Goal: Complete application form: Complete application form

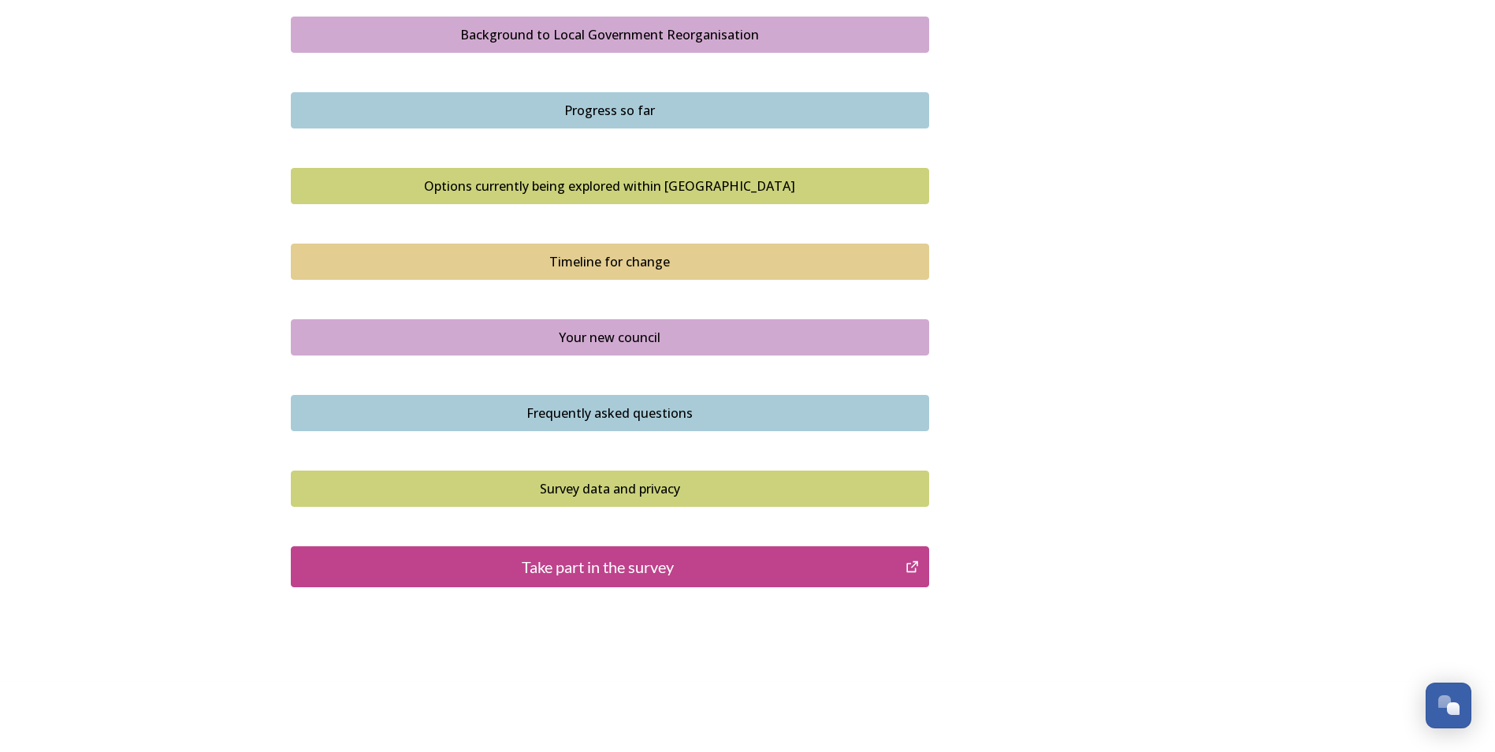
scroll to position [944, 0]
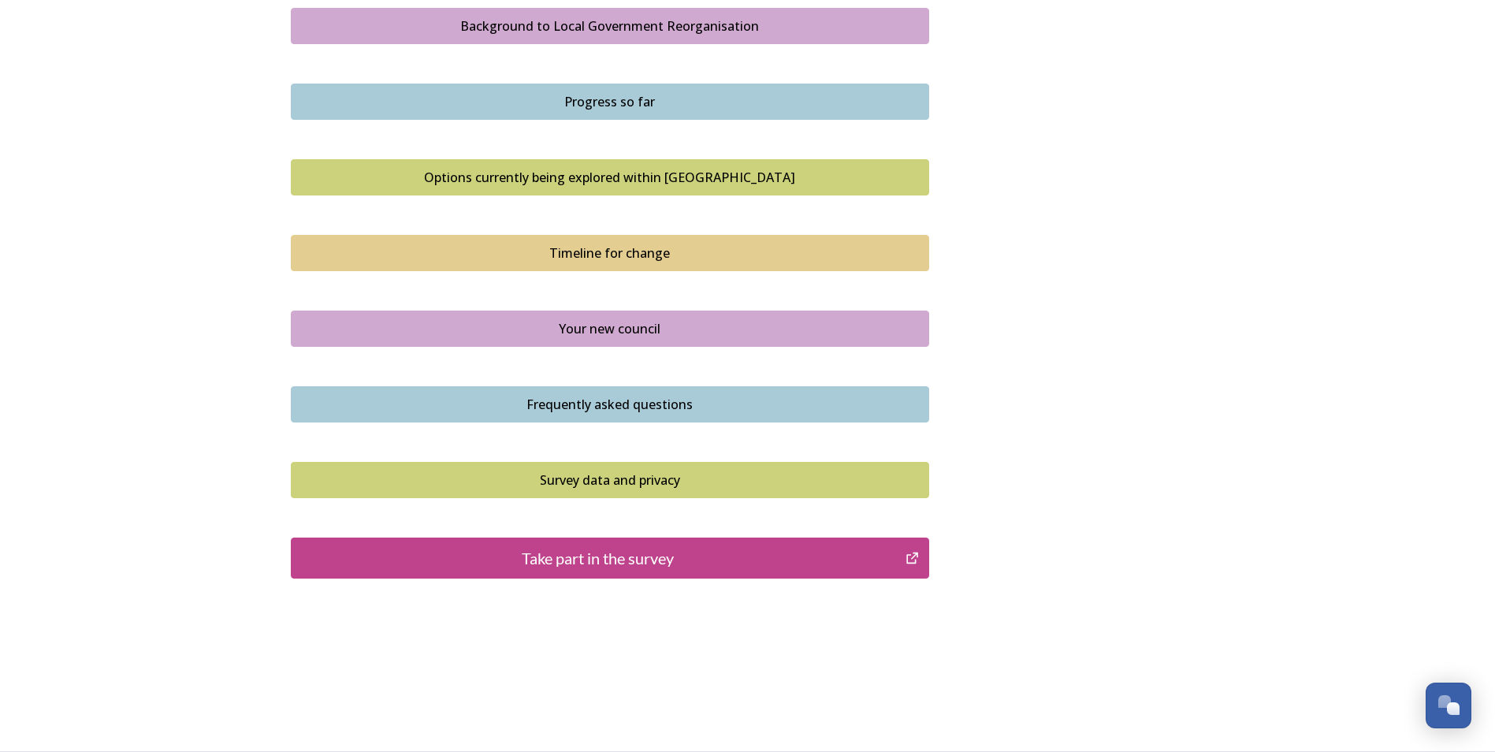
click at [623, 564] on div "Take part in the survey" at bounding box center [598, 558] width 598 height 24
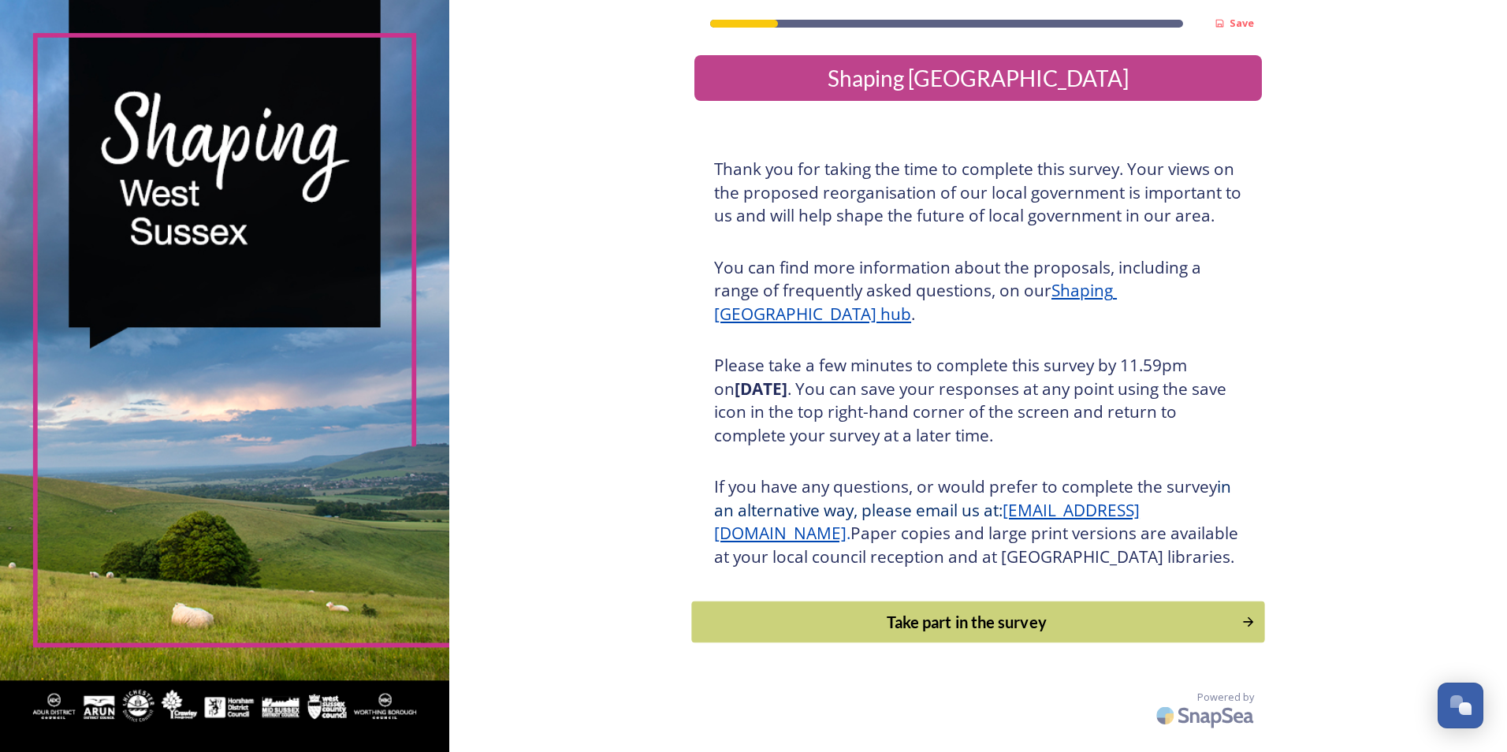
click at [962, 634] on div "Take part in the survey" at bounding box center [967, 622] width 533 height 24
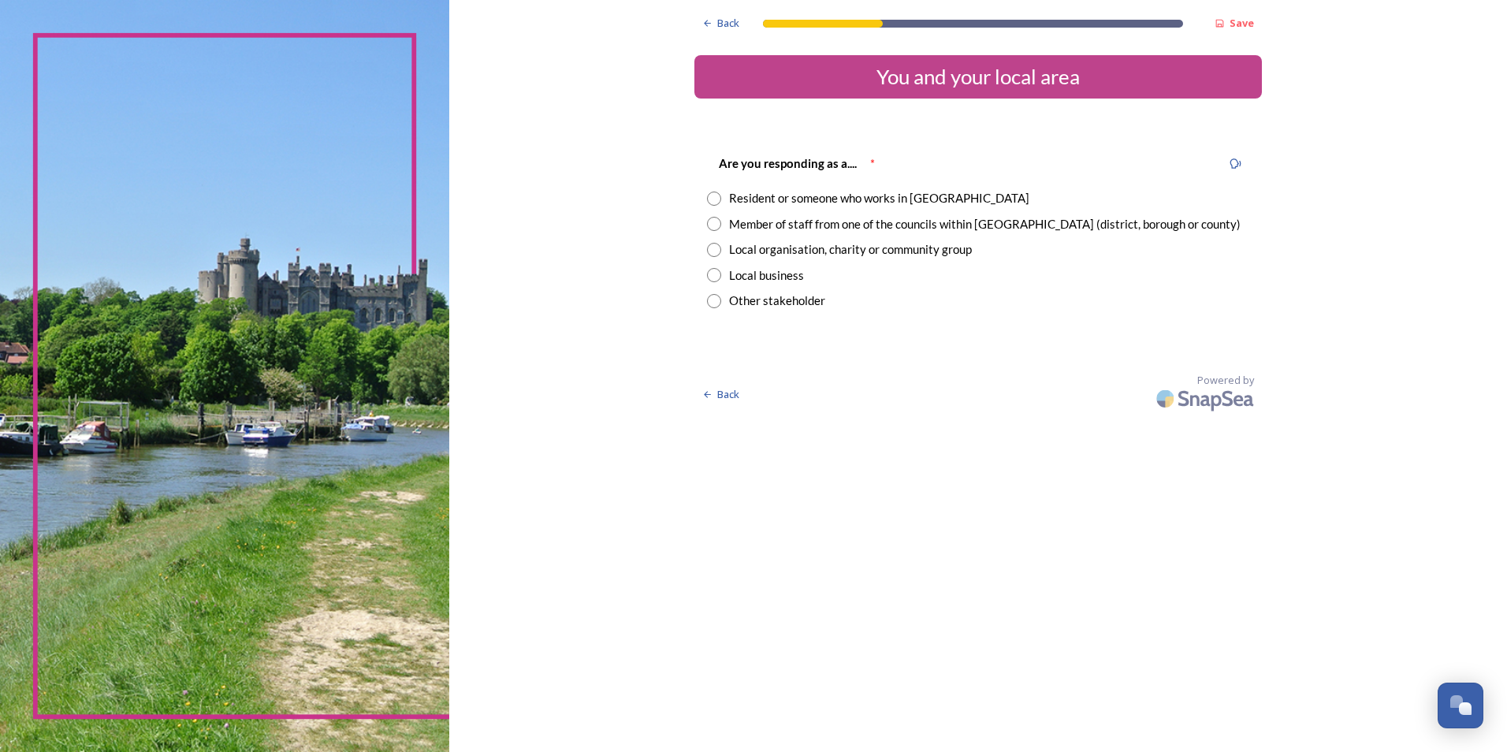
click at [712, 224] on input "radio" at bounding box center [714, 224] width 14 height 14
radio input "true"
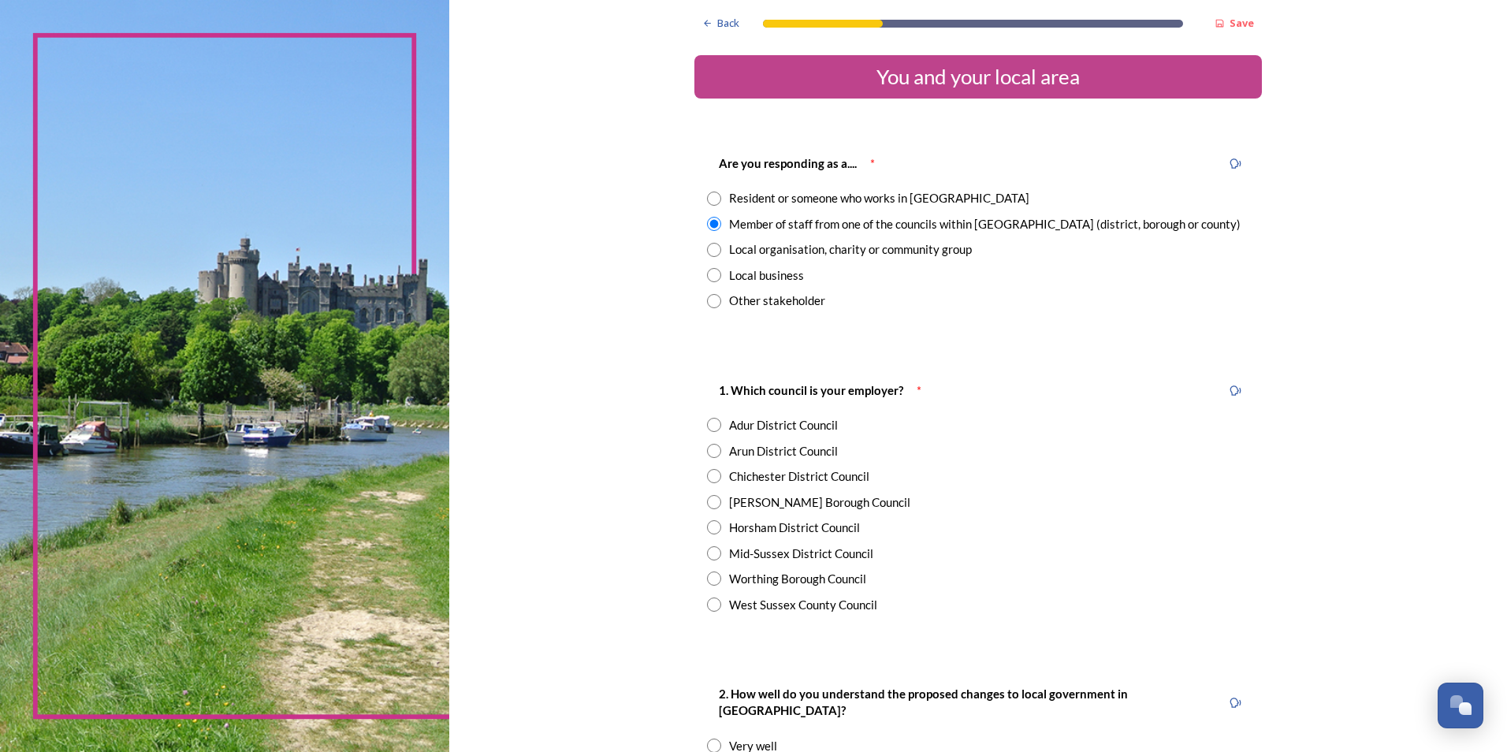
click at [715, 549] on input "radio" at bounding box center [714, 553] width 14 height 14
radio input "true"
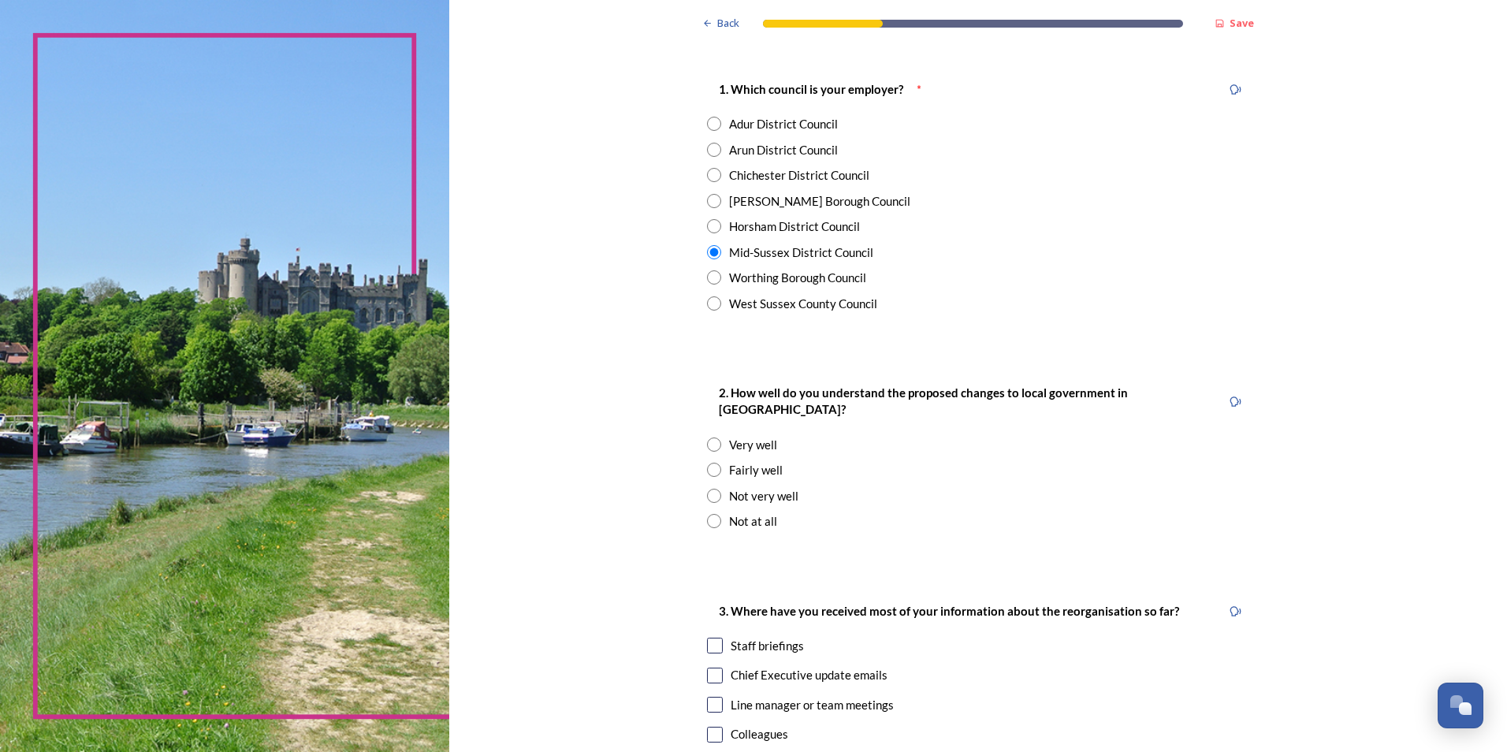
scroll to position [315, 0]
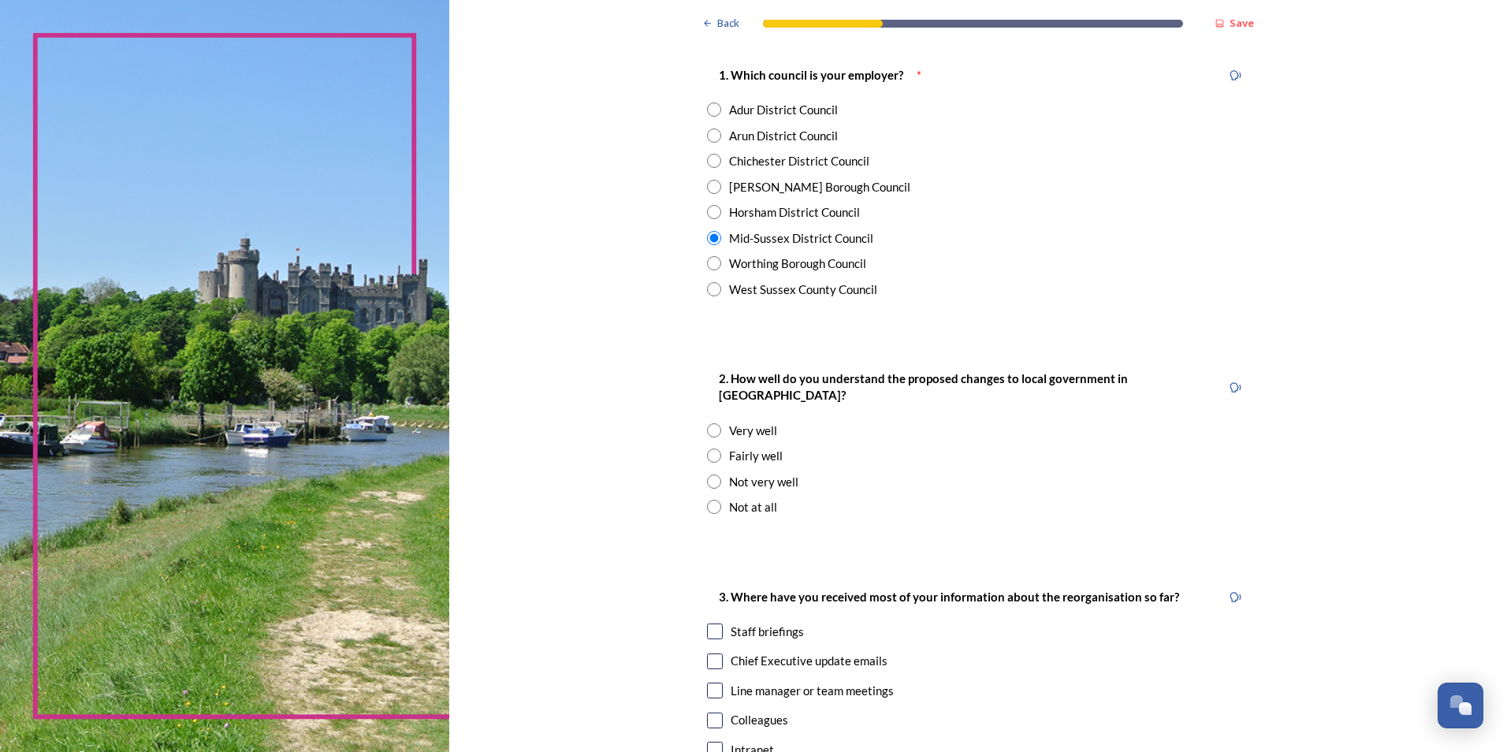
click at [707, 423] on input "radio" at bounding box center [714, 430] width 14 height 14
radio input "true"
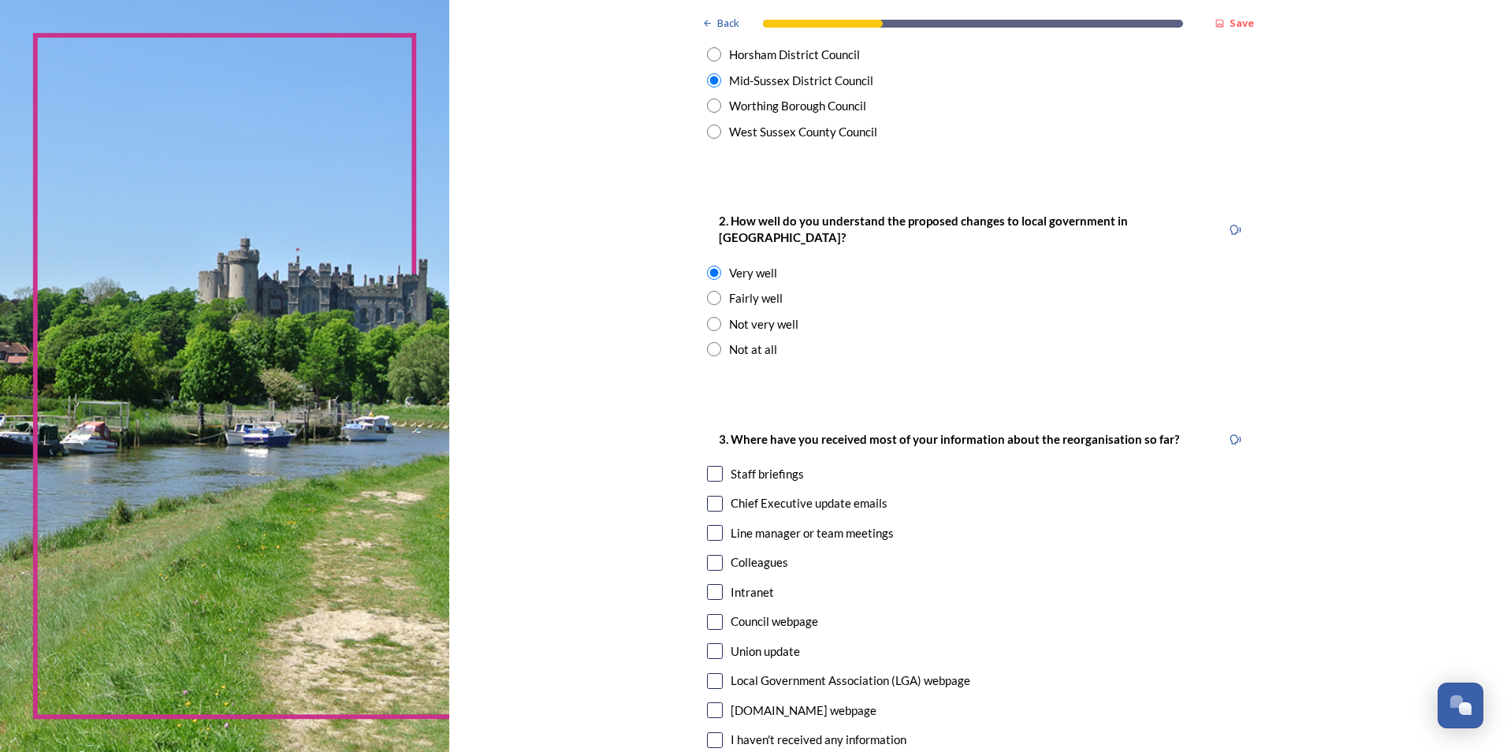
scroll to position [552, 0]
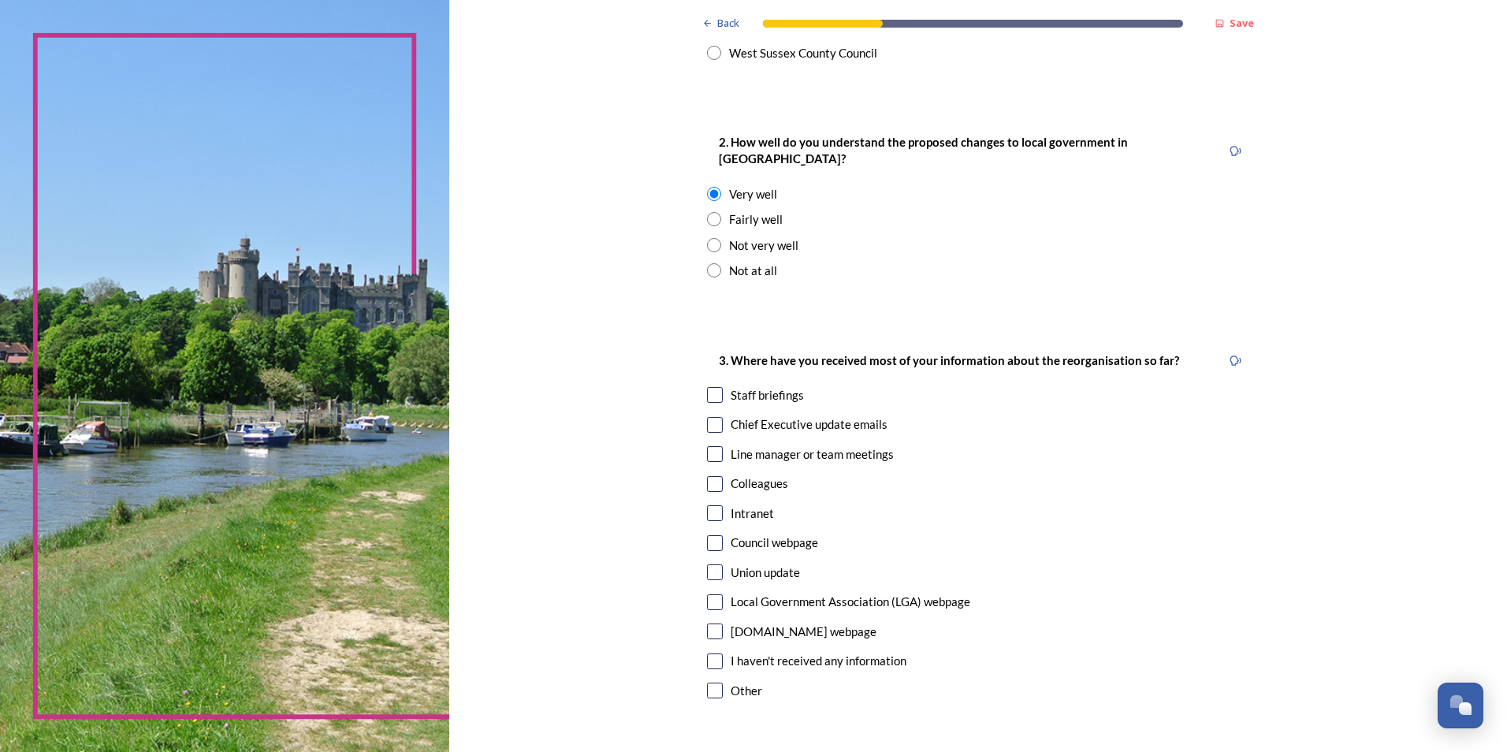
click at [708, 417] on input "checkbox" at bounding box center [715, 425] width 16 height 16
checkbox input "true"
click at [709, 535] on input "checkbox" at bounding box center [715, 543] width 16 height 16
checkbox input "true"
click at [717, 623] on div "GOV.UK webpage" at bounding box center [978, 632] width 542 height 18
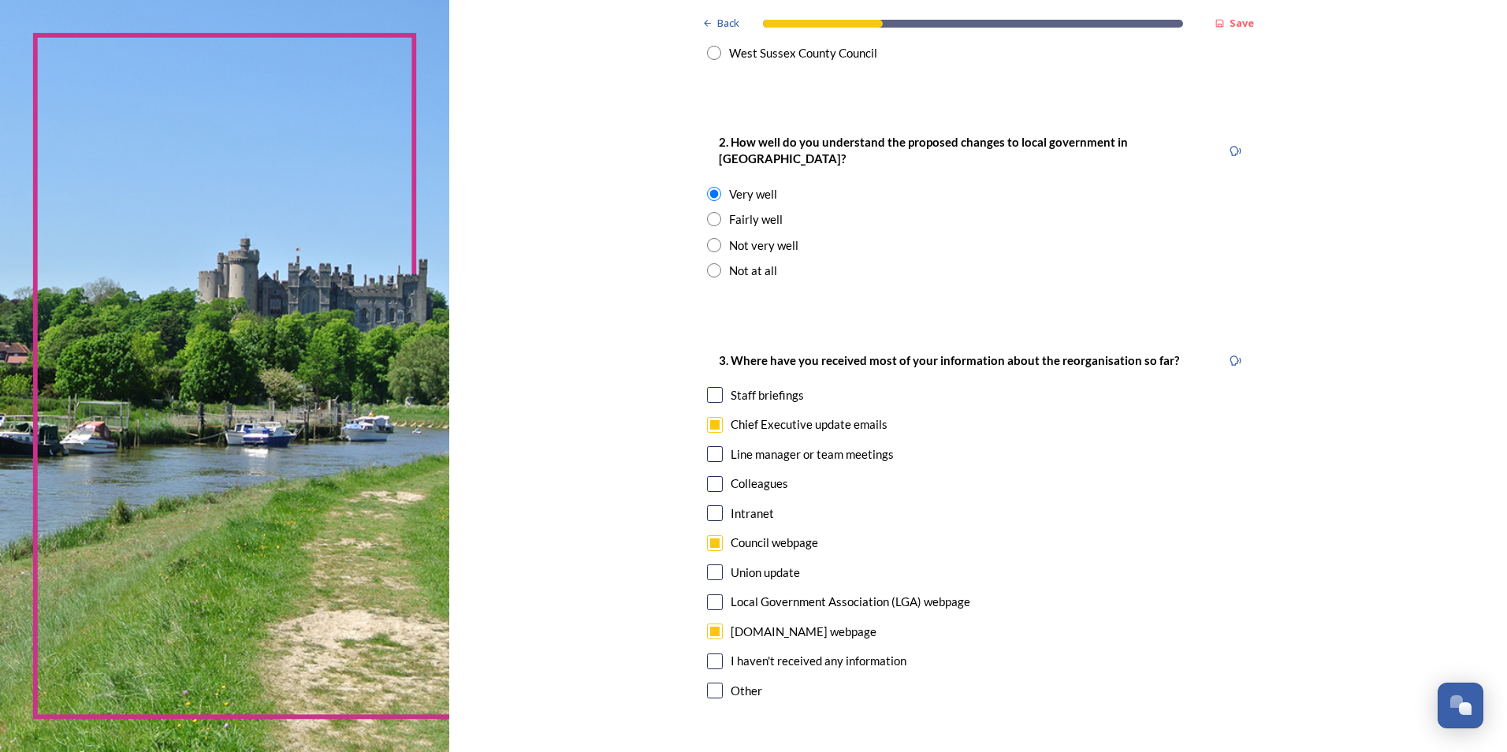
checkbox input "true"
click at [712, 594] on input "checkbox" at bounding box center [715, 602] width 16 height 16
checkbox input "true"
click at [712, 387] on input "checkbox" at bounding box center [715, 395] width 16 height 16
checkbox input "true"
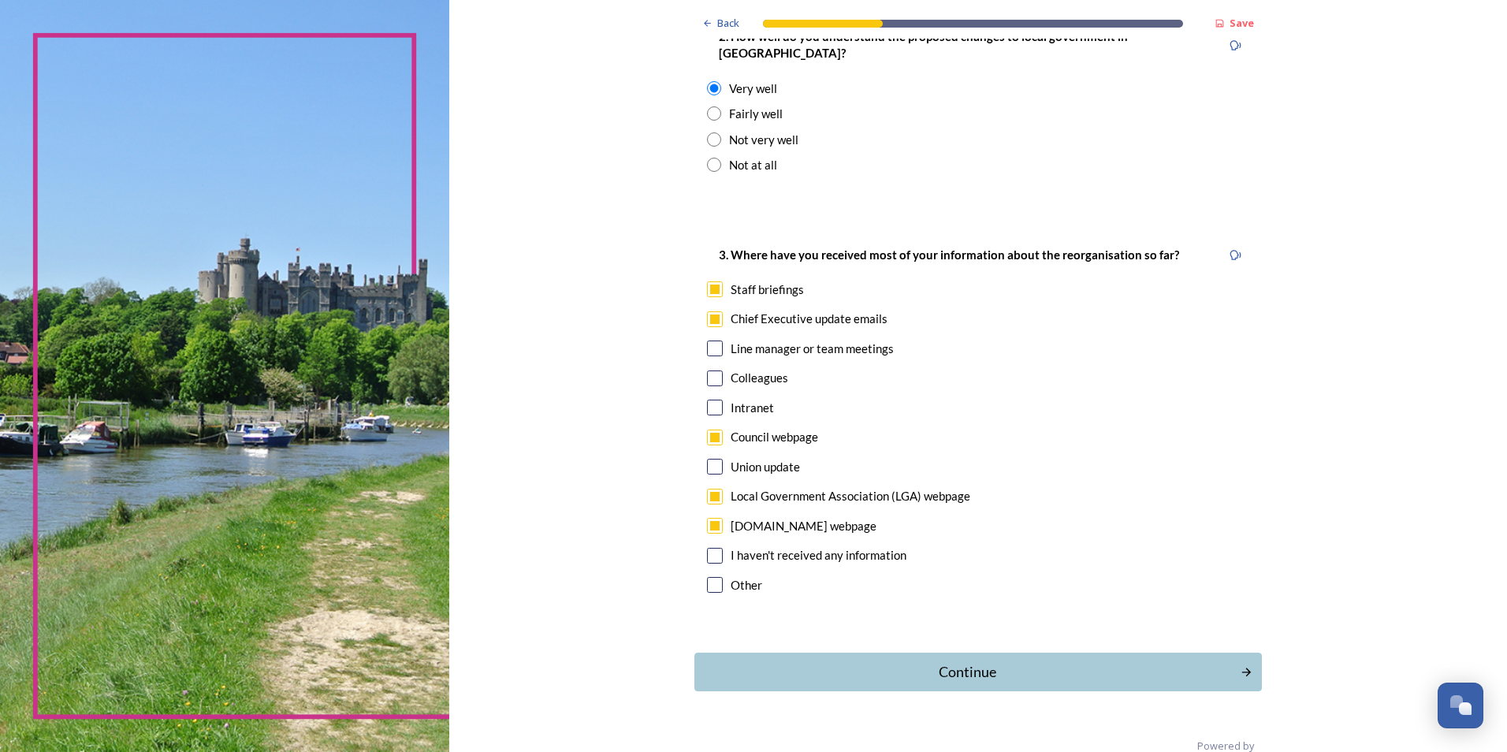
scroll to position [671, 0]
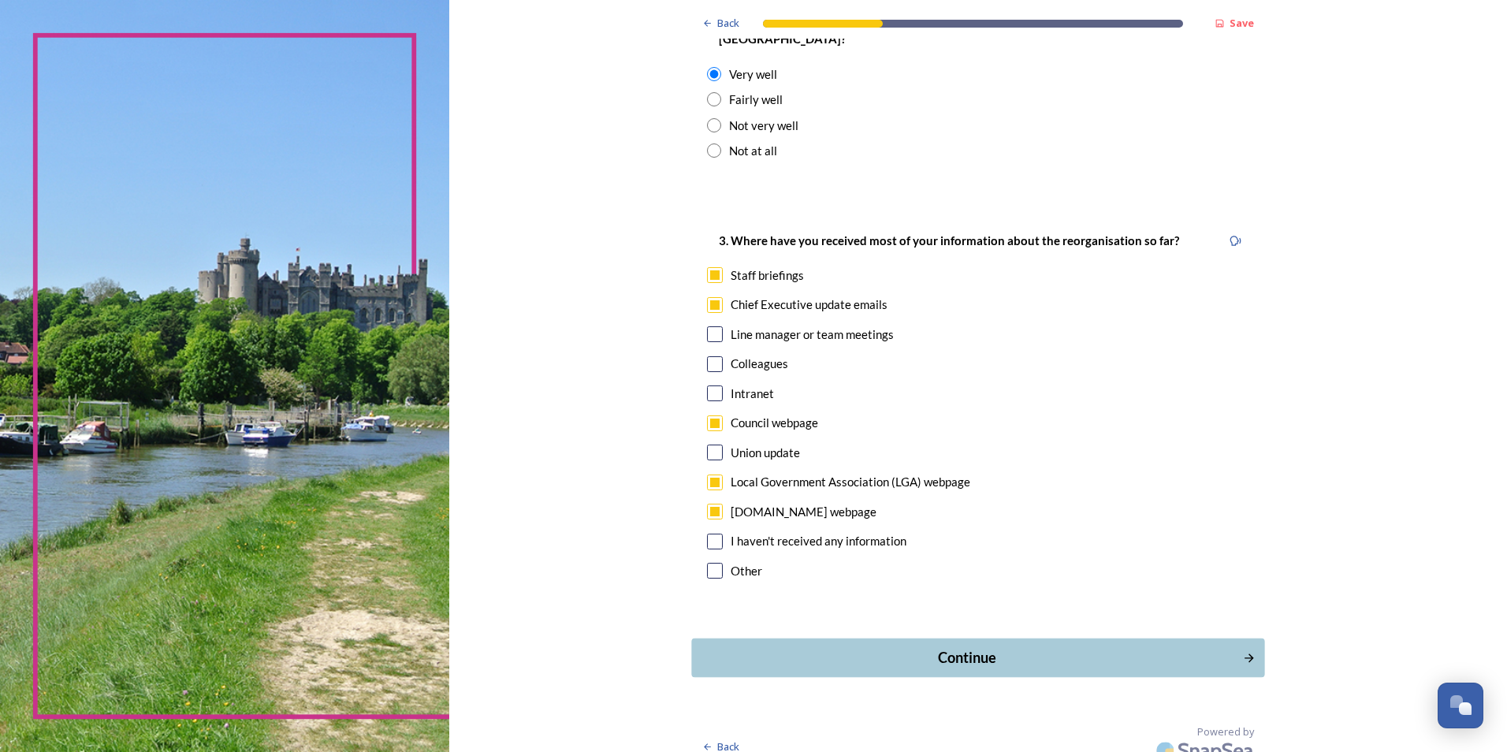
click at [994, 647] on div "Continue" at bounding box center [968, 657] width 534 height 21
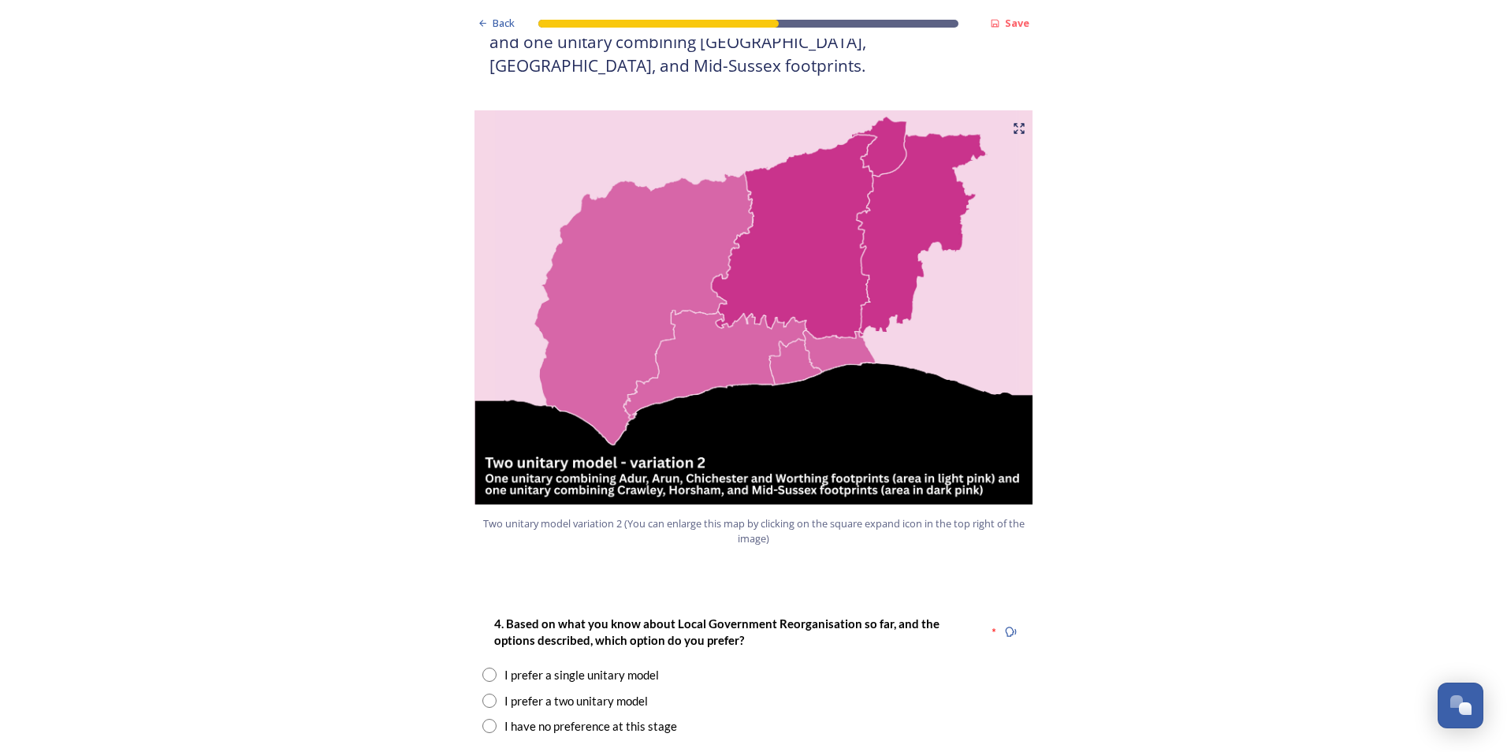
scroll to position [1734, 0]
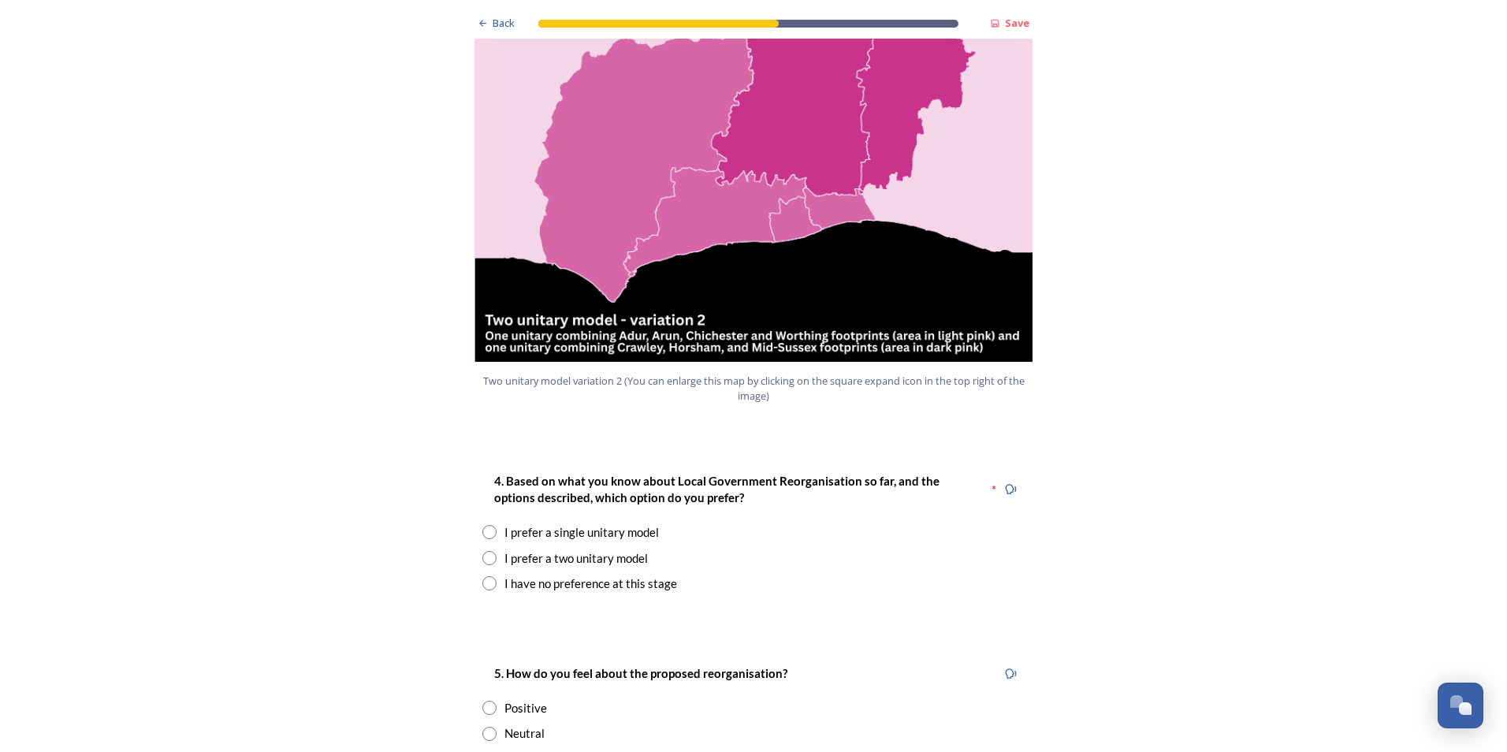
click at [484, 551] on input "radio" at bounding box center [489, 558] width 14 height 14
radio input "true"
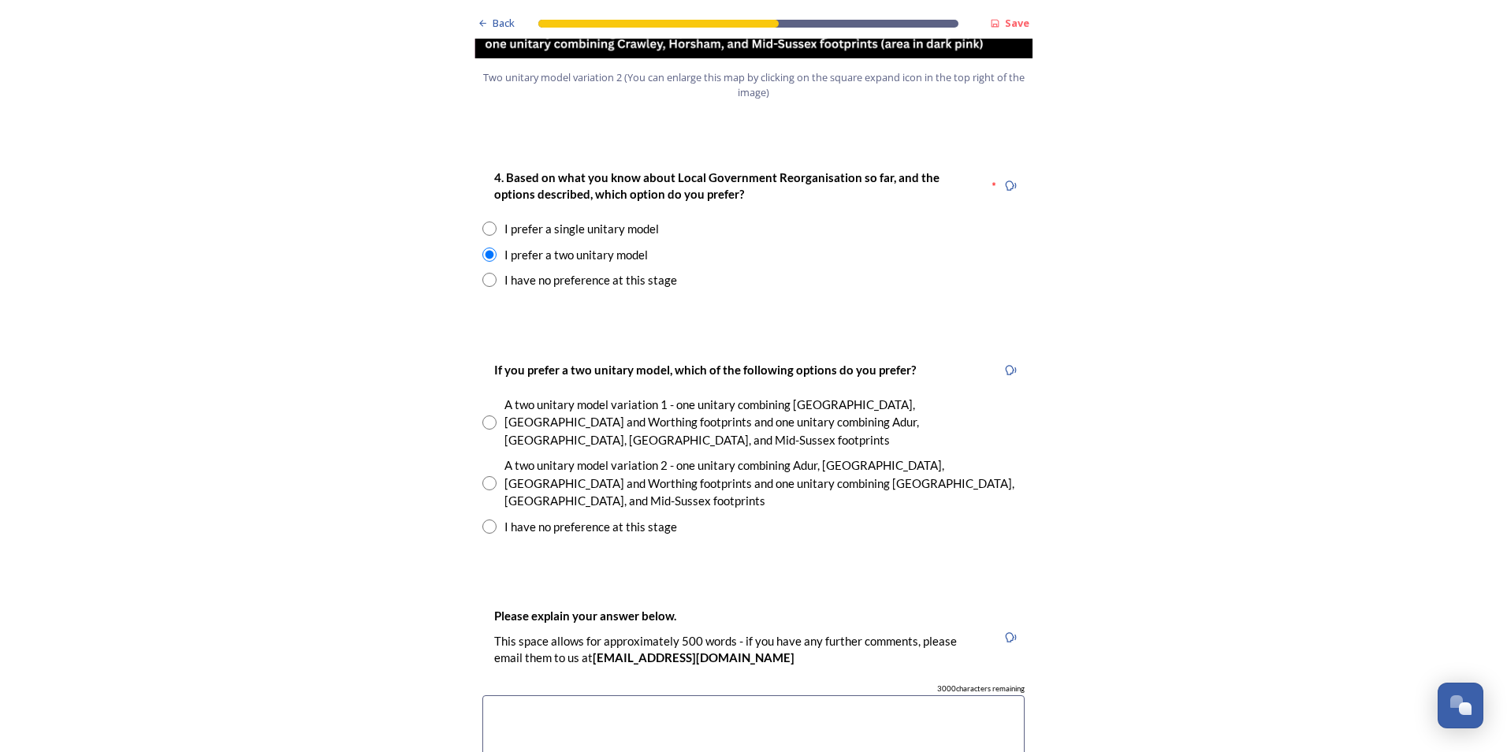
scroll to position [2049, 0]
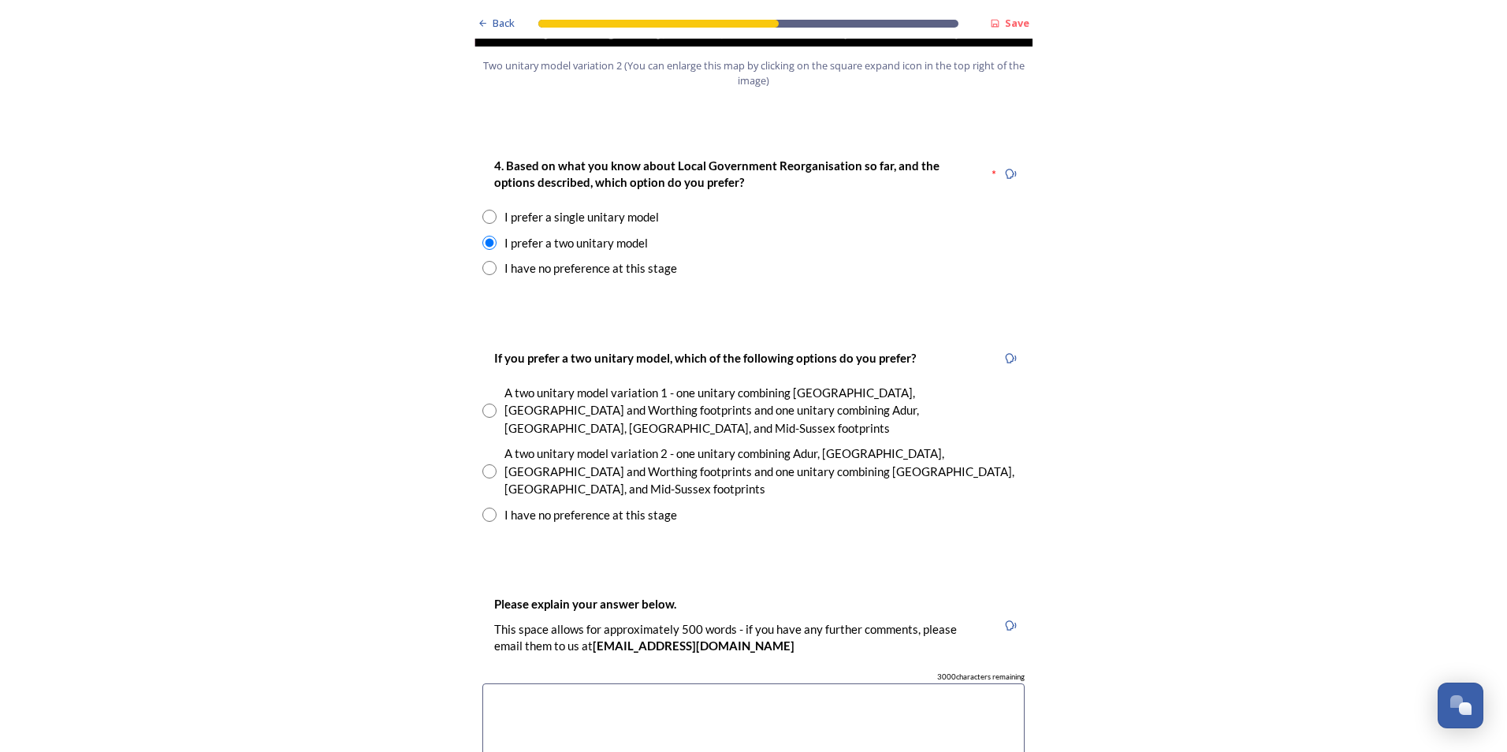
click at [482, 464] on input "radio" at bounding box center [489, 471] width 14 height 14
radio input "true"
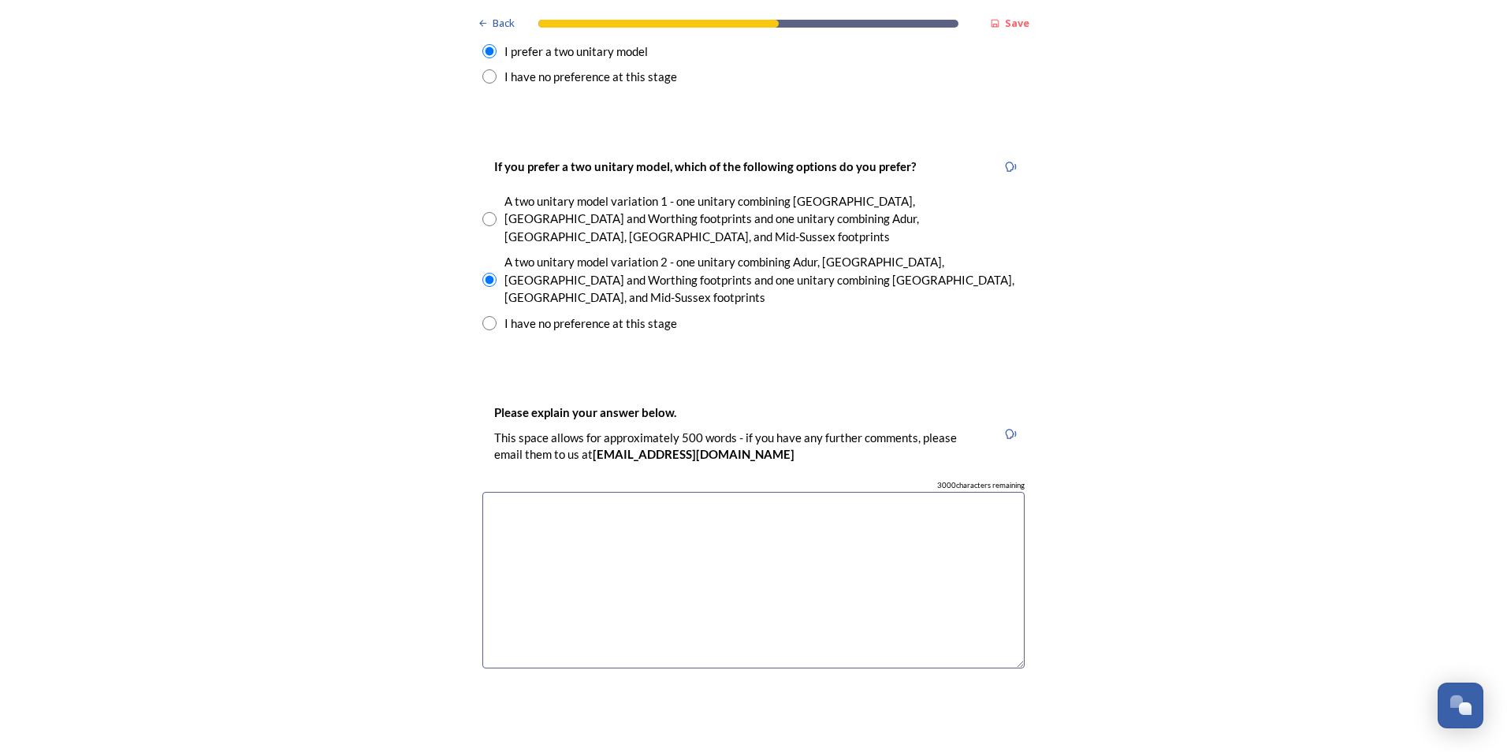
scroll to position [2286, 0]
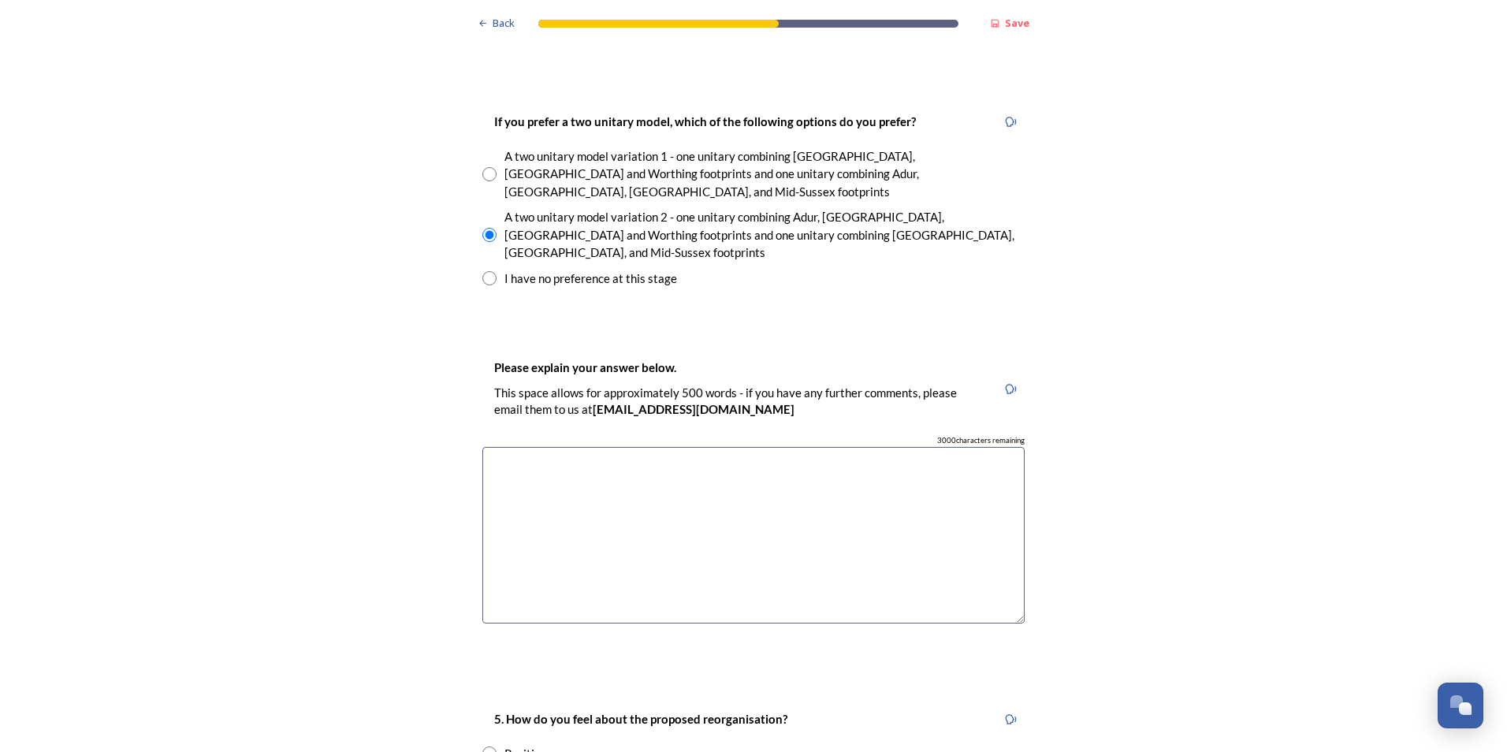
click at [488, 447] on textarea at bounding box center [753, 535] width 542 height 177
paste textarea "Following the stakeholder engagement session held of the 28th July 2025, and af…"
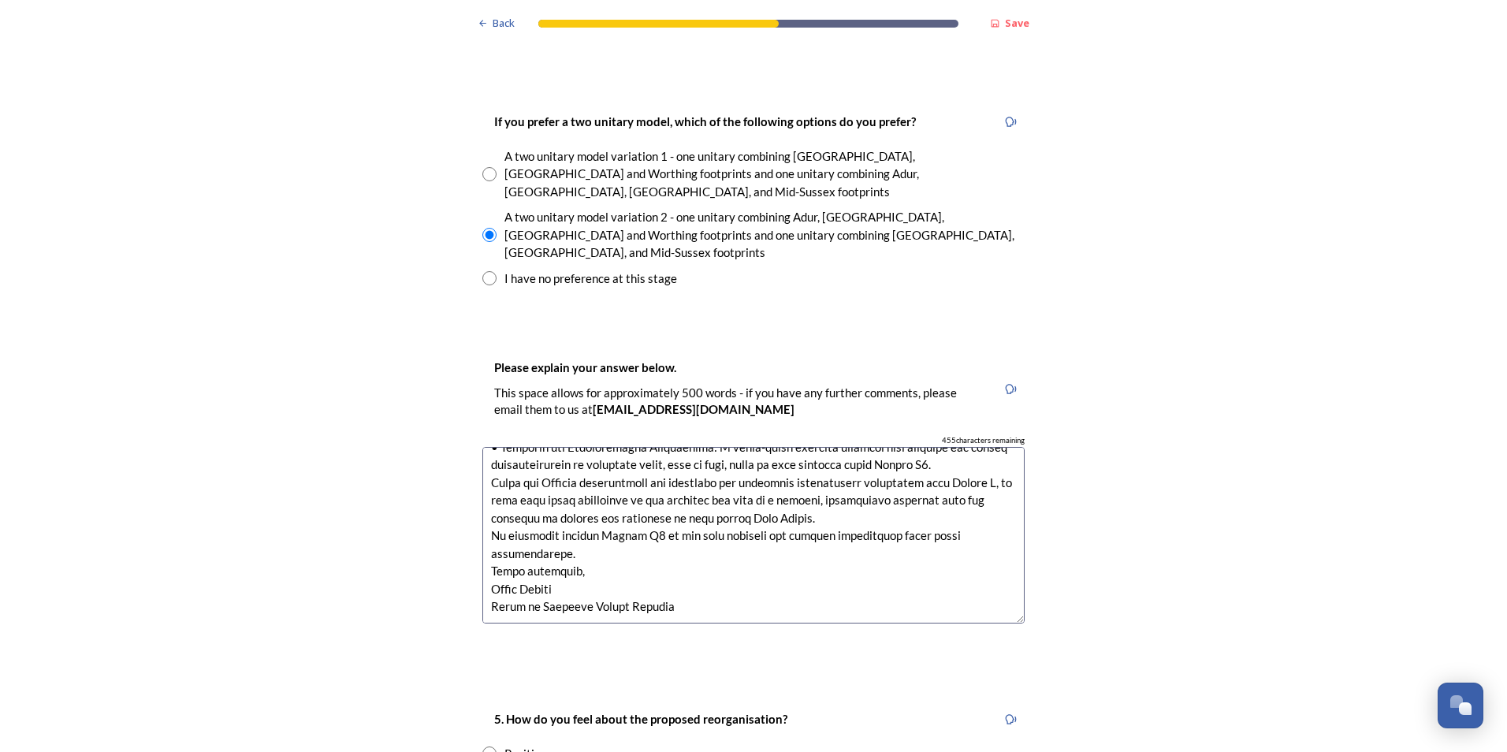
scroll to position [0, 0]
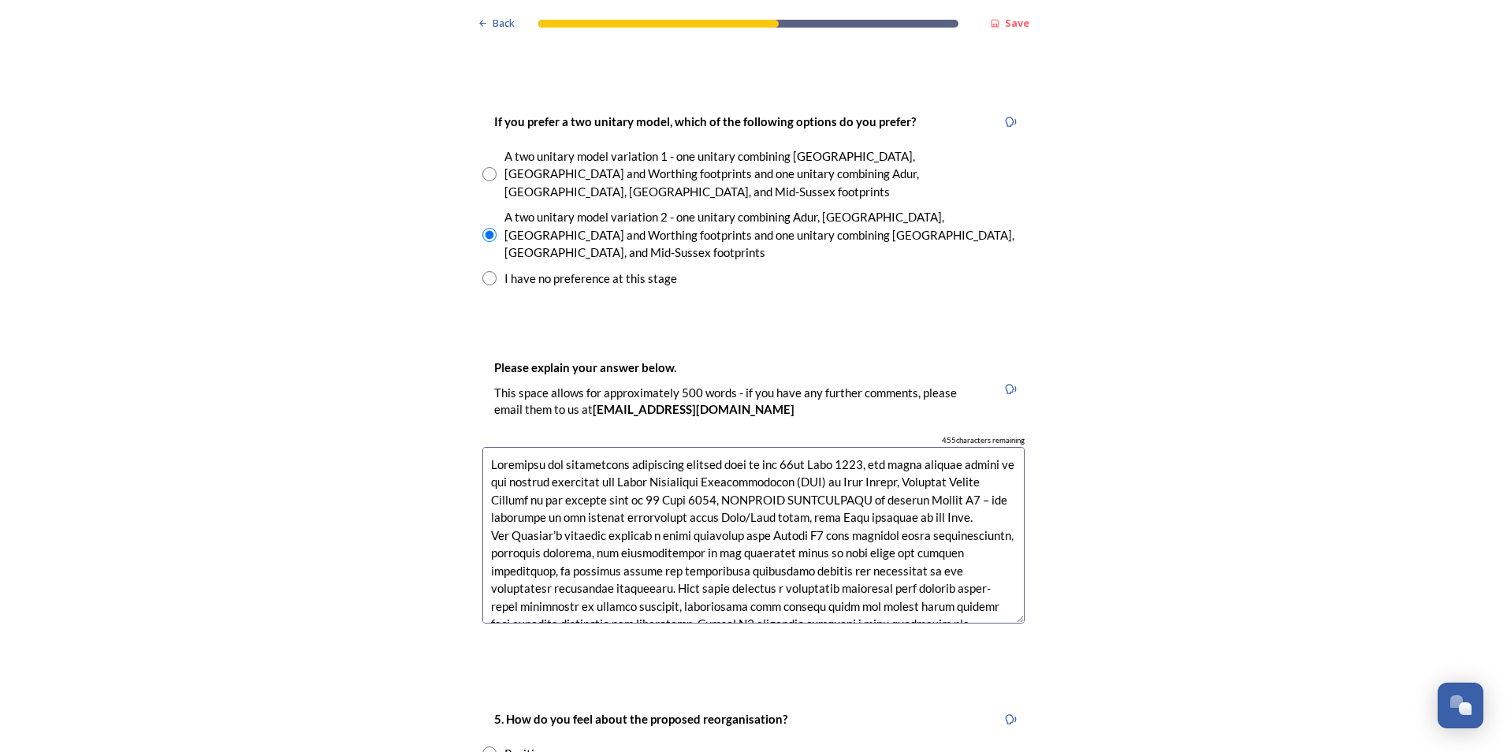
click at [487, 447] on textarea at bounding box center [753, 535] width 542 height 177
paste textarea "Slaugham Parish Council – Formal Response to LGR"
drag, startPoint x: 629, startPoint y: 418, endPoint x: 485, endPoint y: 407, distance: 144.6
click at [485, 447] on textarea at bounding box center [753, 535] width 542 height 177
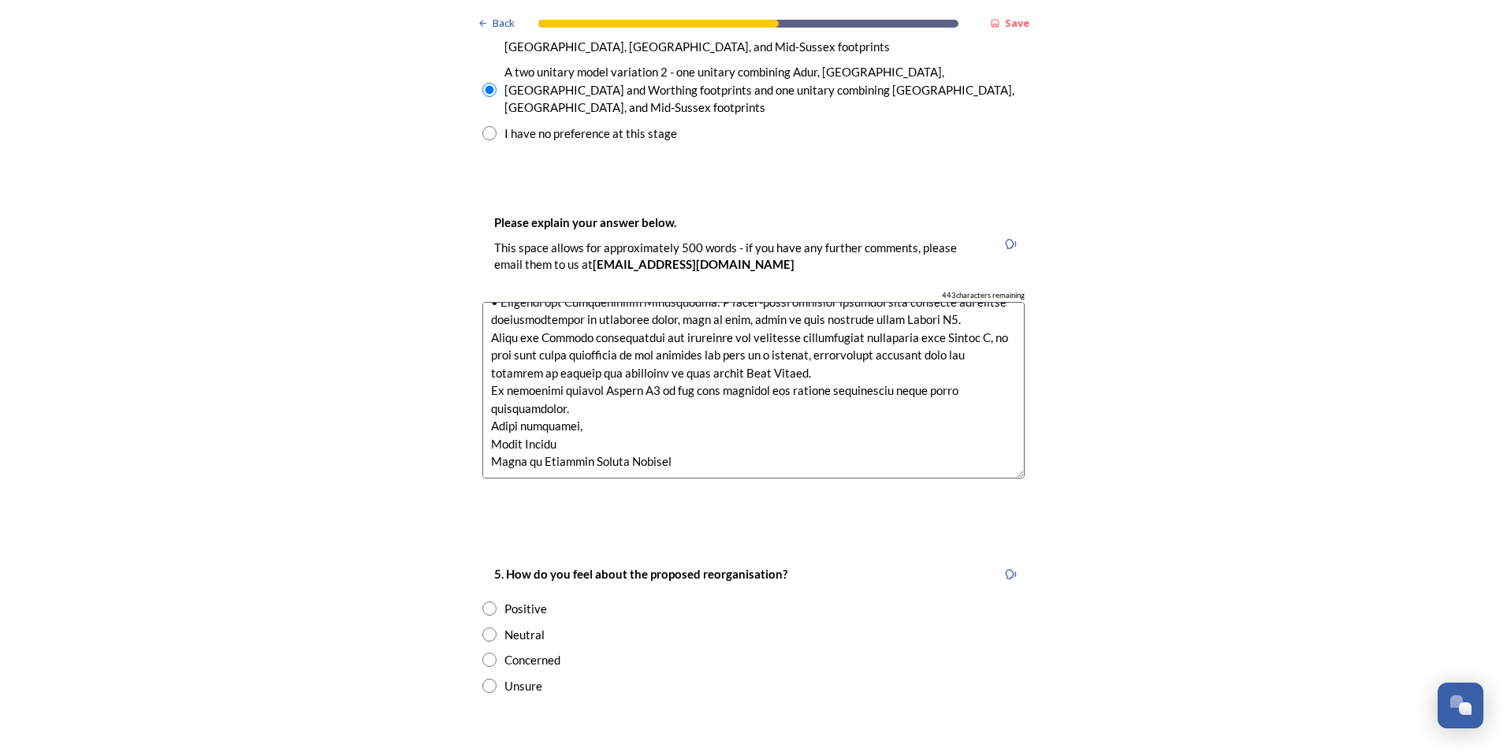
scroll to position [2443, 0]
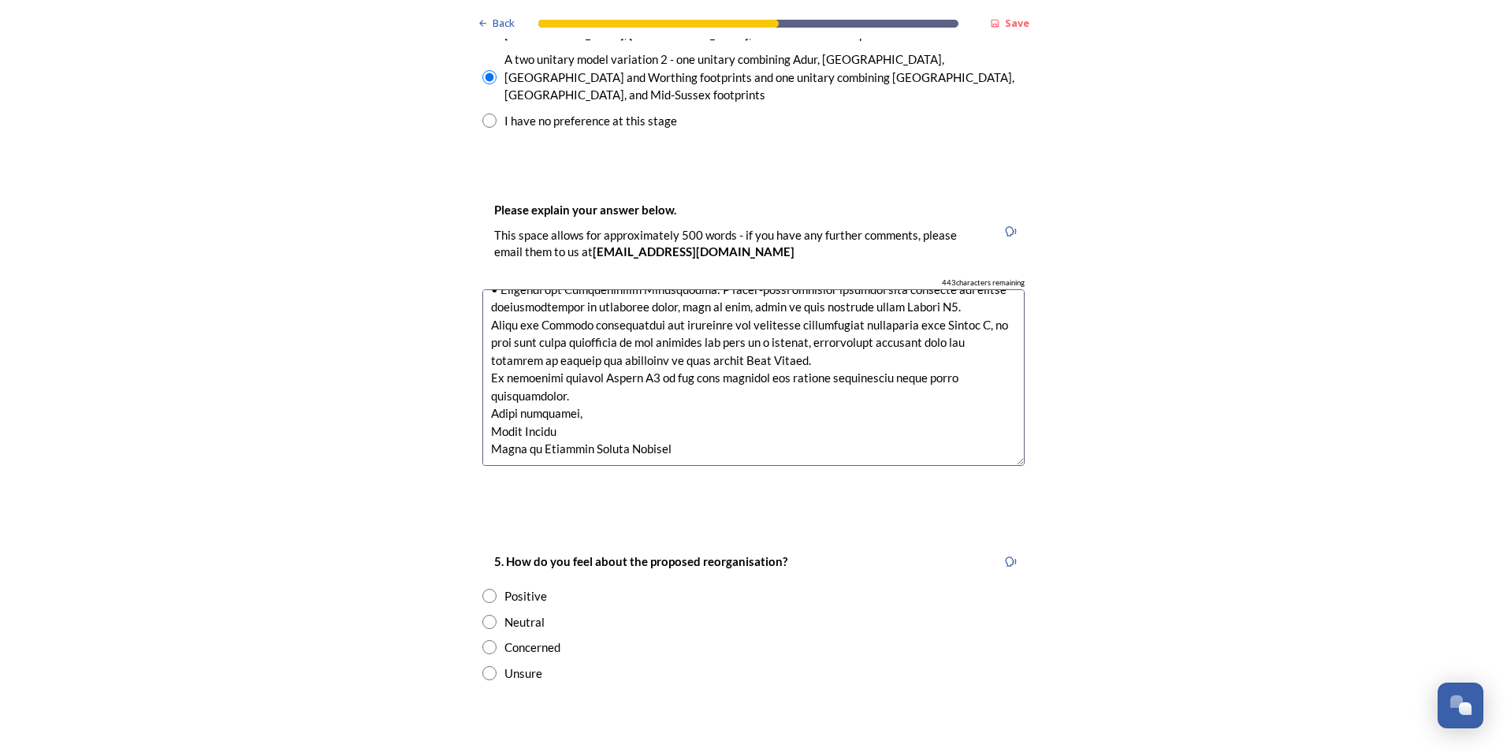
type textarea "Slaugham Parish Council – Formal Response to LGR Local Government Reorganisatio…"
click at [485, 640] on input "radio" at bounding box center [489, 647] width 14 height 14
radio input "true"
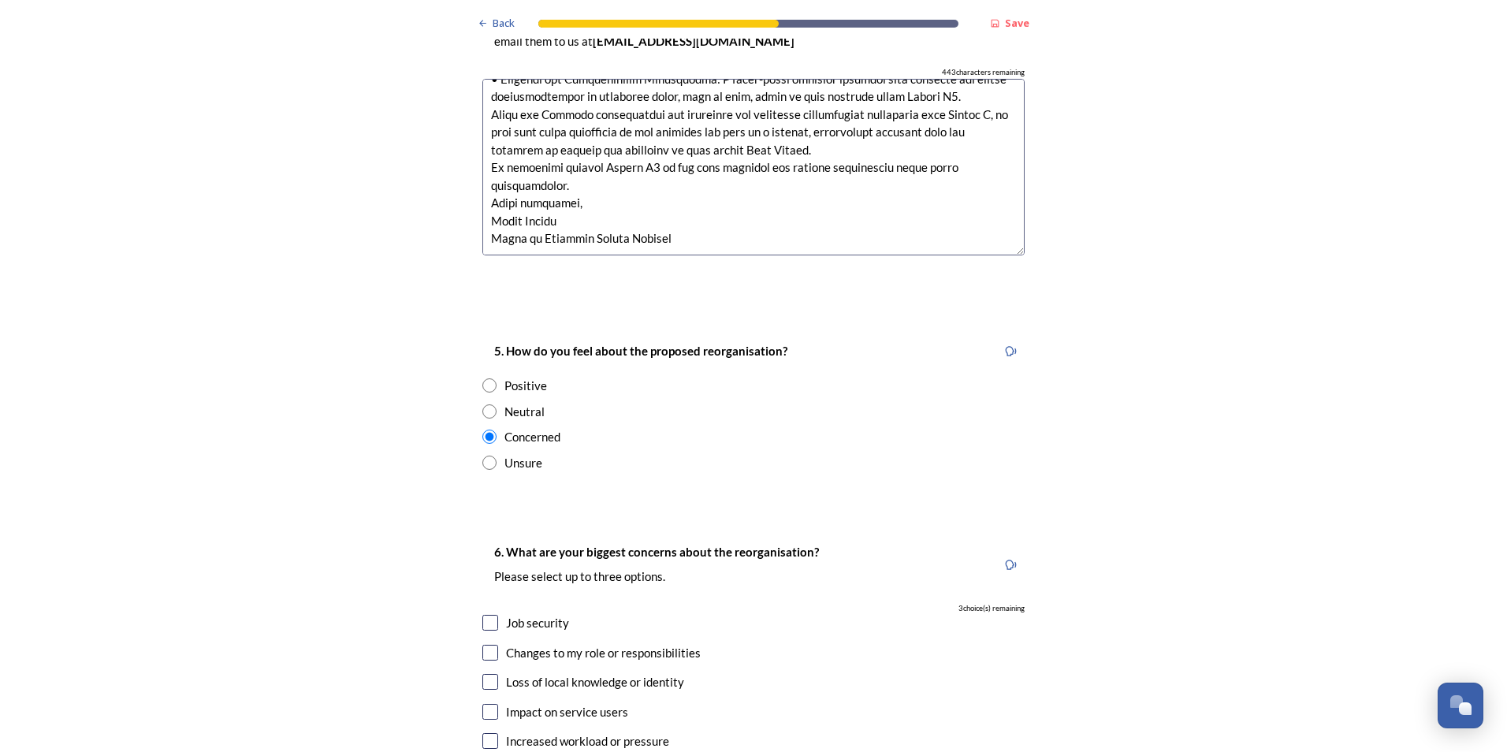
scroll to position [2680, 0]
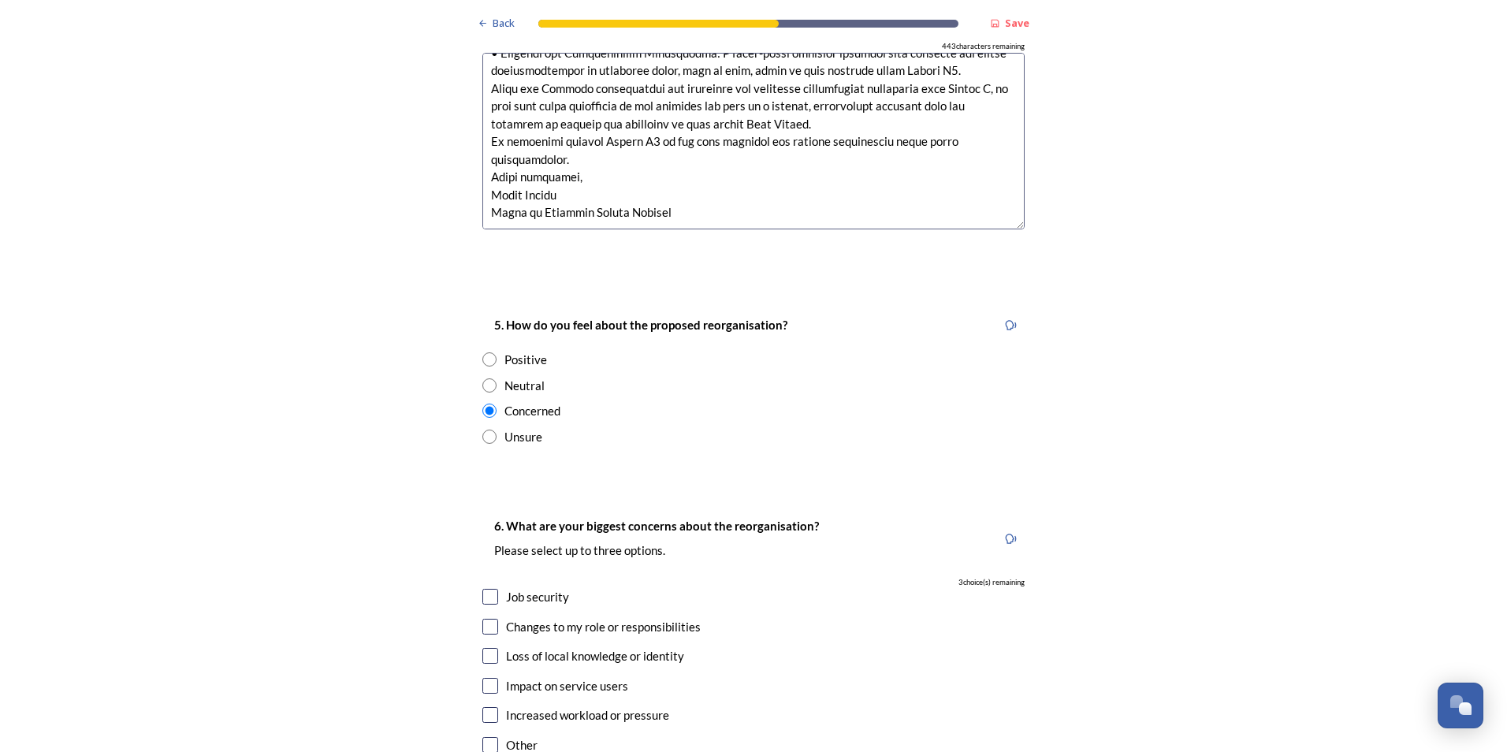
click at [485, 648] on input "checkbox" at bounding box center [490, 656] width 16 height 16
checkbox input "true"
click at [485, 678] on input "checkbox" at bounding box center [490, 686] width 16 height 16
checkbox input "true"
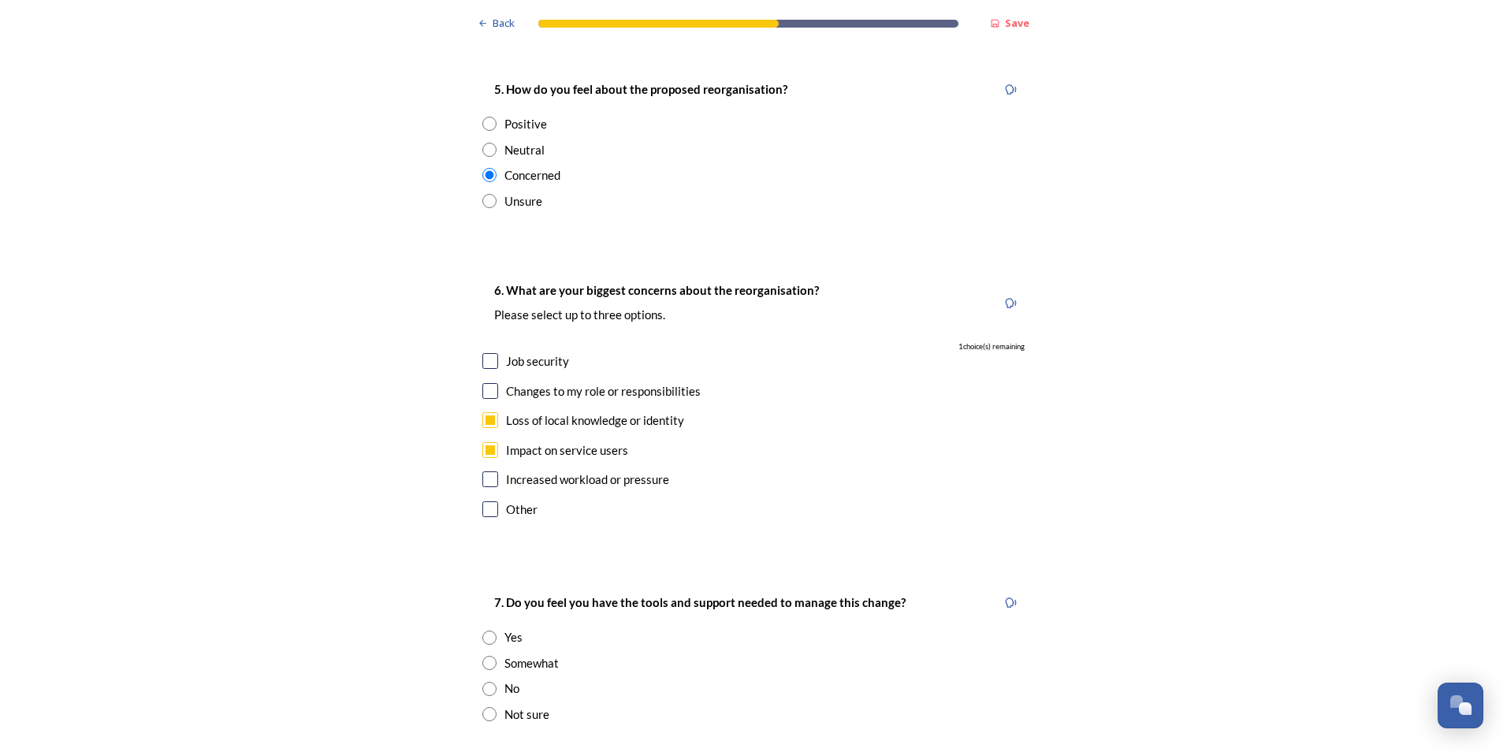
scroll to position [2916, 0]
click at [485, 655] on input "radio" at bounding box center [489, 662] width 14 height 14
radio input "true"
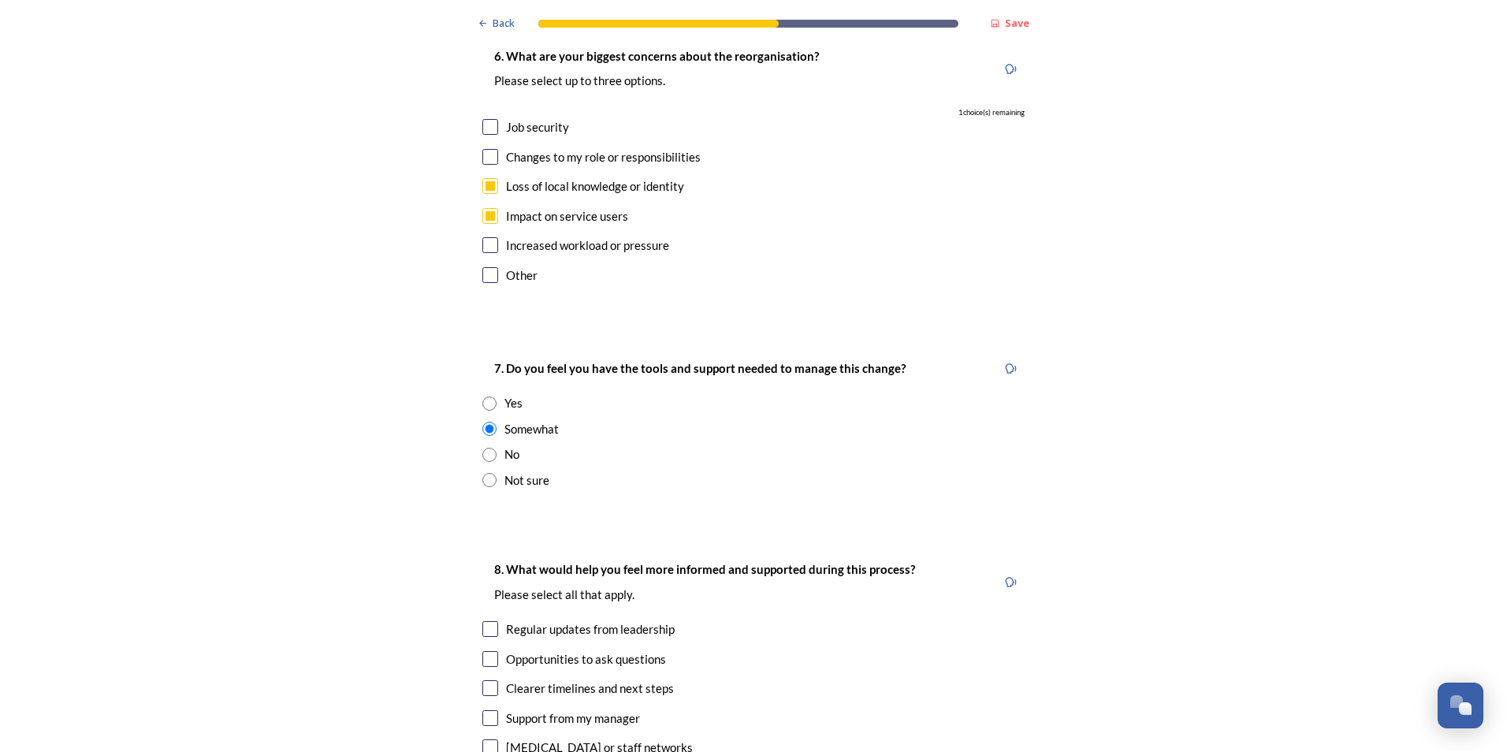
scroll to position [3231, 0]
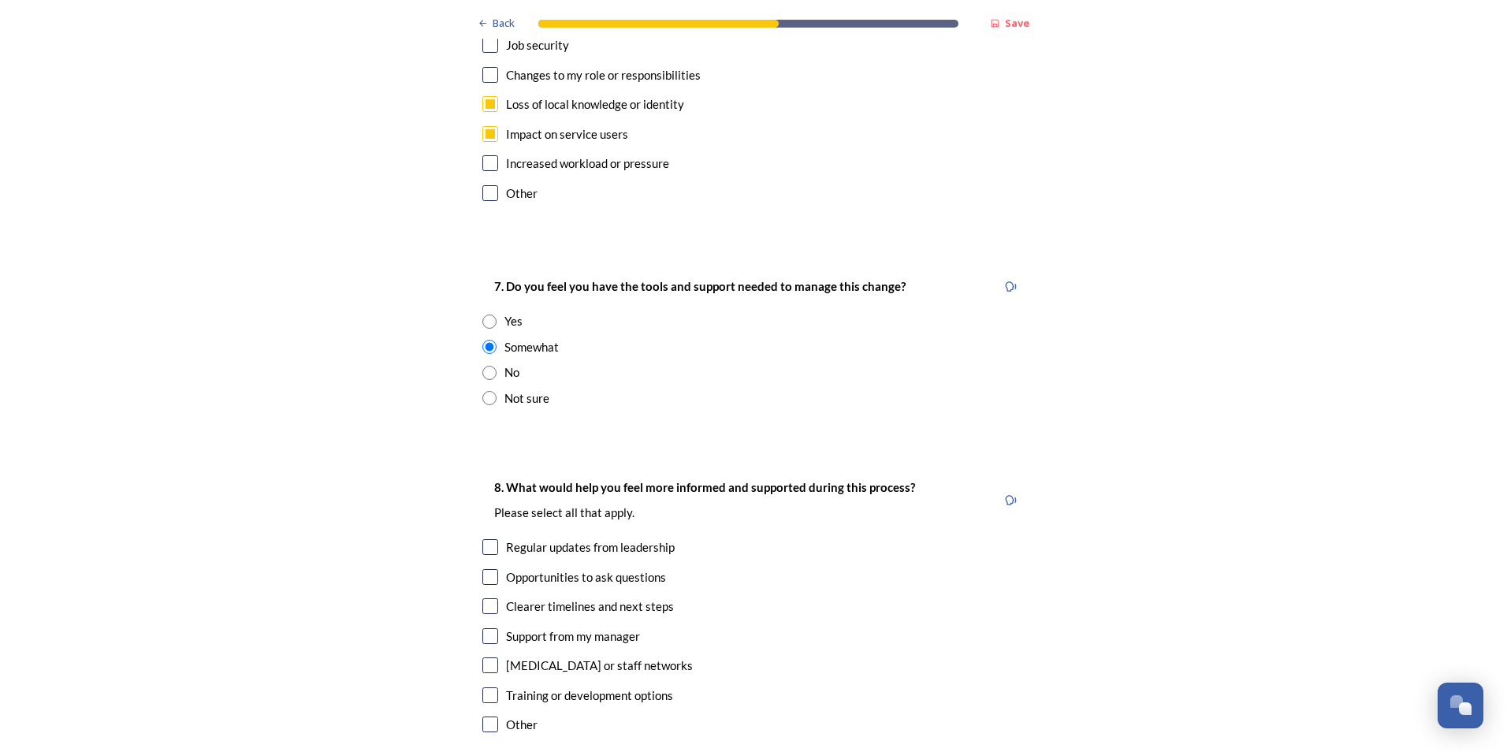
click at [489, 391] on input "radio" at bounding box center [489, 398] width 14 height 14
radio input "true"
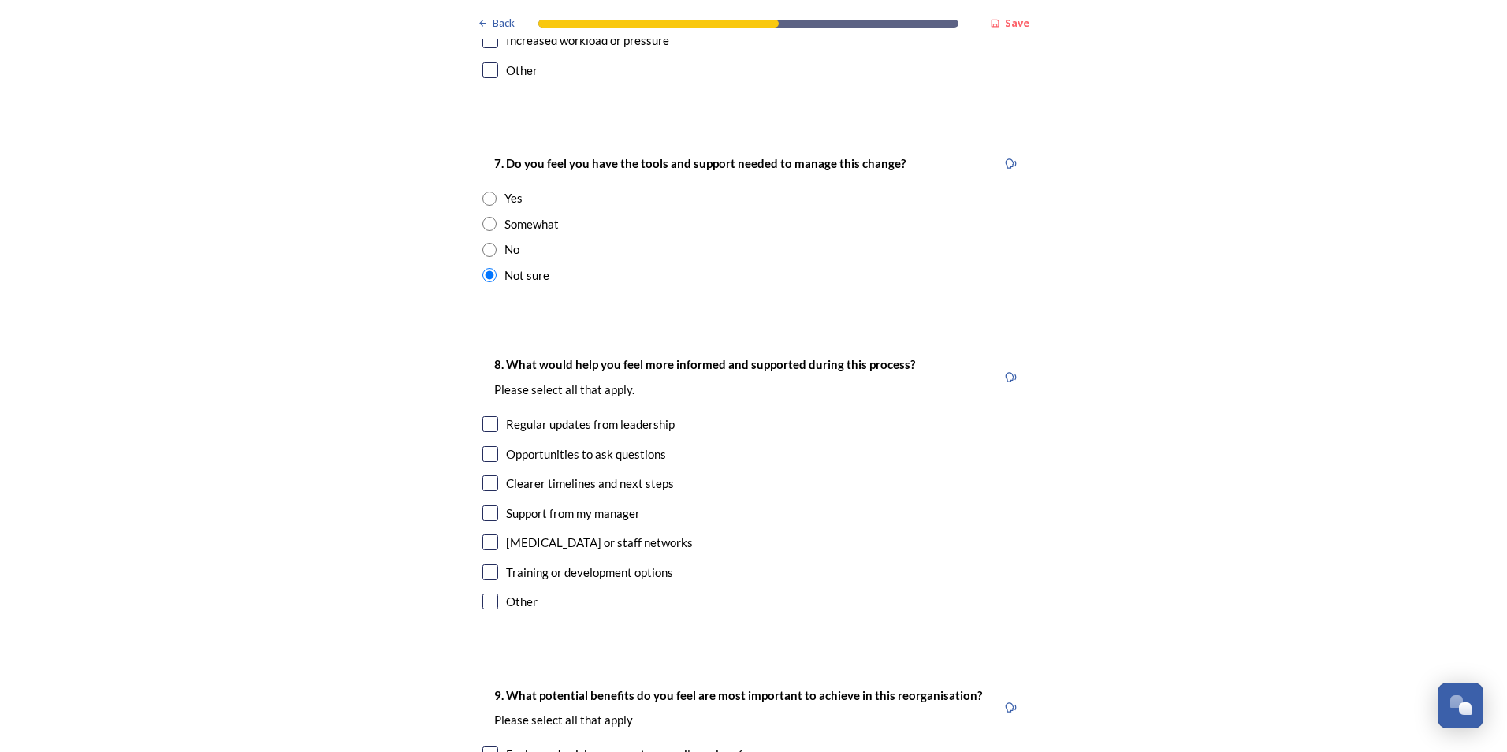
scroll to position [3310, 0]
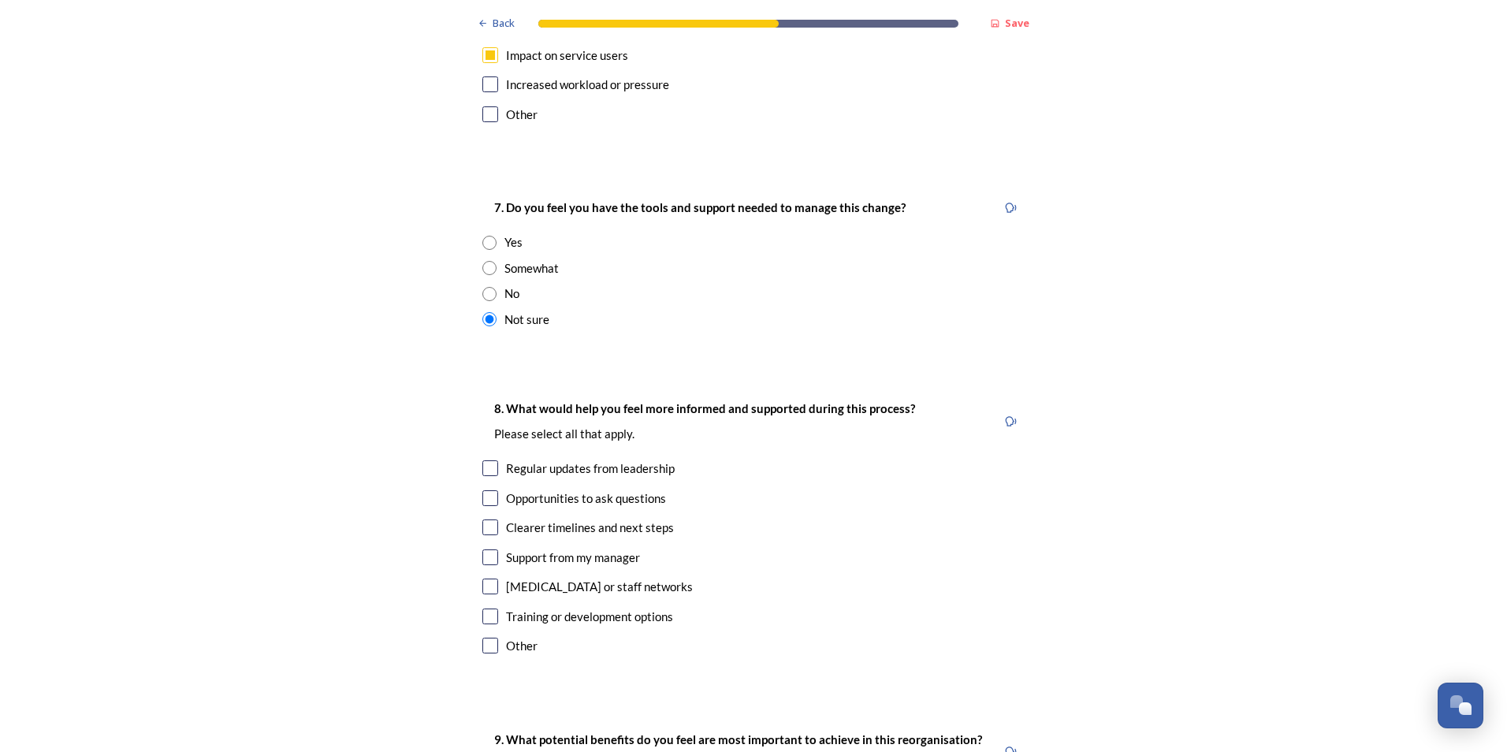
click at [489, 261] on input "radio" at bounding box center [489, 268] width 14 height 14
radio input "true"
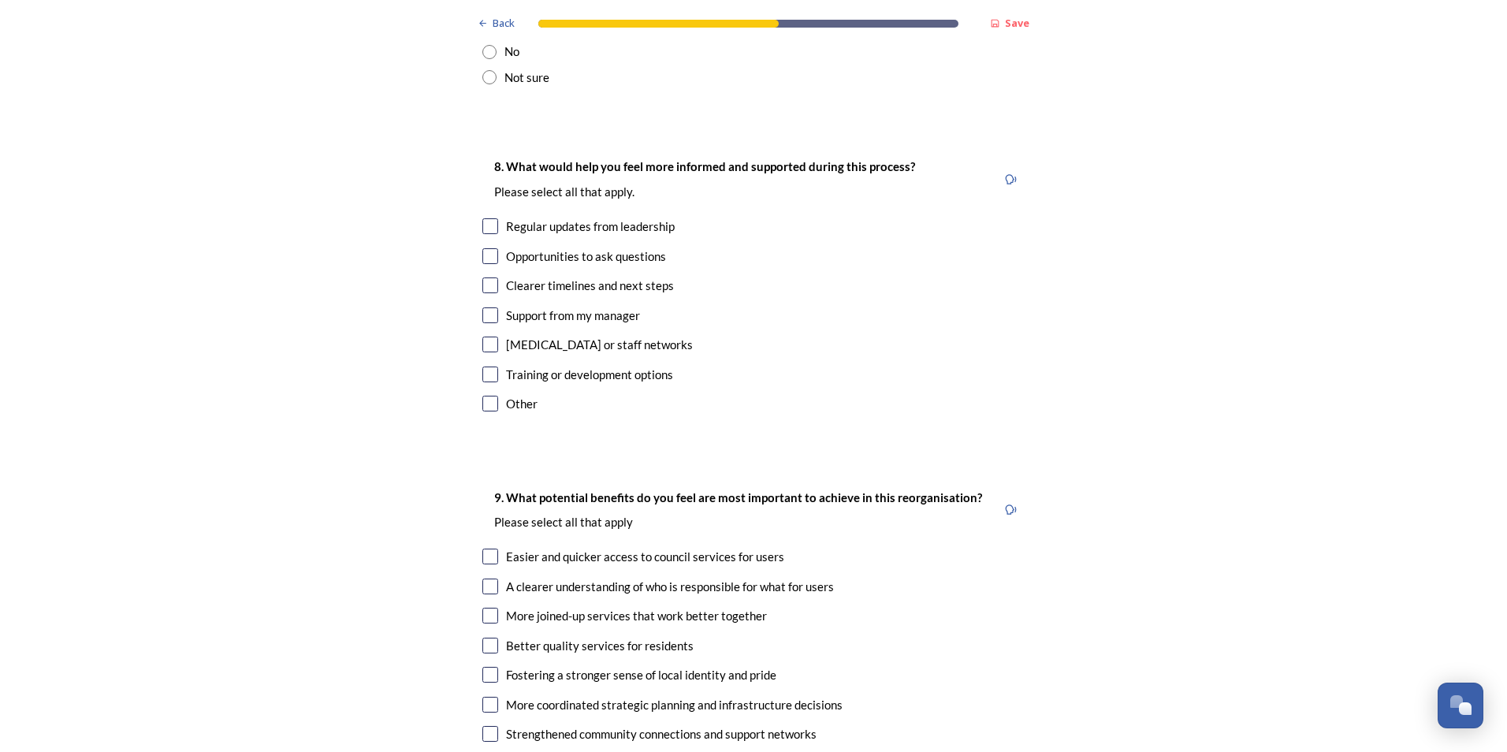
scroll to position [3625, 0]
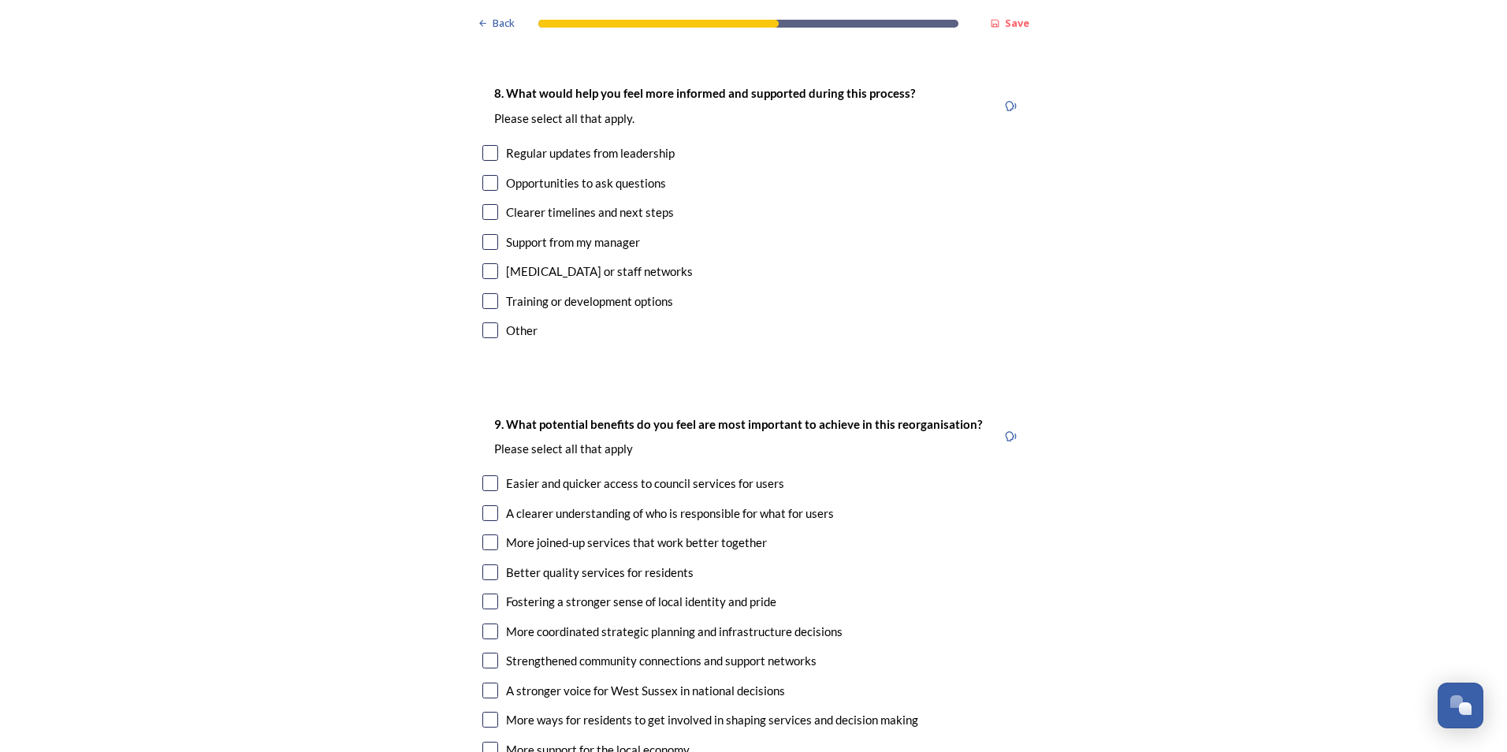
click at [482, 505] on input "checkbox" at bounding box center [490, 513] width 16 height 16
checkbox input "true"
click at [484, 534] on input "checkbox" at bounding box center [490, 542] width 16 height 16
checkbox input "true"
click at [482, 564] on input "checkbox" at bounding box center [490, 572] width 16 height 16
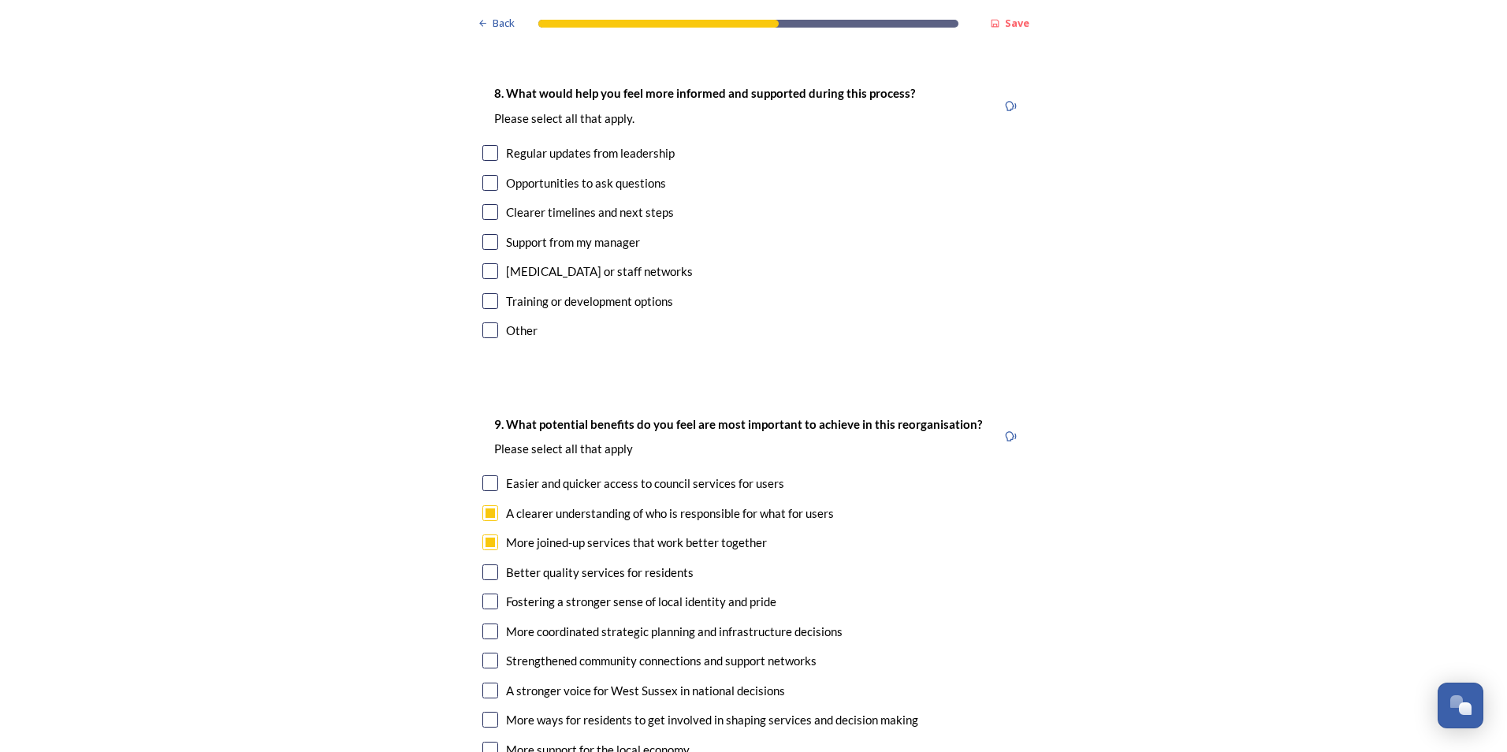
checkbox input "true"
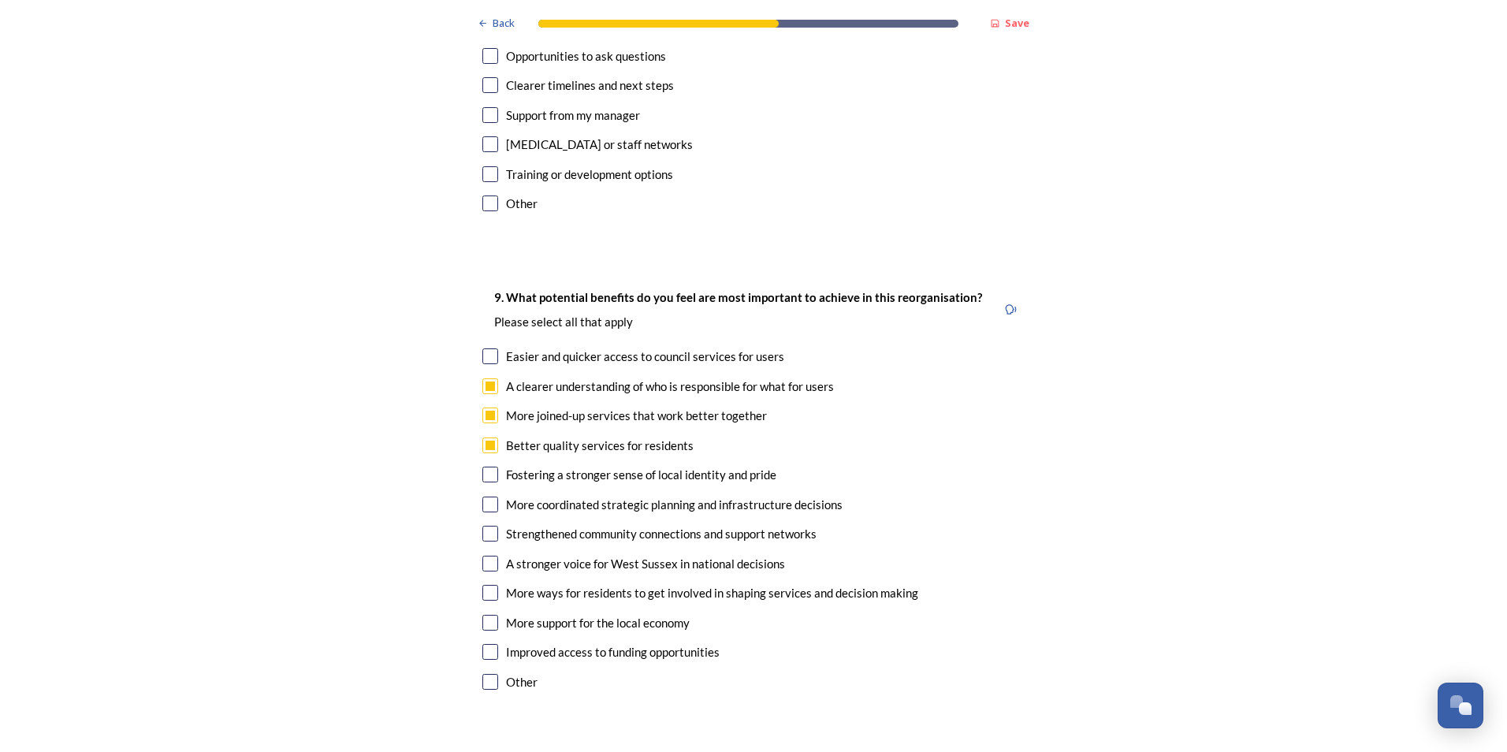
scroll to position [3783, 0]
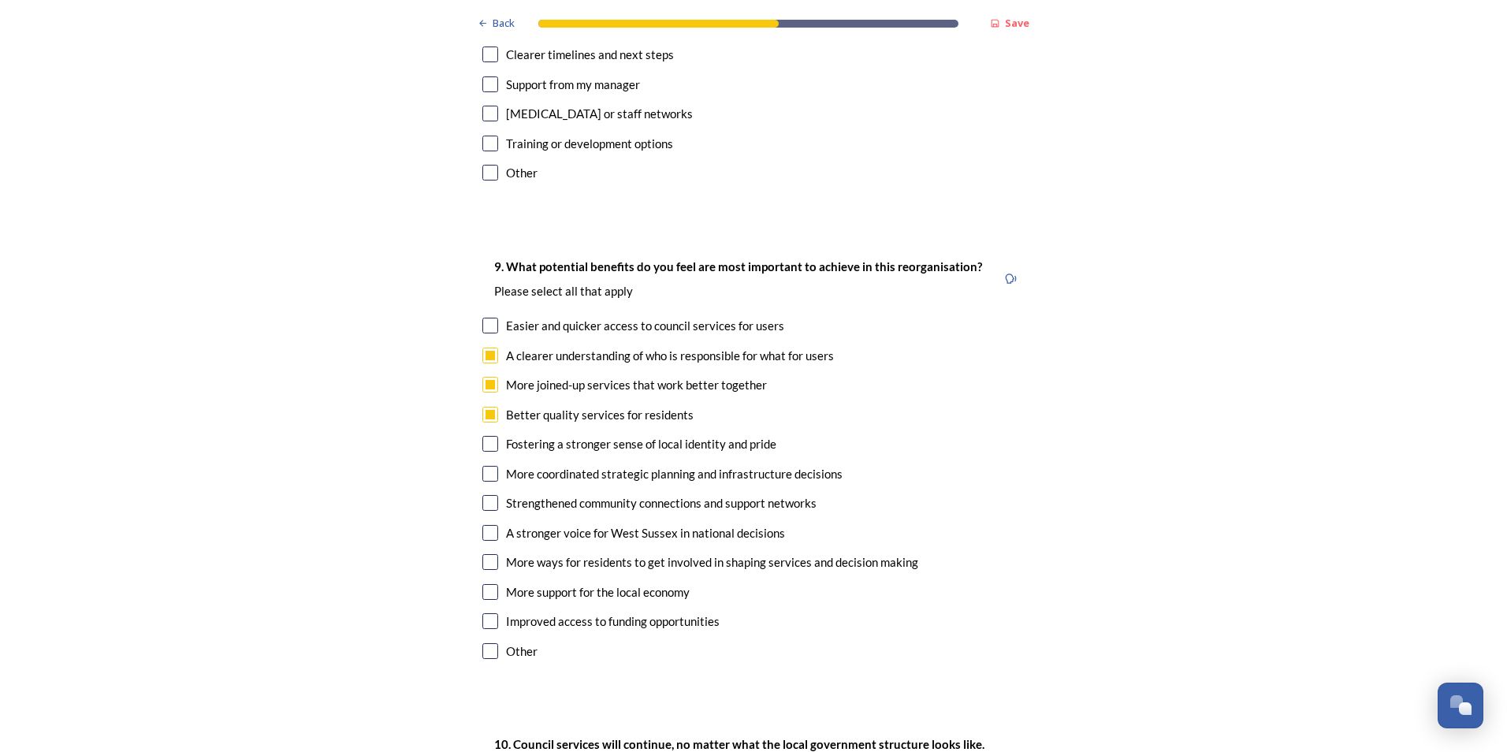
click at [482, 436] on input "checkbox" at bounding box center [490, 444] width 16 height 16
checkbox input "true"
click at [483, 466] on input "checkbox" at bounding box center [490, 474] width 16 height 16
checkbox input "true"
click at [486, 495] on input "checkbox" at bounding box center [490, 503] width 16 height 16
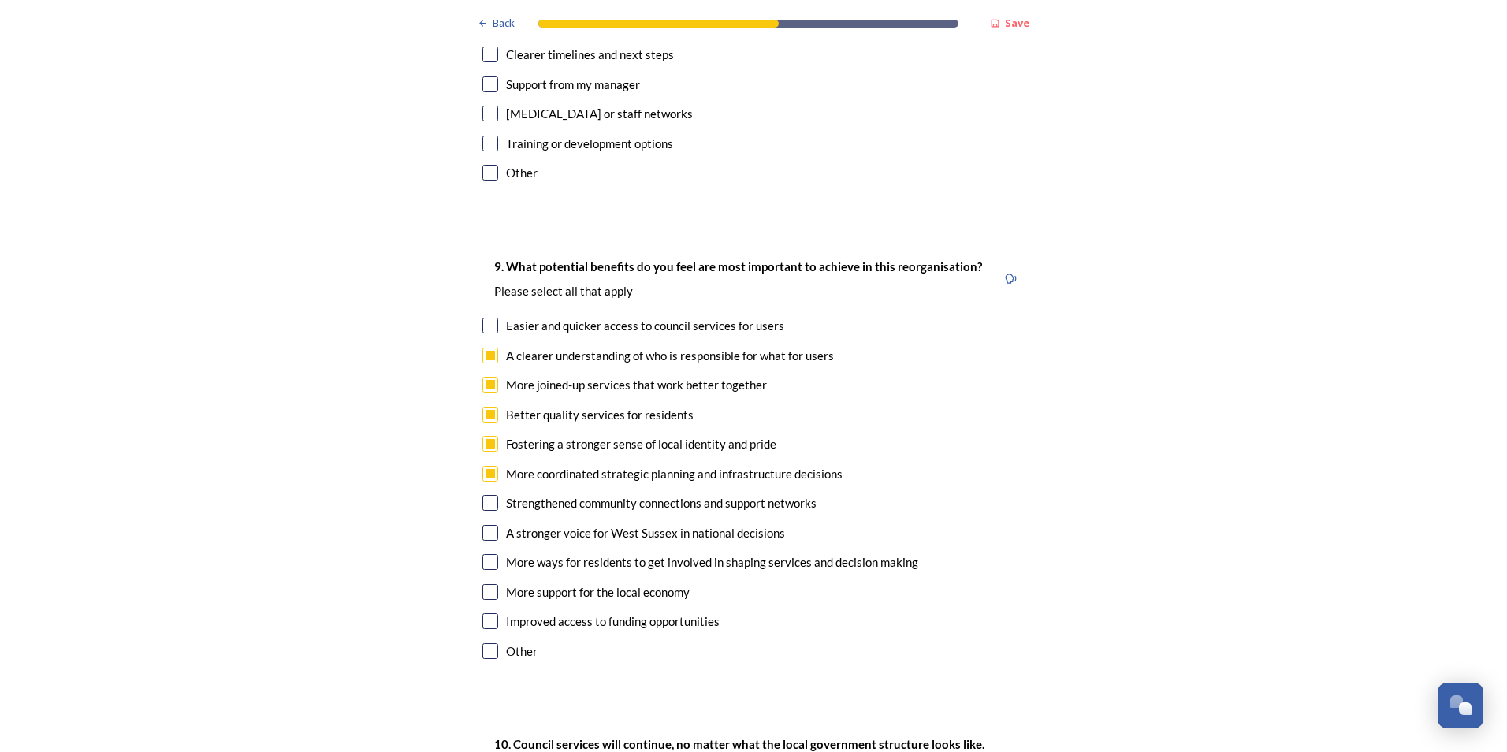
checkbox input "true"
click at [484, 525] on input "checkbox" at bounding box center [490, 533] width 16 height 16
click at [485, 525] on input "checkbox" at bounding box center [490, 533] width 16 height 16
checkbox input "false"
click at [489, 554] on input "checkbox" at bounding box center [490, 562] width 16 height 16
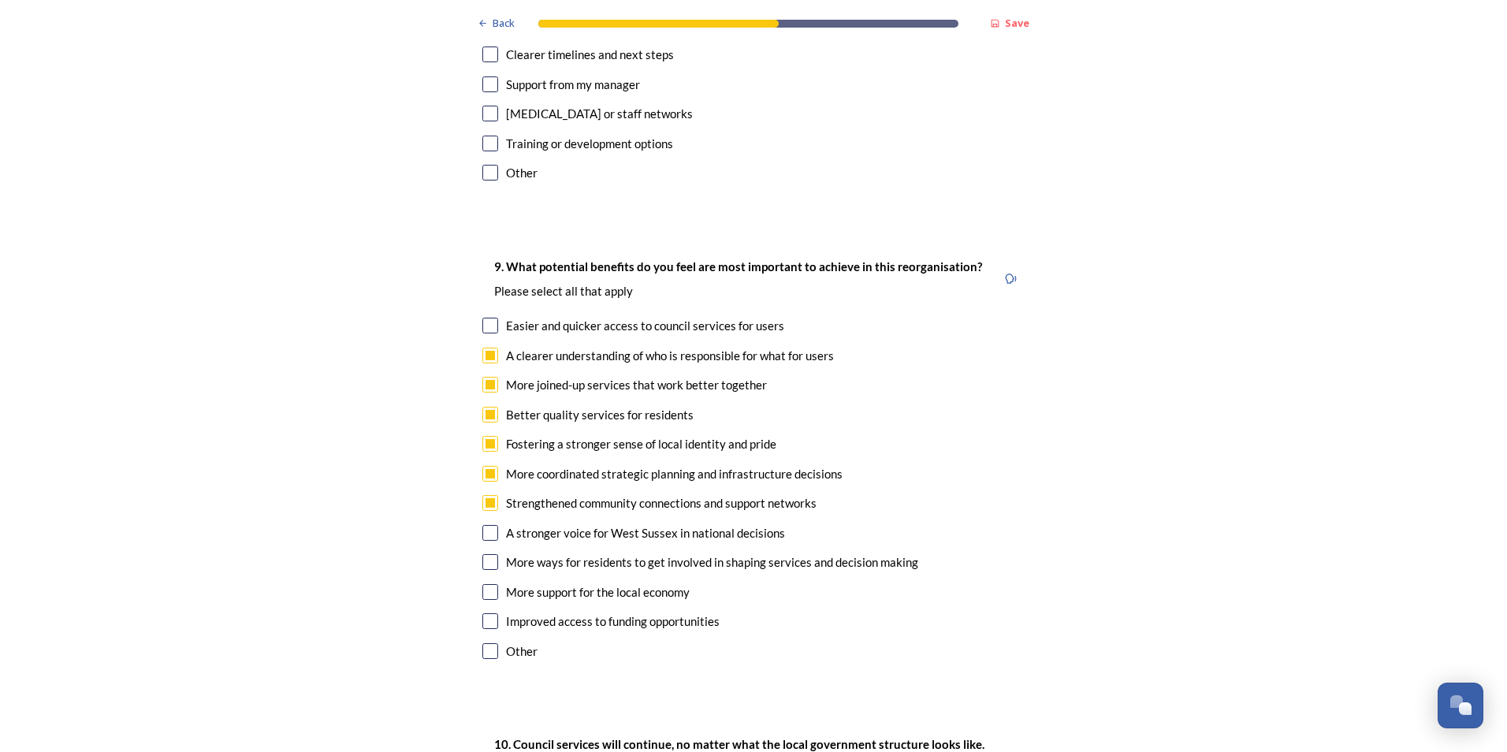
checkbox input "true"
click at [487, 584] on input "checkbox" at bounding box center [490, 592] width 16 height 16
click at [486, 584] on input "checkbox" at bounding box center [490, 592] width 16 height 16
checkbox input "false"
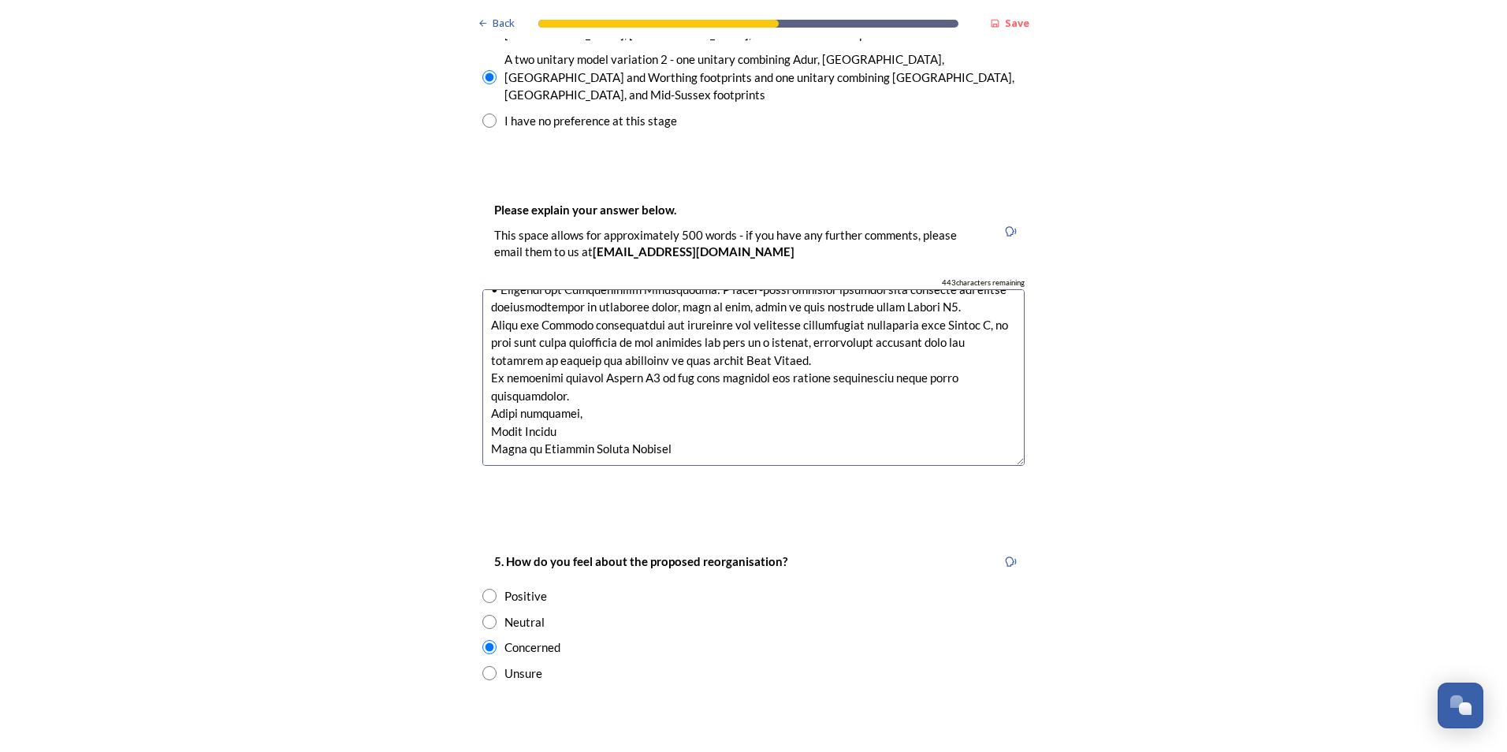
scroll to position [2364, 0]
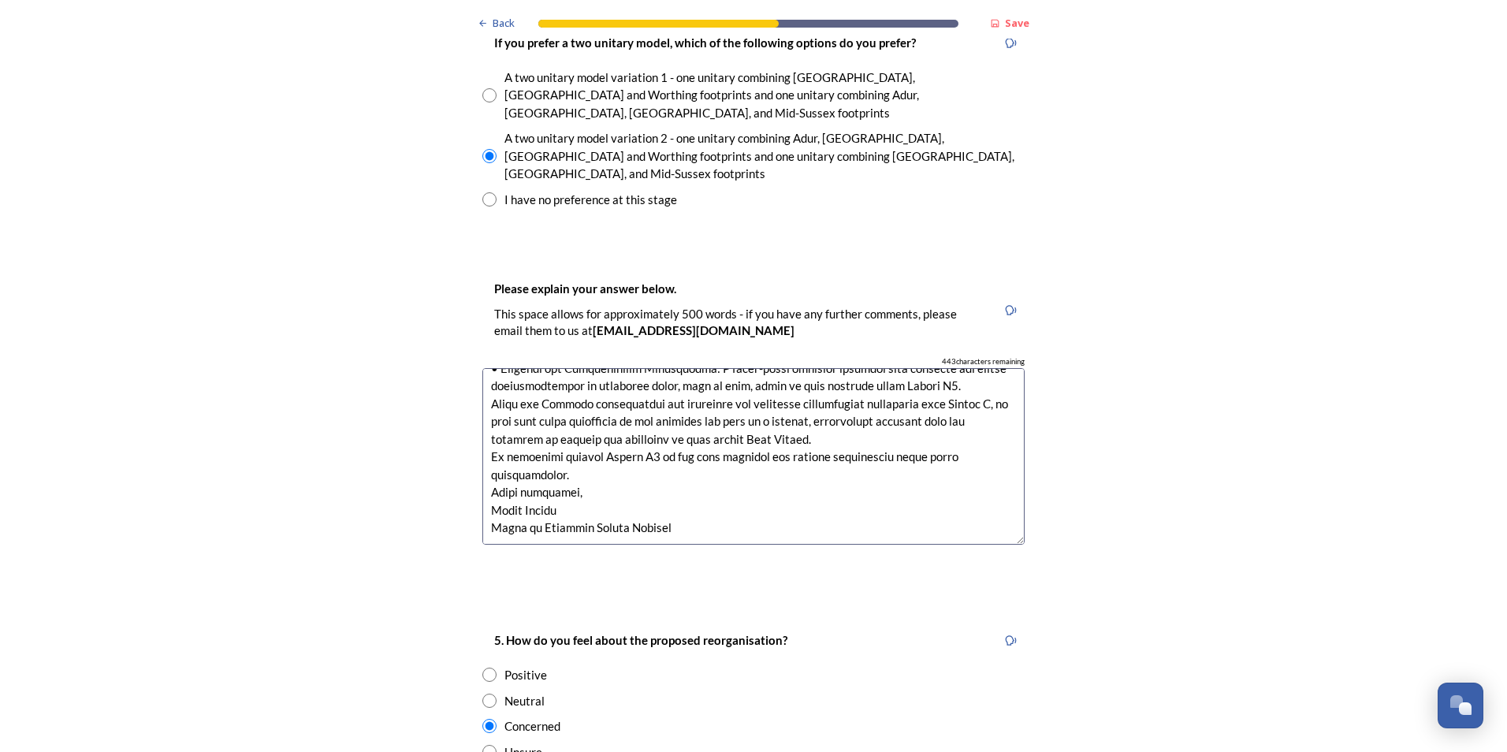
click at [678, 414] on textarea at bounding box center [753, 456] width 542 height 177
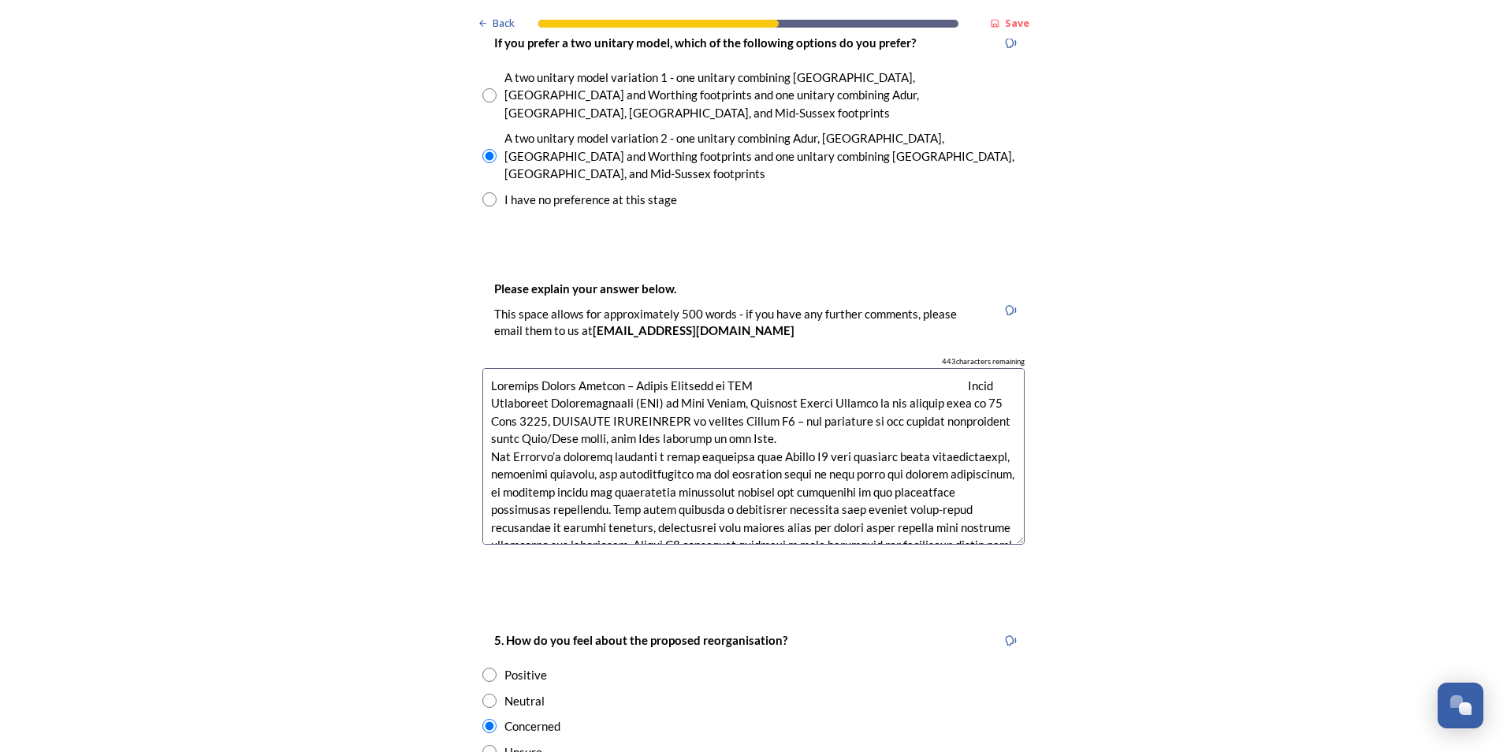
drag, startPoint x: 663, startPoint y: 424, endPoint x: 459, endPoint y: 292, distance: 242.6
click at [459, 292] on div "Back Save Prioritising future services As explained on our Shaping West Sussex …" at bounding box center [753, 322] width 1507 height 5373
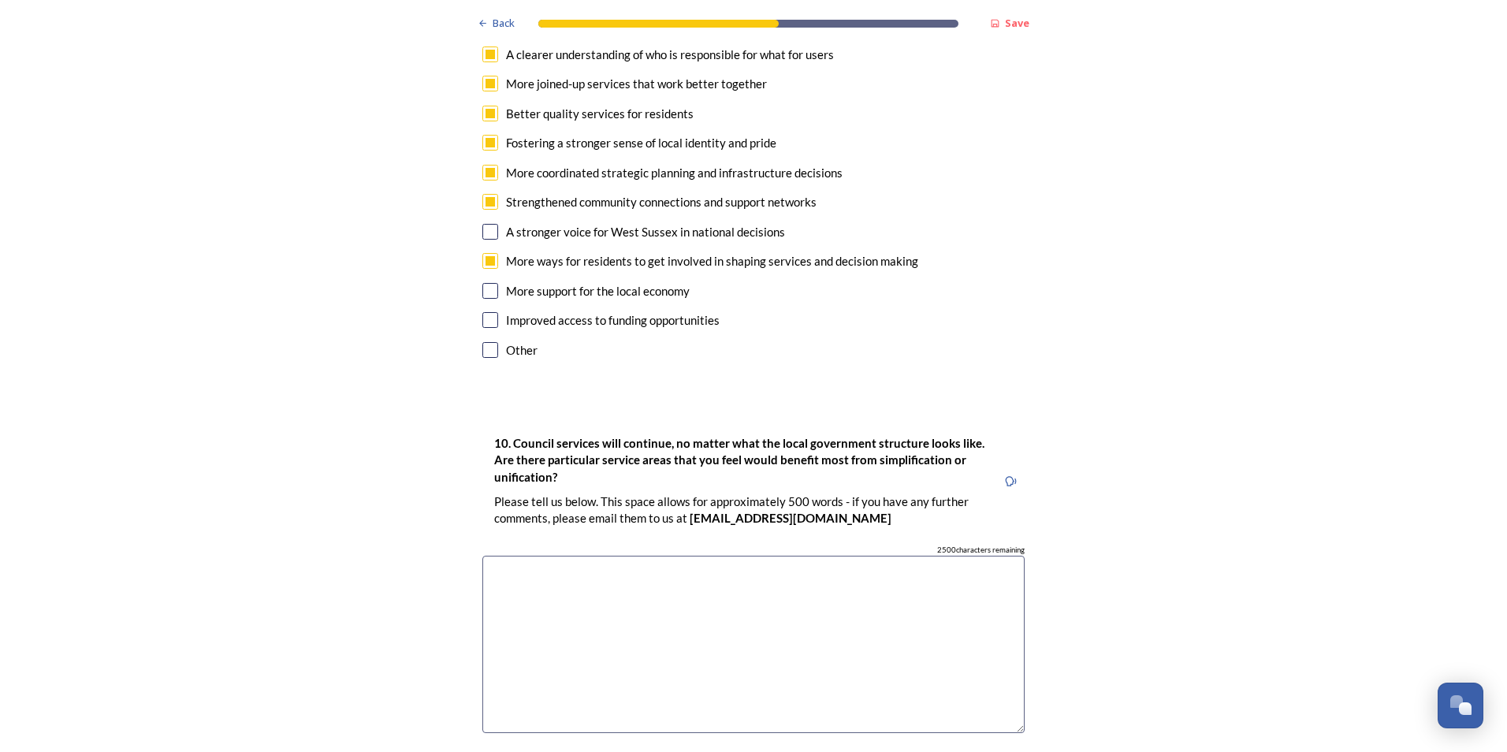
scroll to position [4177, 0]
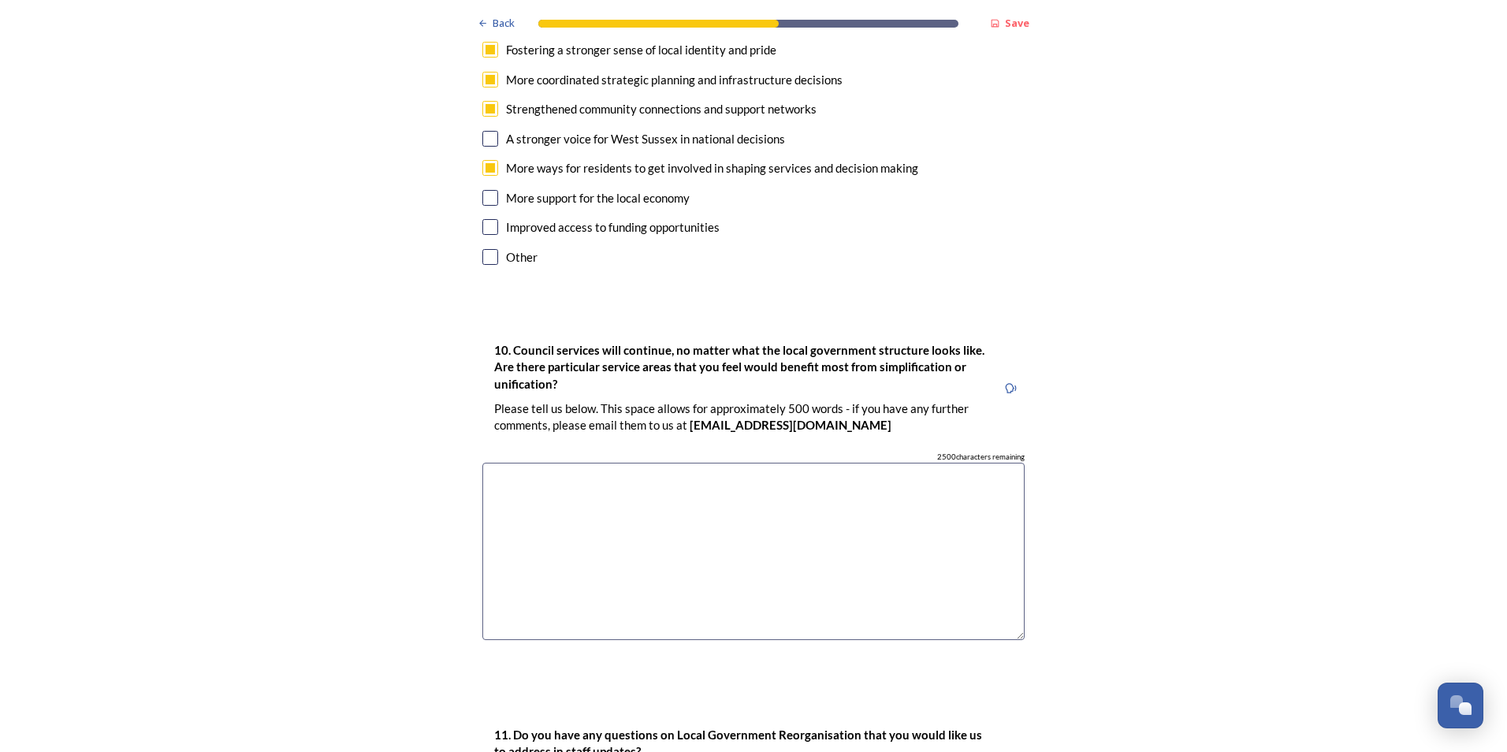
click at [544, 463] on textarea at bounding box center [753, 551] width 542 height 177
paste textarea "Slaugham Parish Council – Formal Response to LGR Local Government Reorganisatio…"
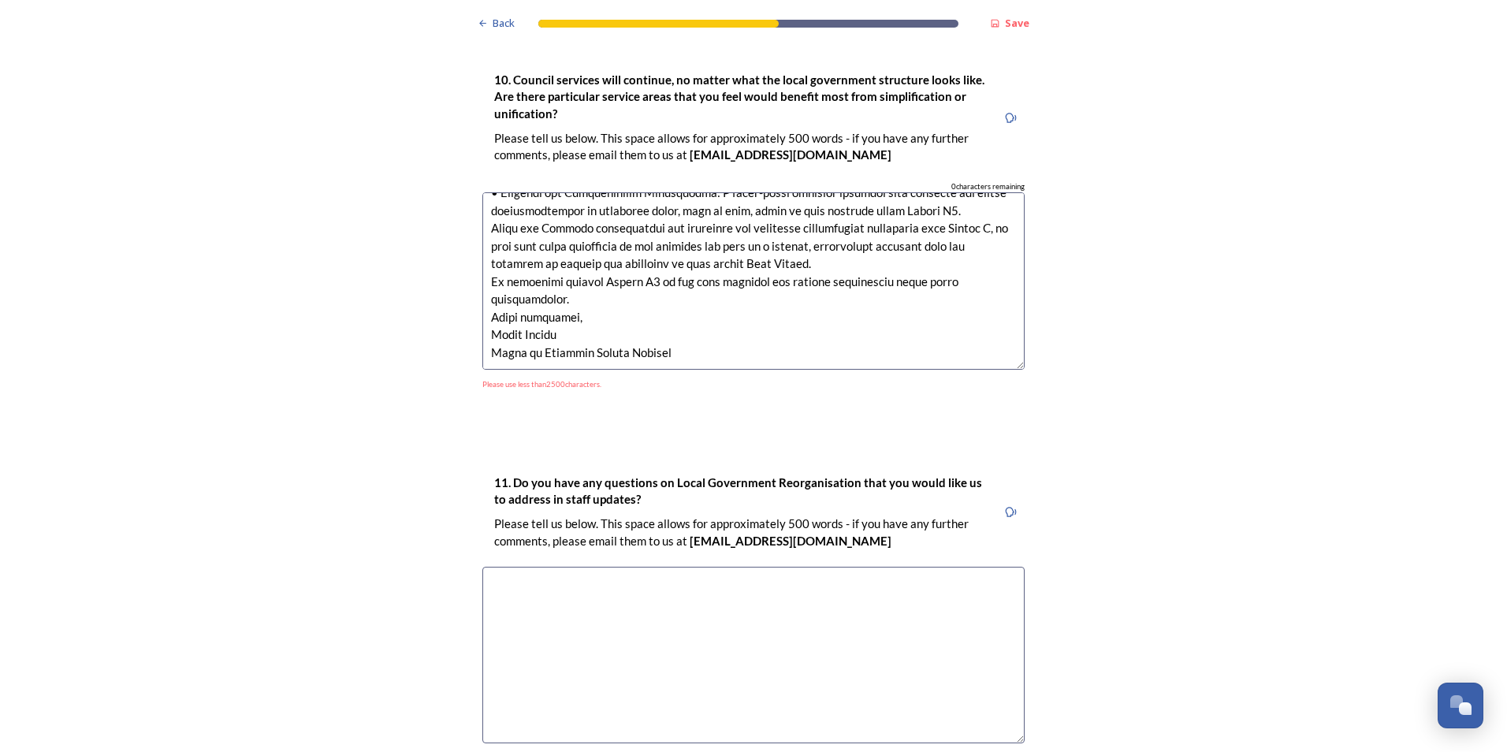
scroll to position [4492, 0]
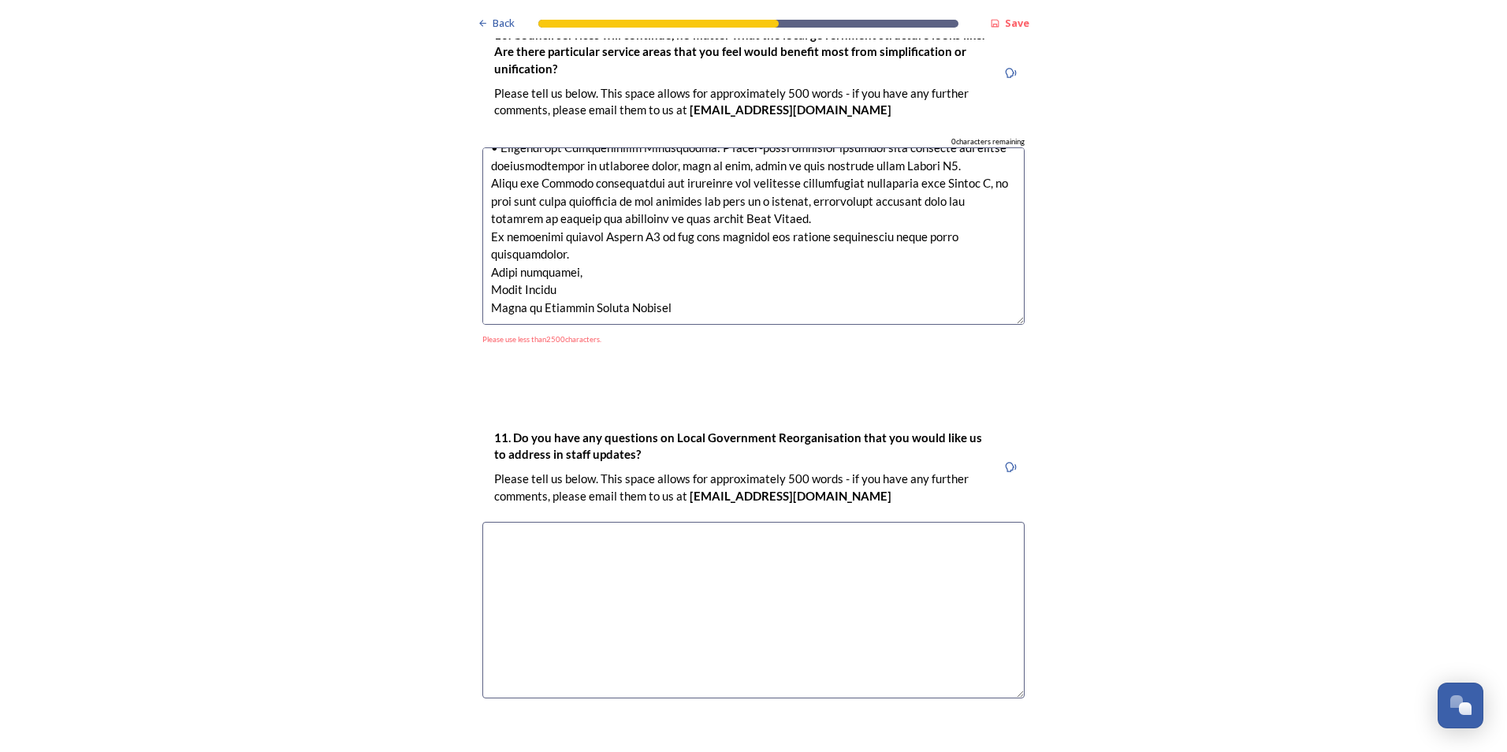
drag, startPoint x: 671, startPoint y: 226, endPoint x: 468, endPoint y: 162, distance: 213.4
click at [470, 162] on div "10. Council services will continue, no matter what the local government structu…" at bounding box center [753, 190] width 567 height 363
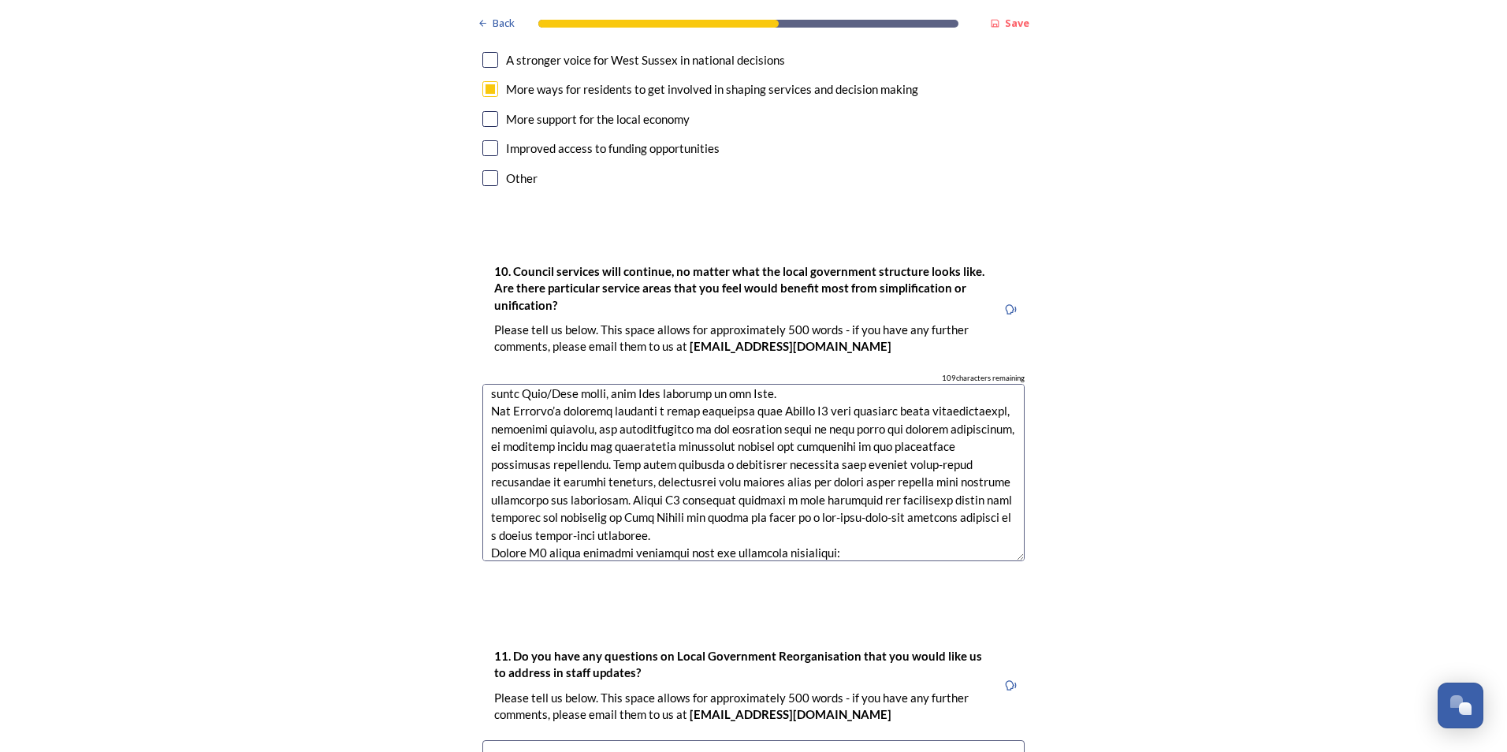
scroll to position [0, 0]
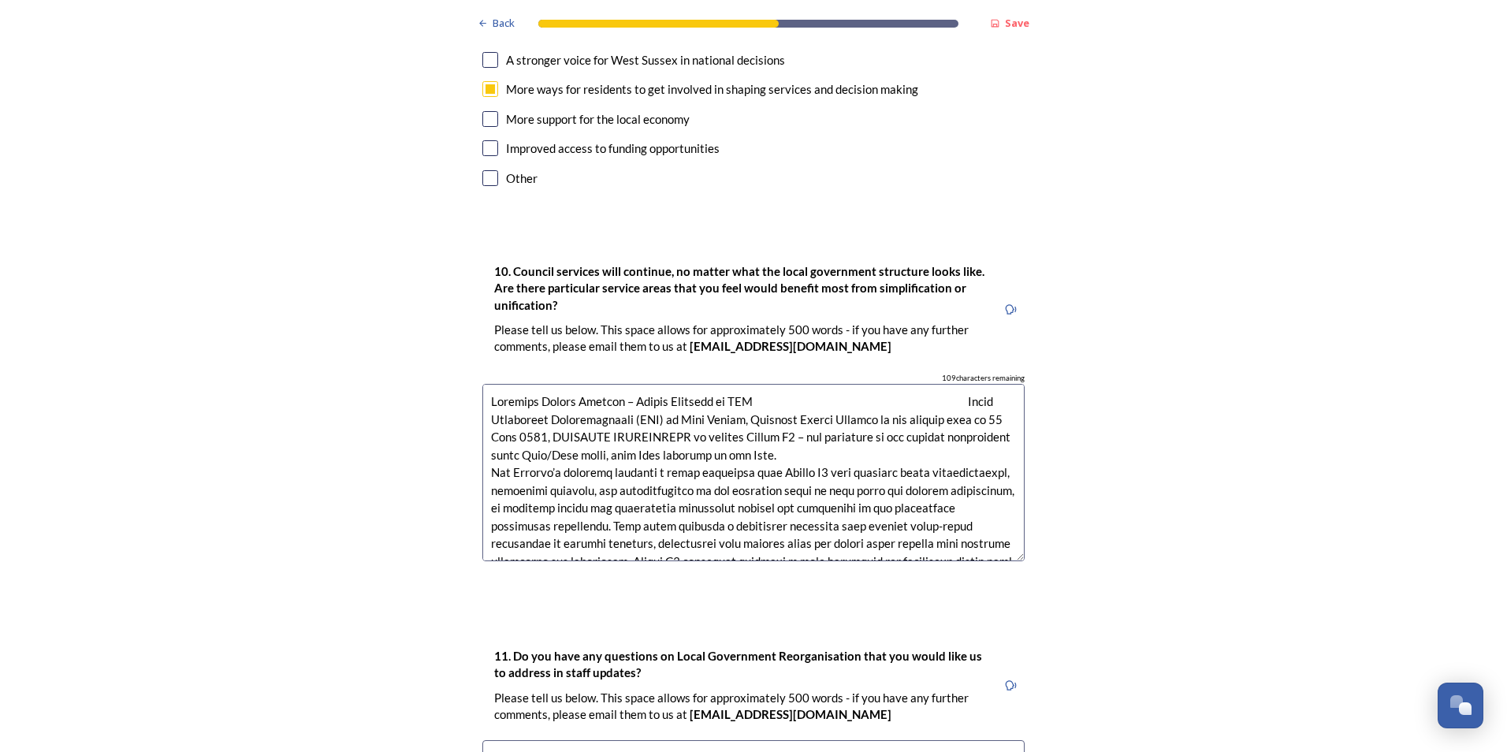
drag, startPoint x: 831, startPoint y: 351, endPoint x: 747, endPoint y: 337, distance: 85.5
click at [747, 384] on textarea at bounding box center [753, 472] width 542 height 177
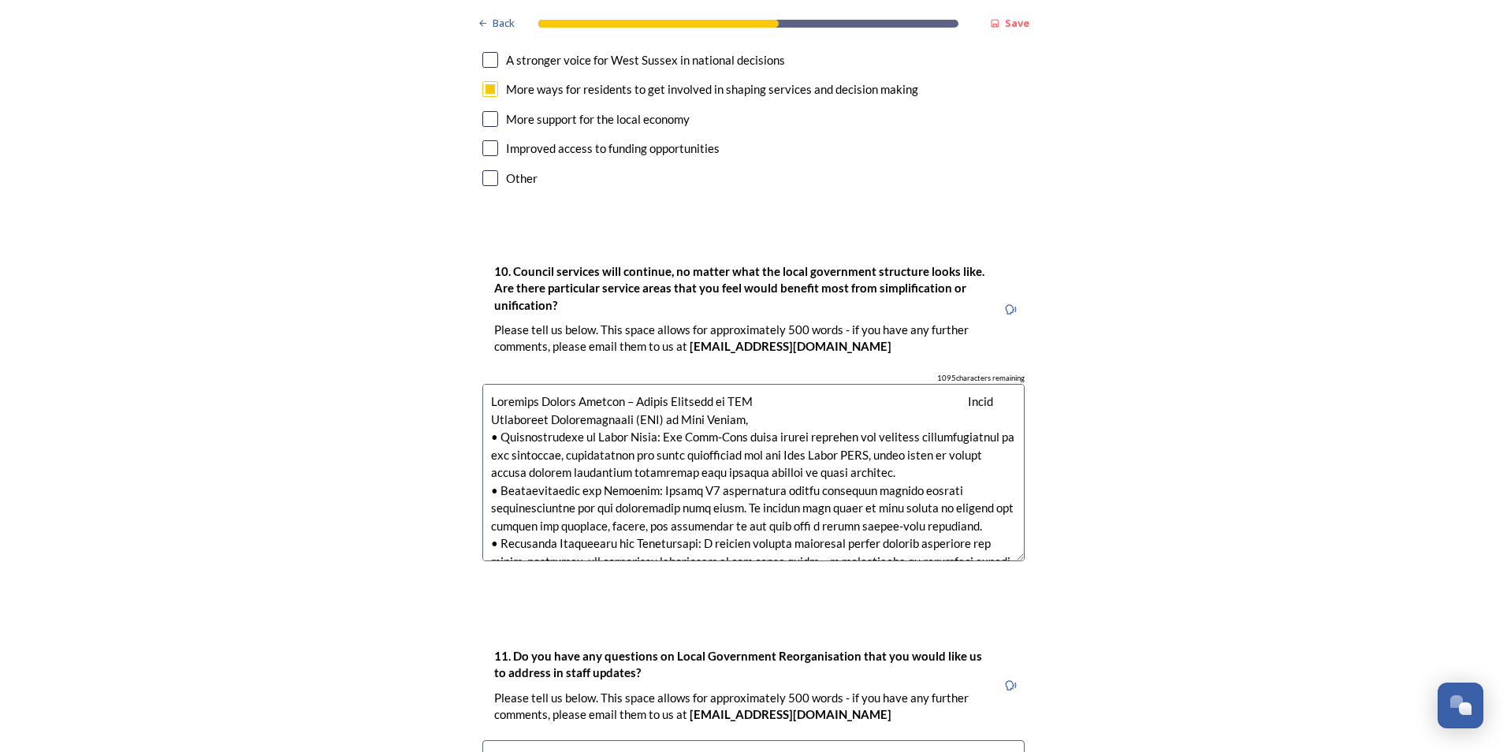
drag, startPoint x: 761, startPoint y: 319, endPoint x: 616, endPoint y: 320, distance: 144.2
click at [616, 384] on textarea at bounding box center [753, 472] width 542 height 177
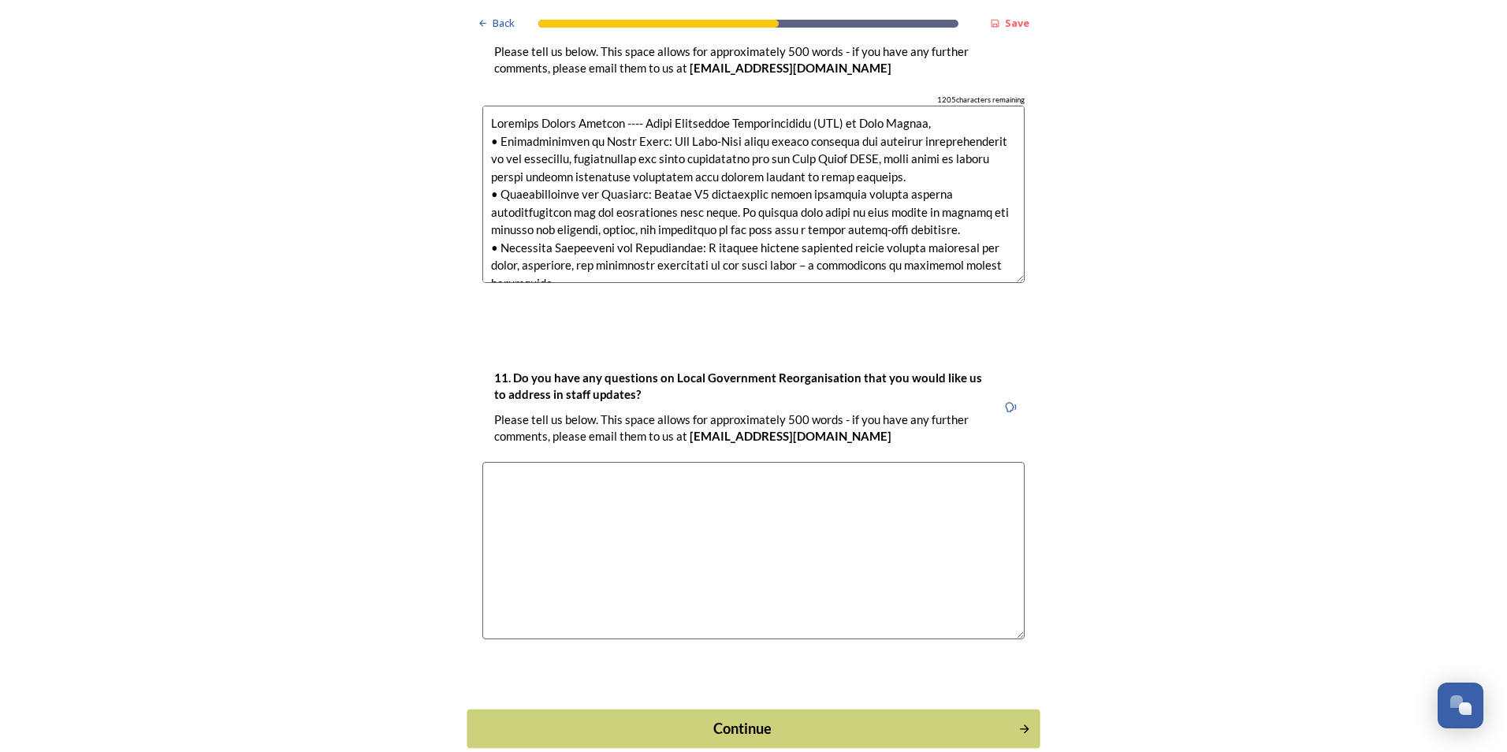
scroll to position [4540, 0]
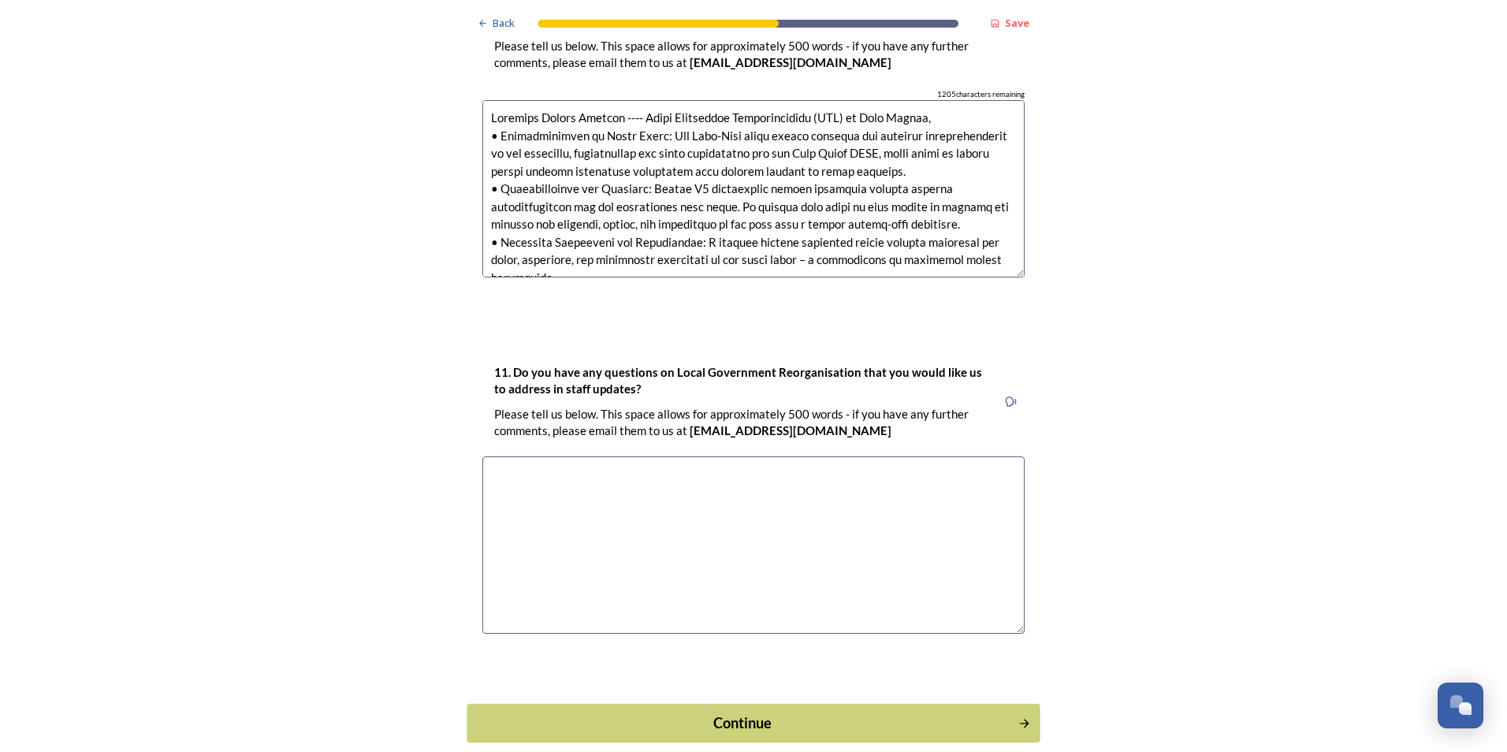
type textarea "Slaugham Parish Council ---- Local Government Reorganisation (LGR) in West Suss…"
click at [768, 712] on div "Continue" at bounding box center [743, 722] width 534 height 21
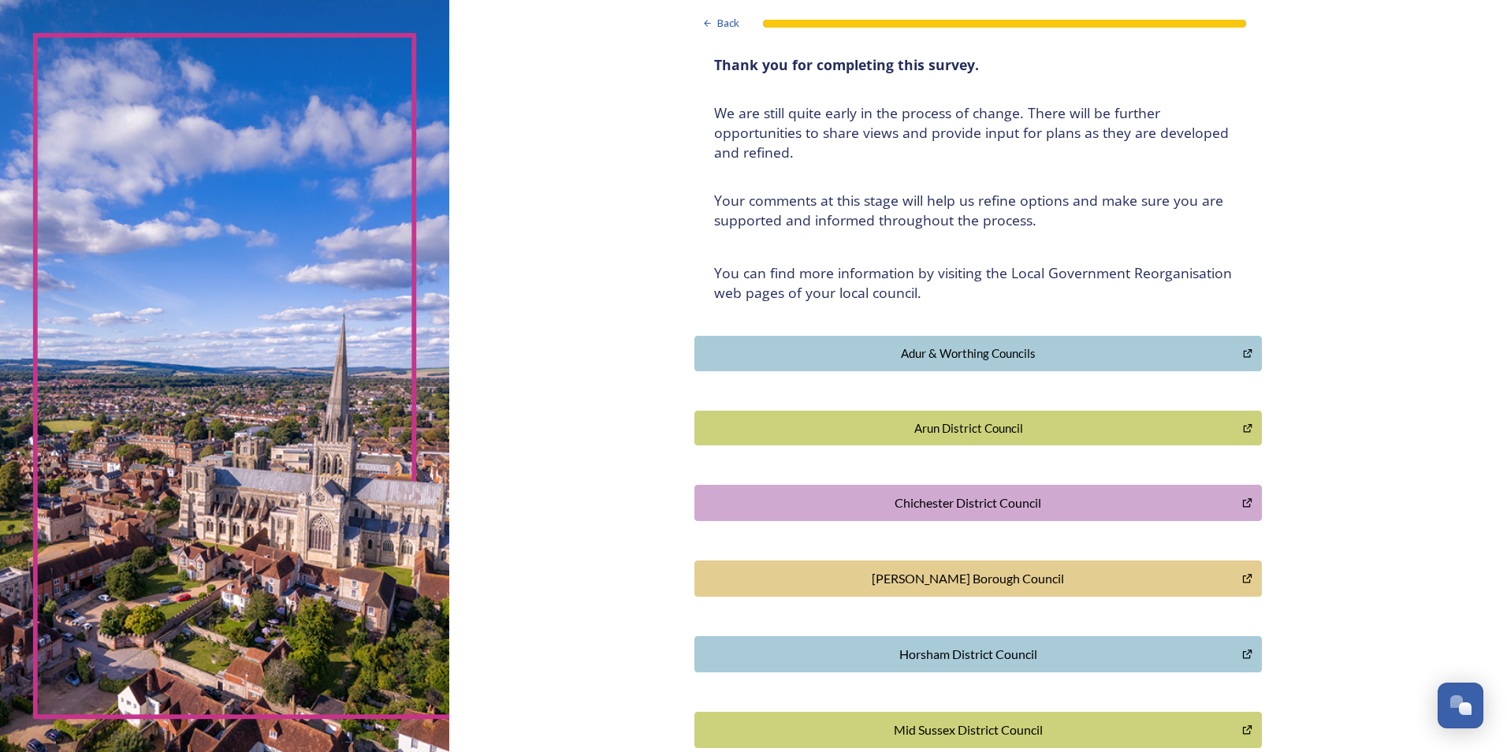
scroll to position [263, 0]
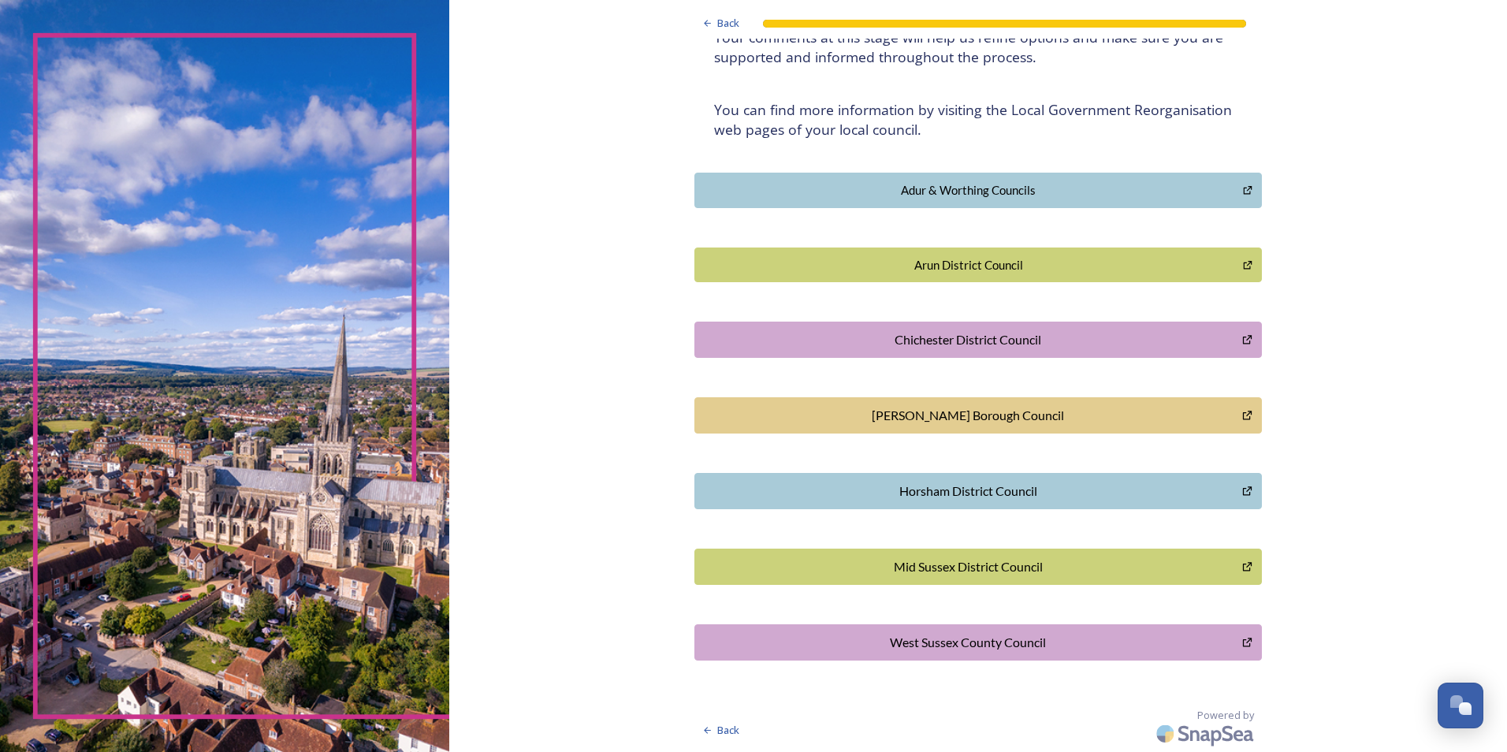
click at [956, 498] on div "Horsham District Council" at bounding box center [968, 491] width 530 height 19
click at [961, 505] on button "Horsham District Council" at bounding box center [977, 491] width 567 height 36
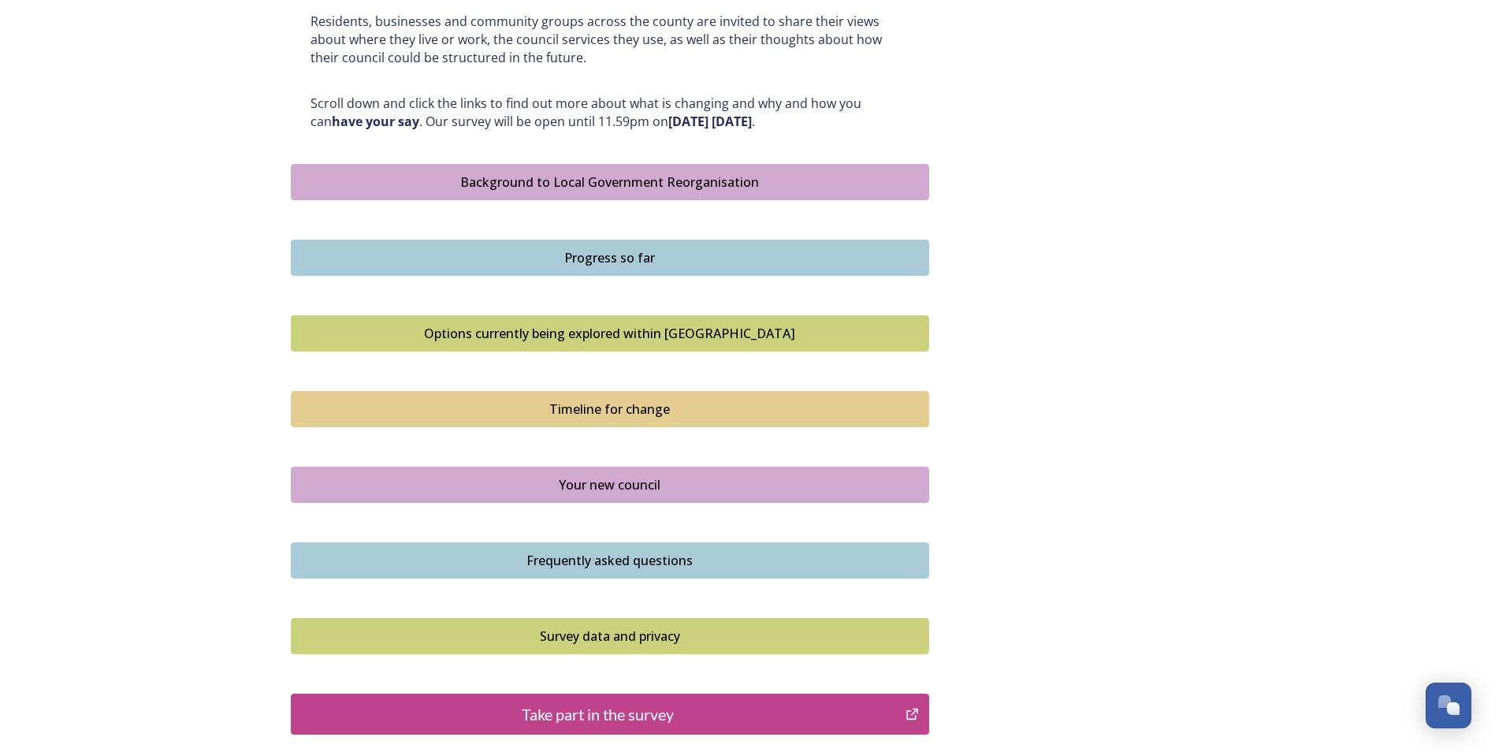
scroll to position [944, 0]
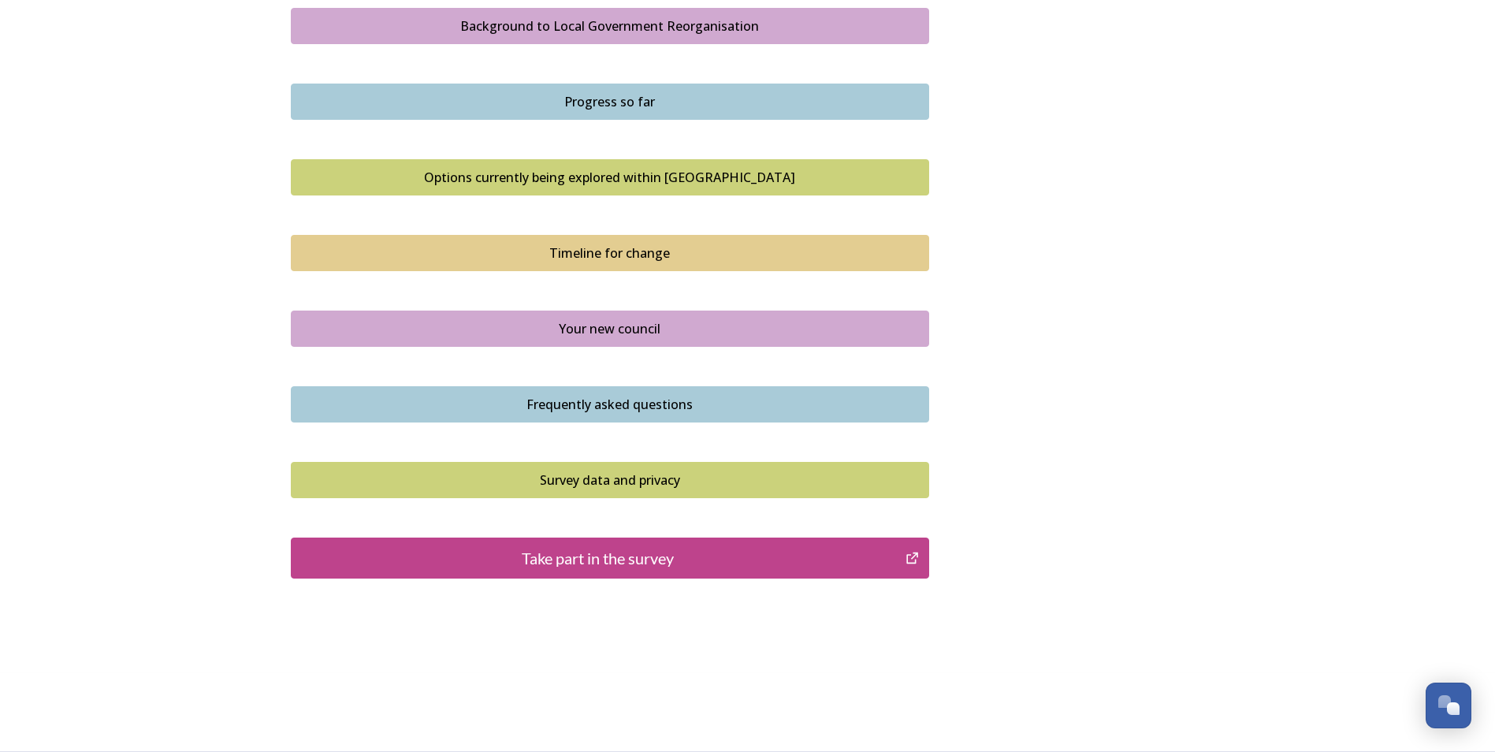
click at [718, 561] on div "Take part in the survey" at bounding box center [598, 558] width 598 height 24
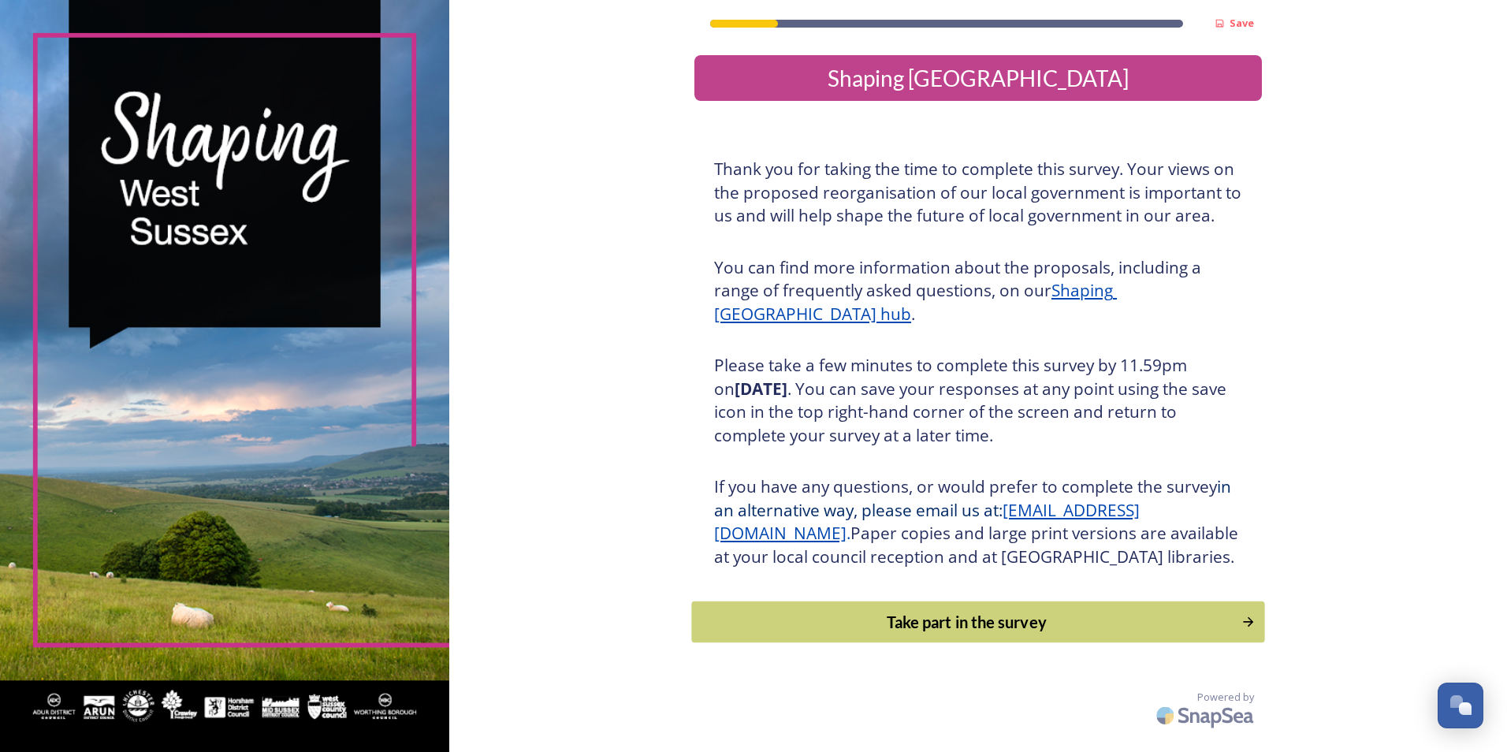
click at [1000, 634] on div "Take part in the survey" at bounding box center [967, 622] width 533 height 24
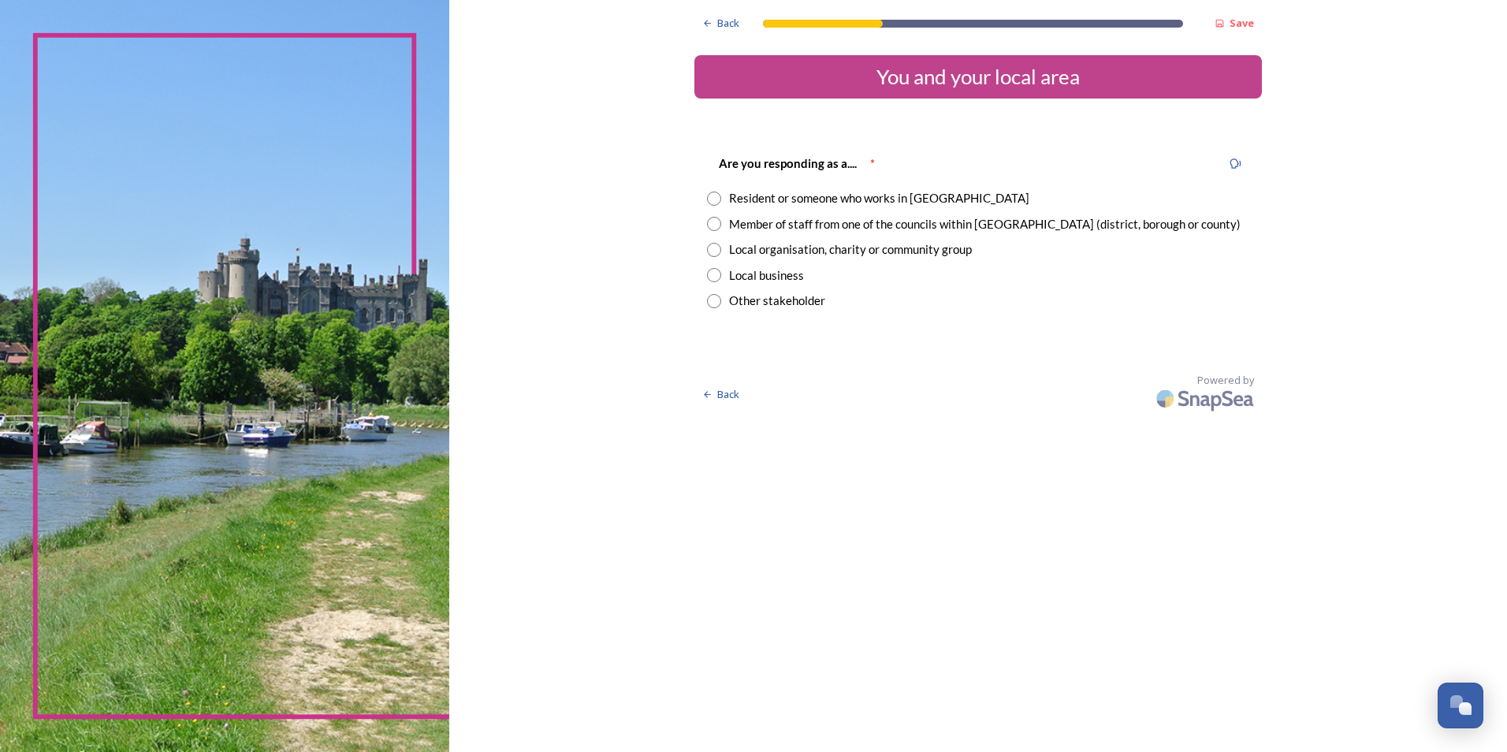
click at [715, 203] on input "radio" at bounding box center [714, 199] width 14 height 14
radio input "true"
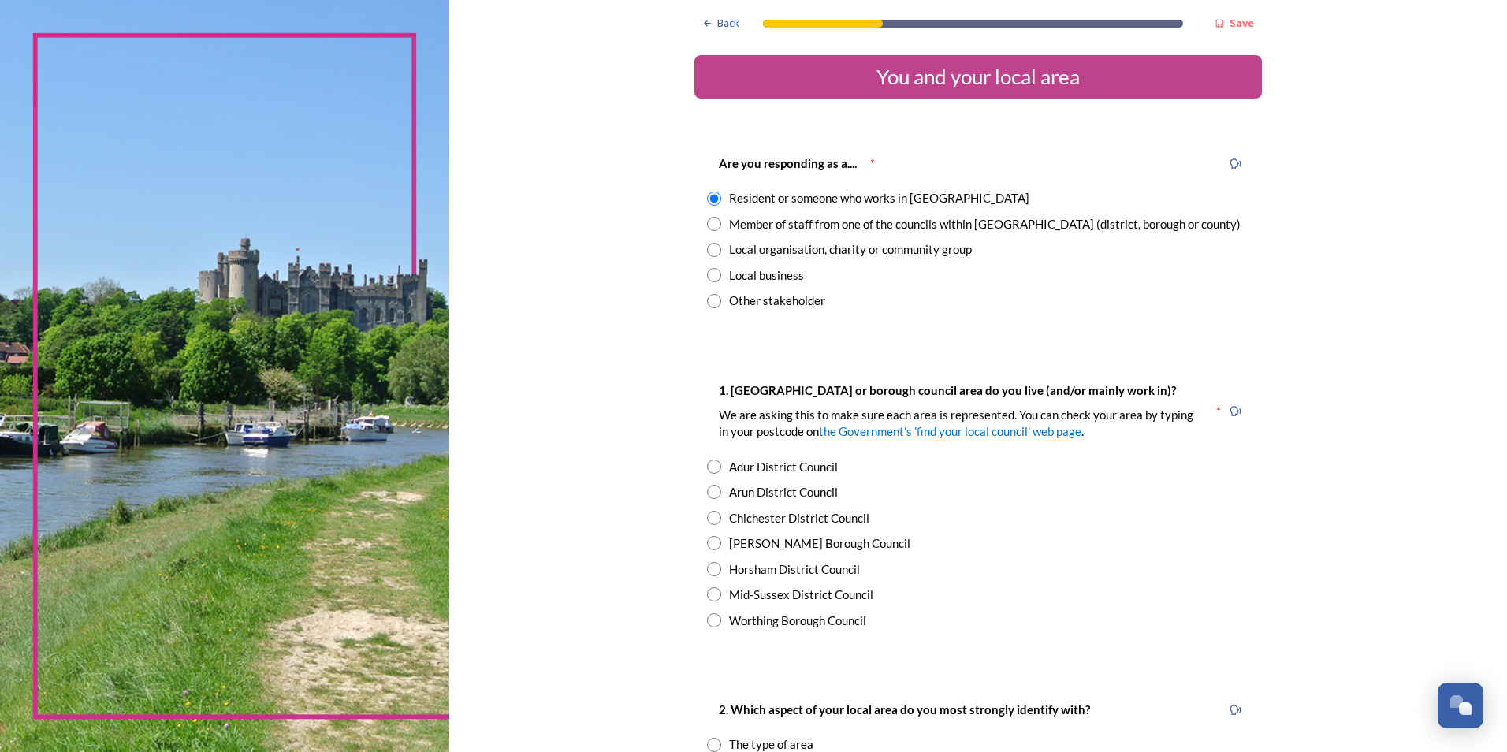
click at [710, 568] on input "radio" at bounding box center [714, 569] width 14 height 14
radio input "true"
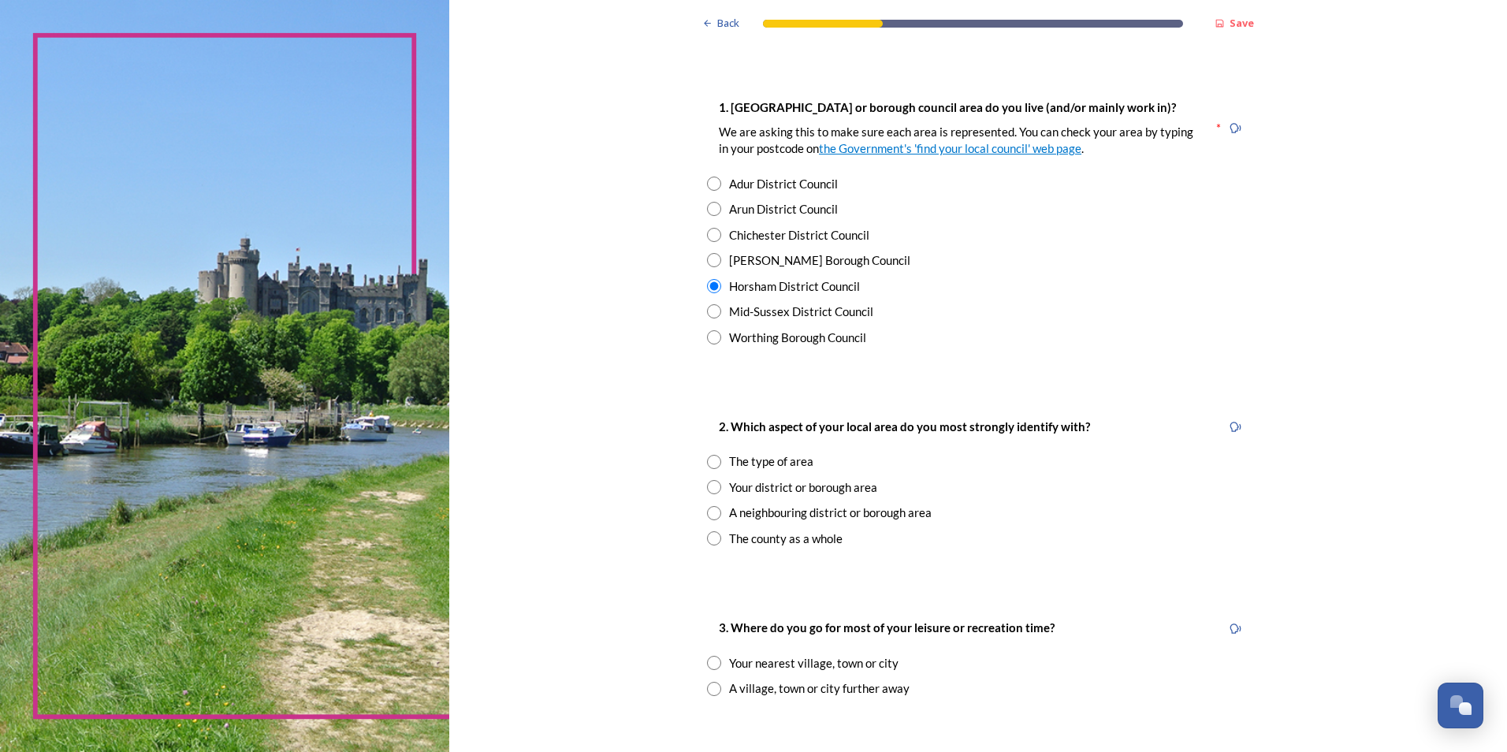
scroll to position [315, 0]
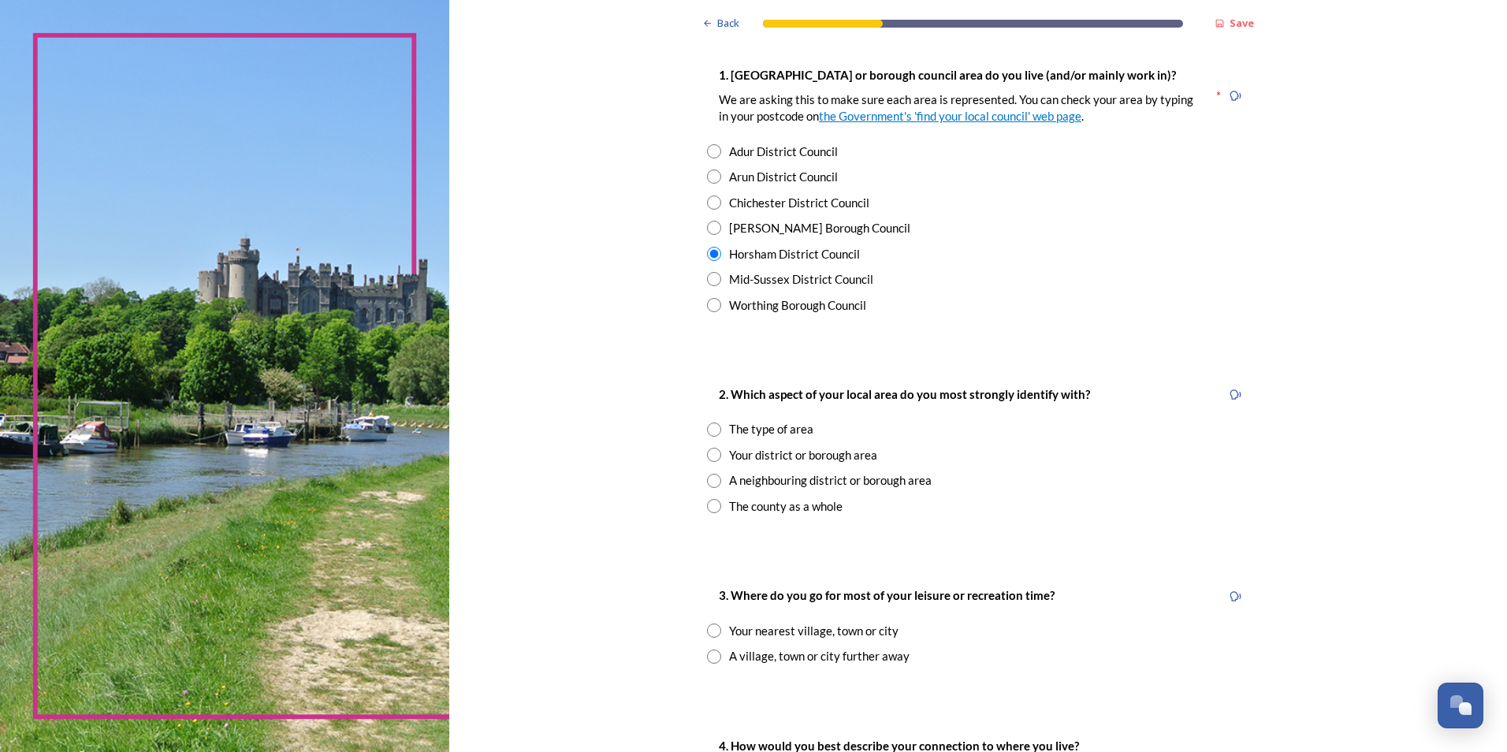
click at [707, 508] on input "radio" at bounding box center [714, 506] width 14 height 14
radio input "true"
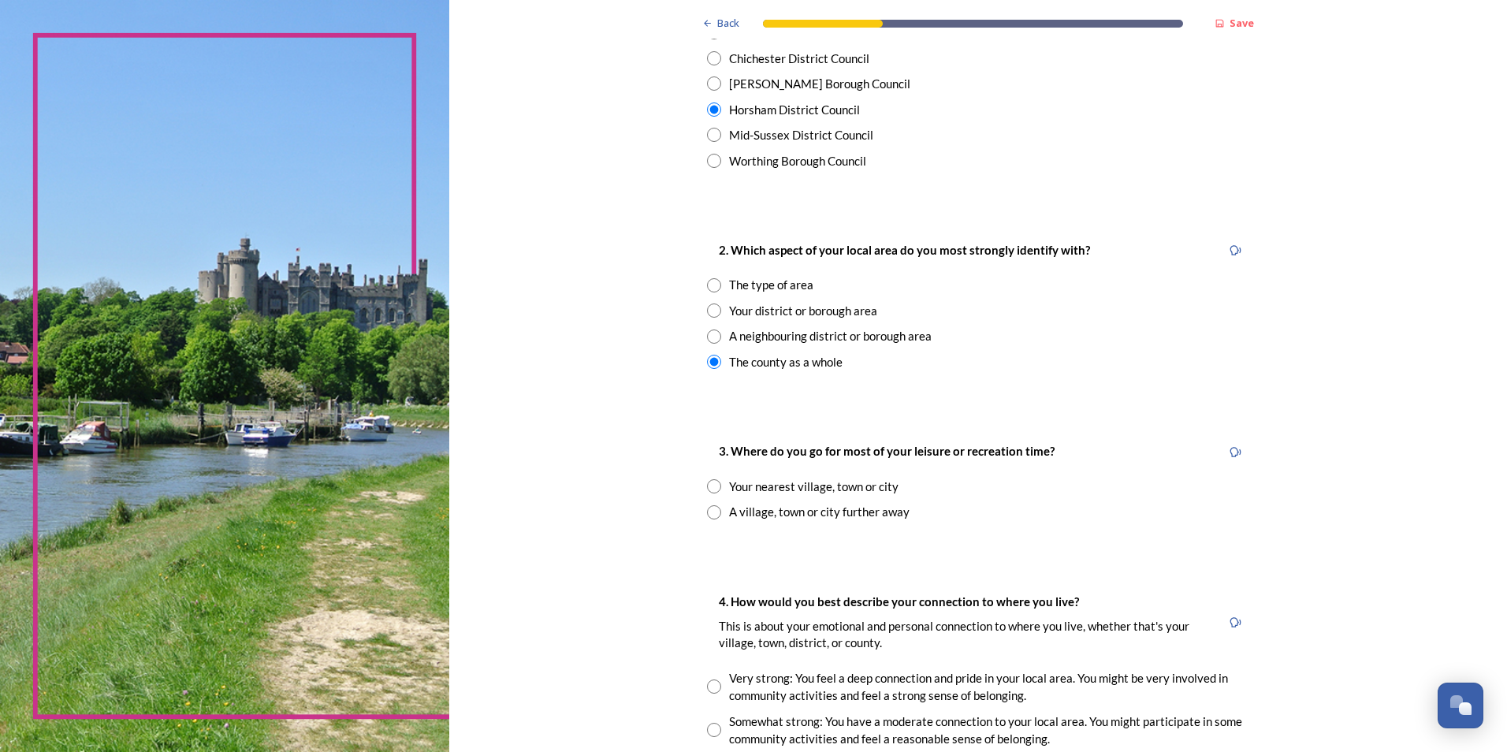
scroll to position [473, 0]
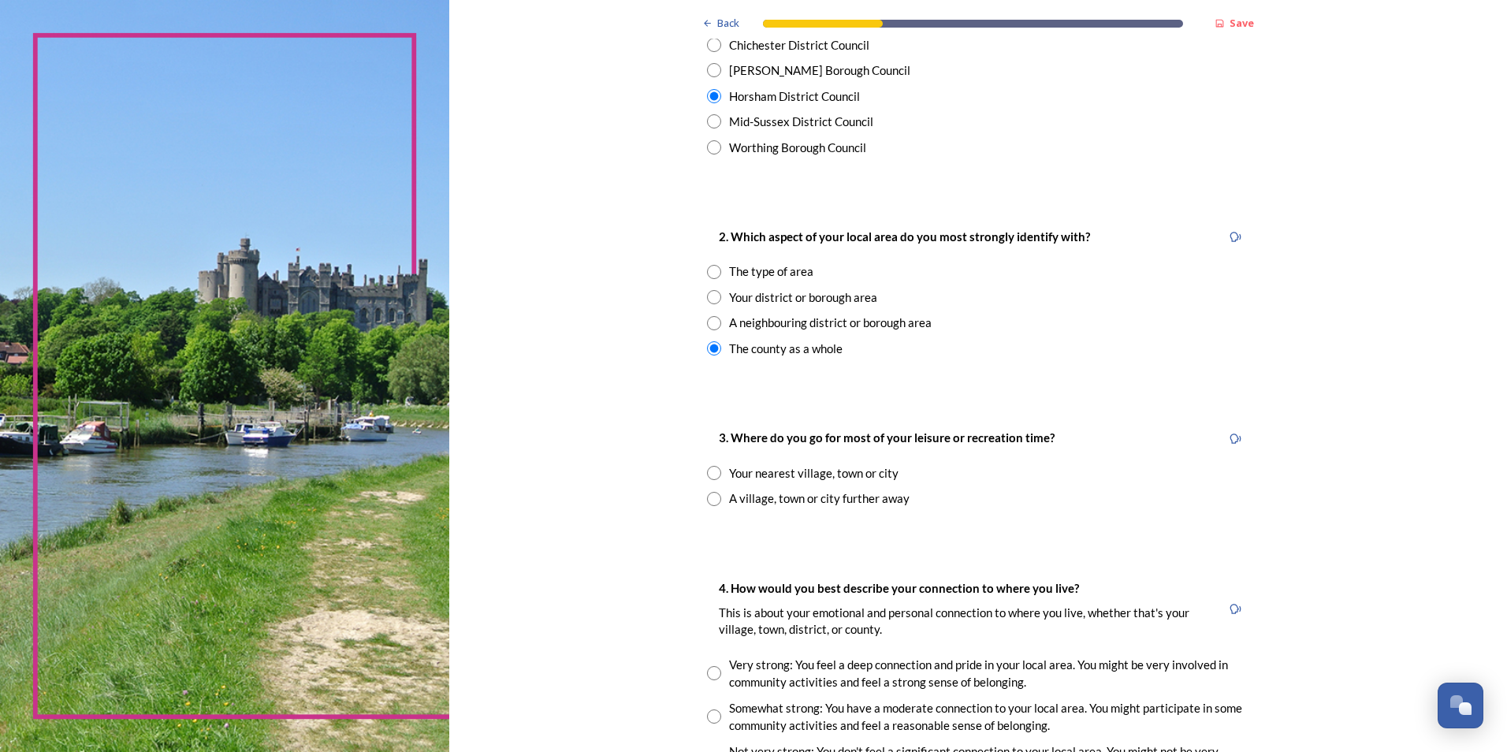
click at [712, 474] on input "radio" at bounding box center [714, 473] width 14 height 14
radio input "true"
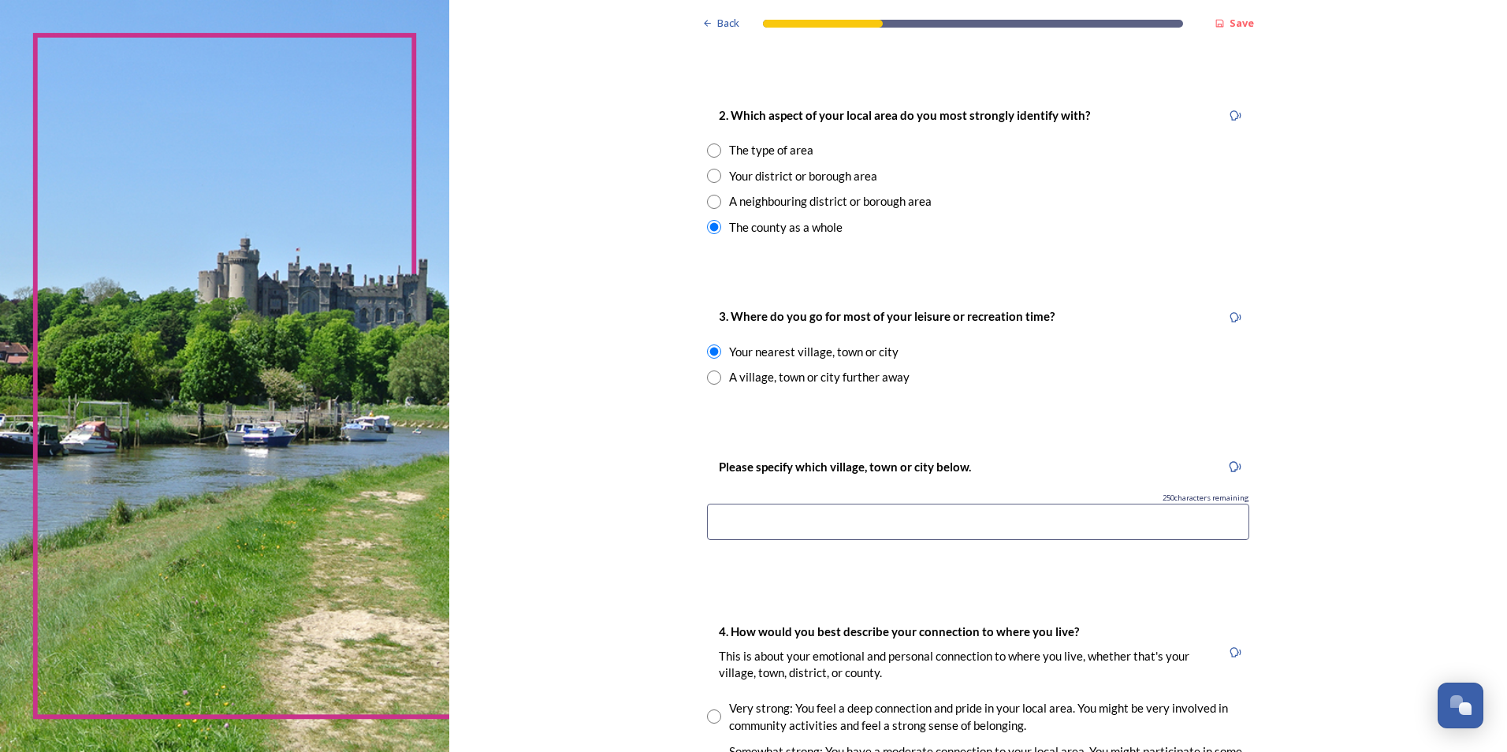
scroll to position [631, 0]
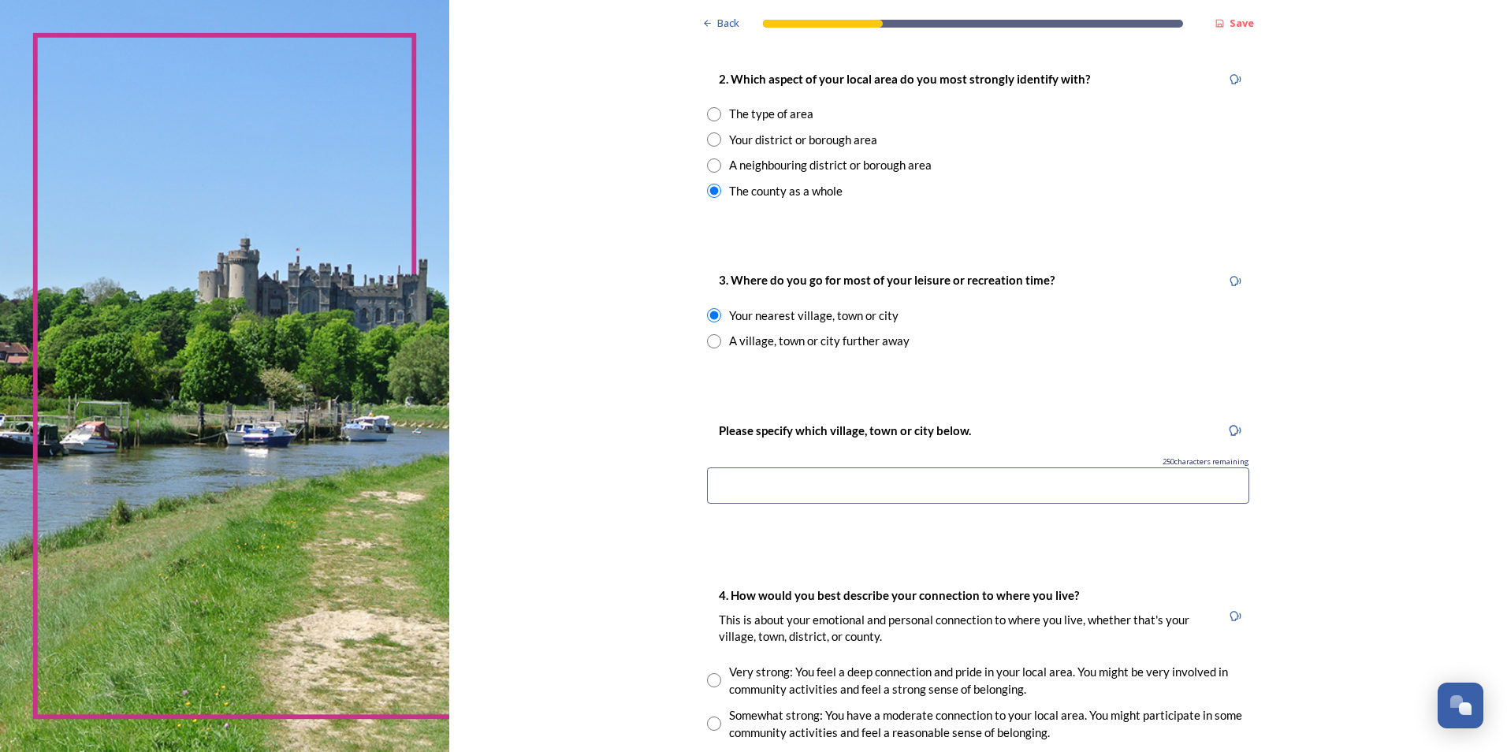
click at [738, 493] on input at bounding box center [978, 485] width 542 height 36
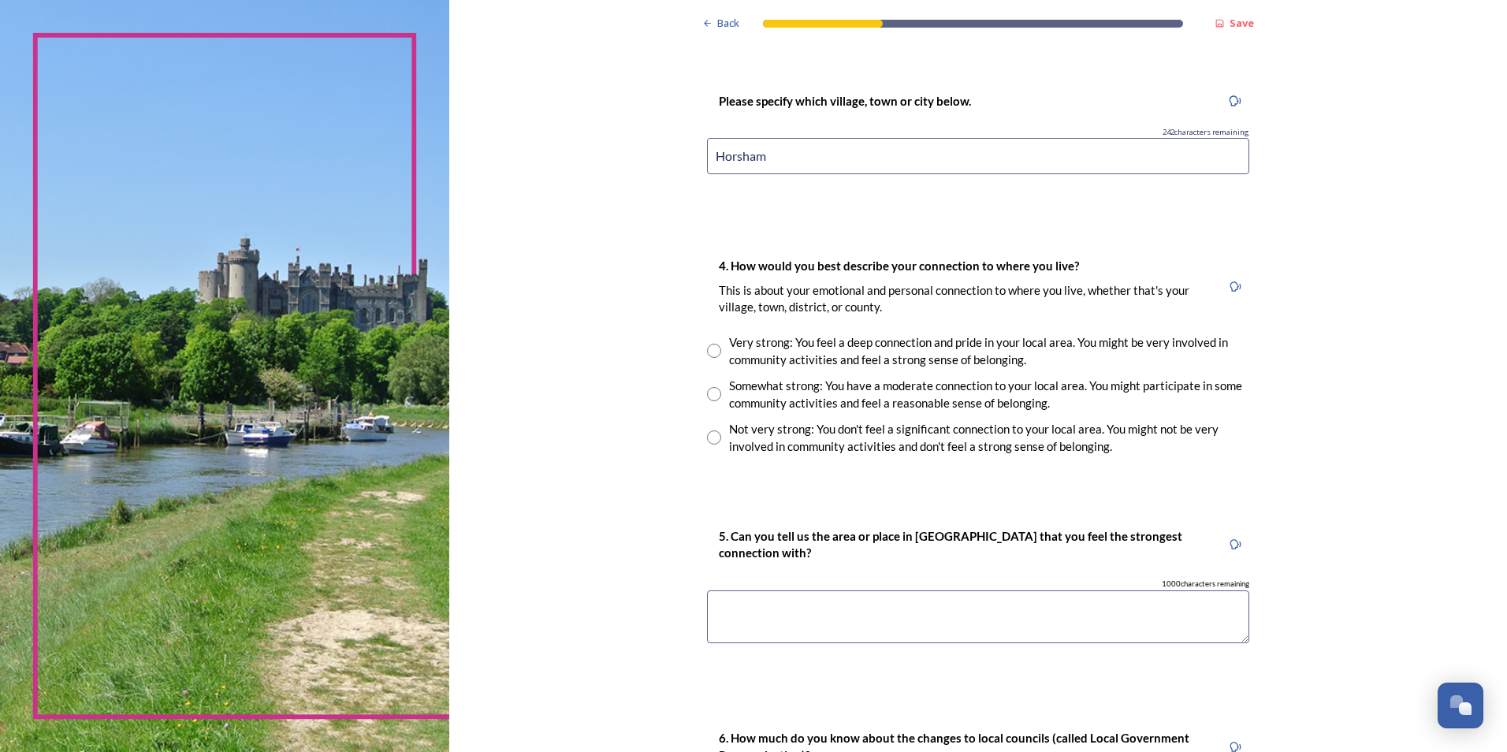
scroll to position [1025, 0]
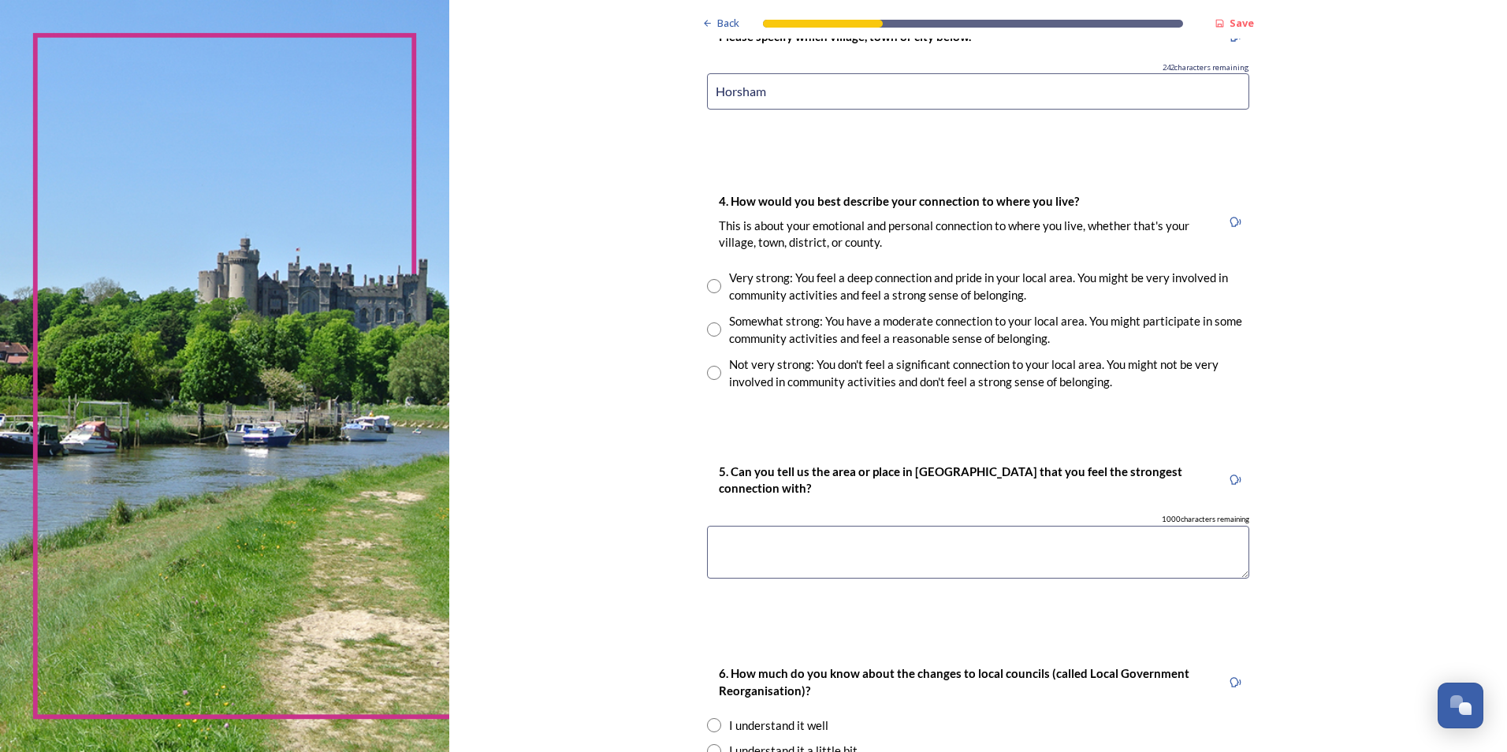
type input "Horsham"
click at [709, 326] on input "radio" at bounding box center [714, 329] width 14 height 14
radio input "true"
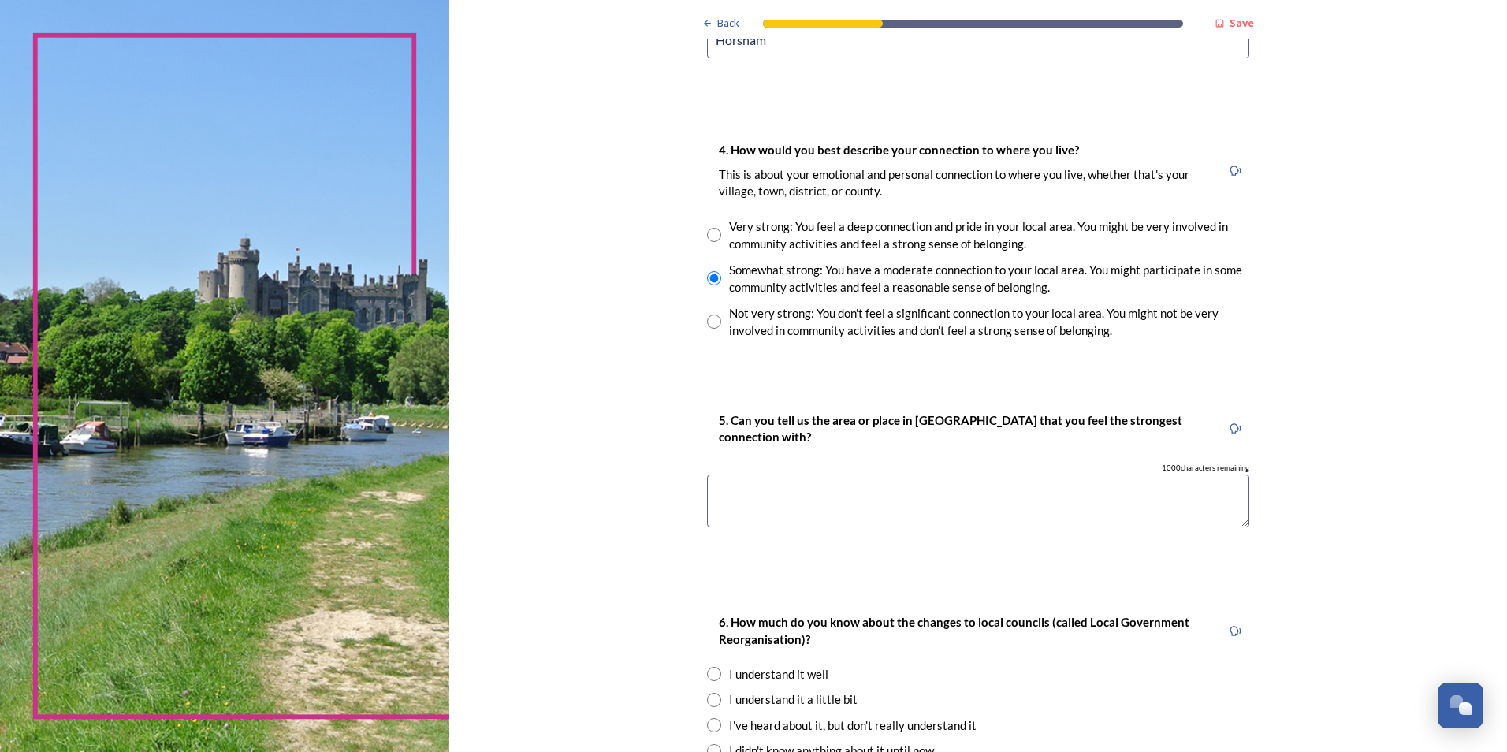
scroll to position [1103, 0]
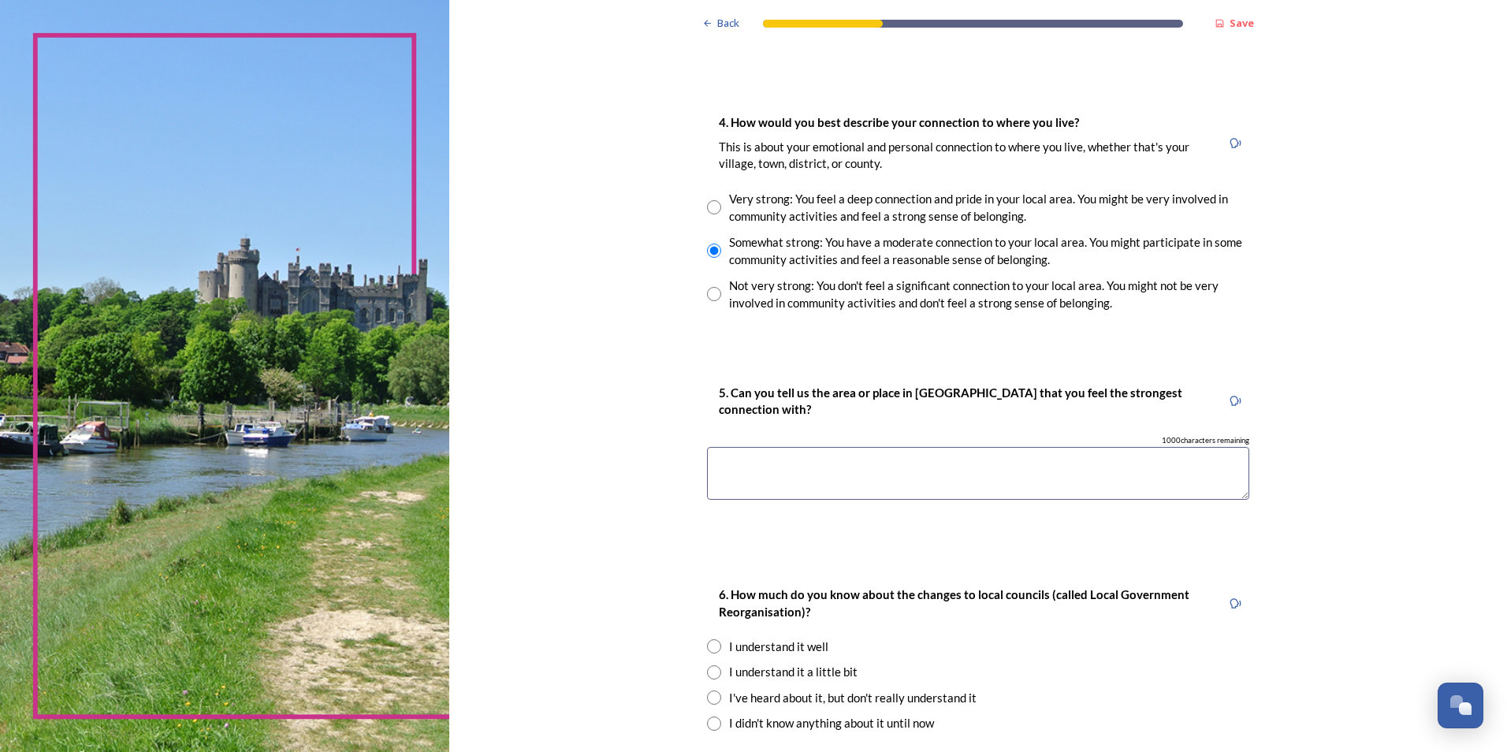
click at [753, 459] on textarea at bounding box center [978, 473] width 542 height 53
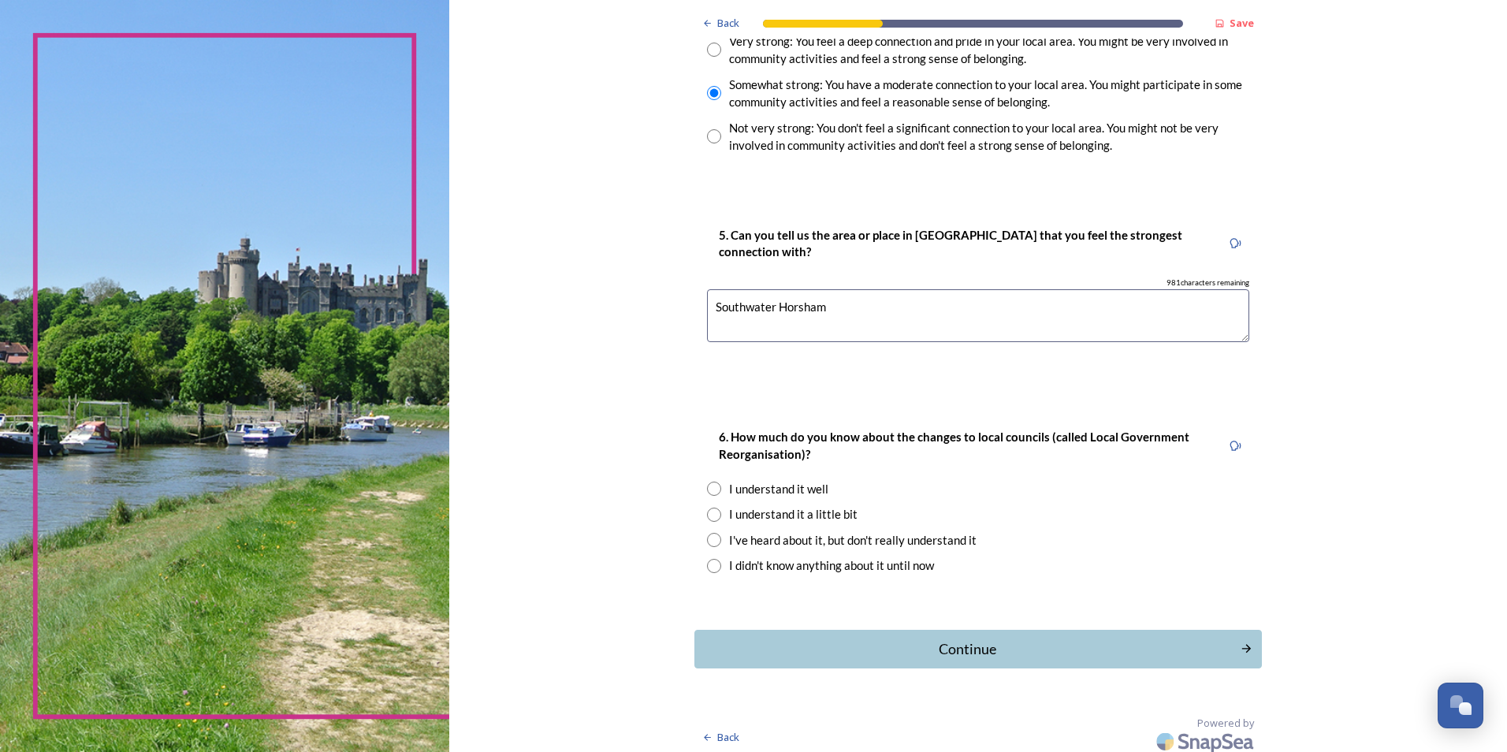
scroll to position [1269, 0]
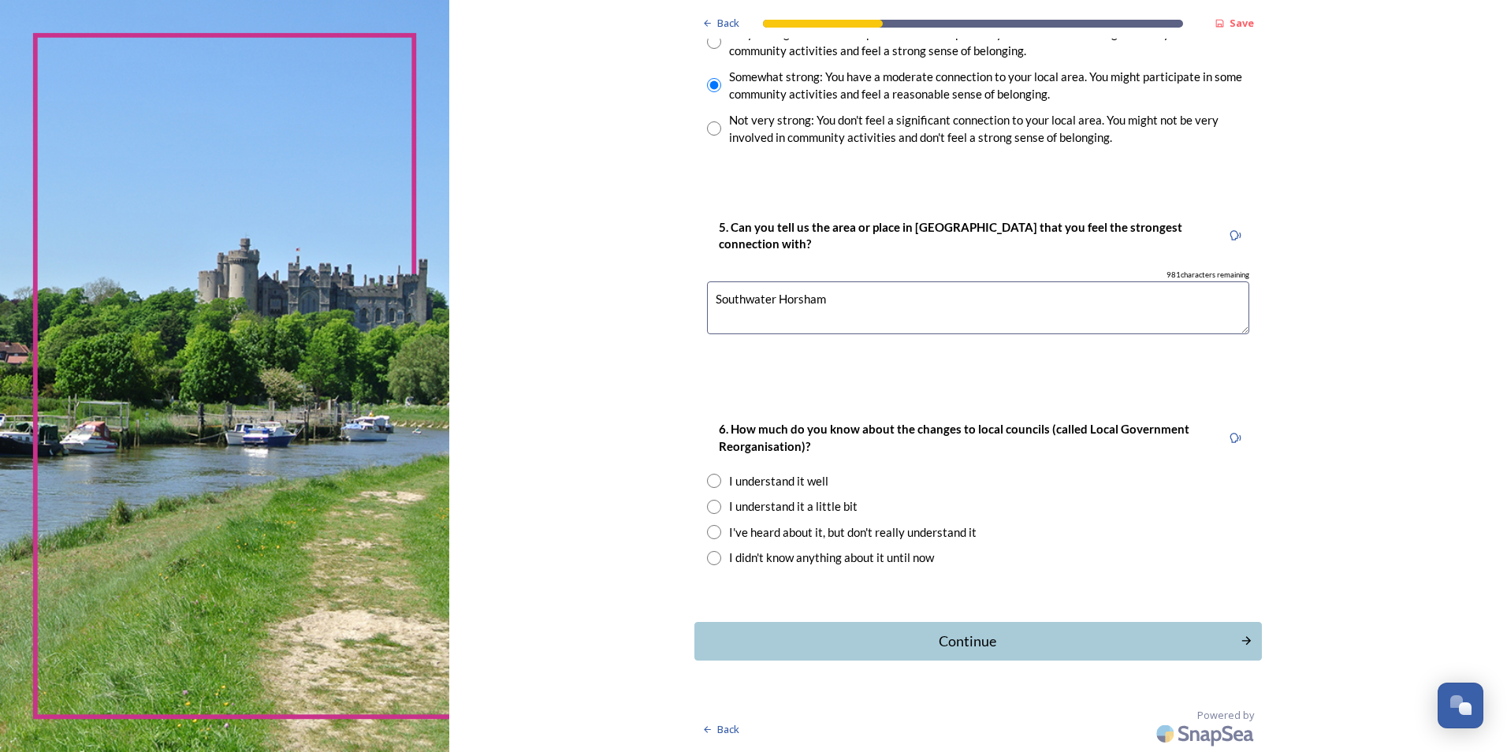
type textarea "Southwater Horsham"
click at [796, 486] on div "I understand it well" at bounding box center [778, 481] width 99 height 18
radio input "true"
click at [986, 634] on div "Continue" at bounding box center [968, 641] width 534 height 21
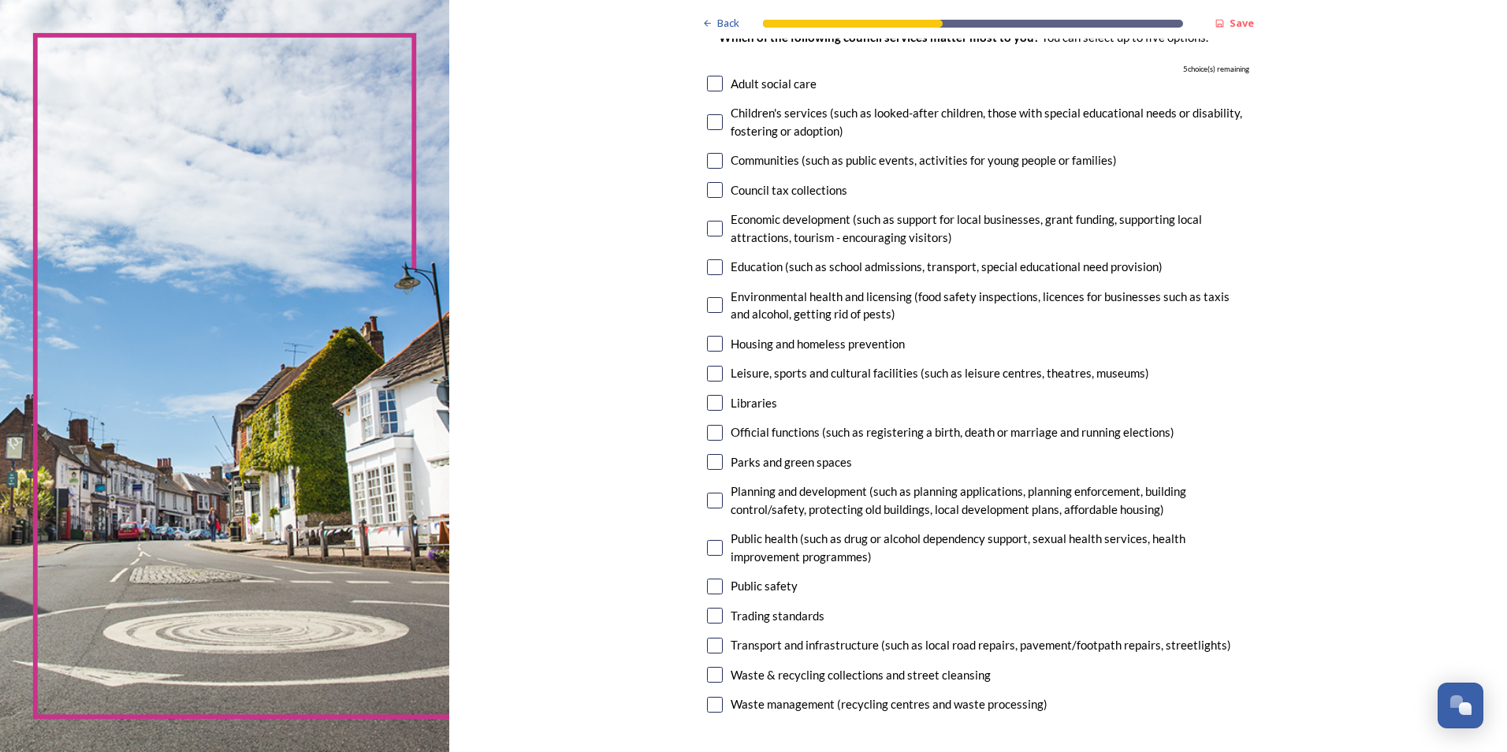
scroll to position [158, 0]
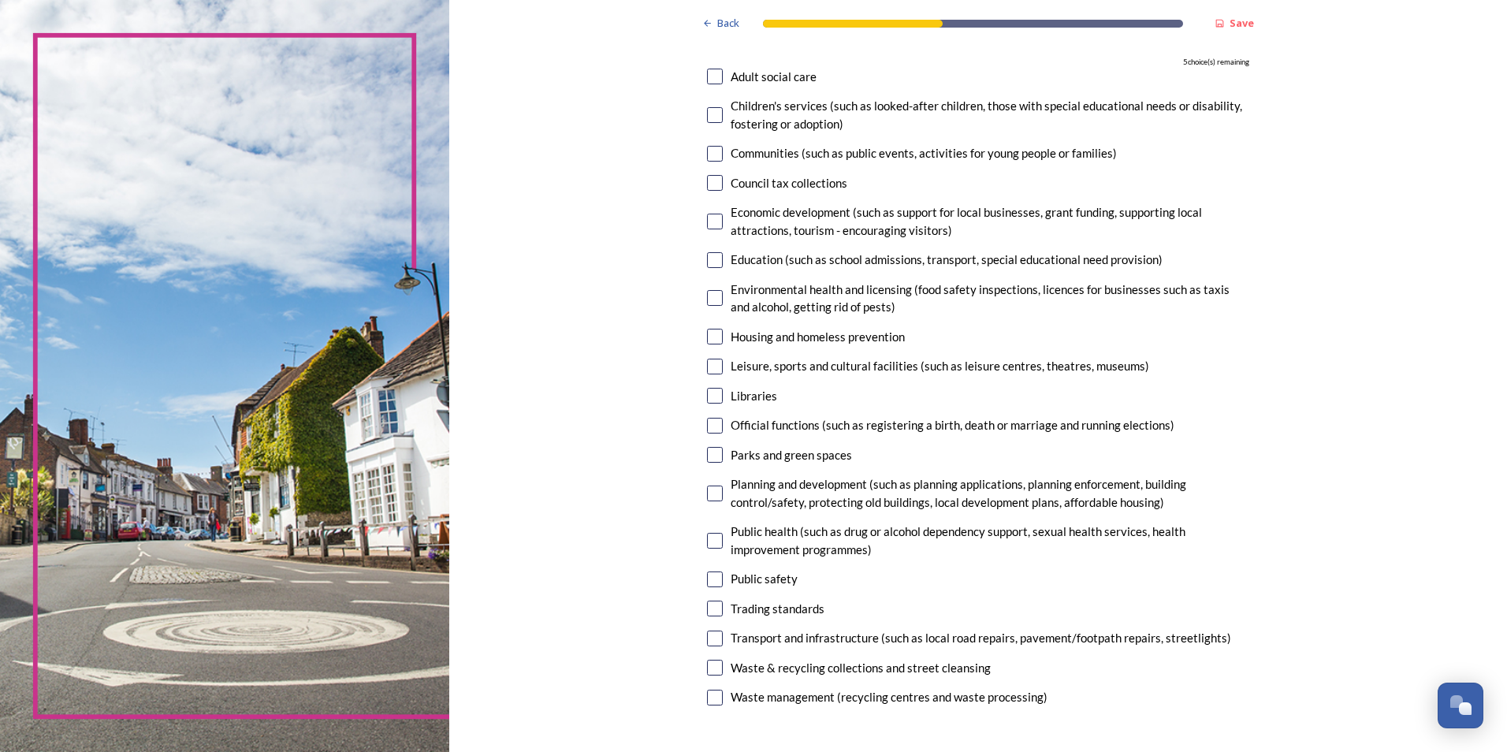
click at [714, 366] on input "checkbox" at bounding box center [715, 367] width 16 height 16
checkbox input "true"
click at [711, 456] on input "checkbox" at bounding box center [715, 455] width 16 height 16
checkbox input "true"
click at [709, 490] on input "checkbox" at bounding box center [715, 493] width 16 height 16
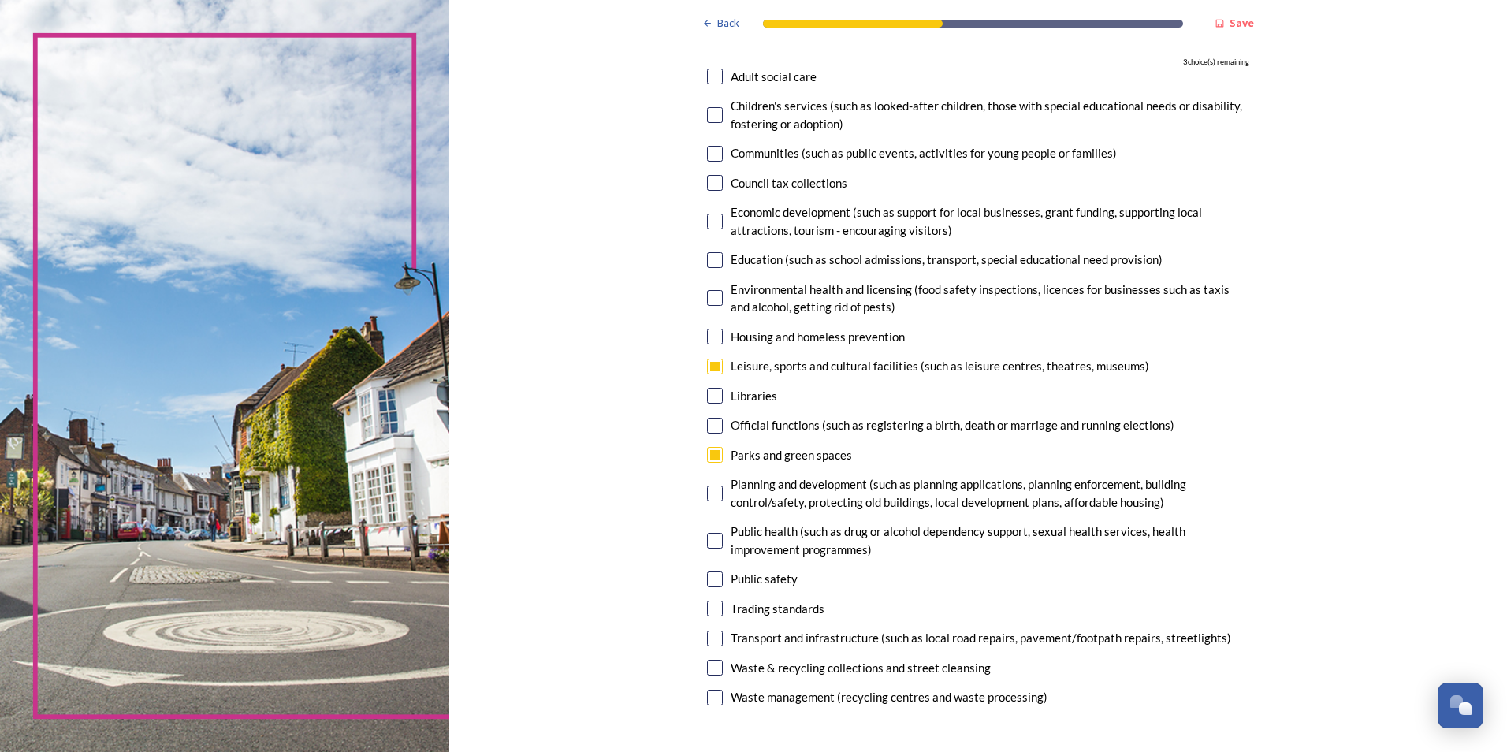
checkbox input "true"
click at [712, 548] on input "checkbox" at bounding box center [715, 541] width 16 height 16
checkbox input "true"
click at [712, 586] on input "checkbox" at bounding box center [715, 579] width 16 height 16
checkbox input "true"
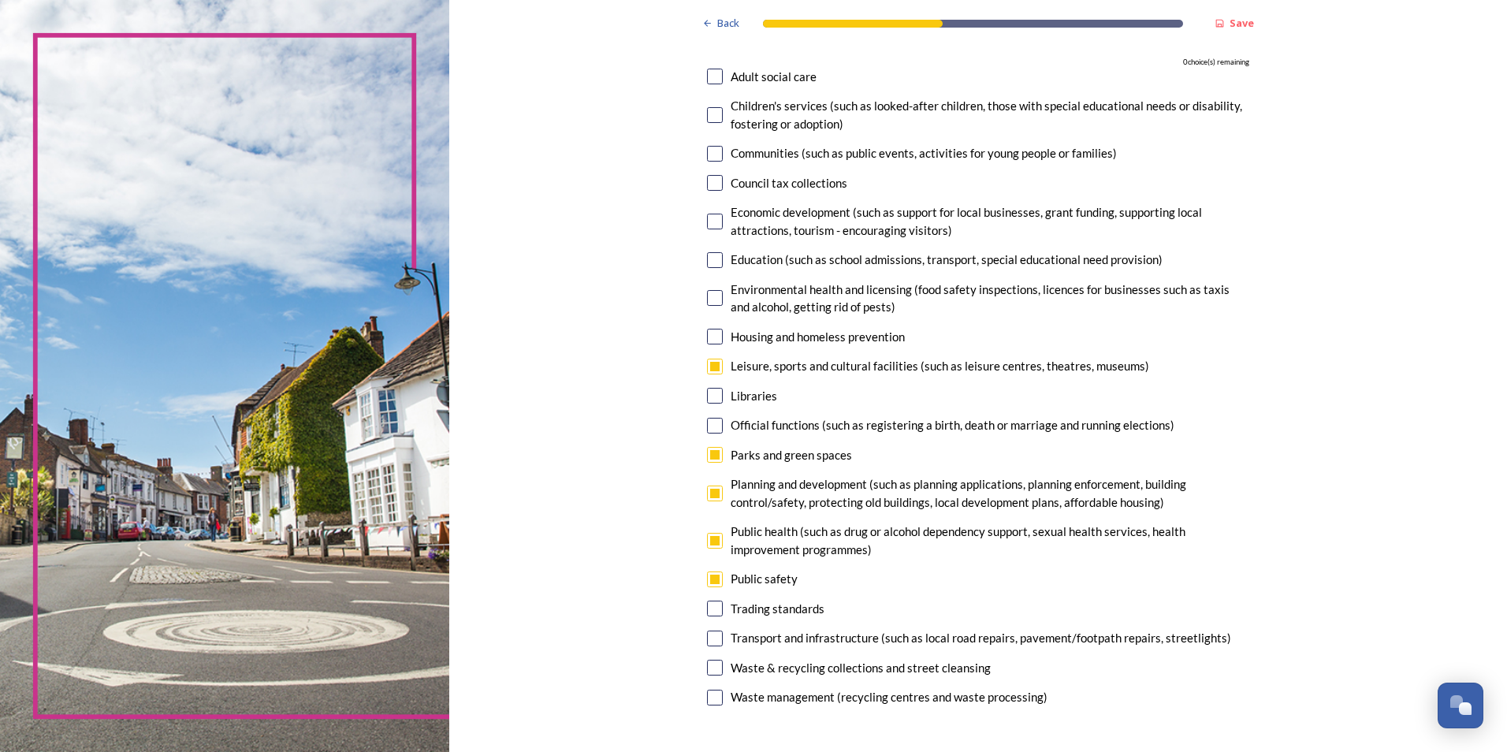
click at [707, 606] on input "checkbox" at bounding box center [715, 609] width 16 height 16
checkbox input "false"
click at [719, 642] on div "Transport and infrastructure (such as local road repairs, pavement/footpath rep…" at bounding box center [978, 638] width 542 height 18
click at [709, 631] on input "checkbox" at bounding box center [715, 639] width 16 height 16
checkbox input "false"
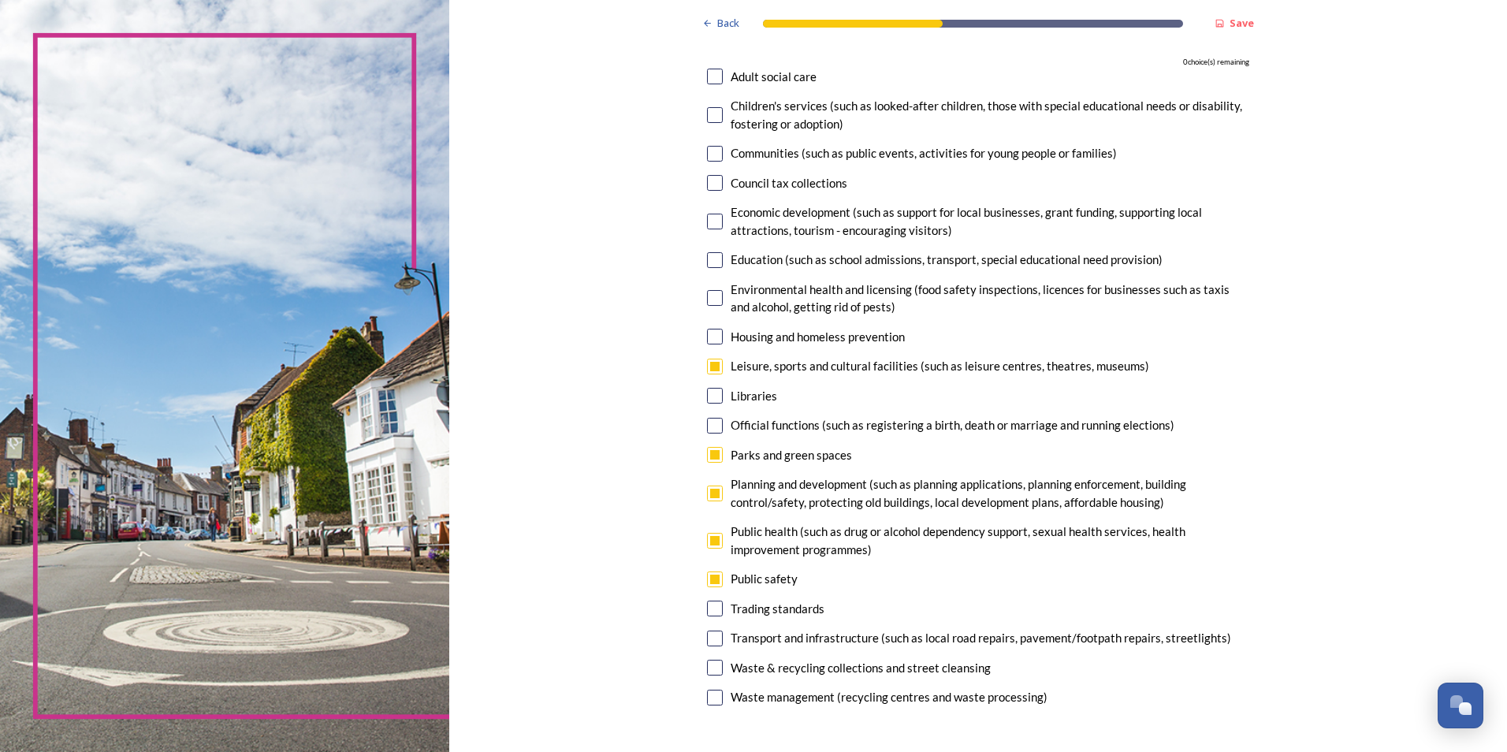
click at [709, 605] on input "checkbox" at bounding box center [715, 609] width 16 height 16
checkbox input "false"
click at [712, 533] on input "checkbox" at bounding box center [715, 541] width 16 height 16
checkbox input "false"
click at [712, 644] on input "checkbox" at bounding box center [715, 639] width 16 height 16
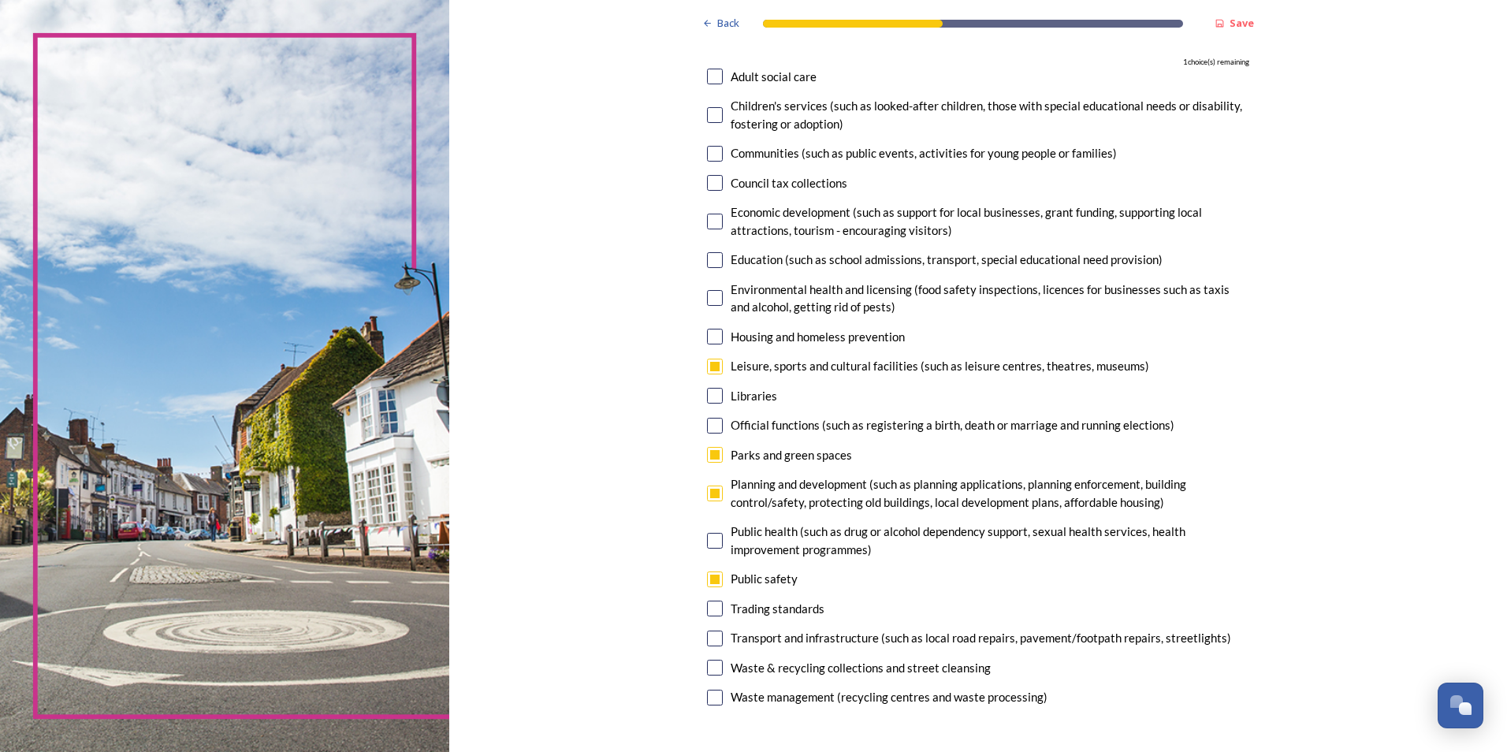
checkbox input "true"
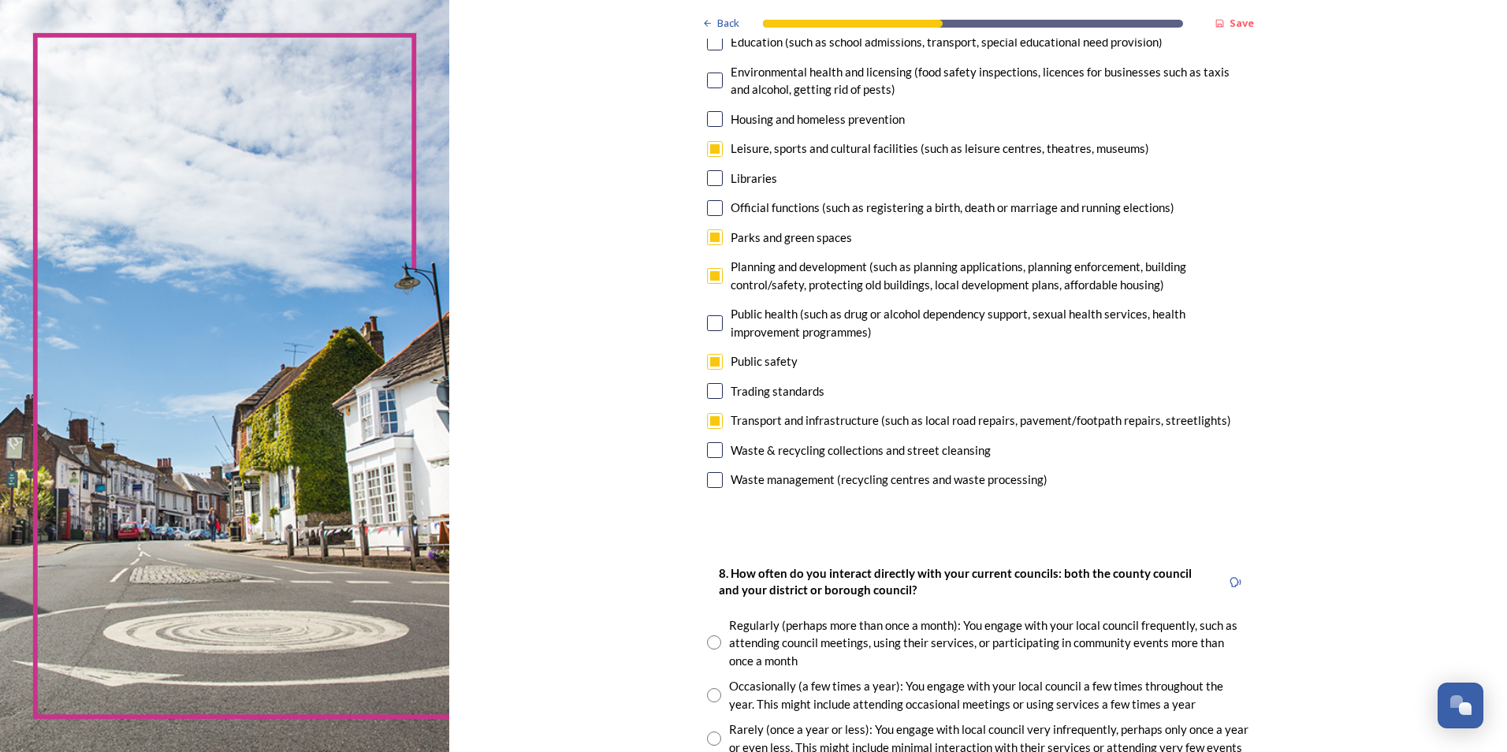
scroll to position [394, 0]
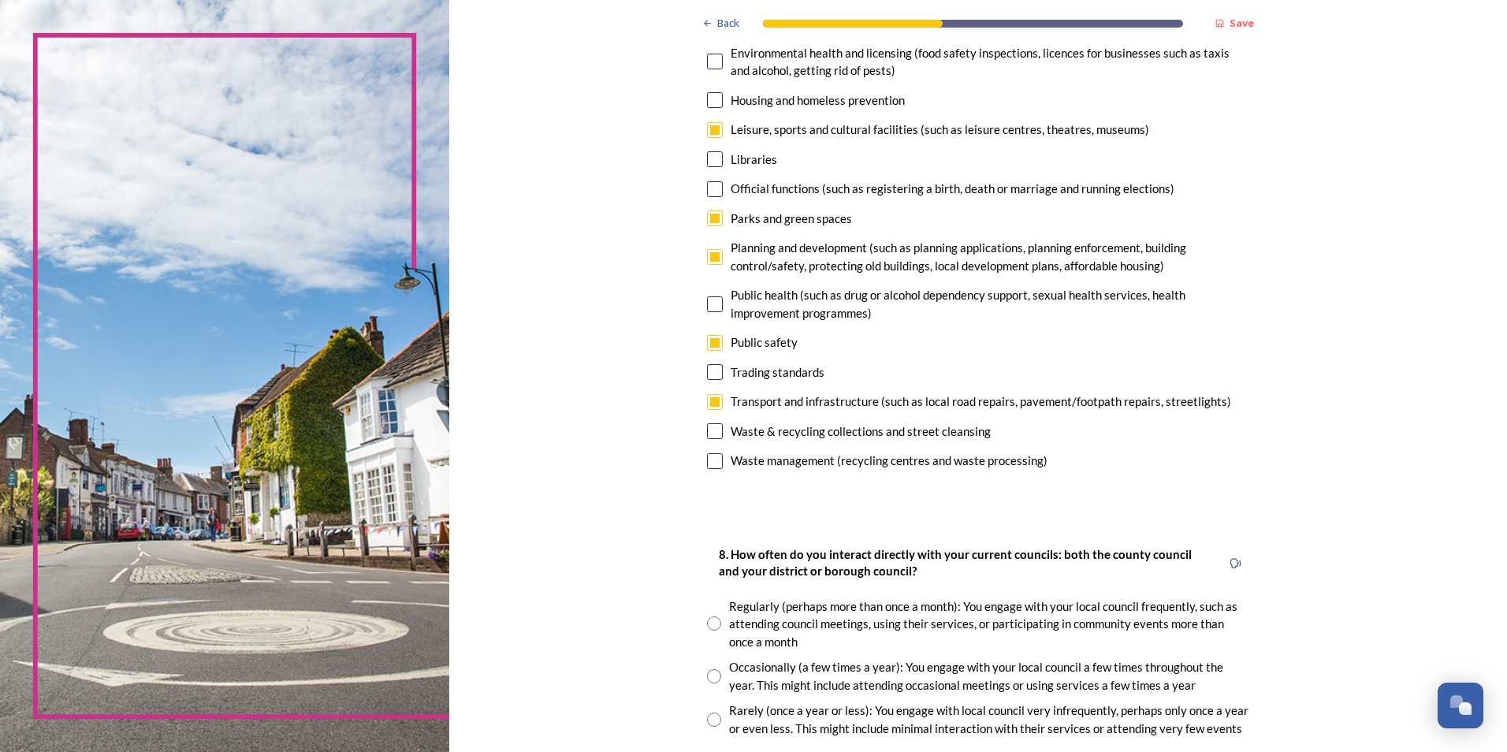
click at [710, 431] on input "checkbox" at bounding box center [715, 431] width 16 height 16
checkbox input "false"
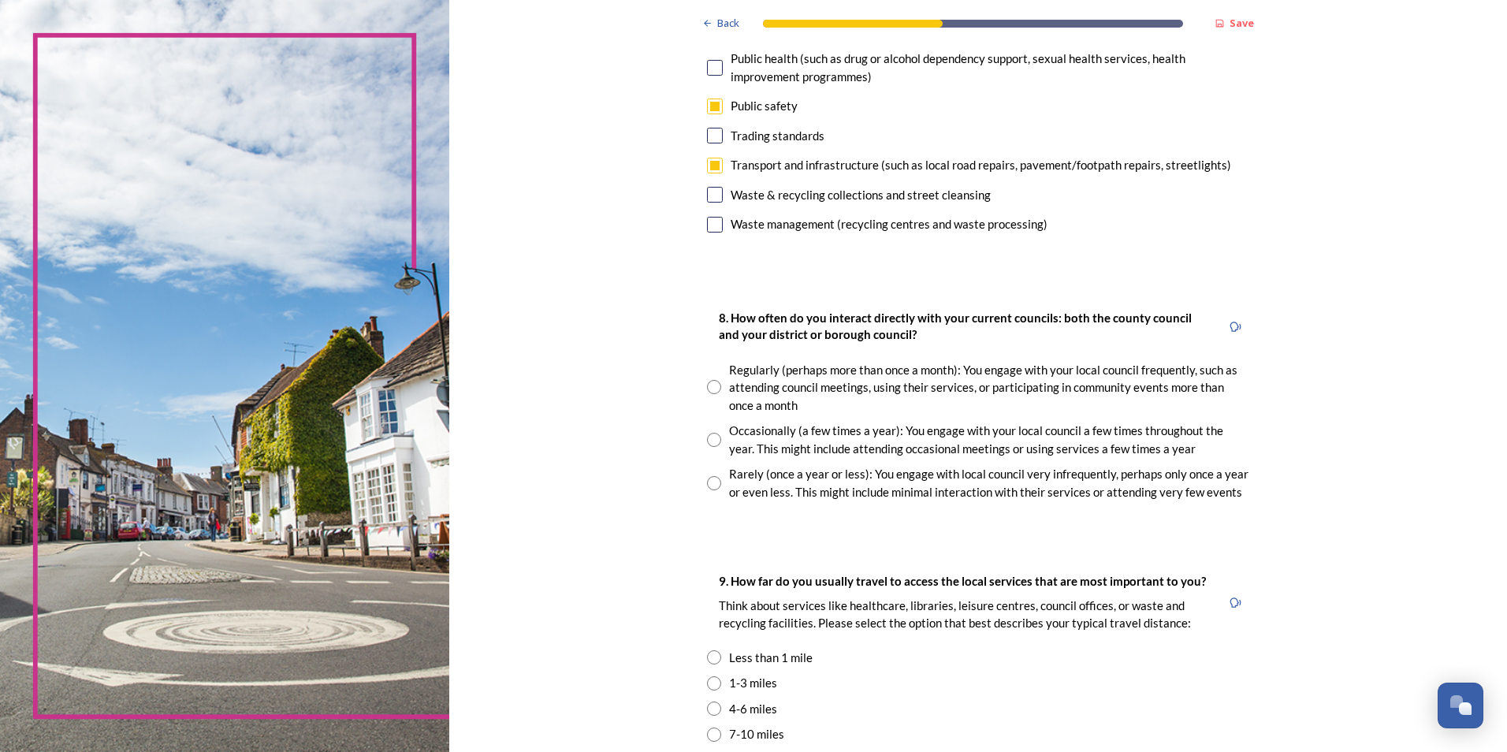
click at [709, 436] on input "radio" at bounding box center [714, 440] width 14 height 14
radio input "true"
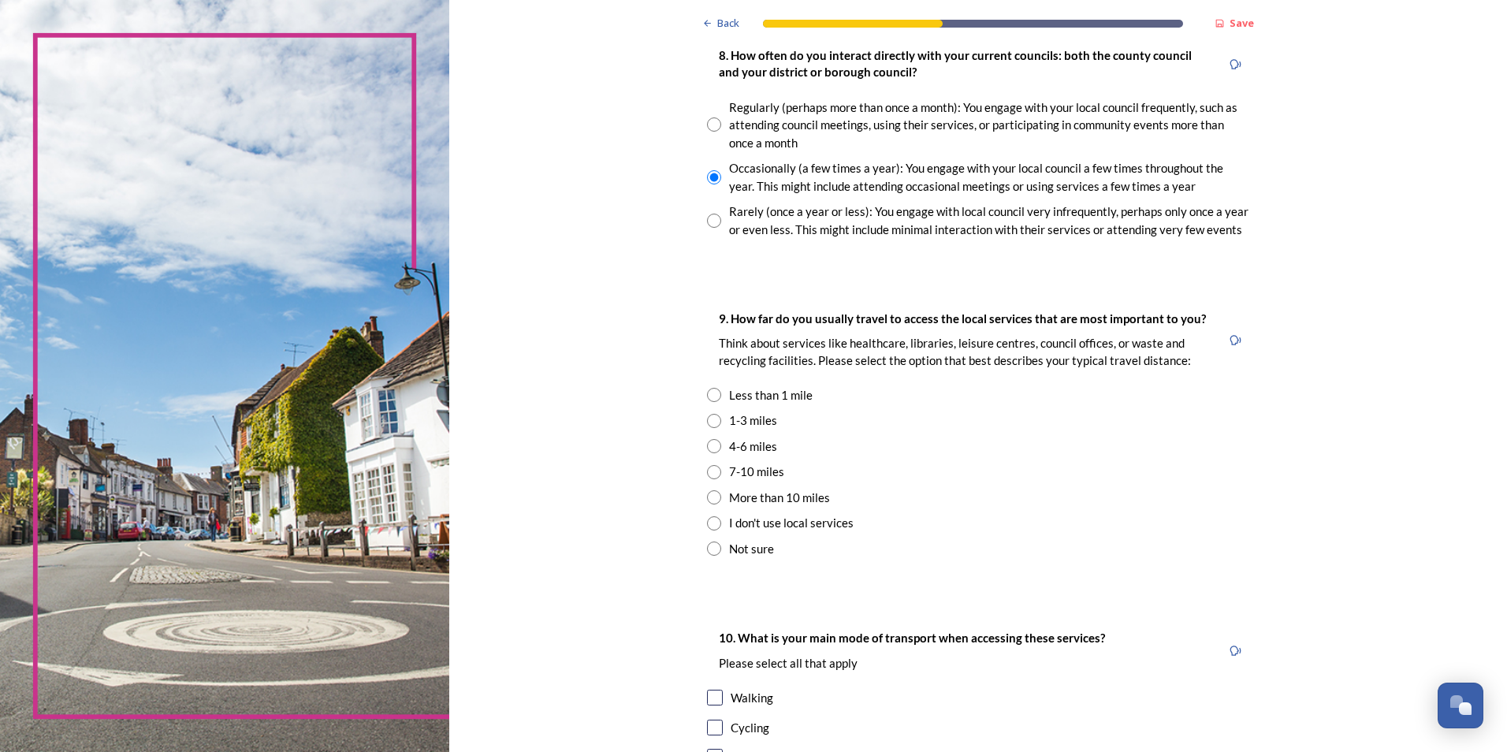
scroll to position [867, 0]
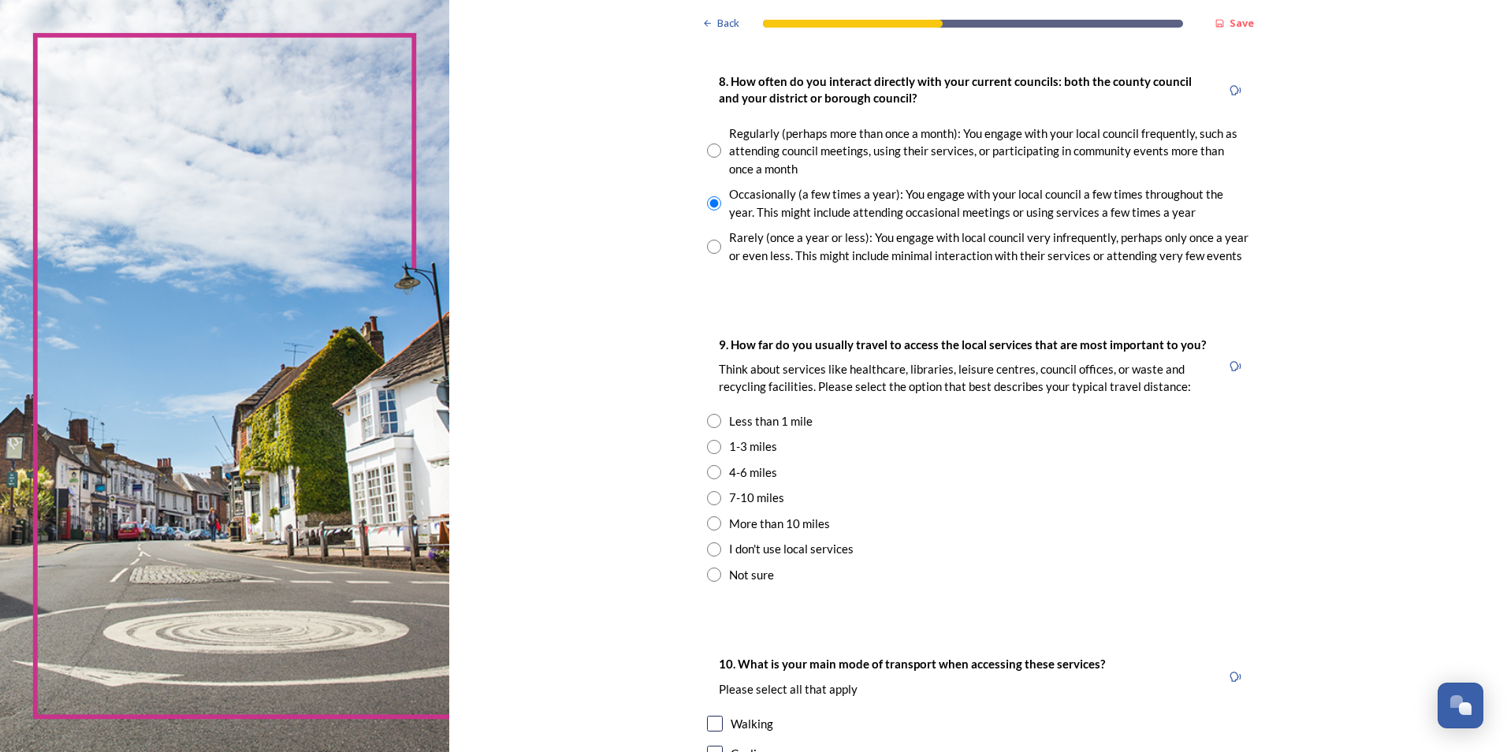
click at [709, 449] on input "radio" at bounding box center [714, 447] width 14 height 14
radio input "true"
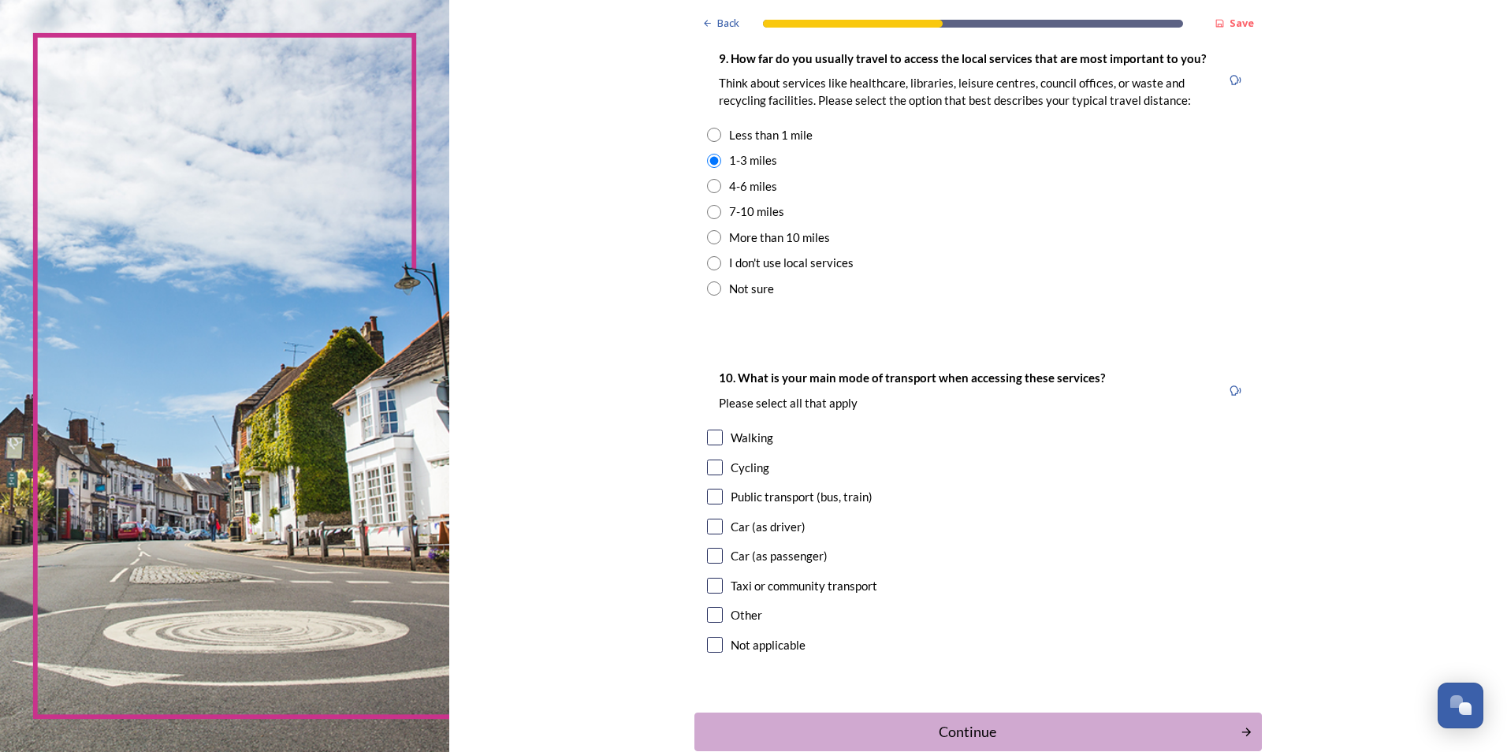
scroll to position [1182, 0]
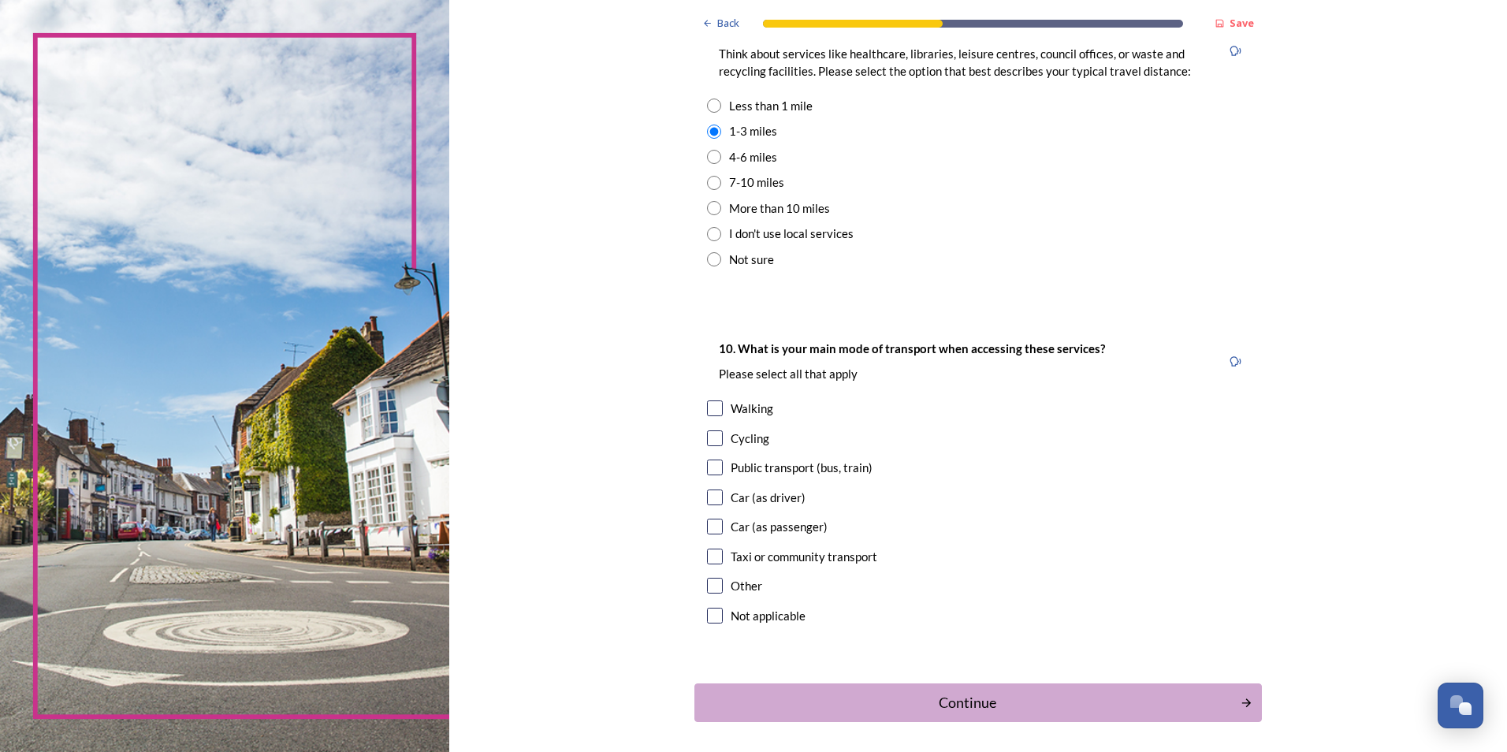
click at [707, 495] on input "checkbox" at bounding box center [715, 497] width 16 height 16
checkbox input "true"
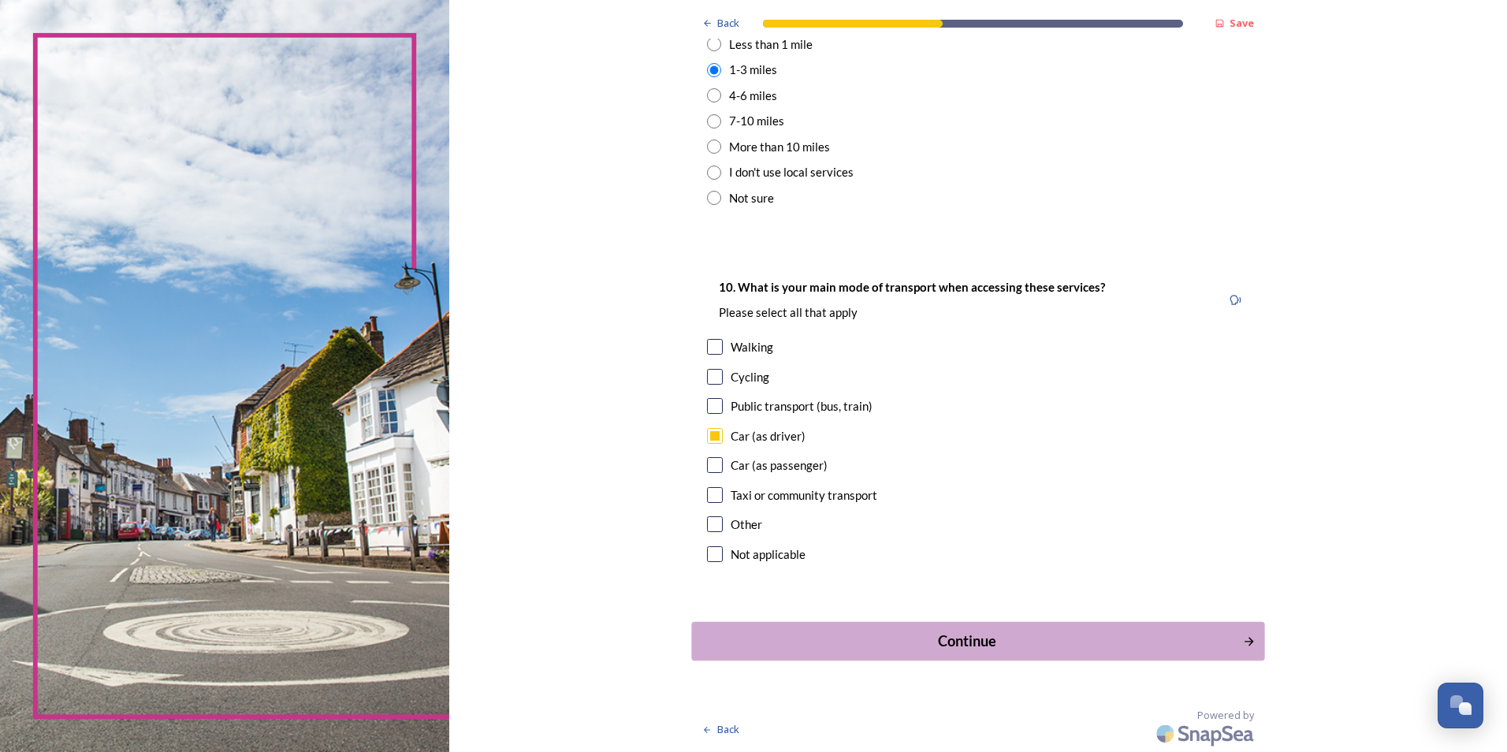
click at [993, 641] on div "Continue" at bounding box center [968, 641] width 534 height 21
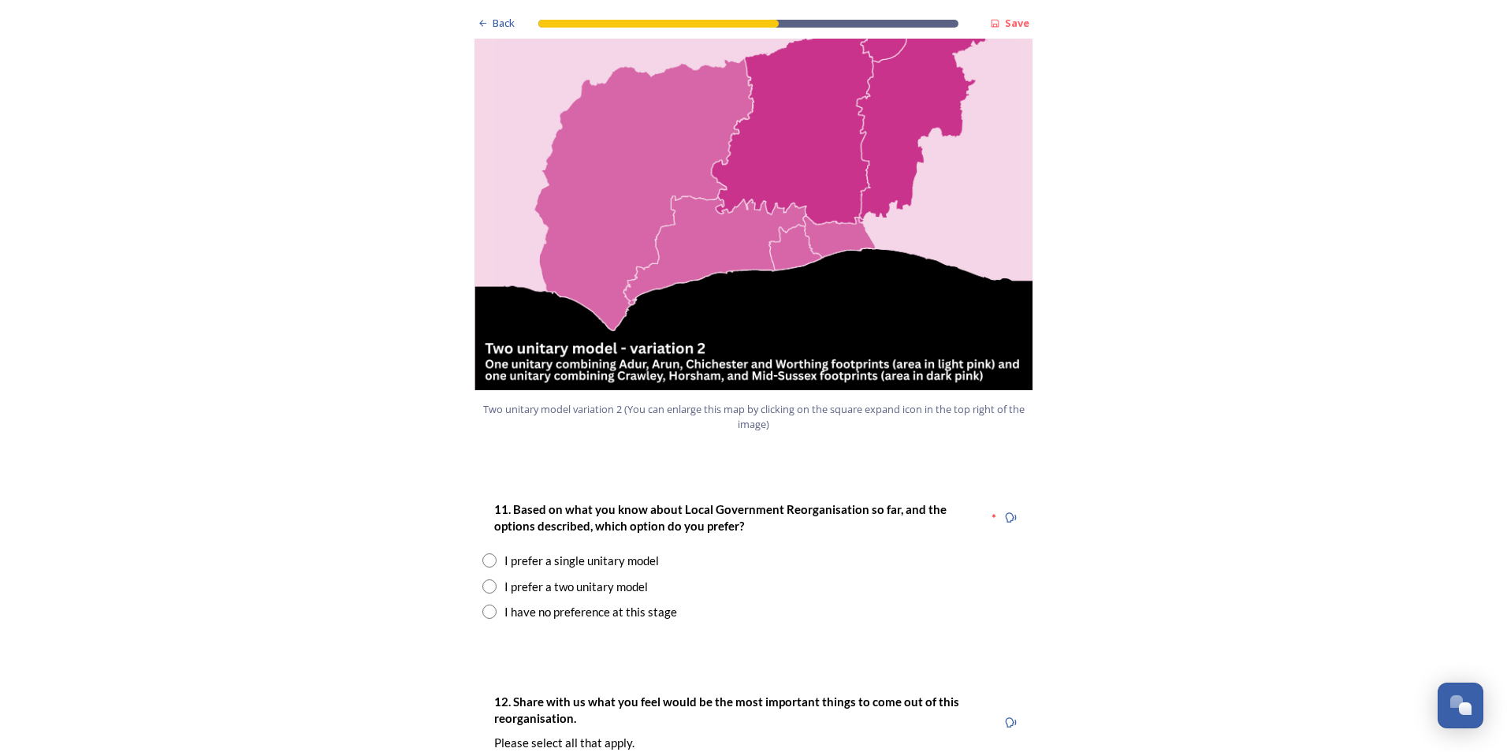
scroll to position [1734, 0]
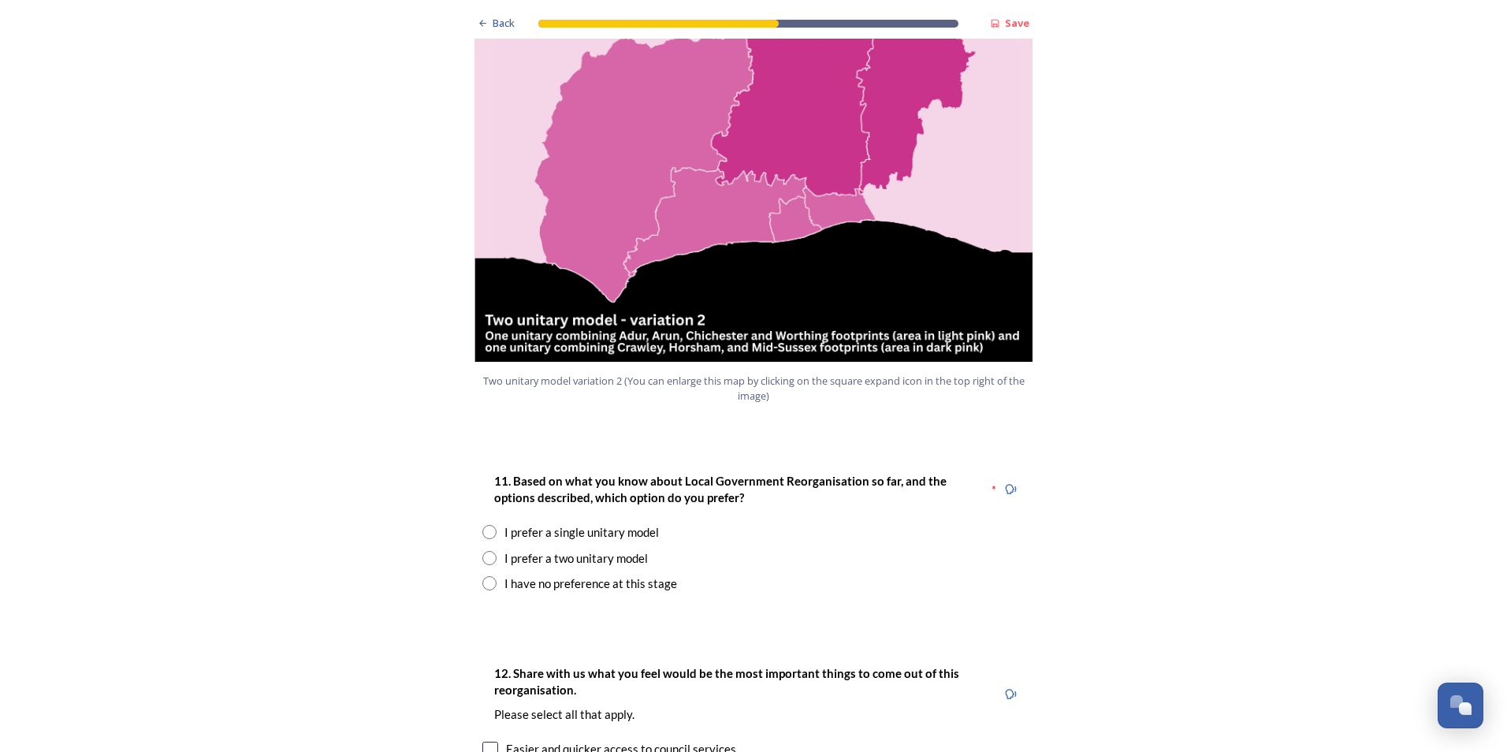
click at [485, 551] on input "radio" at bounding box center [489, 558] width 14 height 14
radio input "true"
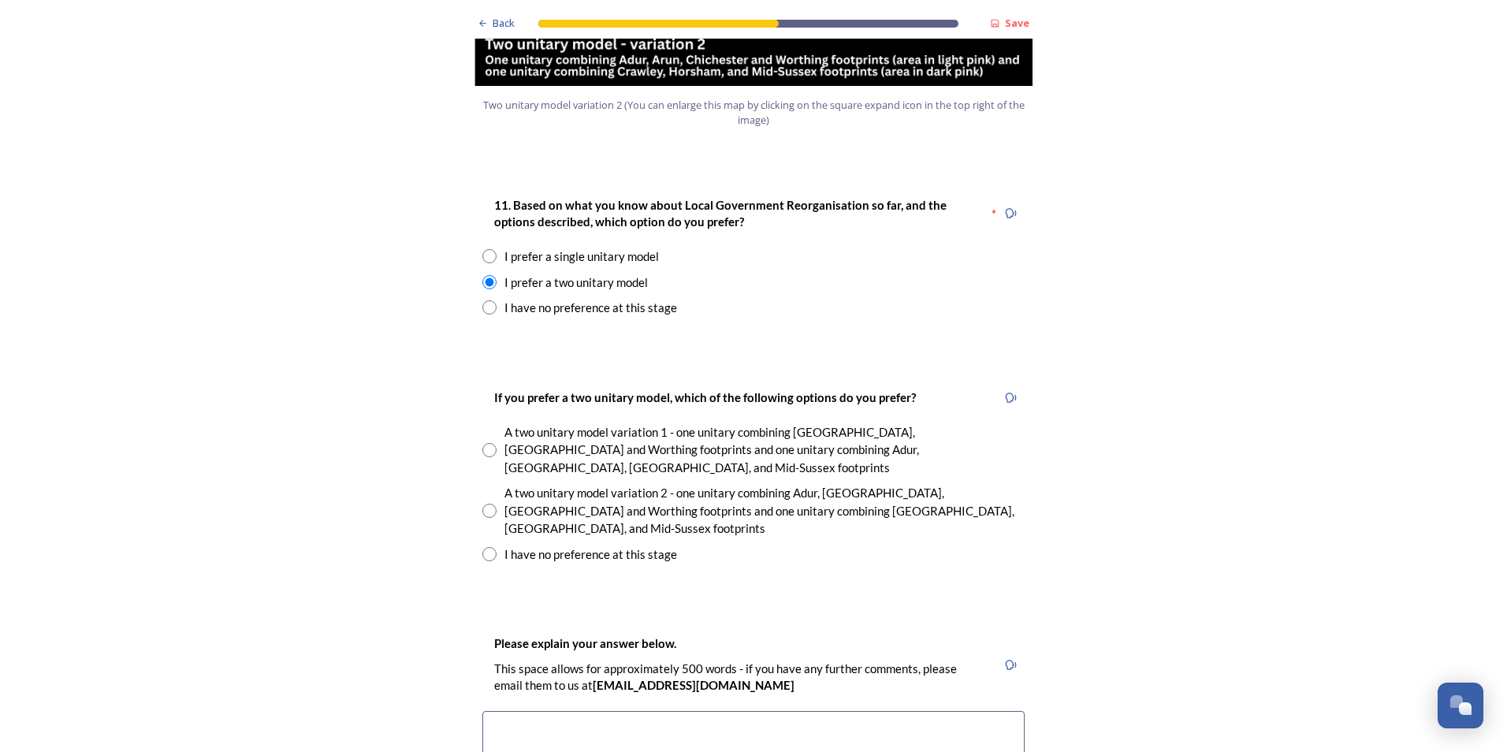
scroll to position [2049, 0]
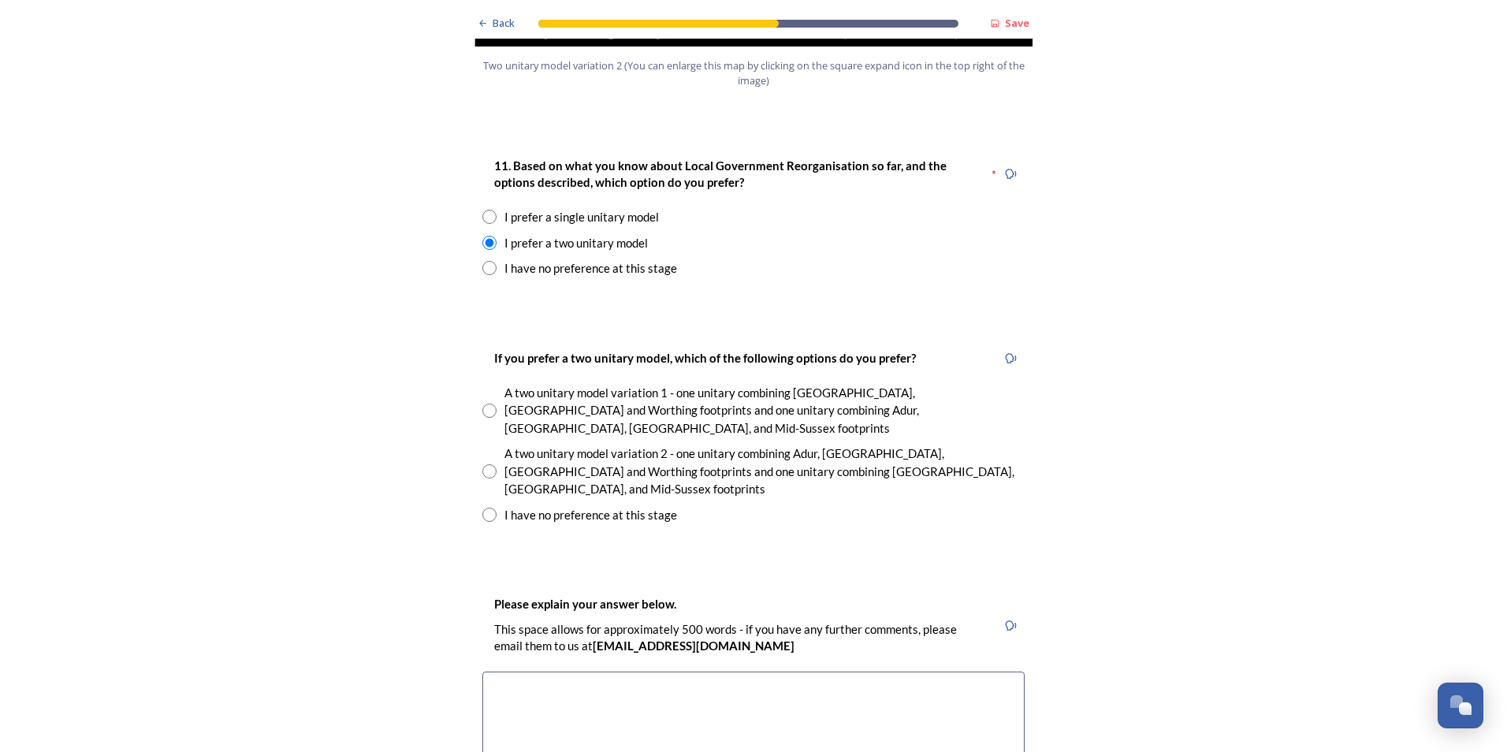
click at [484, 464] on input "radio" at bounding box center [489, 471] width 14 height 14
radio input "true"
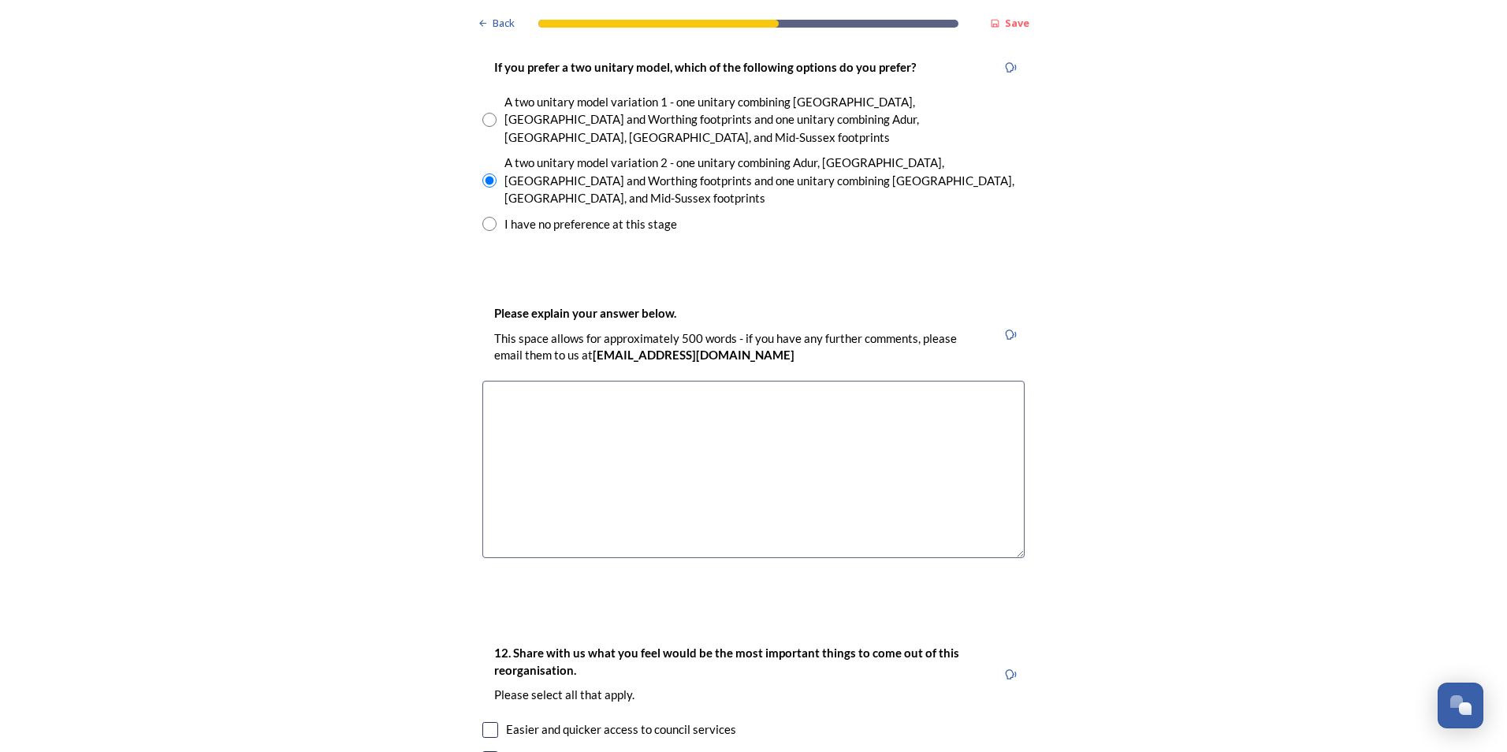
scroll to position [2364, 0]
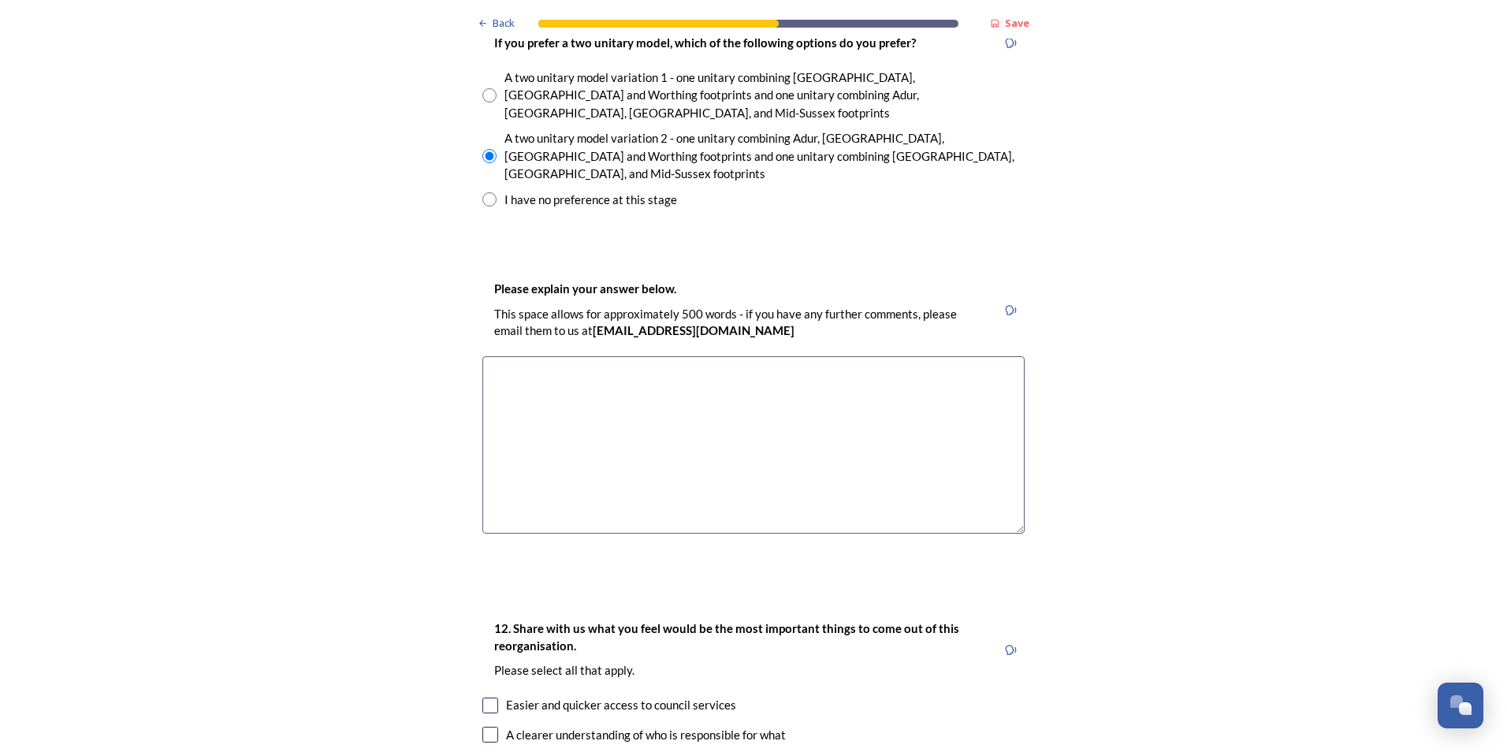
click at [501, 356] on textarea at bounding box center [753, 444] width 542 height 177
paste textarea "• Responsiveness to Local Needs: The East-West split better reflects the distin…"
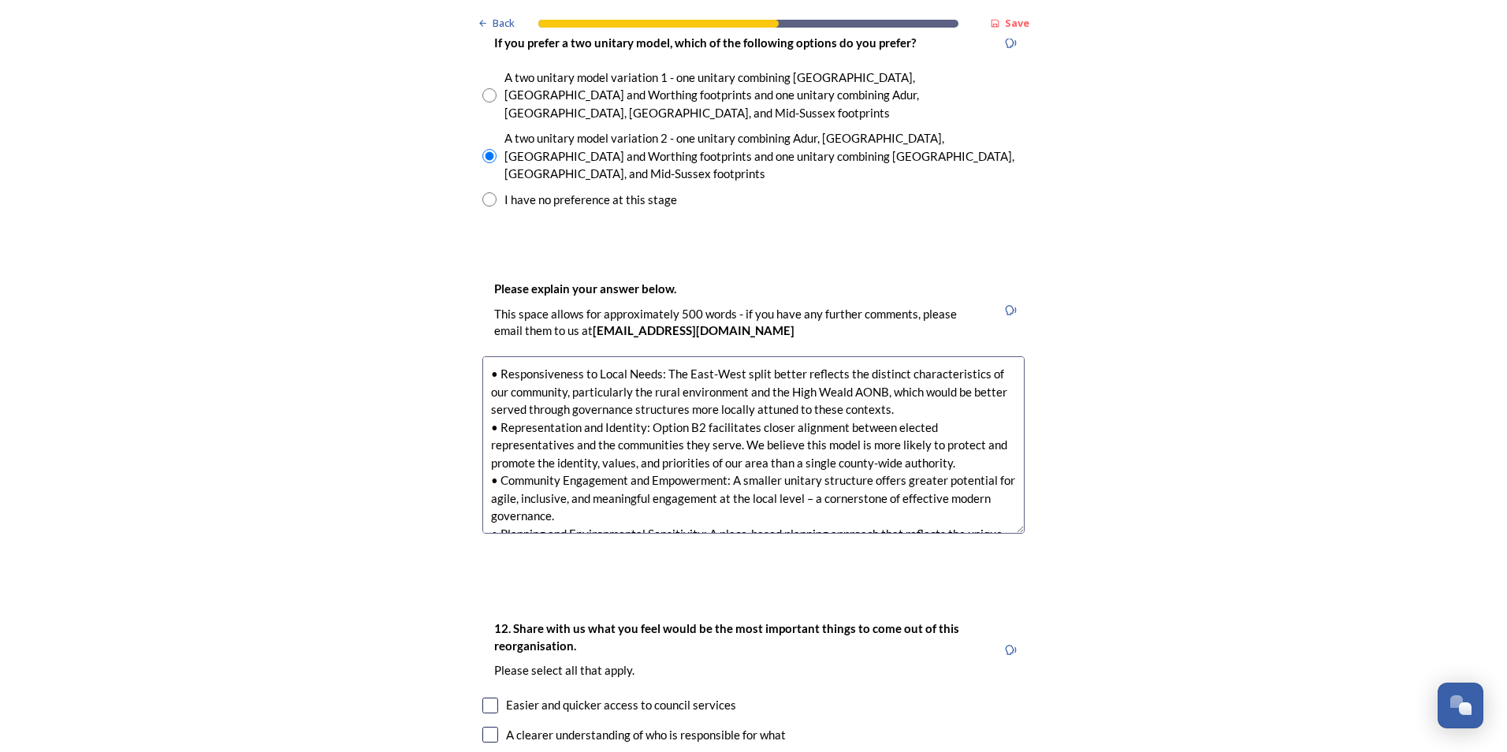
scroll to position [53, 0]
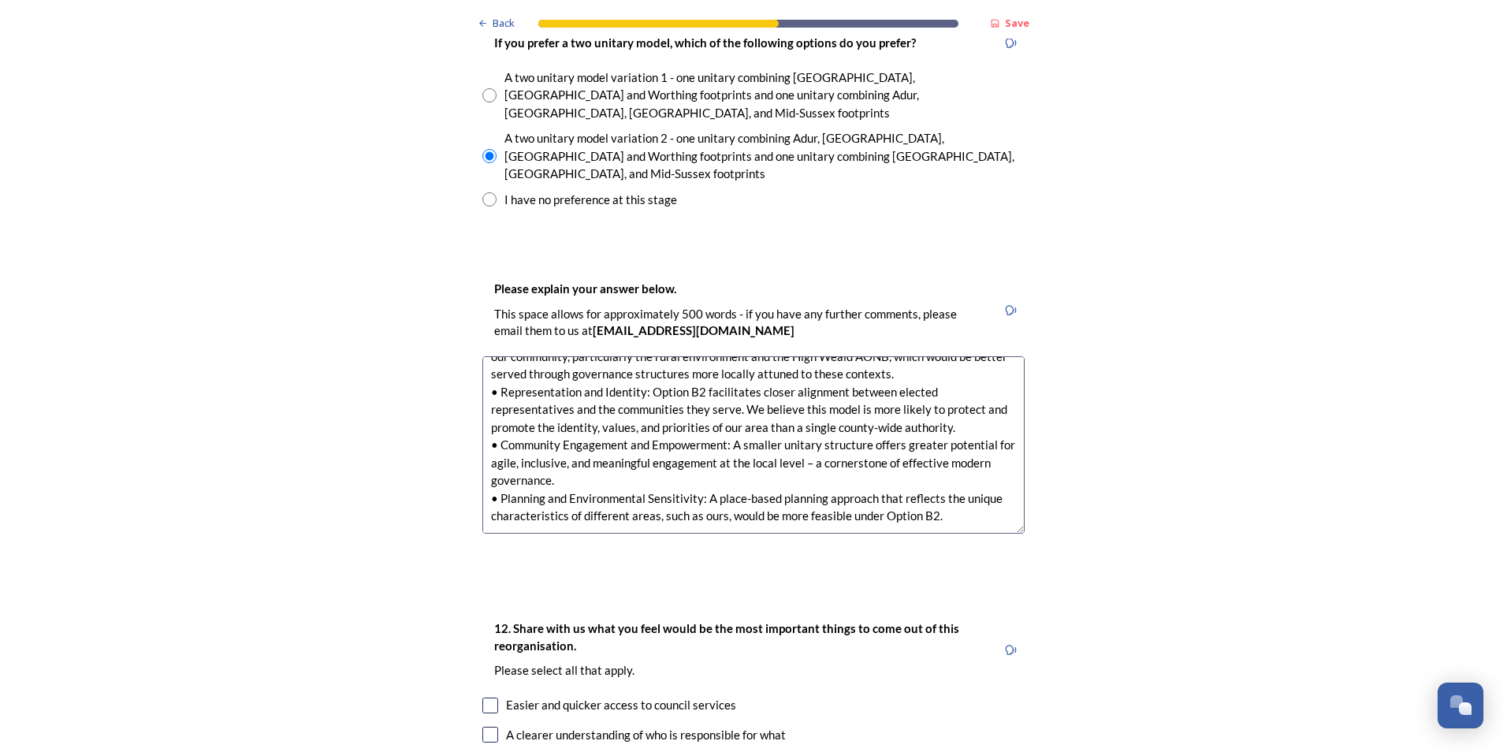
drag, startPoint x: 478, startPoint y: 291, endPoint x: 609, endPoint y: 462, distance: 215.8
click at [609, 462] on div "Please explain your answer below. This space allows for approximately 500 words…" at bounding box center [753, 413] width 567 height 300
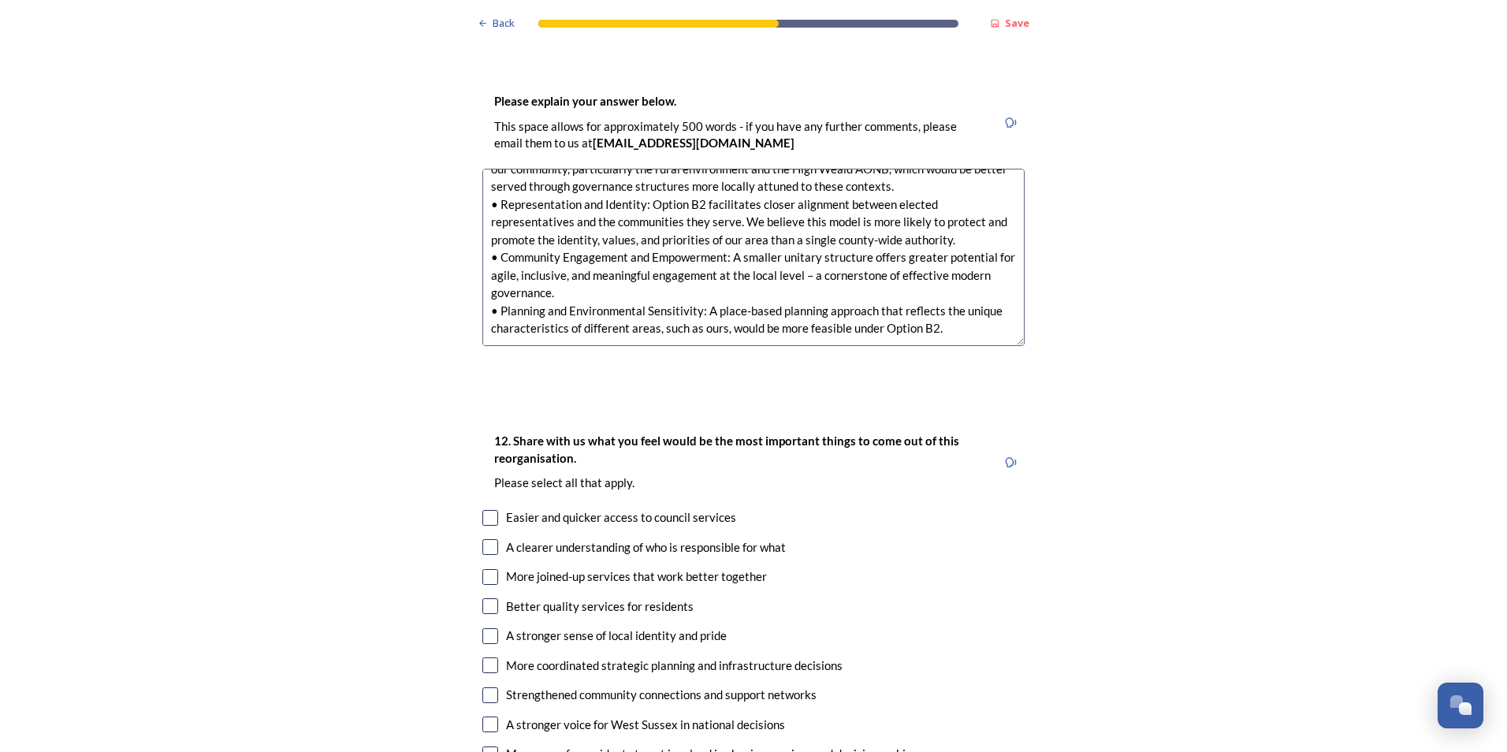
scroll to position [2601, 0]
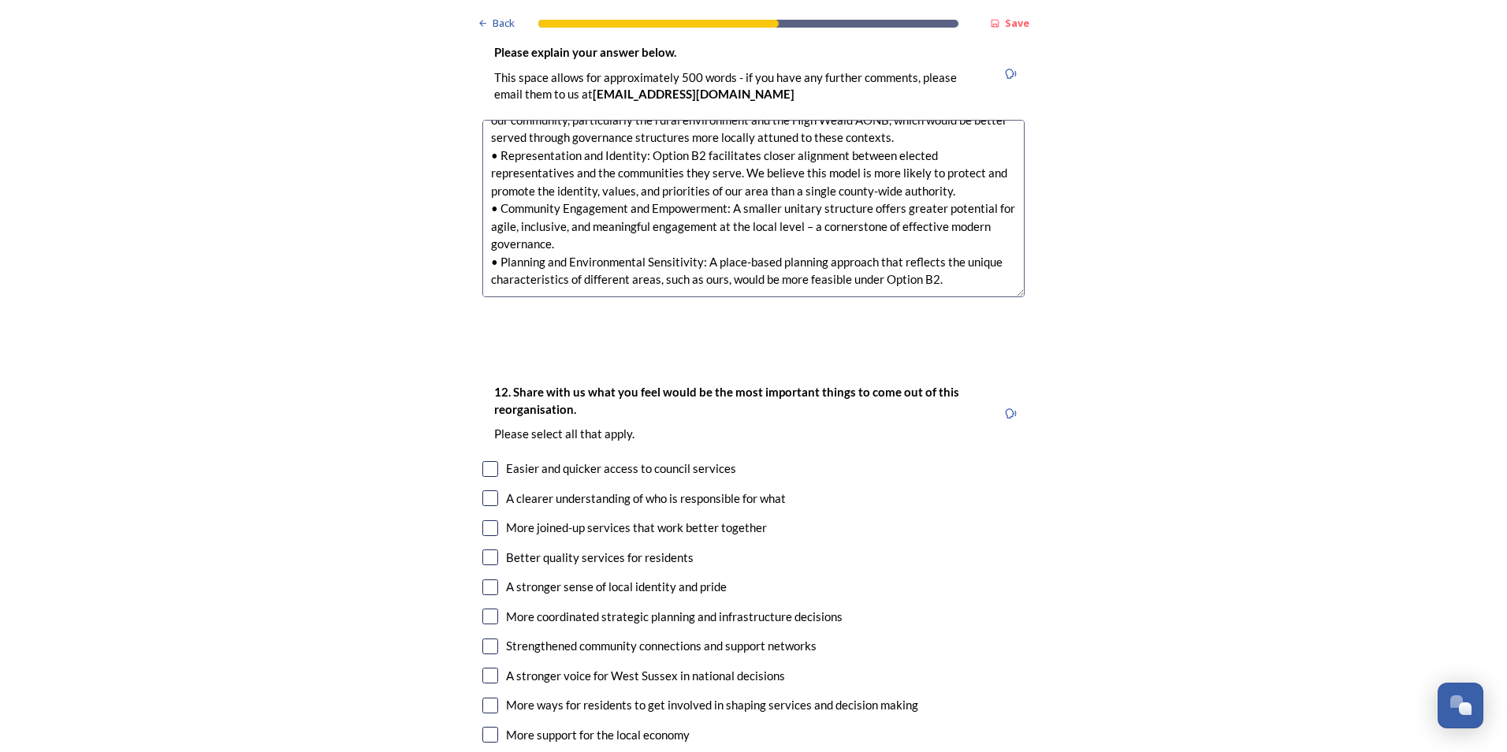
type textarea "• Responsiveness to Local Needs: The East-West split better reflects the distin…"
click at [485, 461] on input "checkbox" at bounding box center [490, 469] width 16 height 16
checkbox input "true"
click at [485, 490] on input "checkbox" at bounding box center [490, 498] width 16 height 16
checkbox input "true"
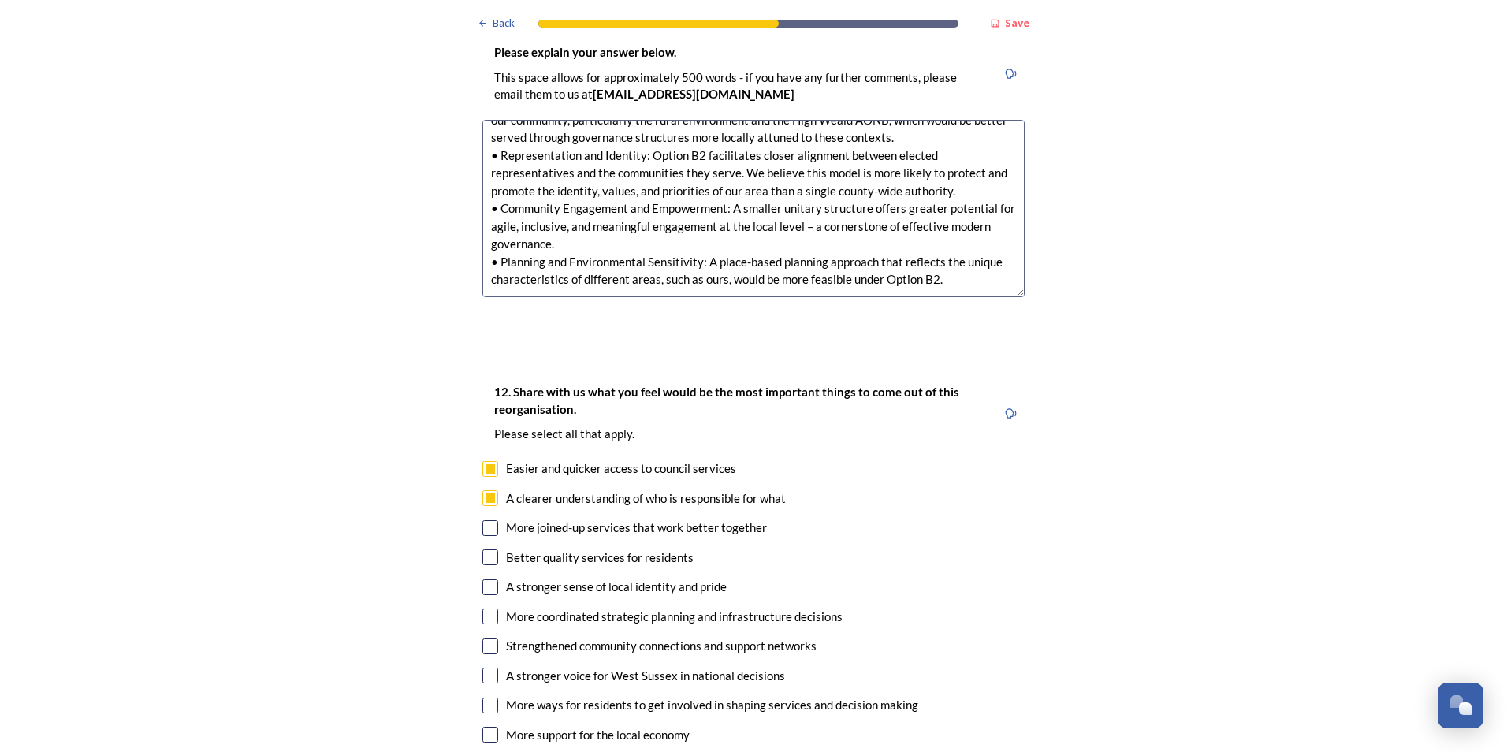
click at [485, 520] on input "checkbox" at bounding box center [490, 528] width 16 height 16
checkbox input "true"
click at [482, 549] on input "checkbox" at bounding box center [490, 557] width 16 height 16
checkbox input "true"
click at [486, 579] on input "checkbox" at bounding box center [490, 587] width 16 height 16
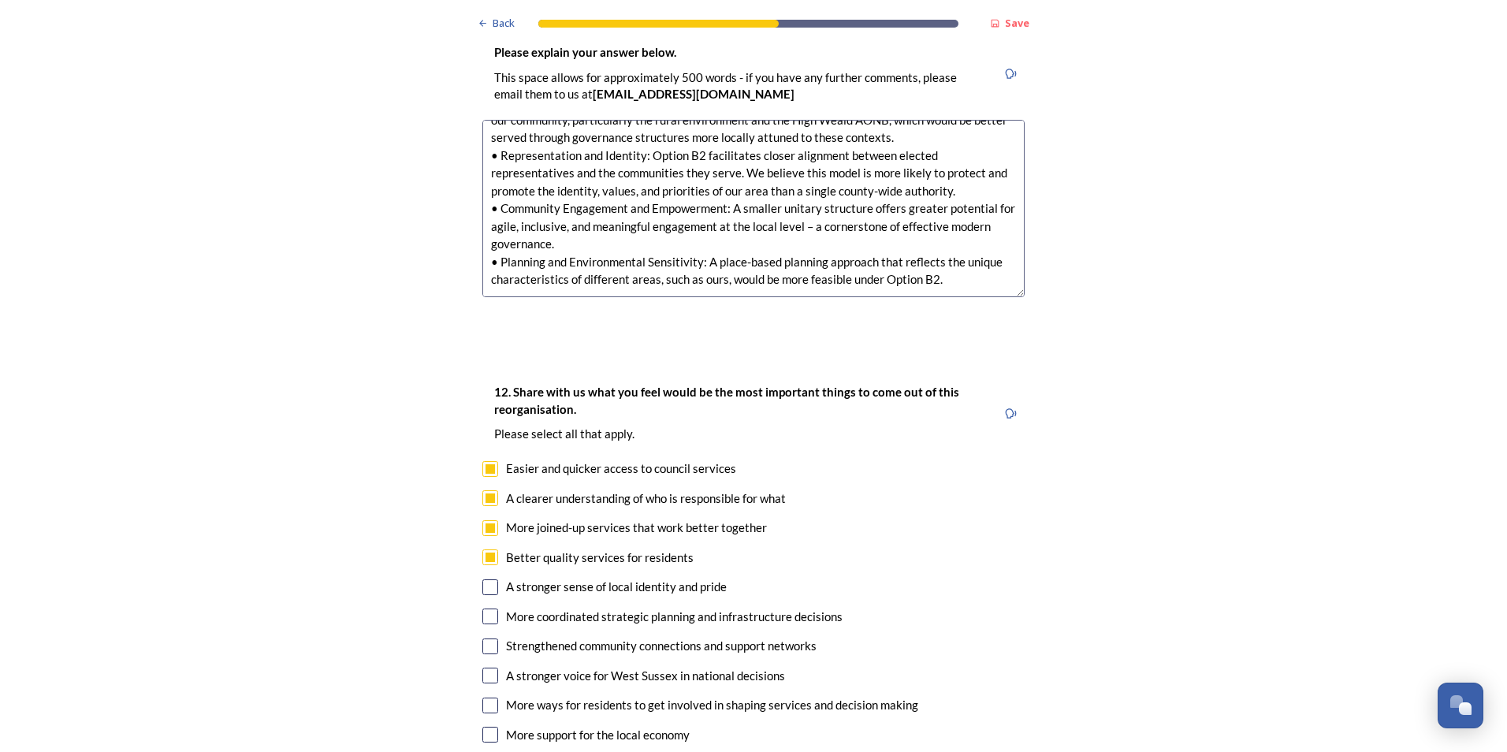
checkbox input "true"
click at [487, 608] on input "checkbox" at bounding box center [490, 616] width 16 height 16
checkbox input "true"
click at [485, 638] on input "checkbox" at bounding box center [490, 646] width 16 height 16
checkbox input "true"
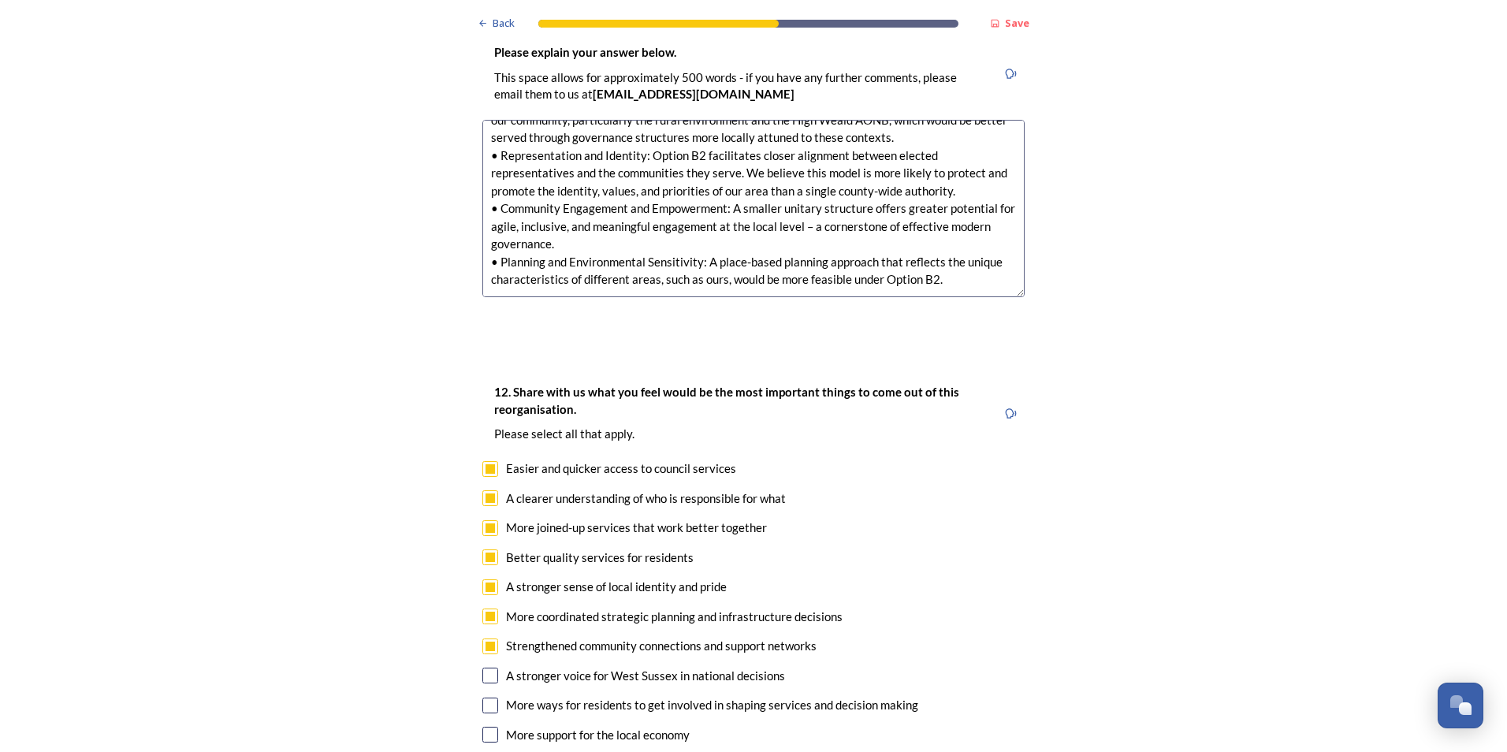
click at [483, 668] on input "checkbox" at bounding box center [490, 676] width 16 height 16
checkbox input "false"
click at [482, 697] on input "checkbox" at bounding box center [490, 705] width 16 height 16
checkbox input "true"
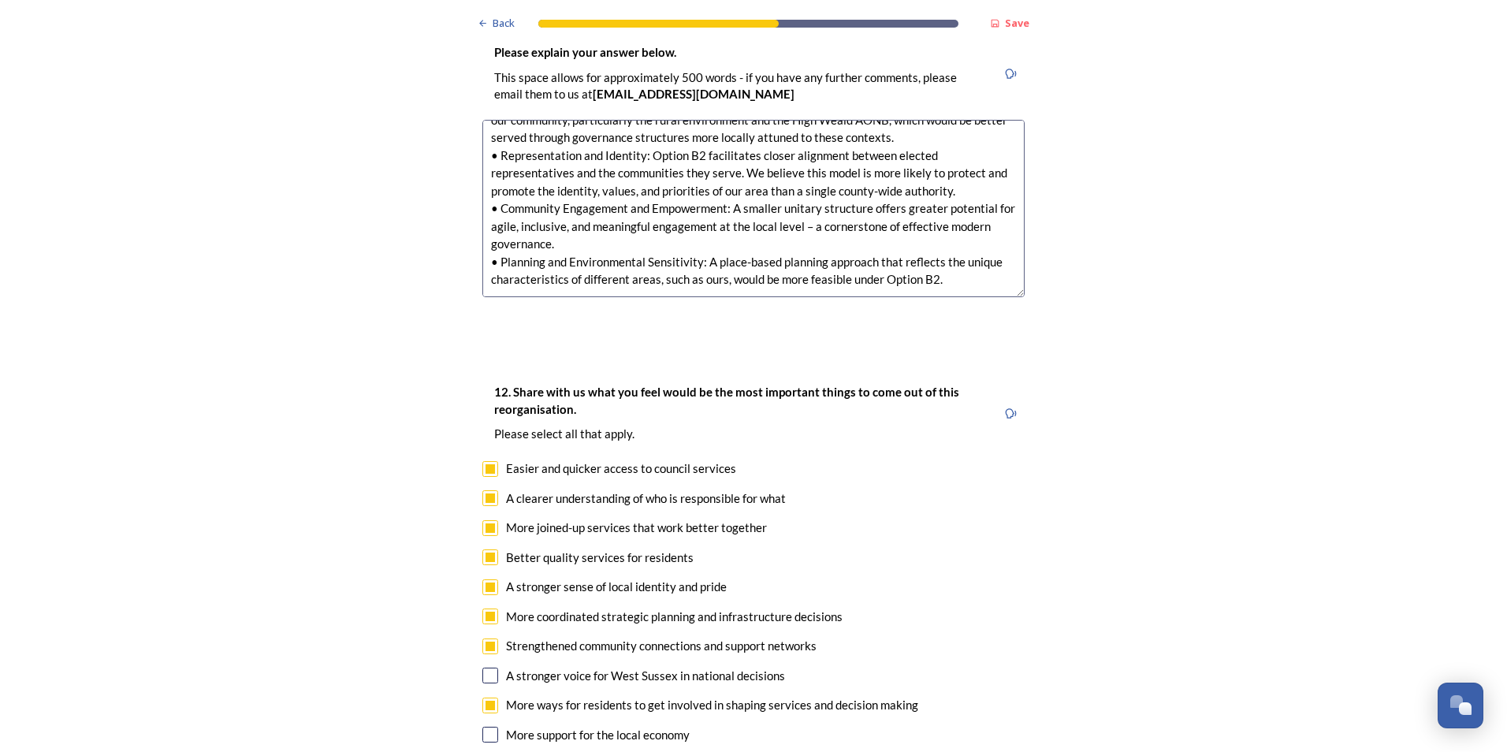
click at [483, 668] on input "checkbox" at bounding box center [490, 676] width 16 height 16
checkbox input "true"
click at [485, 727] on input "checkbox" at bounding box center [490, 735] width 16 height 16
checkbox input "true"
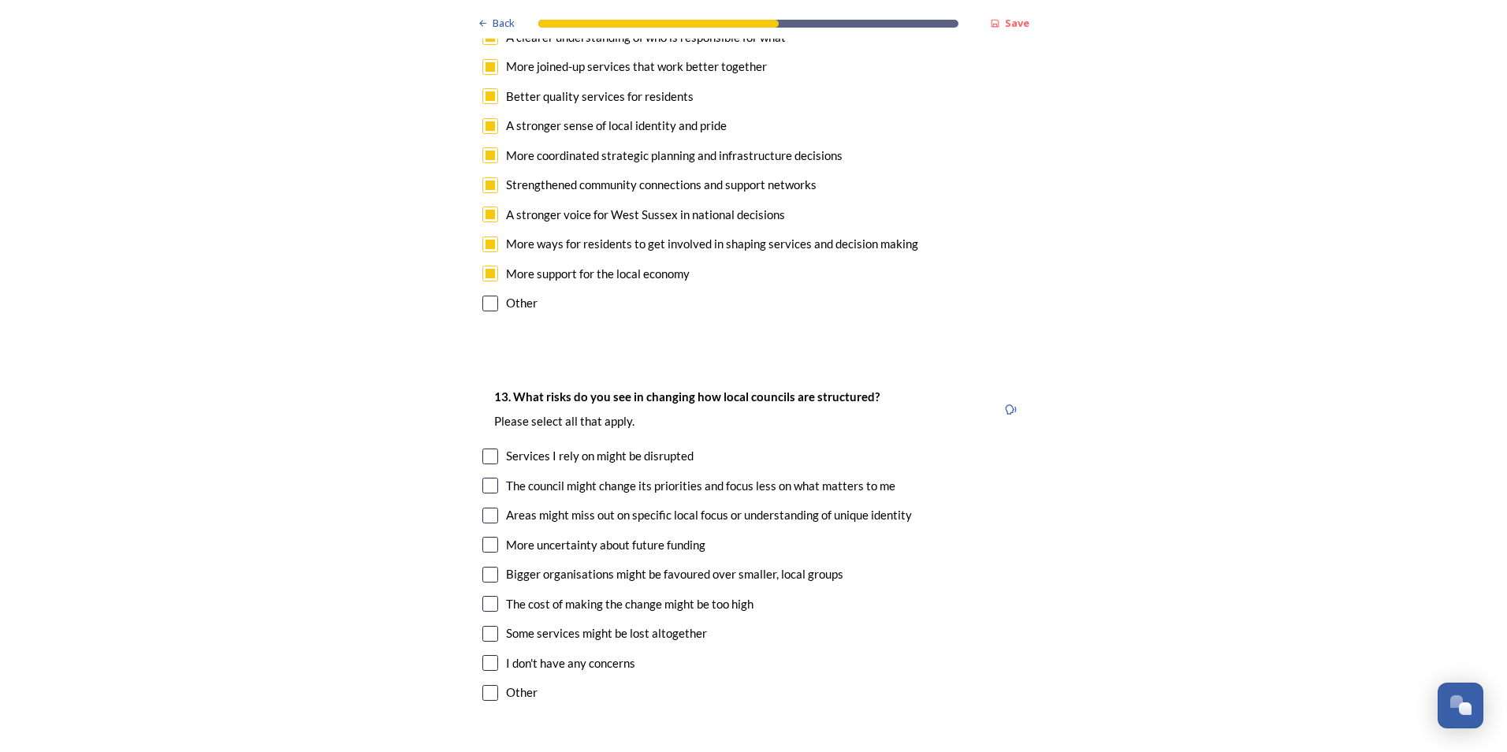
scroll to position [3074, 0]
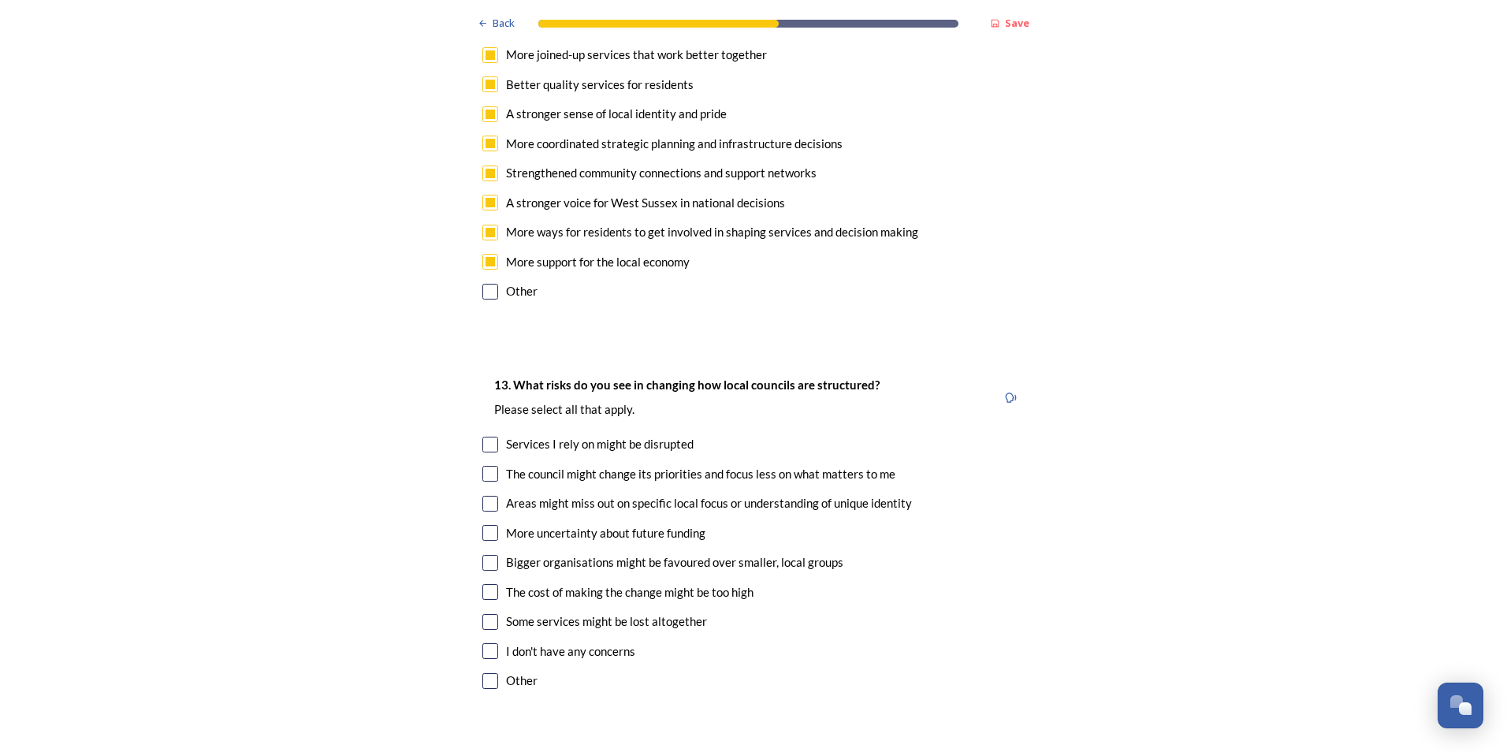
click at [483, 496] on input "checkbox" at bounding box center [490, 504] width 16 height 16
checkbox input "true"
click at [482, 525] on input "checkbox" at bounding box center [490, 533] width 16 height 16
checkbox input "true"
click at [484, 555] on input "checkbox" at bounding box center [490, 563] width 16 height 16
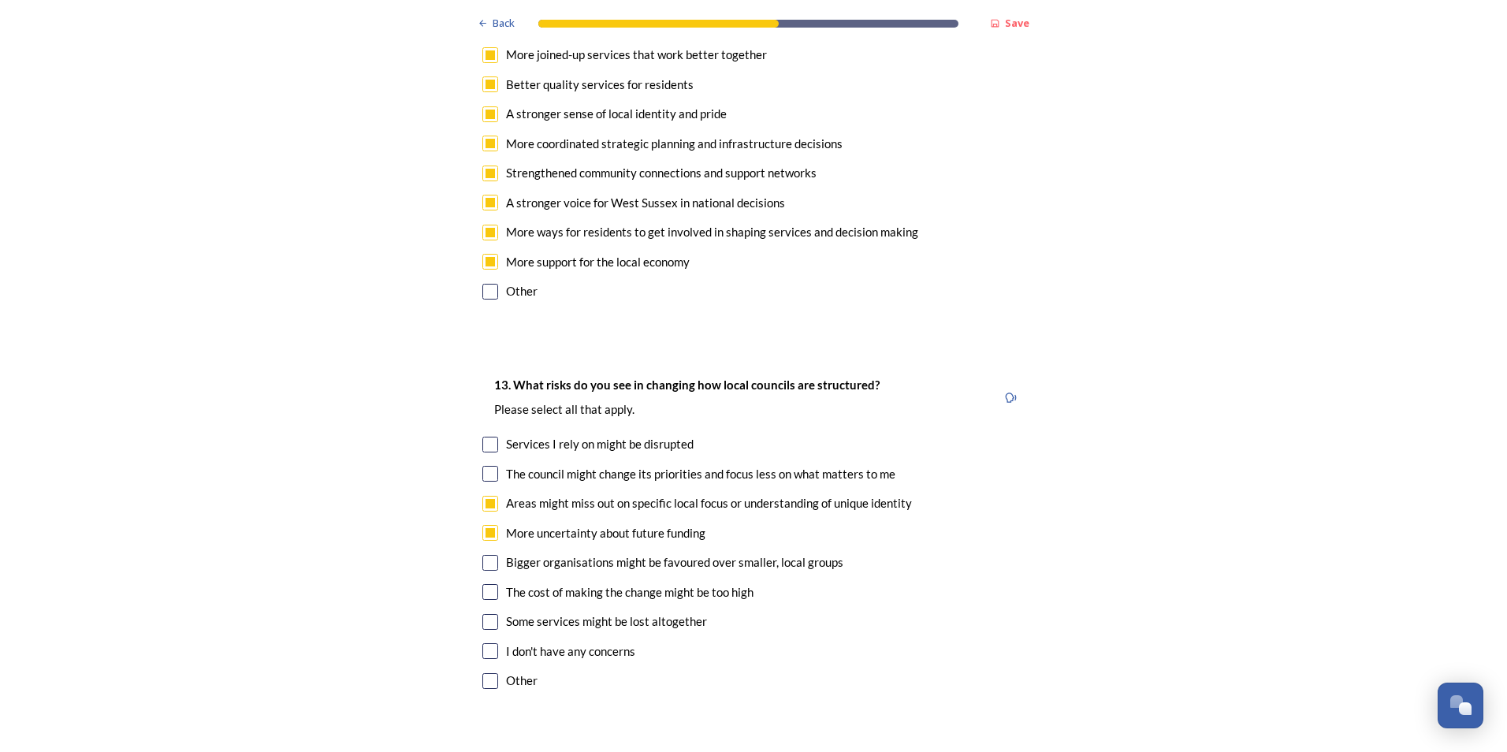
checkbox input "true"
click at [482, 584] on input "checkbox" at bounding box center [490, 592] width 16 height 16
checkbox input "true"
click at [482, 614] on input "checkbox" at bounding box center [490, 622] width 16 height 16
checkbox input "true"
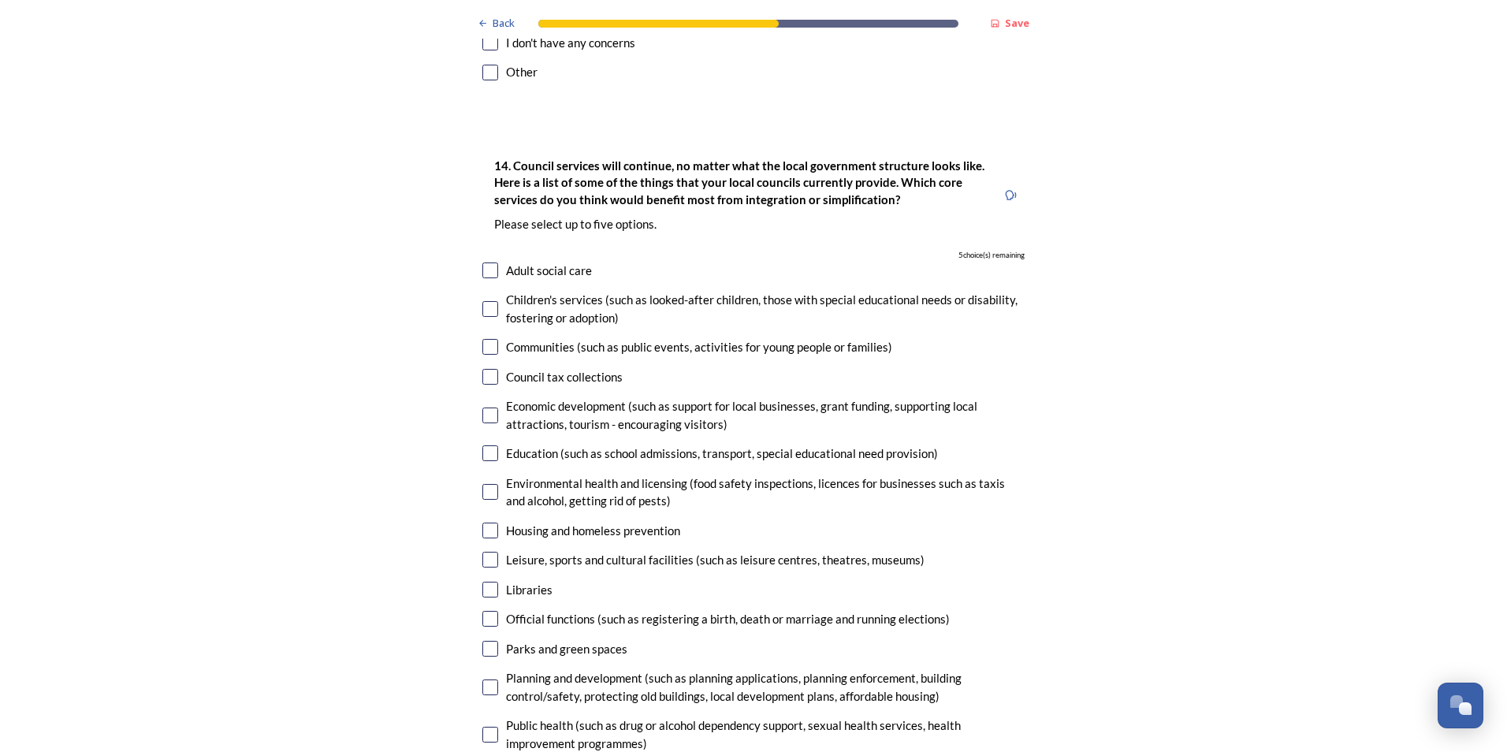
scroll to position [3704, 0]
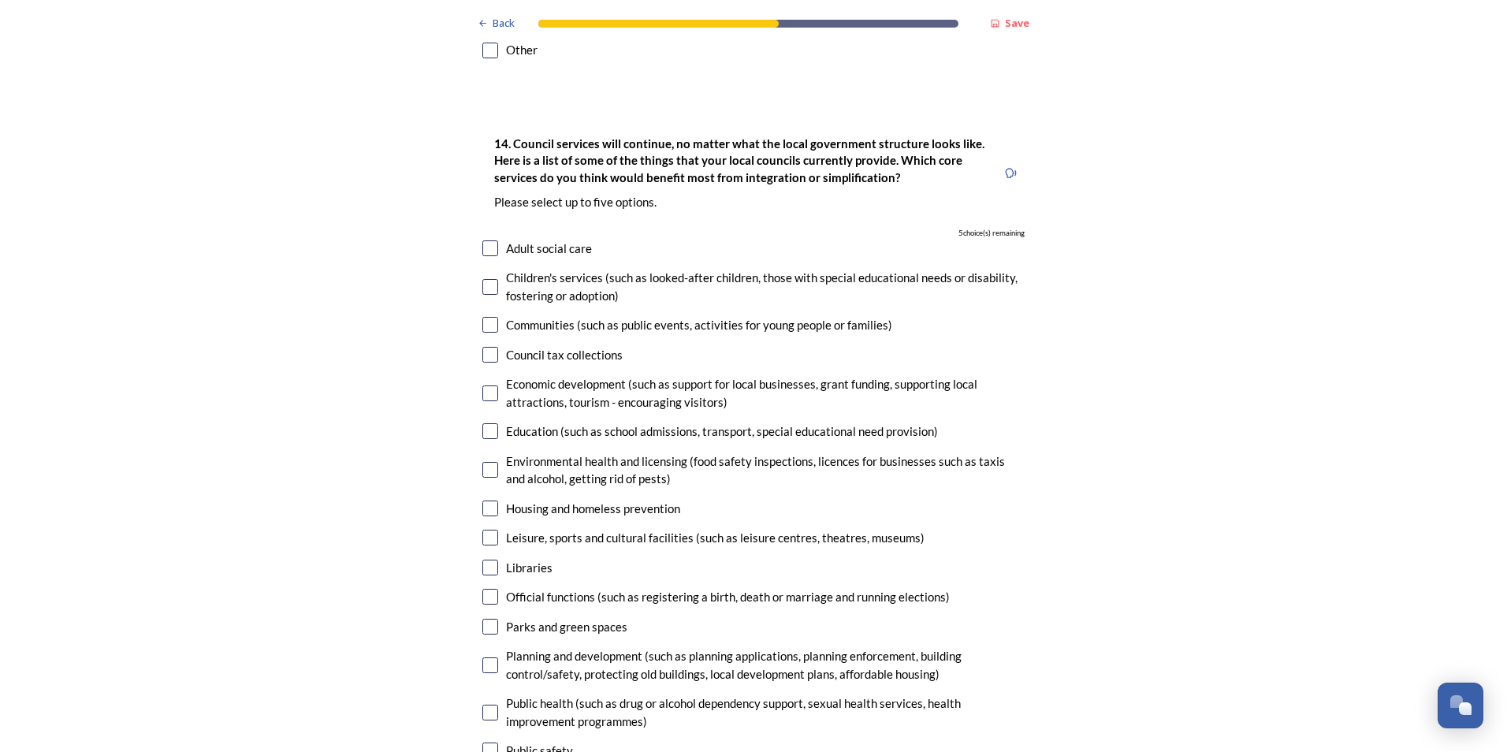
click at [485, 530] on input "checkbox" at bounding box center [490, 538] width 16 height 16
checkbox input "true"
click at [485, 619] on input "checkbox" at bounding box center [490, 627] width 16 height 16
checkbox input "true"
click at [489, 657] on input "checkbox" at bounding box center [490, 665] width 16 height 16
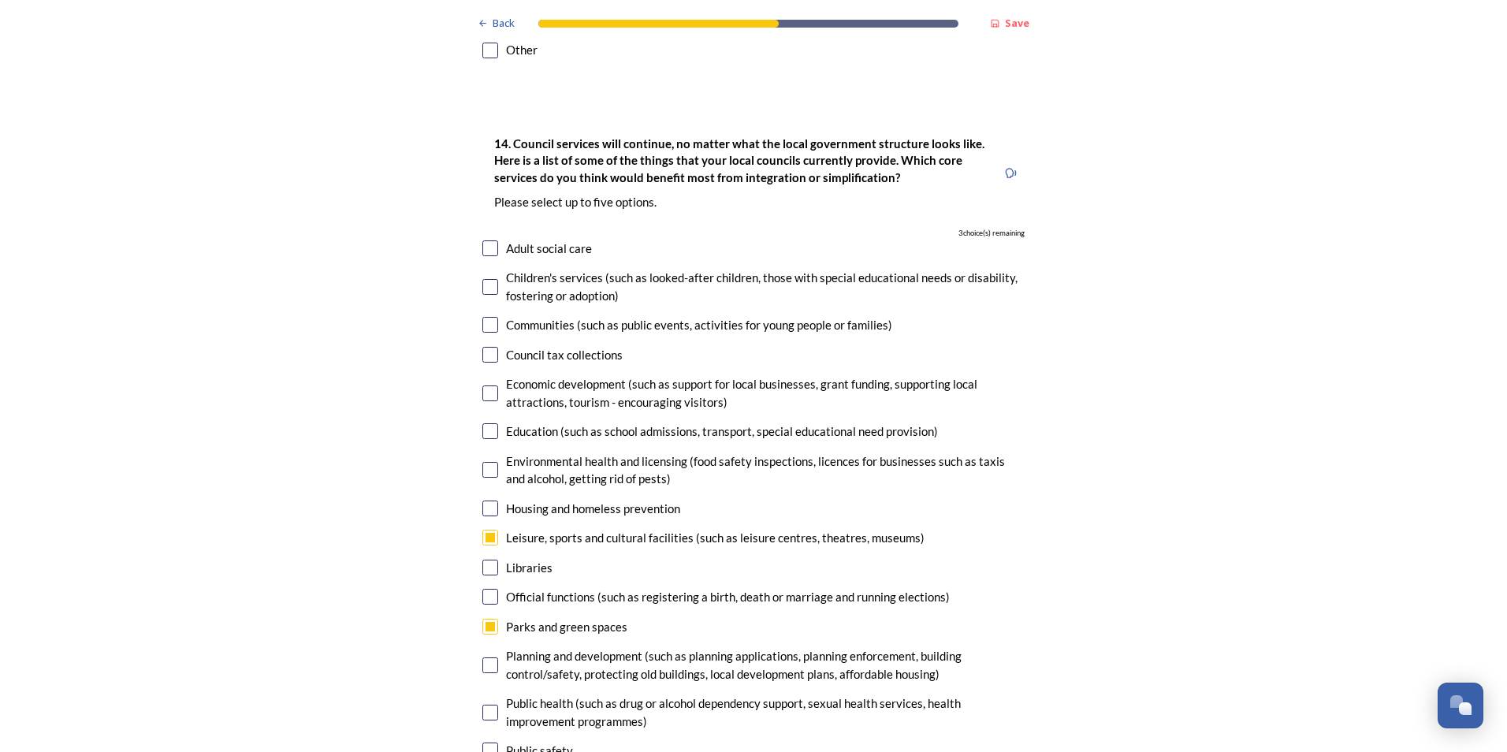
checkbox input "true"
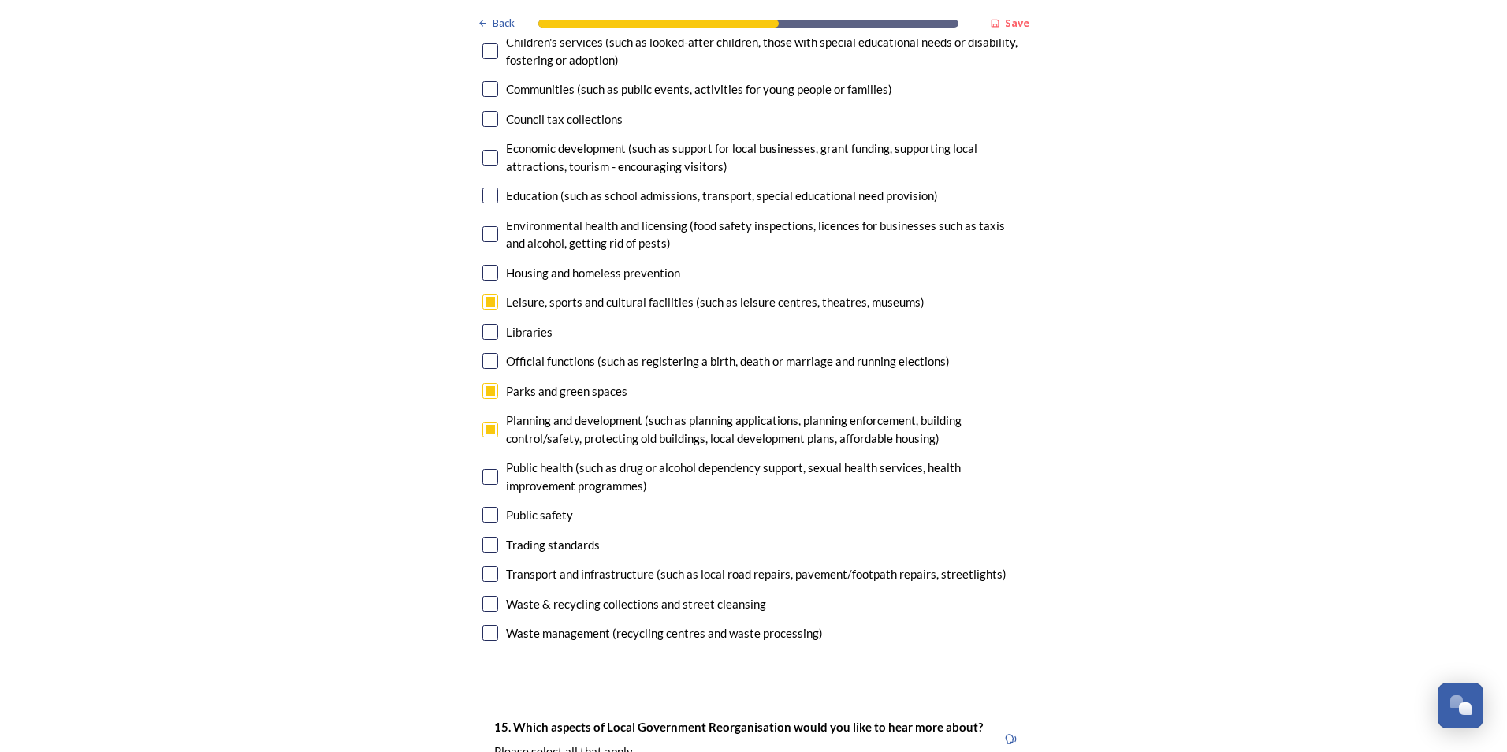
scroll to position [3941, 0]
click at [482, 468] on input "checkbox" at bounding box center [490, 476] width 16 height 16
checkbox input "false"
click at [485, 506] on input "checkbox" at bounding box center [490, 514] width 16 height 16
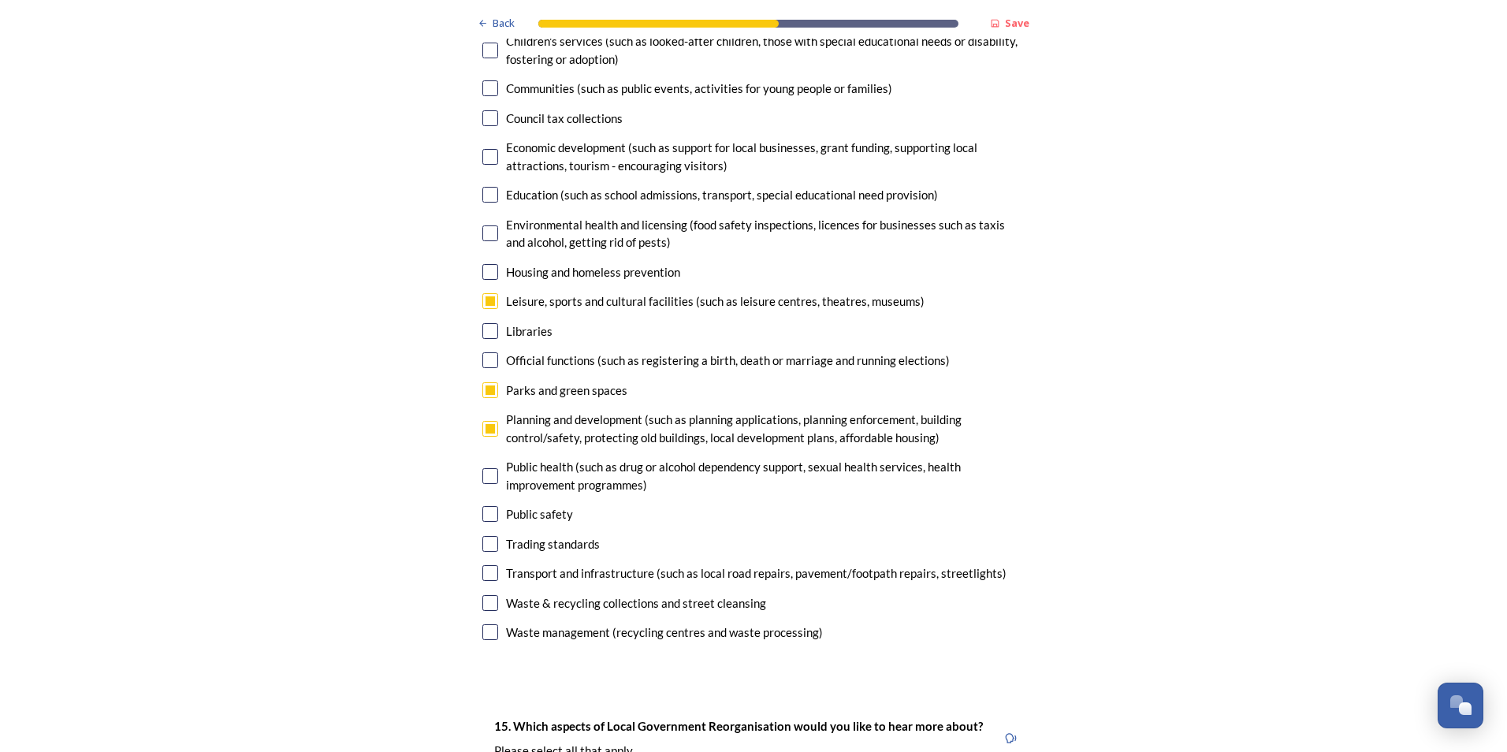
checkbox input "true"
click at [489, 565] on input "checkbox" at bounding box center [490, 573] width 16 height 16
checkbox input "true"
click at [482, 595] on input "checkbox" at bounding box center [490, 603] width 16 height 16
checkbox input "false"
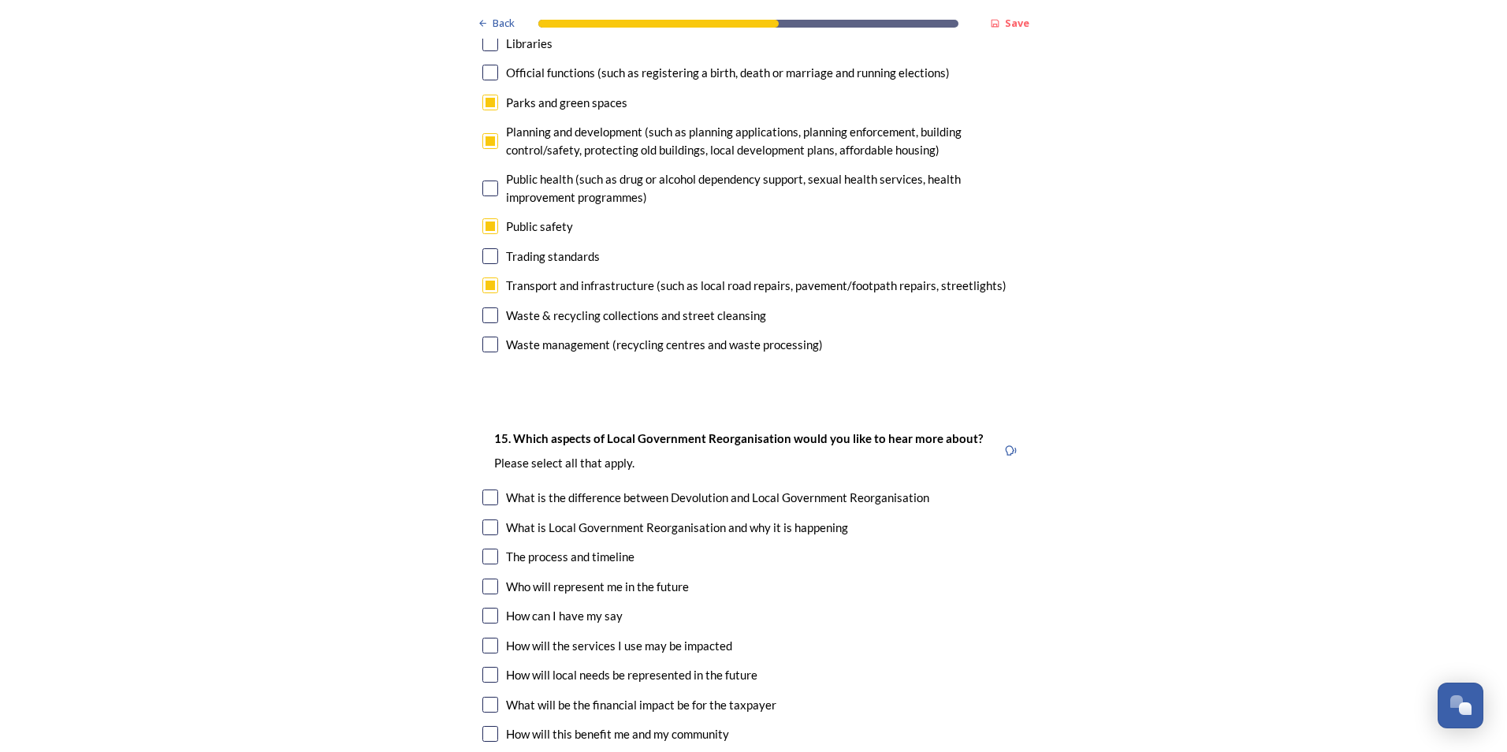
scroll to position [4256, 0]
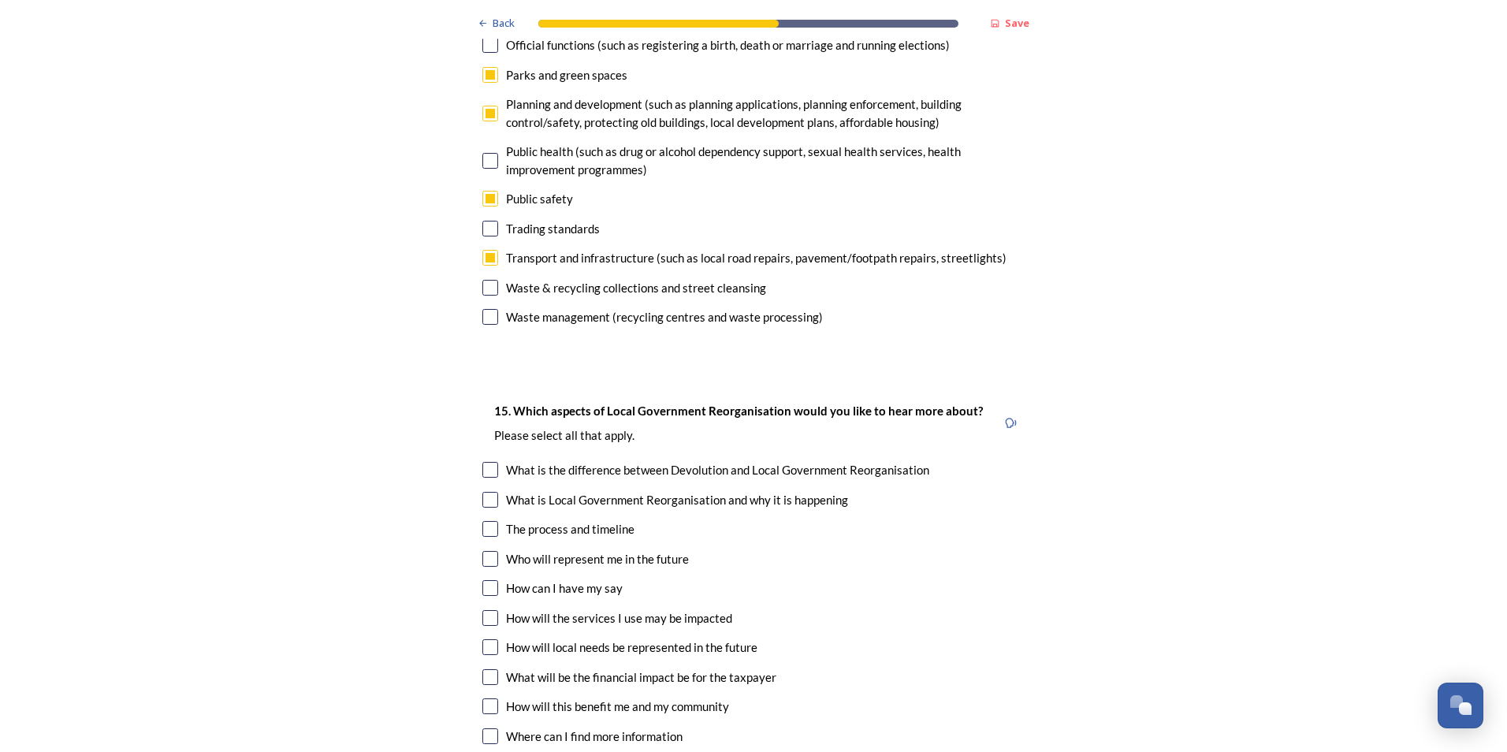
click at [488, 639] on input "checkbox" at bounding box center [490, 647] width 16 height 16
checkbox input "true"
click at [485, 669] on input "checkbox" at bounding box center [490, 677] width 16 height 16
checkbox input "true"
click at [488, 698] on input "checkbox" at bounding box center [490, 706] width 16 height 16
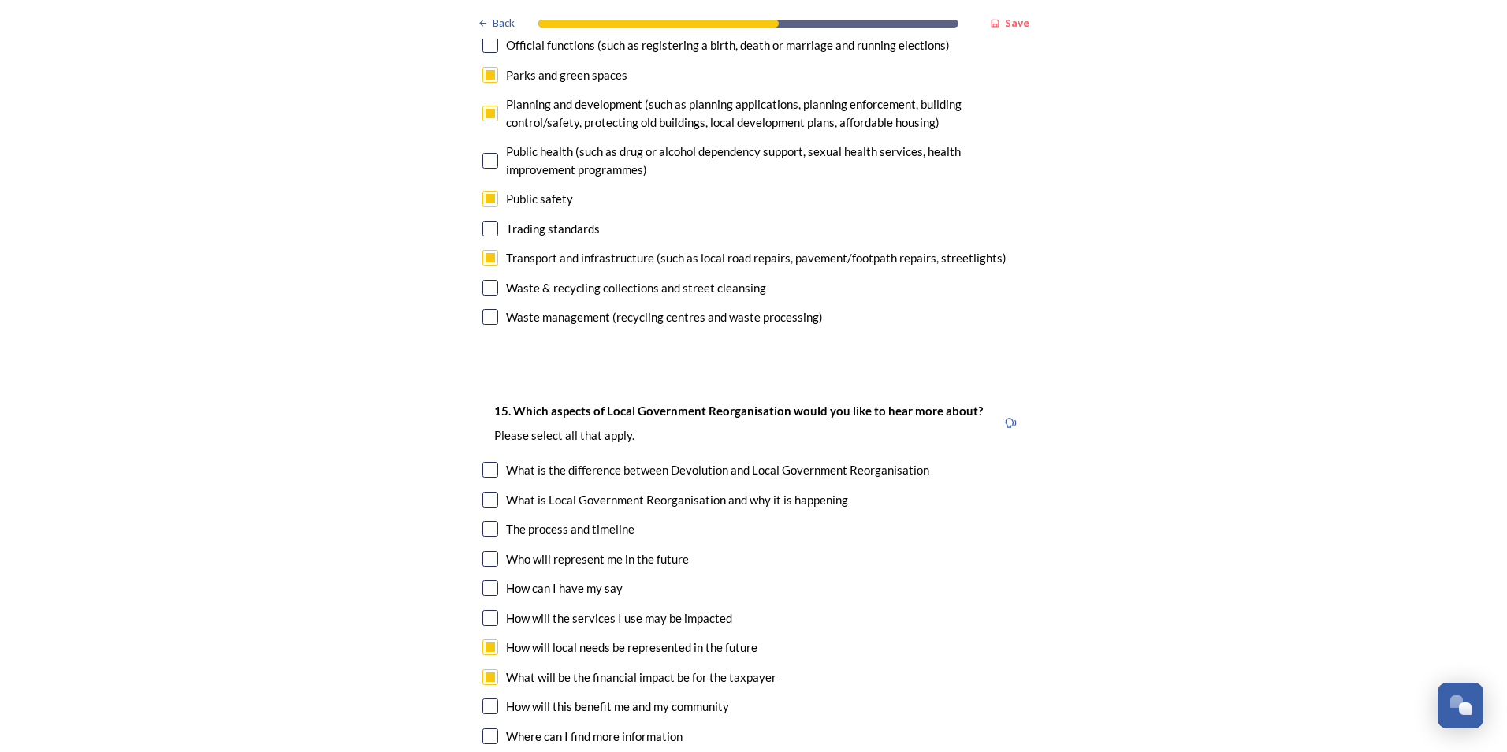
checkbox input "true"
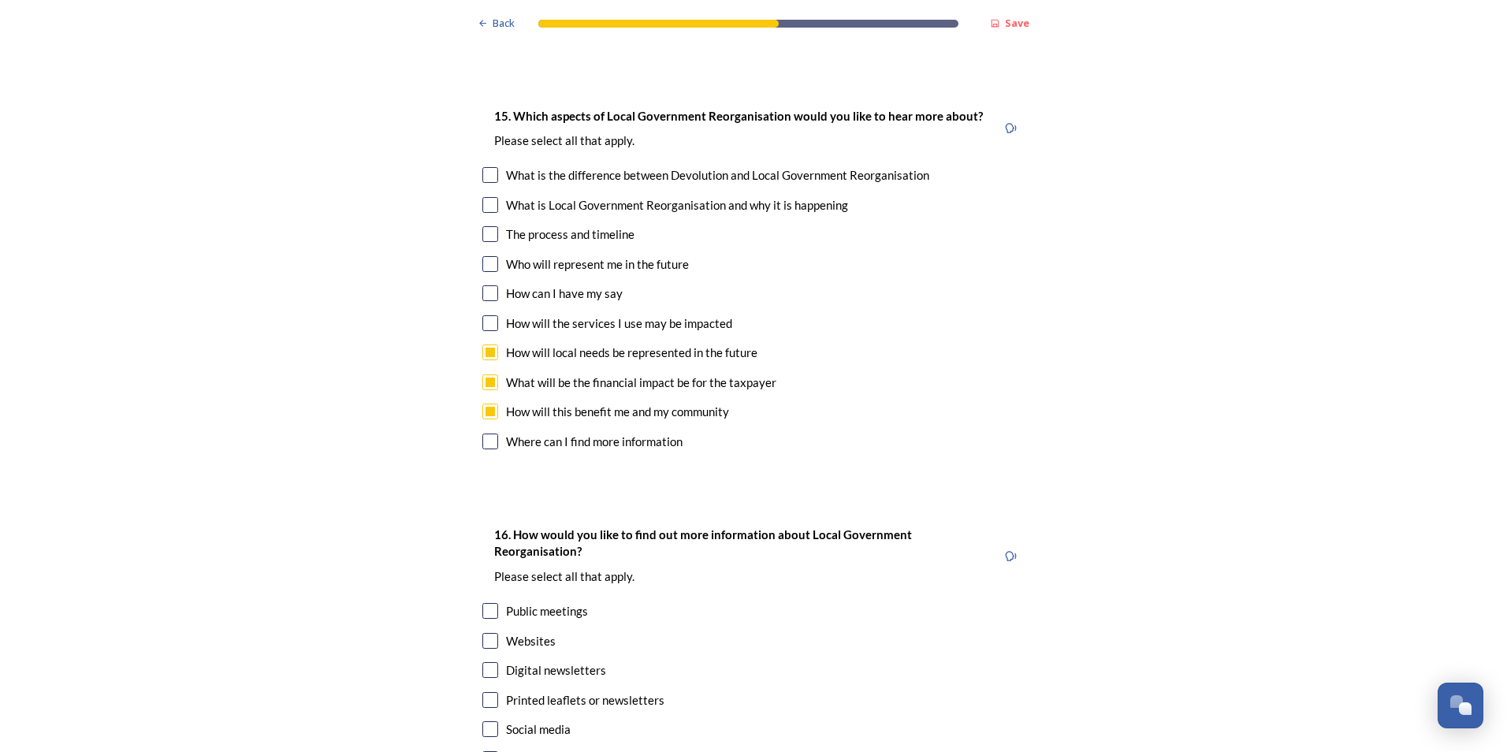
scroll to position [4571, 0]
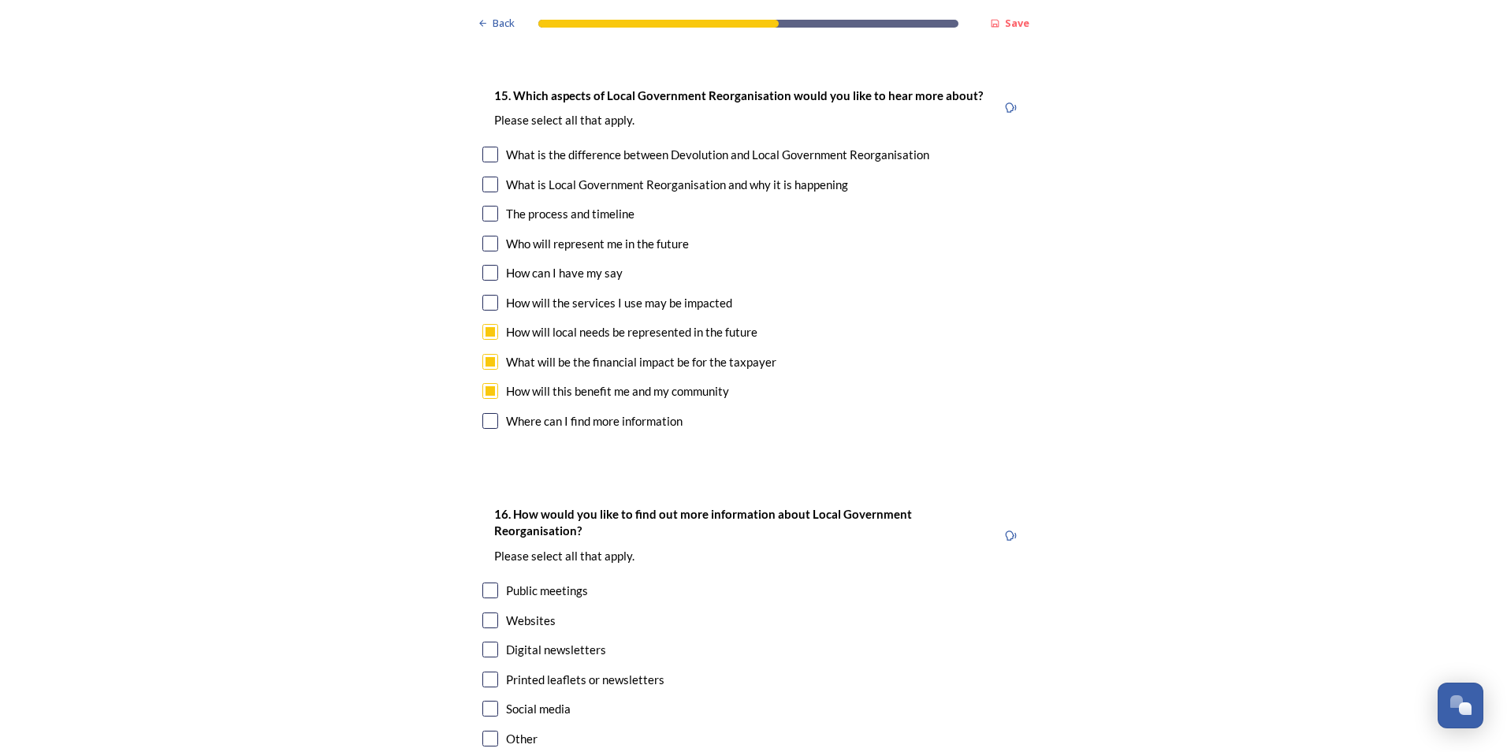
click at [482, 582] on input "checkbox" at bounding box center [490, 590] width 16 height 16
checkbox input "true"
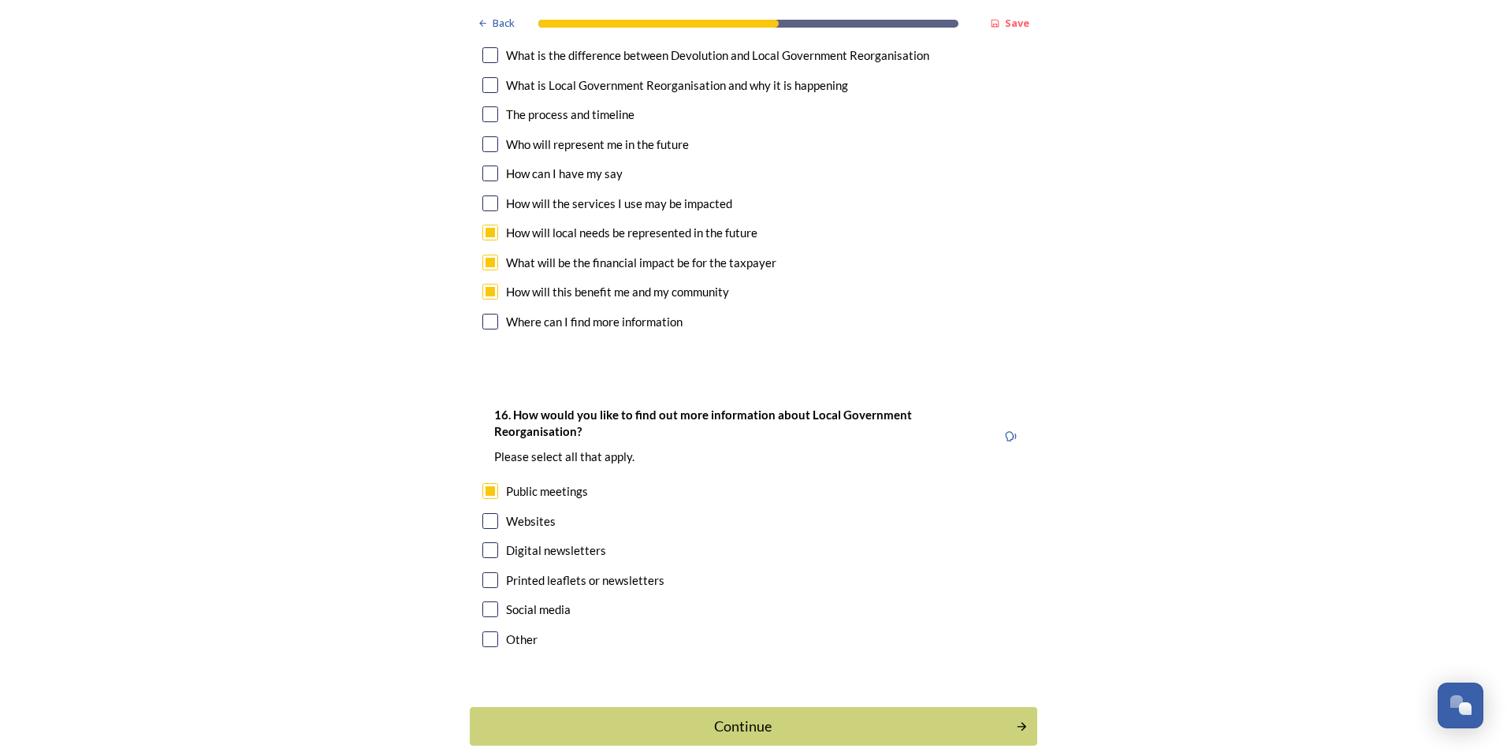
scroll to position [4674, 0]
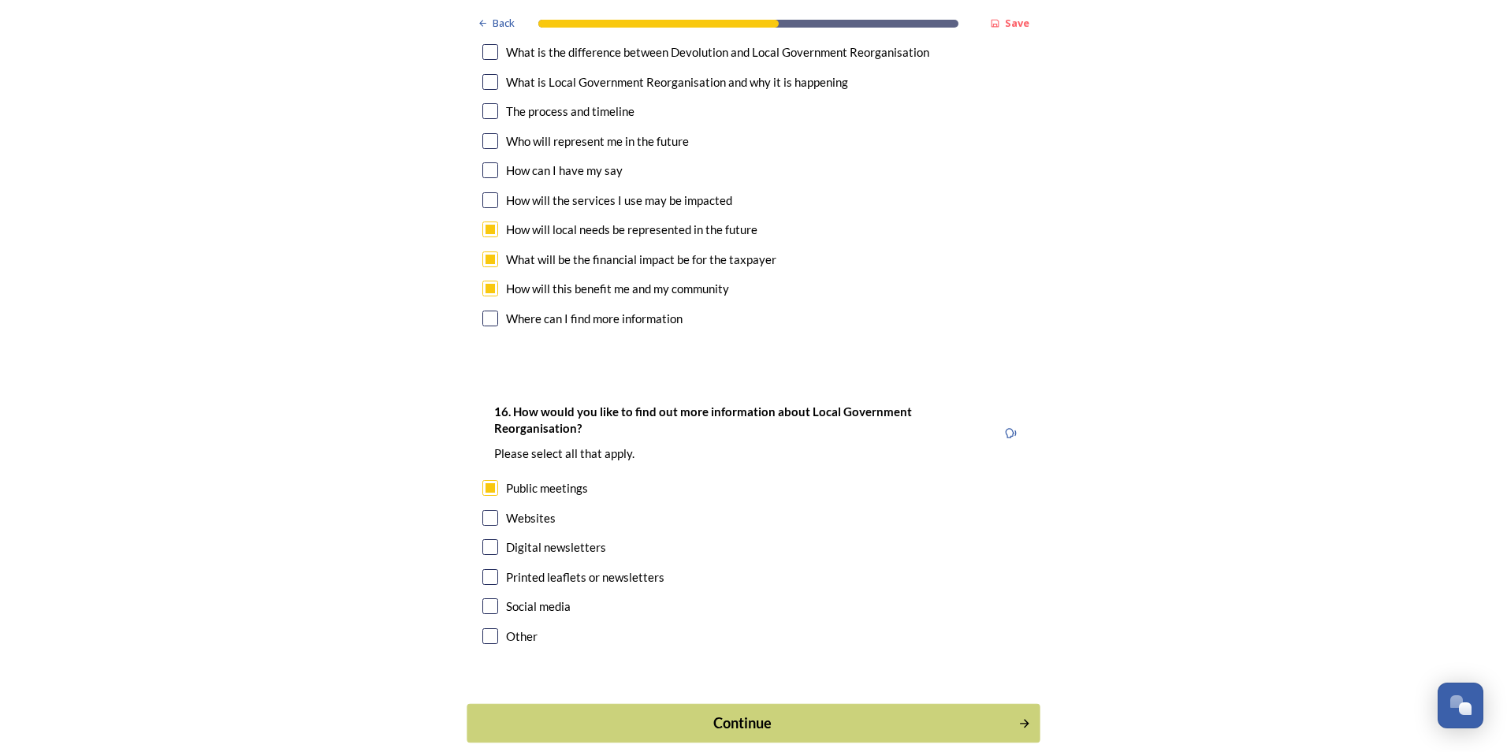
click at [769, 712] on div "Continue" at bounding box center [743, 722] width 534 height 21
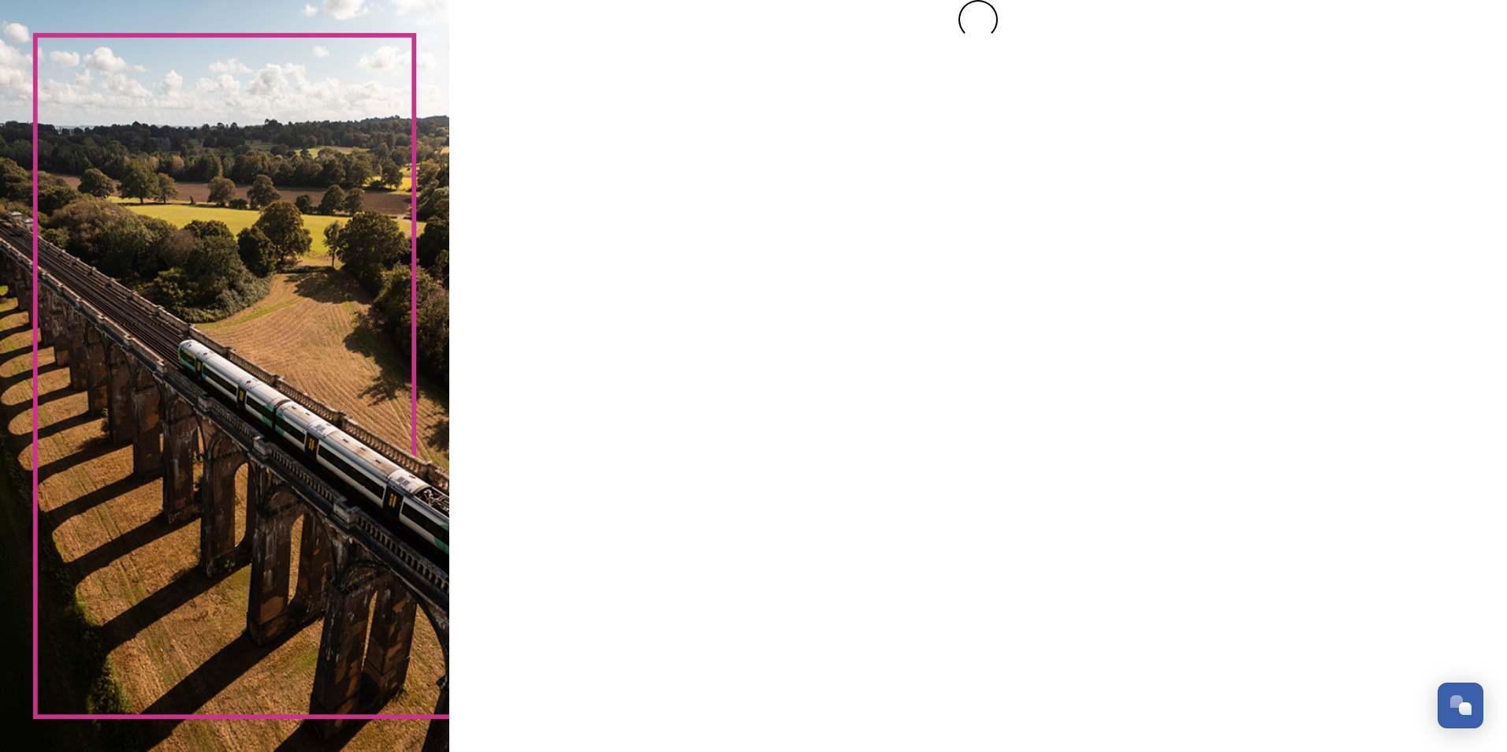
scroll to position [0, 0]
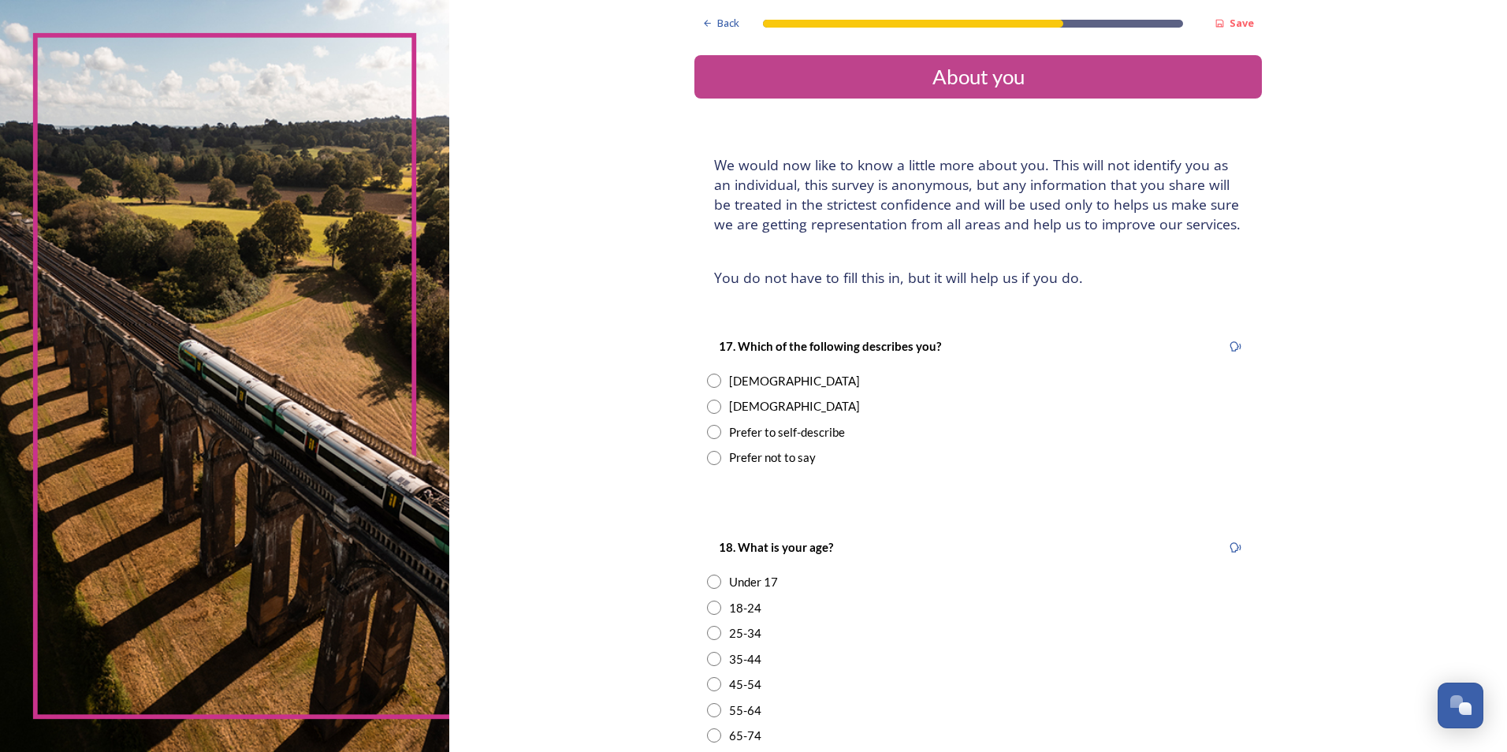
click at [730, 388] on div "Female" at bounding box center [794, 381] width 131 height 18
radio input "true"
click at [713, 703] on input "radio" at bounding box center [714, 710] width 14 height 14
radio input "true"
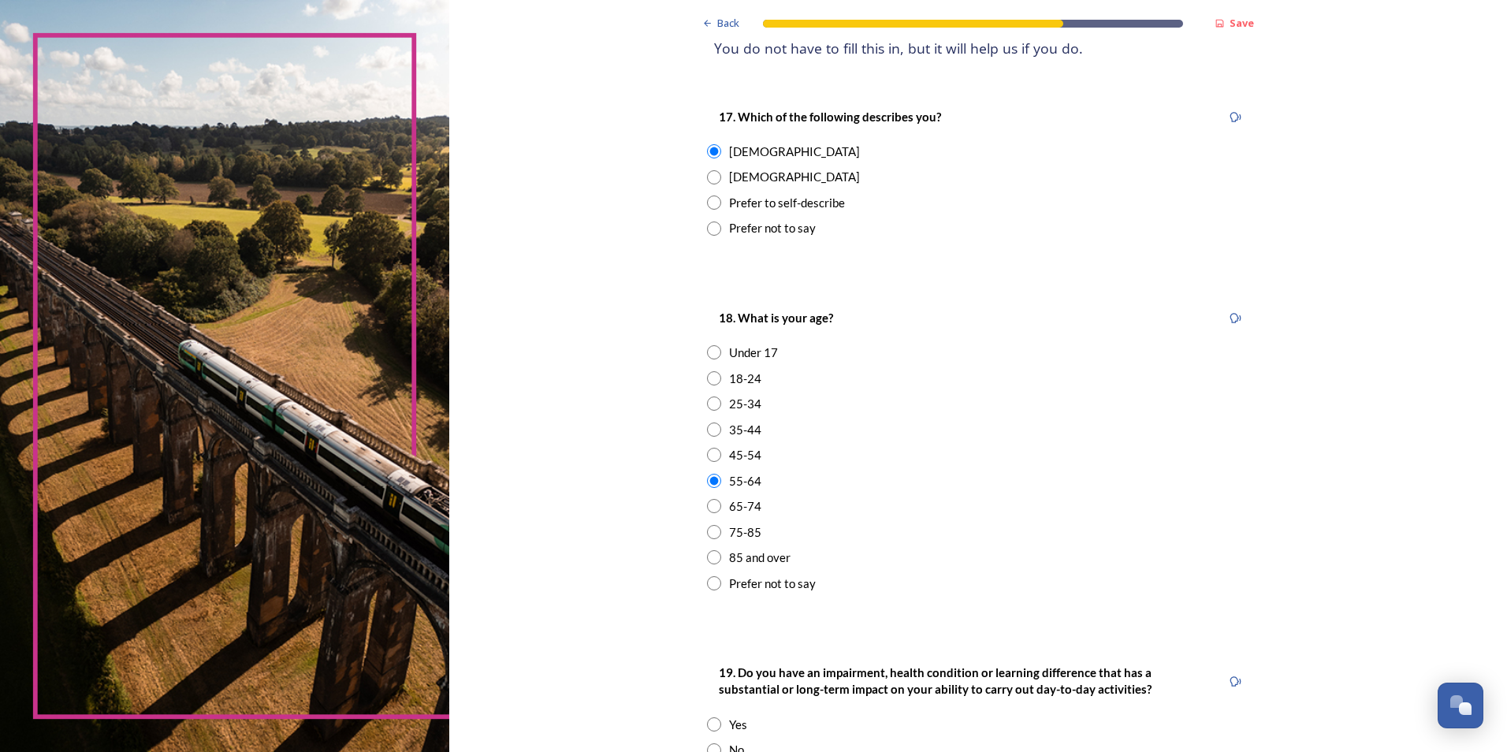
scroll to position [394, 0]
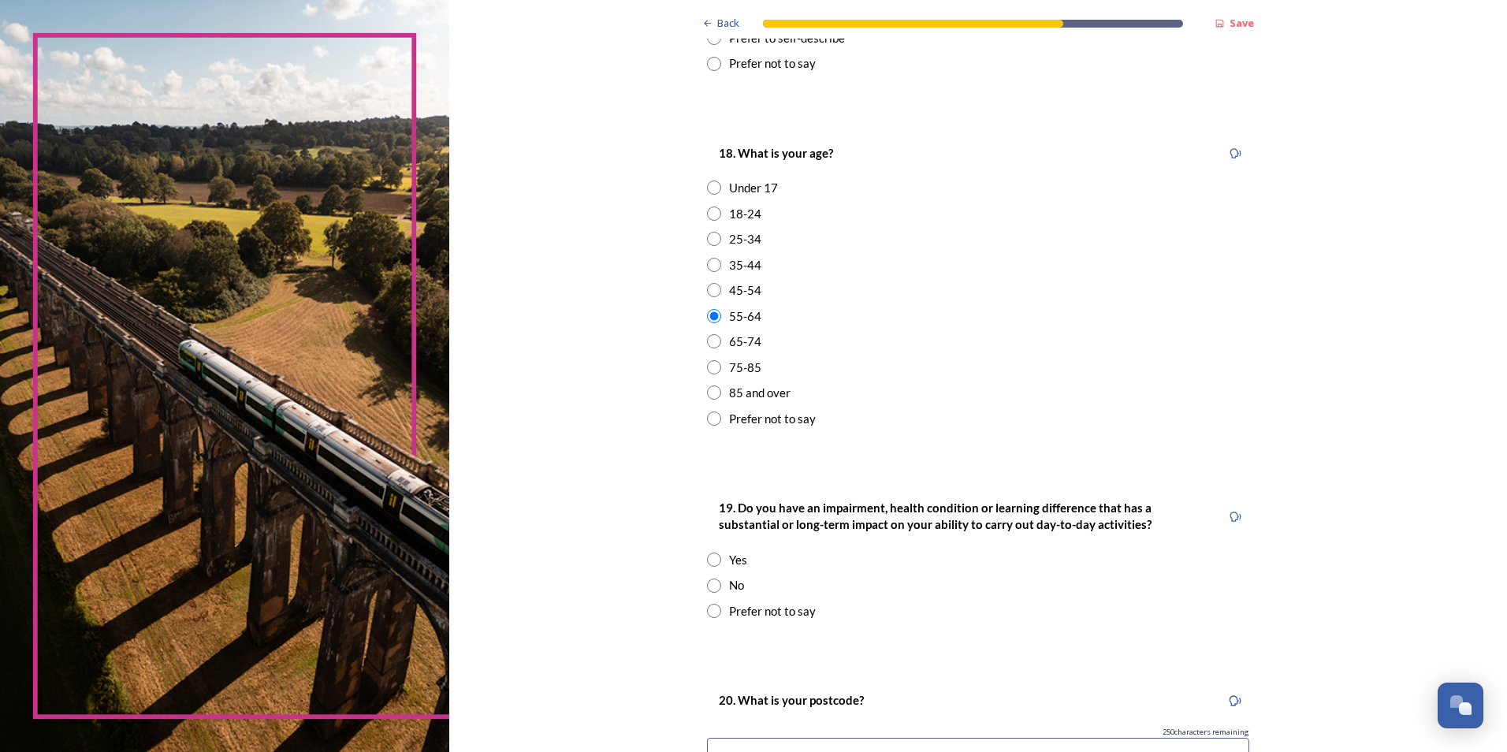
click at [729, 587] on div "No" at bounding box center [736, 585] width 15 height 18
radio input "true"
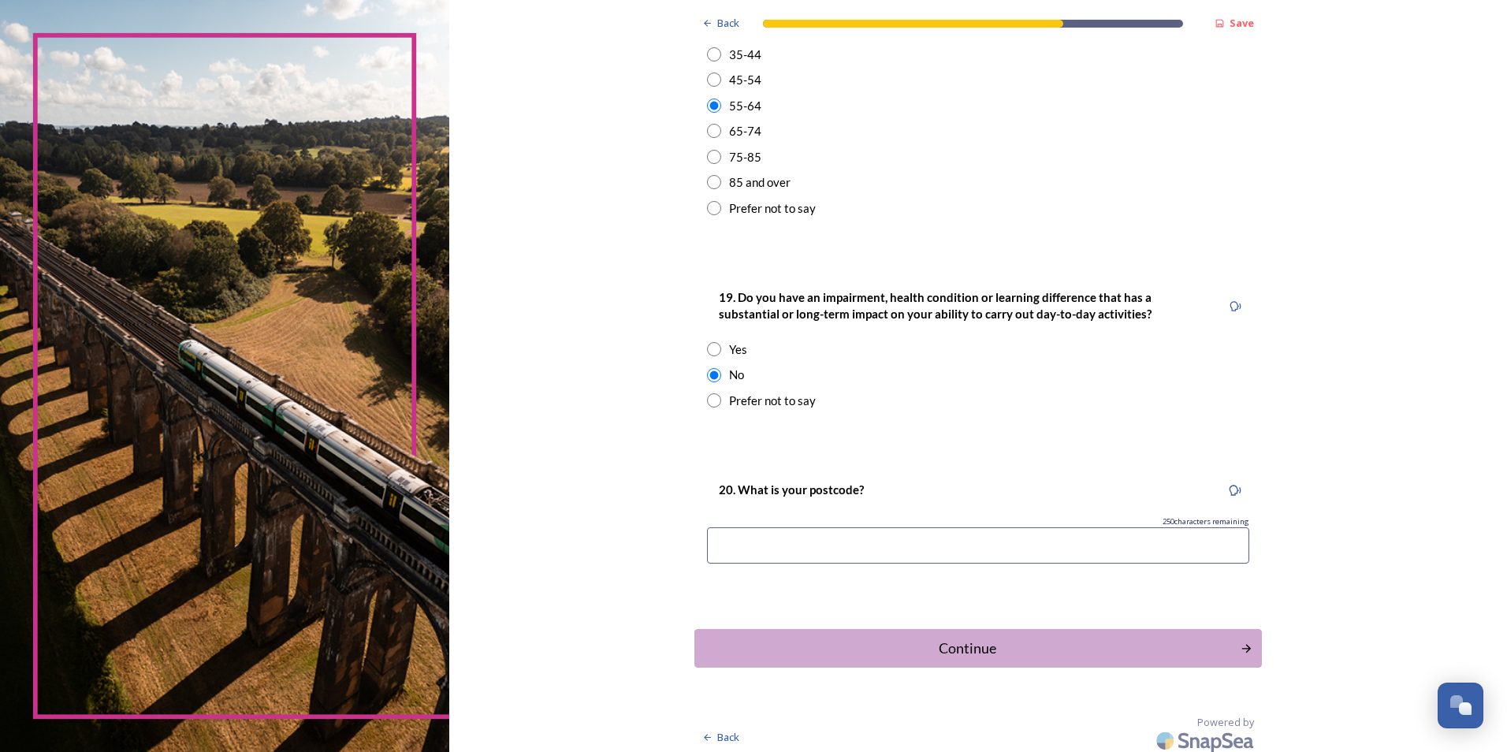
scroll to position [612, 0]
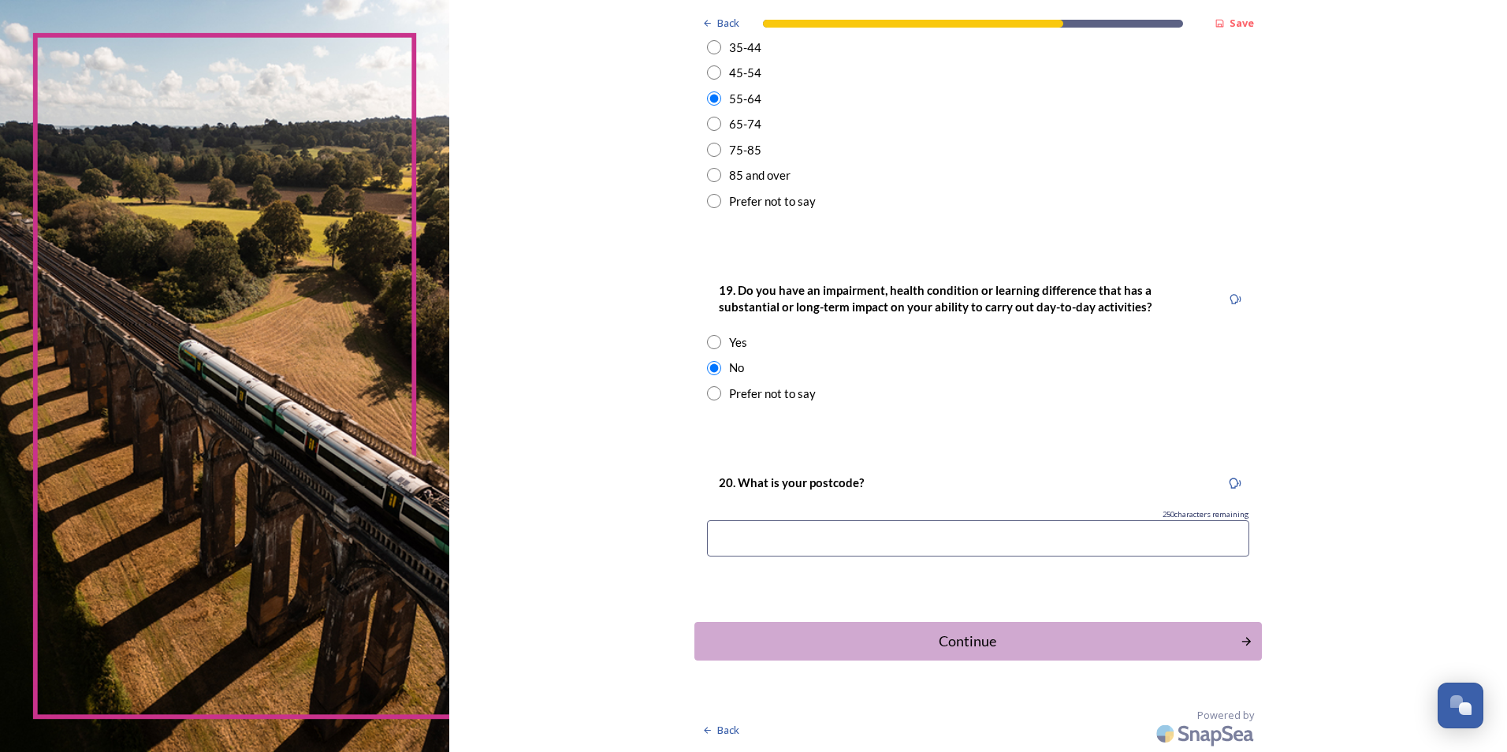
click at [880, 544] on input at bounding box center [978, 538] width 542 height 36
type input "rh13 9bb"
click at [956, 635] on div "Continue" at bounding box center [968, 641] width 534 height 21
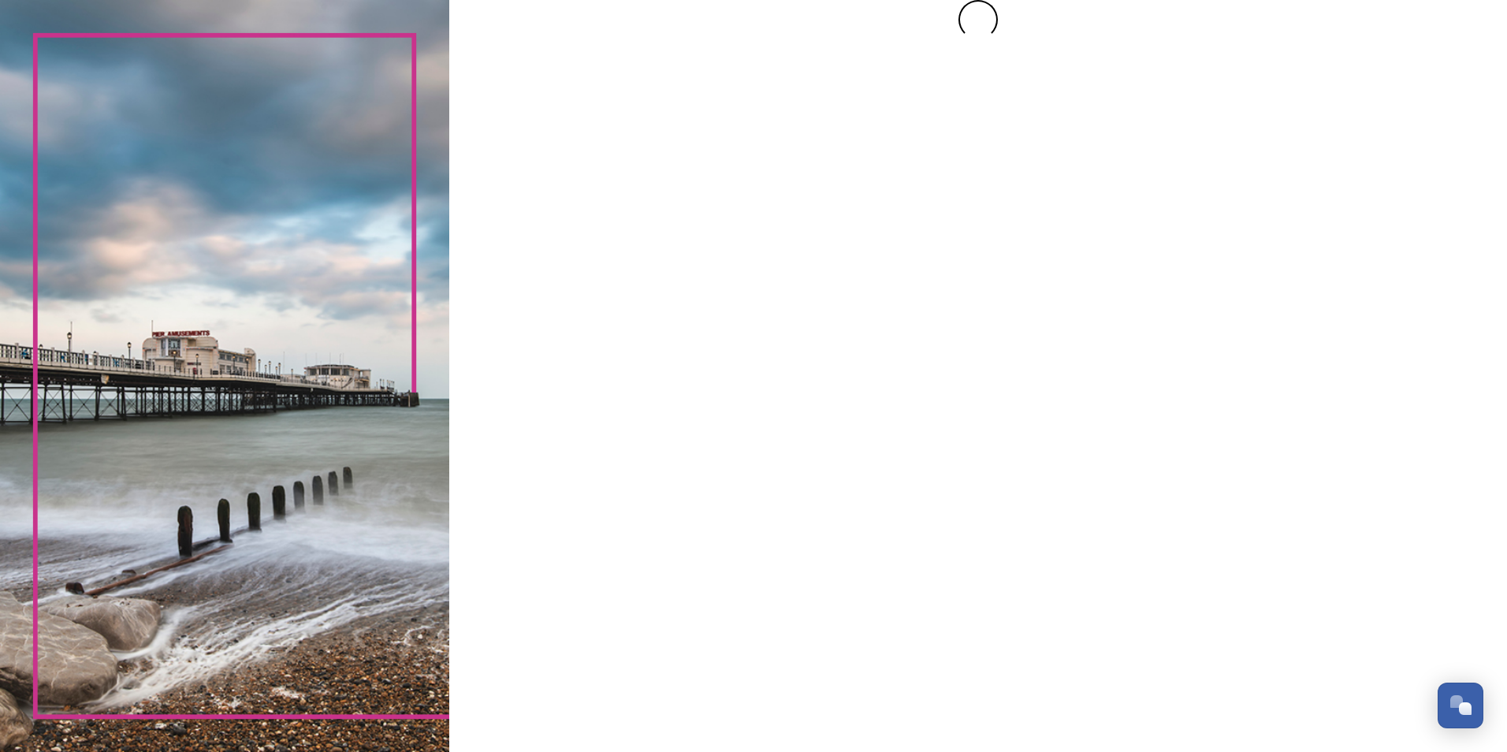
scroll to position [0, 0]
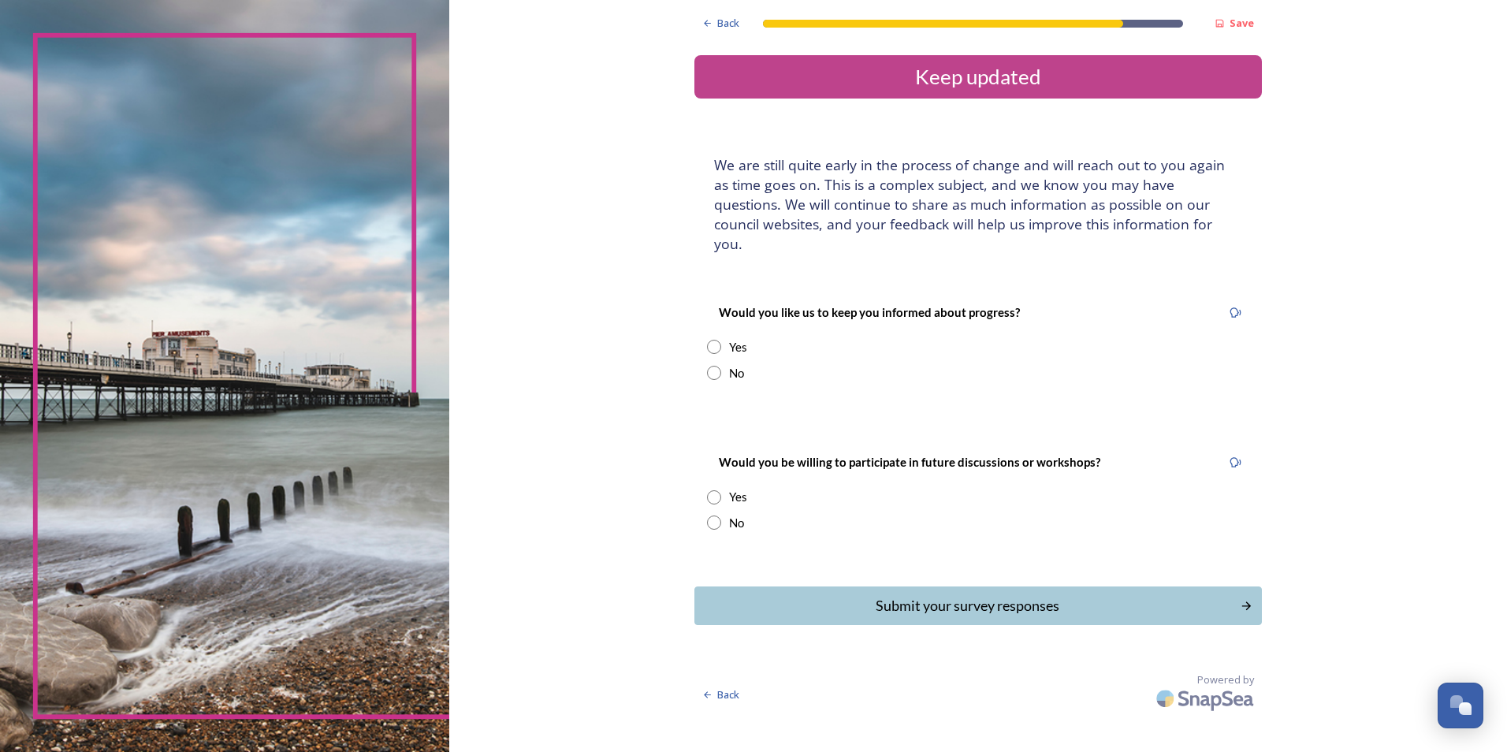
click at [718, 340] on input "radio" at bounding box center [714, 347] width 14 height 14
radio input "true"
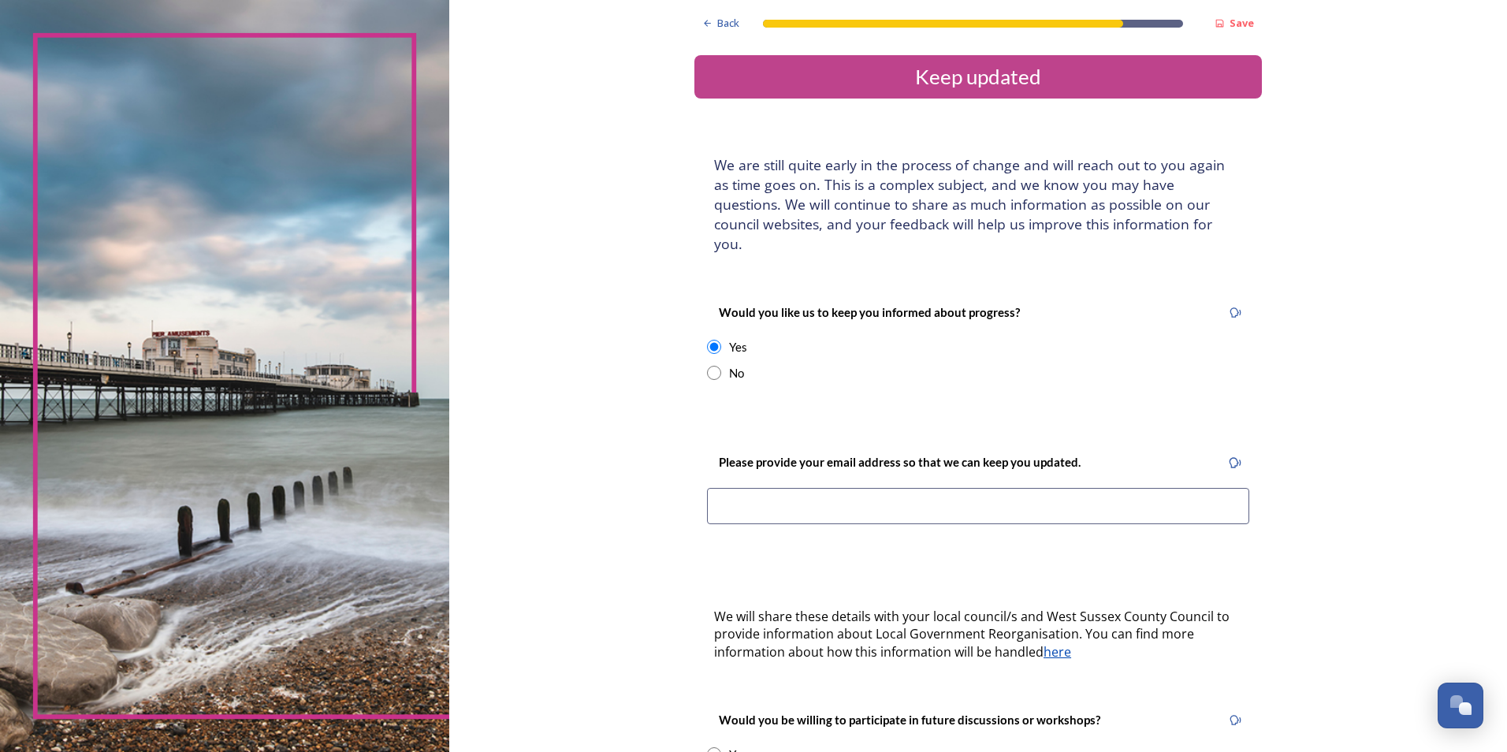
click at [774, 488] on input at bounding box center [978, 506] width 542 height 36
type input "clerk@slaugham-pc.gov.uk"
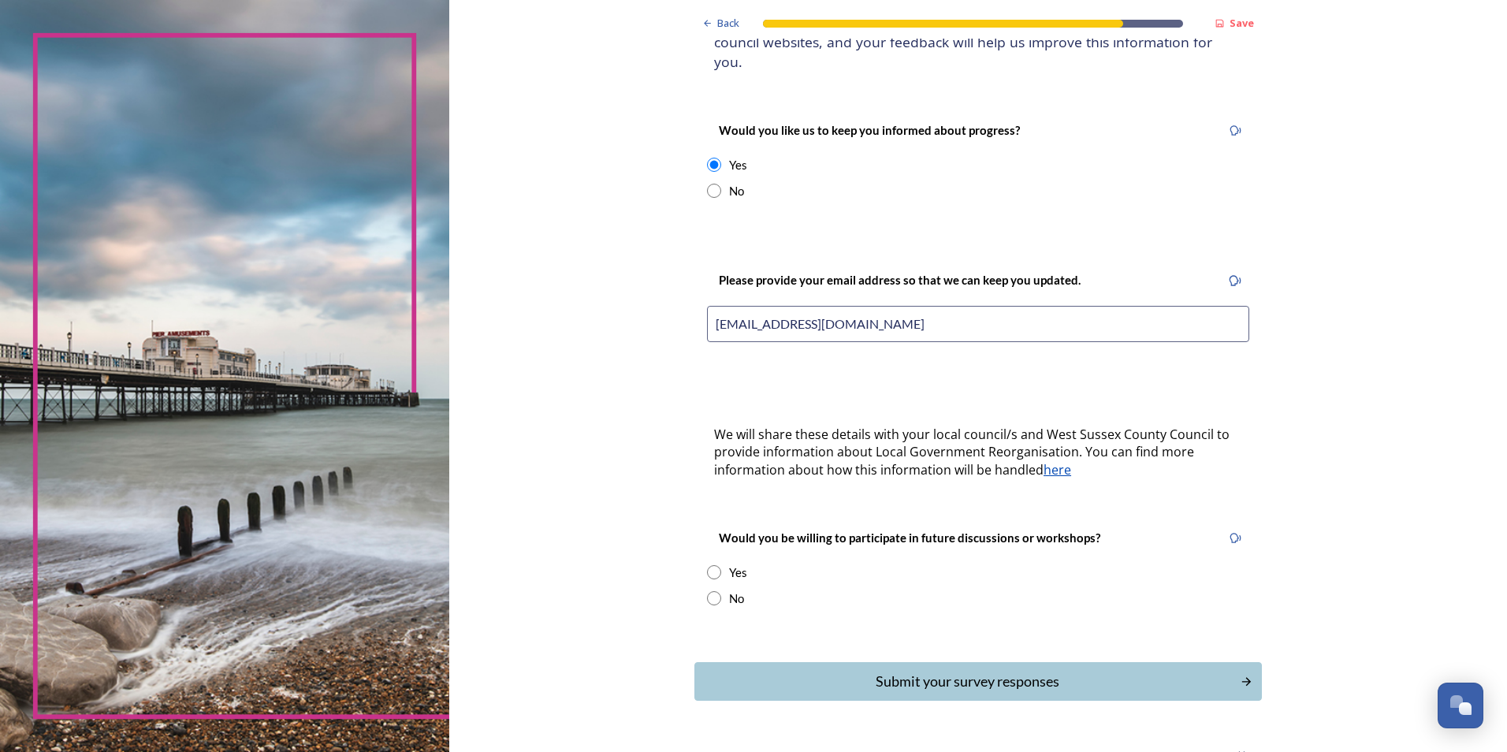
scroll to position [203, 0]
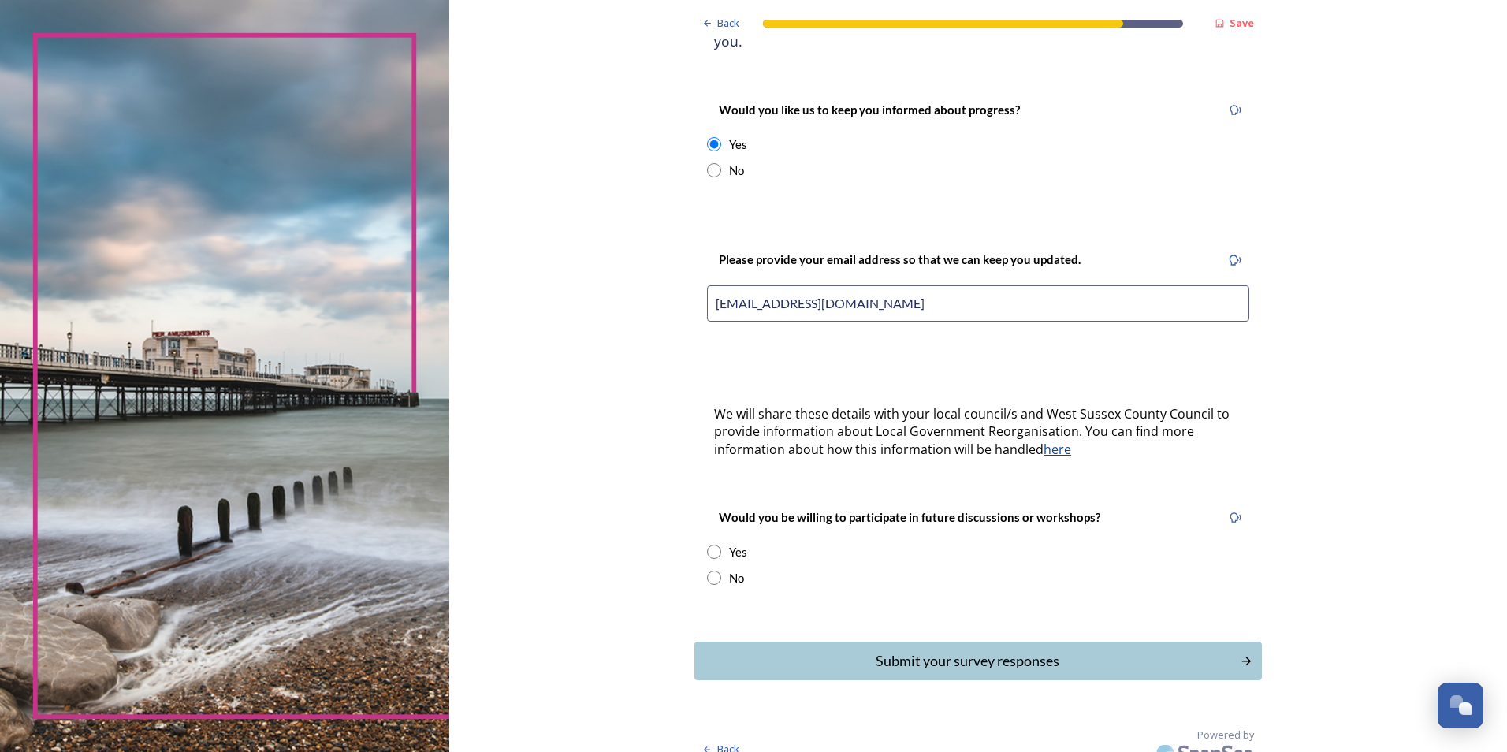
click at [707, 545] on input "radio" at bounding box center [714, 552] width 14 height 14
radio input "true"
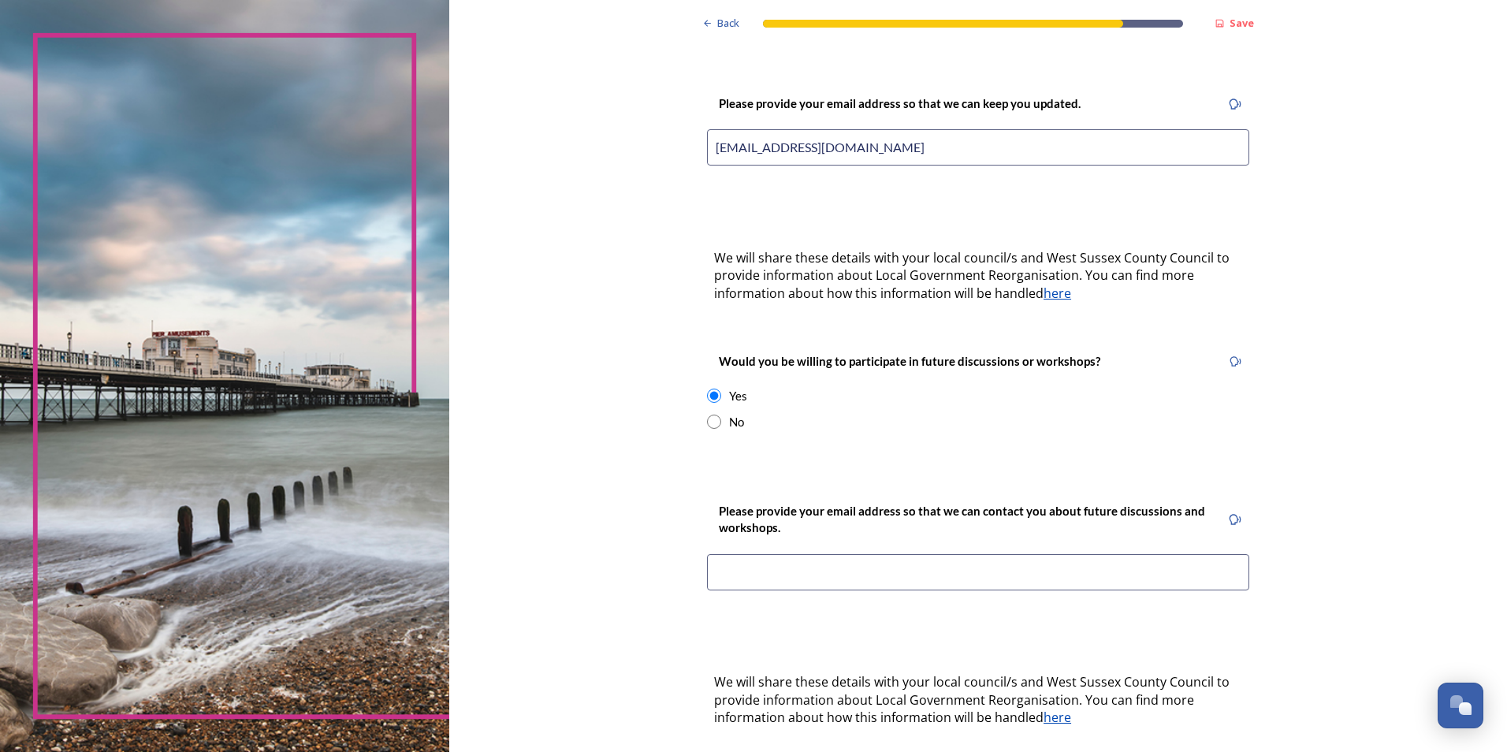
scroll to position [360, 0]
click at [875, 552] on input at bounding box center [978, 570] width 542 height 36
type input "clerk@slaugham-pc.gov.uk"
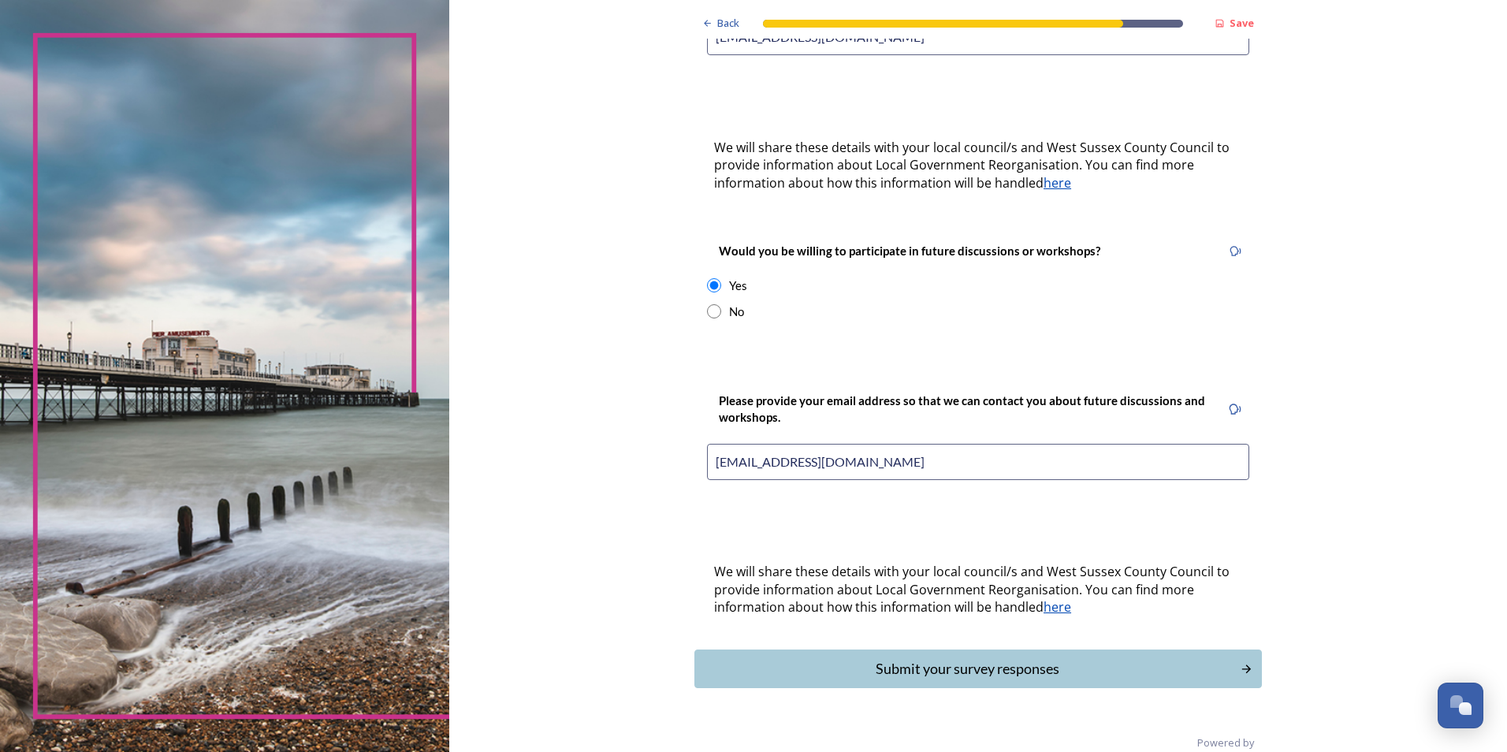
scroll to position [477, 0]
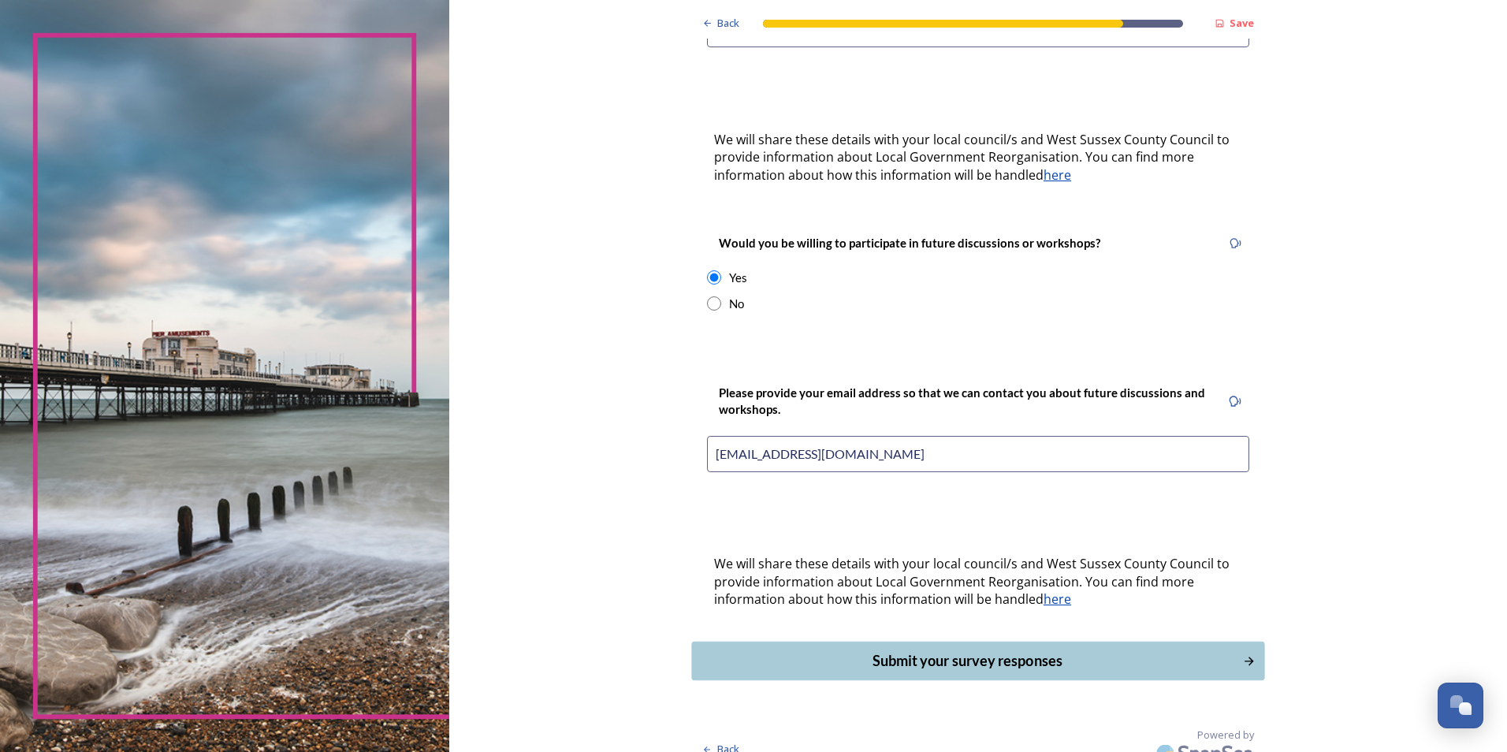
click at [951, 650] on div "Submit your survey responses" at bounding box center [968, 660] width 534 height 21
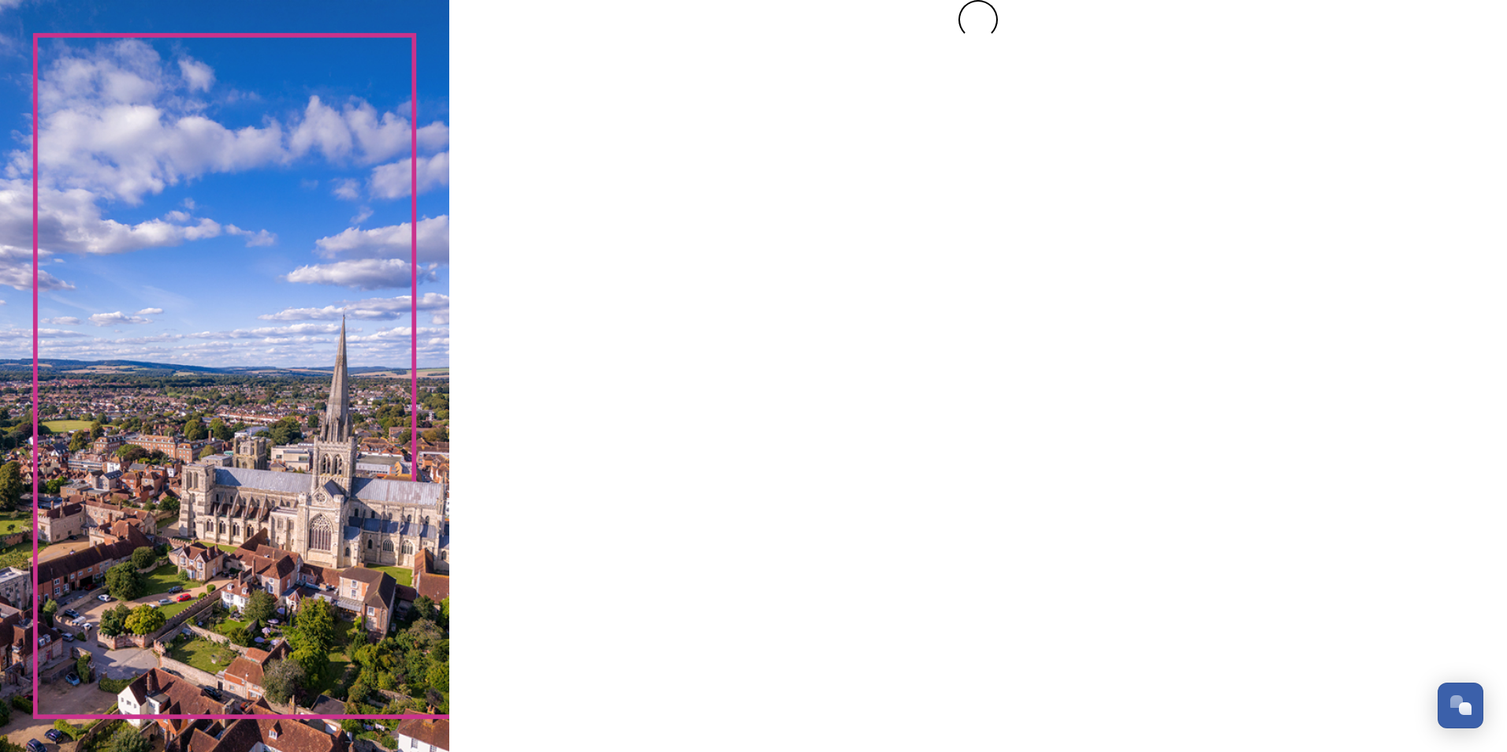
scroll to position [0, 0]
